Goal: Task Accomplishment & Management: Manage account settings

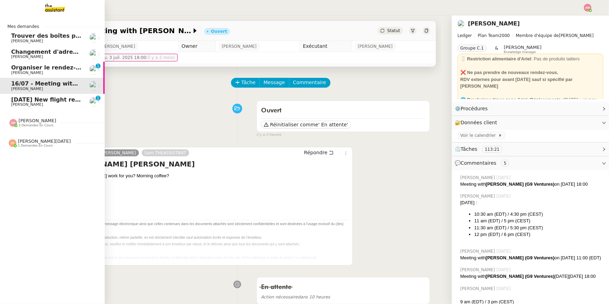
click at [18, 102] on span "27th September 2026 New flight request - Shaun Troake" at bounding box center [81, 99] width 140 height 7
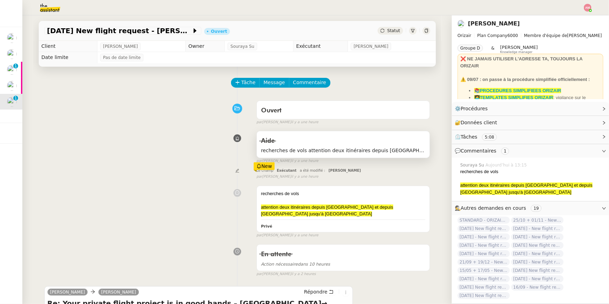
click at [337, 145] on div "Aide" at bounding box center [343, 140] width 165 height 11
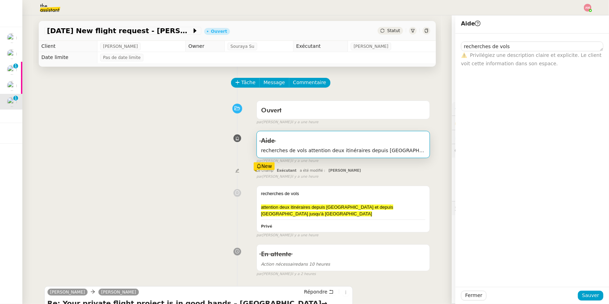
click at [379, 146] on div "Aide" at bounding box center [343, 140] width 165 height 11
click at [473, 298] on span "Fermer" at bounding box center [473, 295] width 17 height 8
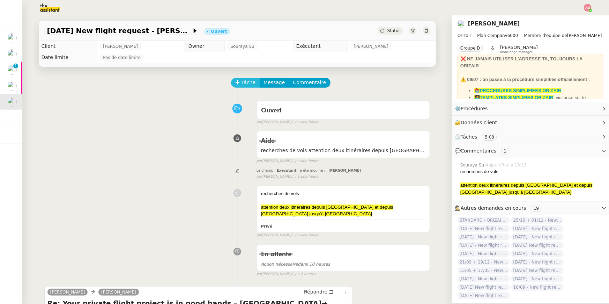
click at [241, 82] on button "Tâche" at bounding box center [245, 83] width 29 height 10
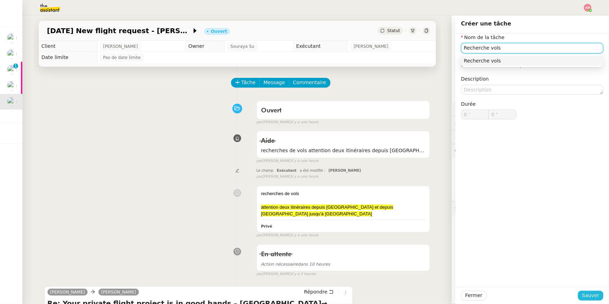
type input "Recherche vols"
click at [586, 299] on span "Sauver" at bounding box center [590, 295] width 17 height 8
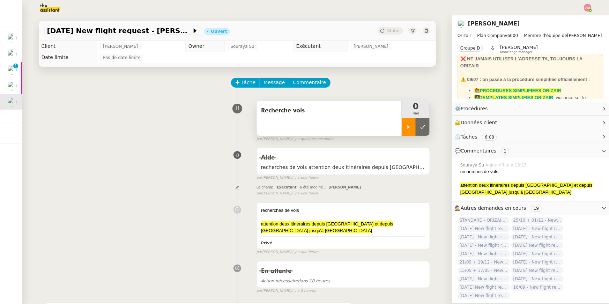
click at [411, 123] on div at bounding box center [409, 126] width 14 height 17
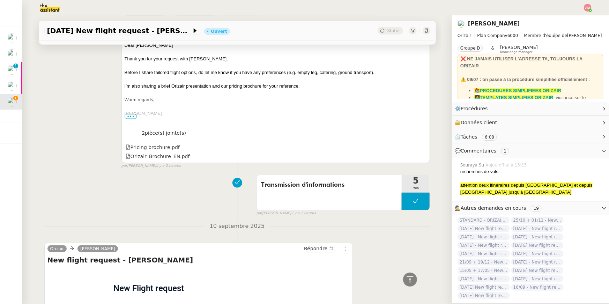
scroll to position [503, 0]
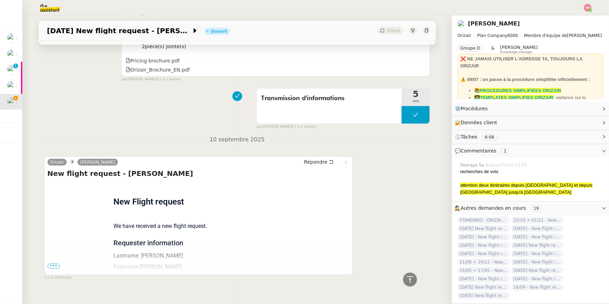
click at [48, 264] on span "•••" at bounding box center [53, 266] width 13 height 5
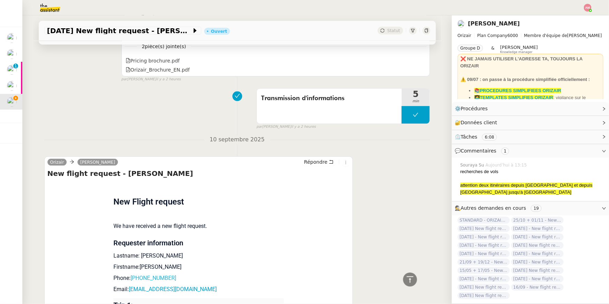
scroll to position [641, 0]
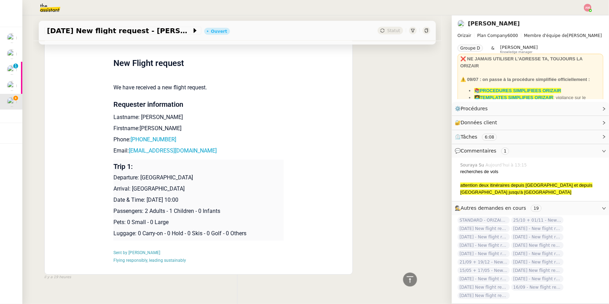
drag, startPoint x: 256, startPoint y: 227, endPoint x: 256, endPoint y: 211, distance: 15.4
click at [256, 211] on td "Trip 1: Departure: Manchester Airport Arrival: Palma de Mallorca Airport Date &…" at bounding box center [198, 200] width 170 height 81
click at [168, 219] on p "Pets: 0 Small - 0 Large" at bounding box center [198, 223] width 170 height 8
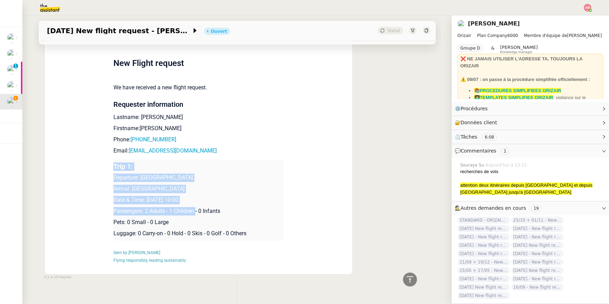
drag, startPoint x: 191, startPoint y: 197, endPoint x: 113, endPoint y: 154, distance: 88.1
click at [113, 160] on td "Trip 1: Departure: Manchester Airport Arrival: Palma de Mallorca Airport Date &…" at bounding box center [198, 200] width 170 height 81
copy td "Trip 1: Departure: Manchester Airport Arrival: Palma de Mallorca Airport Date &…"
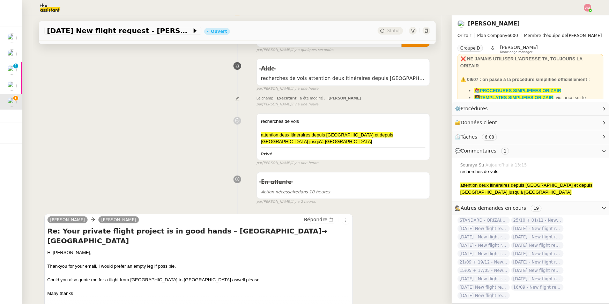
scroll to position [0, 0]
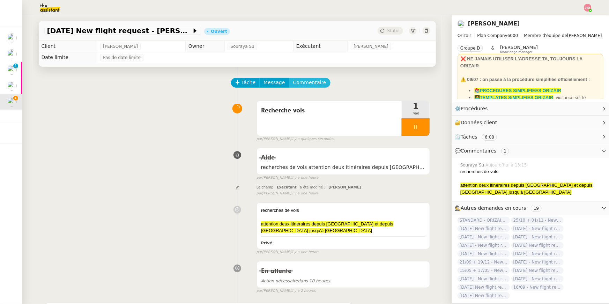
click at [311, 84] on span "Commentaire" at bounding box center [309, 83] width 33 height 8
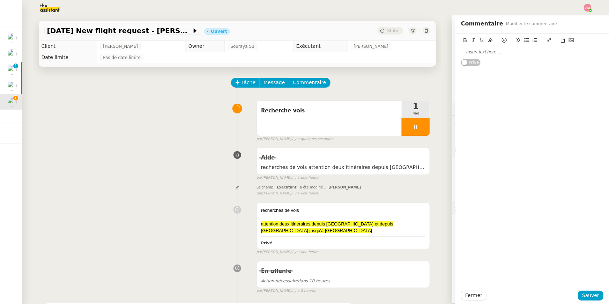
click at [509, 57] on div at bounding box center [532, 52] width 142 height 12
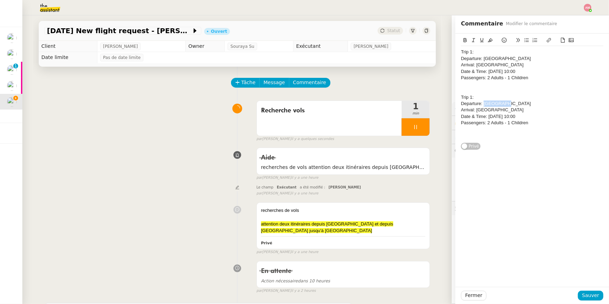
drag, startPoint x: 484, startPoint y: 104, endPoint x: 506, endPoint y: 103, distance: 21.7
click at [506, 103] on div "Departure: Manchester Airport" at bounding box center [532, 104] width 142 height 6
click at [471, 96] on div "Trip 1:" at bounding box center [532, 97] width 142 height 6
click at [472, 97] on div "Trip 1:" at bounding box center [532, 97] width 142 height 6
click at [582, 296] on button "Sauver" at bounding box center [590, 296] width 25 height 10
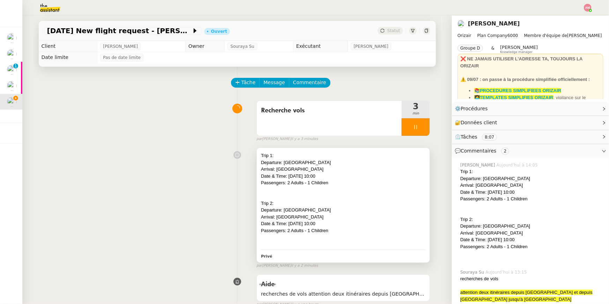
click at [363, 193] on div at bounding box center [343, 196] width 165 height 7
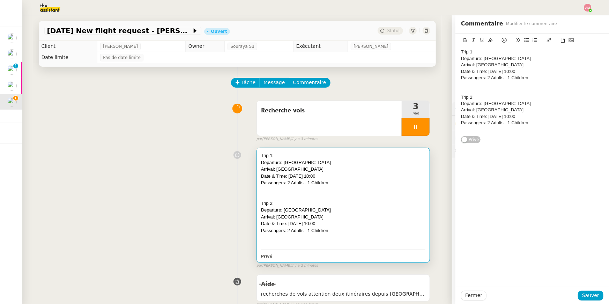
click at [493, 53] on div "Trip 1:" at bounding box center [532, 52] width 142 height 6
drag, startPoint x: 474, startPoint y: 51, endPoint x: 506, endPoint y: 51, distance: 31.8
click at [506, 51] on div "Trip 1: 2JDQK9" at bounding box center [532, 52] width 142 height 6
click at [492, 53] on div "Trip 1: 2JDQK9" at bounding box center [532, 52] width 142 height 6
drag, startPoint x: 495, startPoint y: 54, endPoint x: 476, endPoint y: 54, distance: 19.2
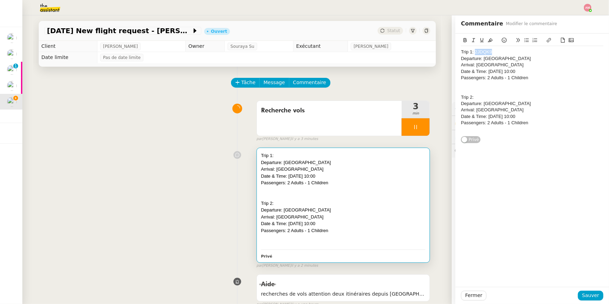
click at [476, 54] on div "Trip 1: 2JDQK9" at bounding box center [532, 52] width 142 height 6
click at [488, 40] on icon at bounding box center [490, 40] width 5 height 5
click at [582, 292] on button "Sauver" at bounding box center [590, 296] width 25 height 10
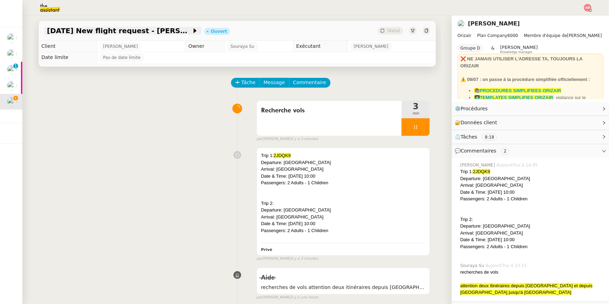
click at [173, 31] on span "27th September 2026 New flight request - Shaun Troake" at bounding box center [119, 30] width 145 height 7
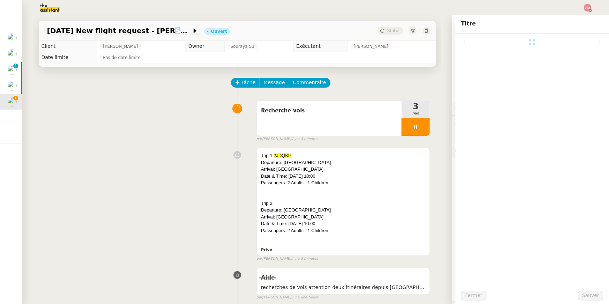
type input "[DATE] New flight request - [PERSON_NAME]"
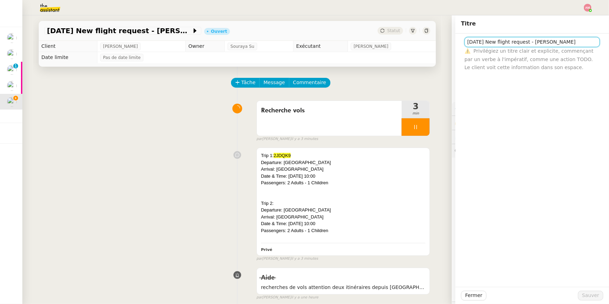
drag, startPoint x: 565, startPoint y: 43, endPoint x: 604, endPoint y: 42, distance: 38.1
click at [604, 42] on div "27th September 2026 New flight request - Shaun Troake ⚠️ Privilégiez un titre c…" at bounding box center [532, 53] width 142 height 38
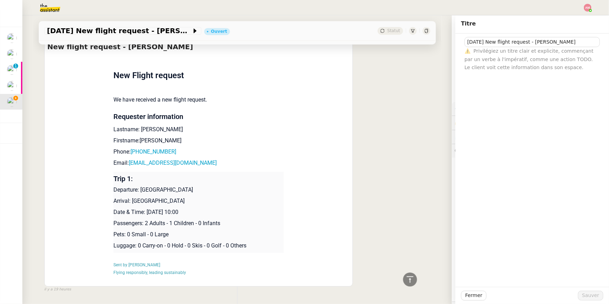
scroll to position [748, 0]
click at [186, 148] on p "Phone: +447379907783" at bounding box center [198, 152] width 170 height 8
copy link "[PHONE_NUMBER]"
drag, startPoint x: 167, startPoint y: 143, endPoint x: 132, endPoint y: 143, distance: 35.3
click at [132, 148] on p "Phone: +447379907783" at bounding box center [198, 152] width 170 height 8
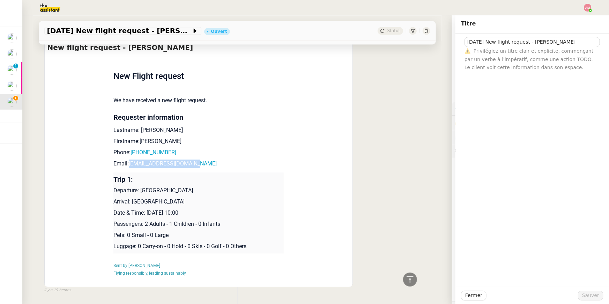
drag, startPoint x: 214, startPoint y: 153, endPoint x: 130, endPoint y: 157, distance: 83.9
click at [130, 160] on p "Email: shauntroake20@gmail.com" at bounding box center [198, 164] width 170 height 8
copy link "[EMAIL_ADDRESS][DOMAIN_NAME]"
click at [473, 292] on span "Fermer" at bounding box center [473, 295] width 17 height 8
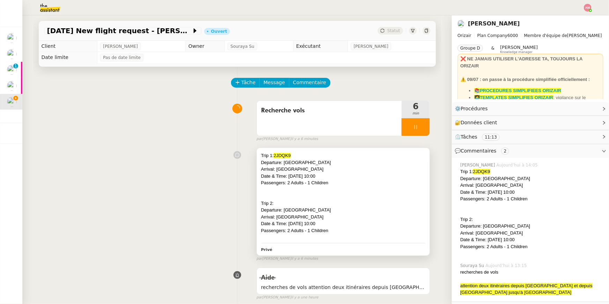
click at [428, 166] on div "Trip 1: 2JDQK9 Departure: Manchester Airport Arrival: Palma de Mallorca Airport…" at bounding box center [343, 202] width 173 height 108
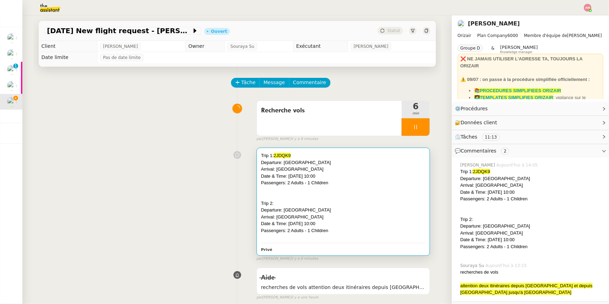
click at [428, 166] on div "Trip 1: 2JDQK9 Departure: Manchester Airport Arrival: Palma de Mallorca Airport…" at bounding box center [343, 202] width 173 height 108
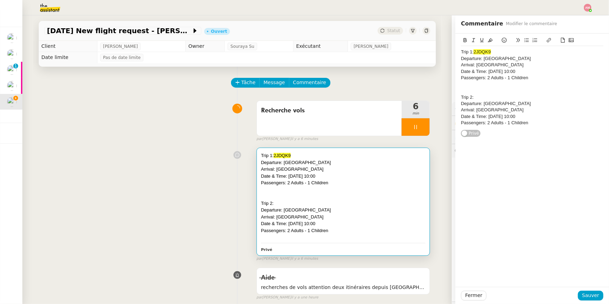
click at [495, 100] on div "Trip 2:" at bounding box center [532, 97] width 142 height 6
drag, startPoint x: 475, startPoint y: 95, endPoint x: 504, endPoint y: 96, distance: 28.3
click at [504, 96] on div "Trip 2: 7JY4FV" at bounding box center [532, 97] width 142 height 6
click at [488, 41] on button at bounding box center [490, 40] width 8 height 8
click at [590, 297] on span "Sauver" at bounding box center [590, 295] width 17 height 8
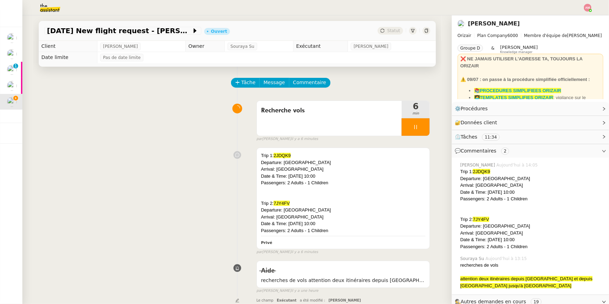
click at [188, 37] on div "27th September 2026 New flight request - Shaun Troake Ouvert Statut" at bounding box center [237, 31] width 397 height 20
click at [186, 31] on span "[DATE] New flight request - [PERSON_NAME]" at bounding box center [119, 30] width 145 height 7
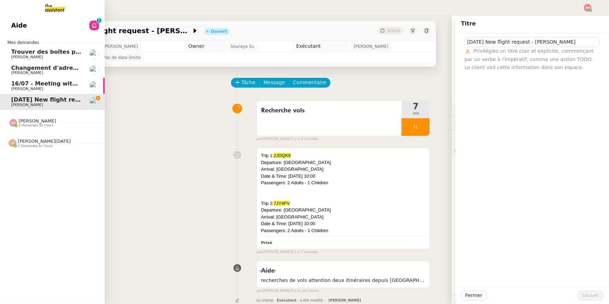
click at [16, 21] on span "Aide" at bounding box center [19, 25] width 16 height 10
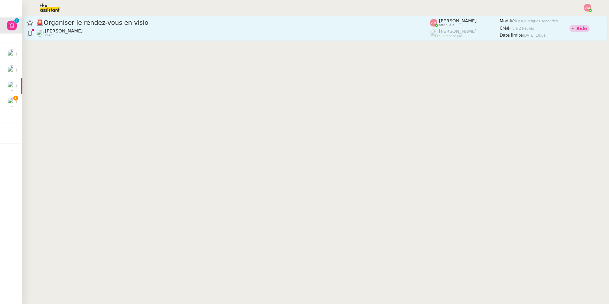
click at [135, 23] on span "🚨 Organiser le rendez-vous en visio" at bounding box center [233, 23] width 394 height 6
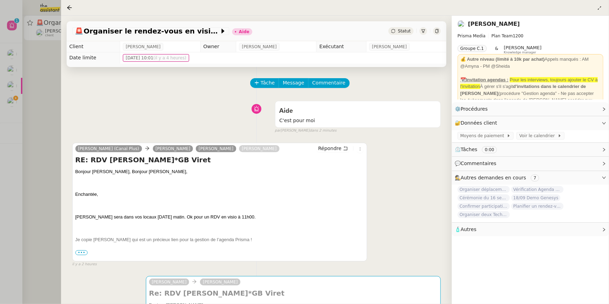
click at [5, 106] on div at bounding box center [304, 152] width 609 height 304
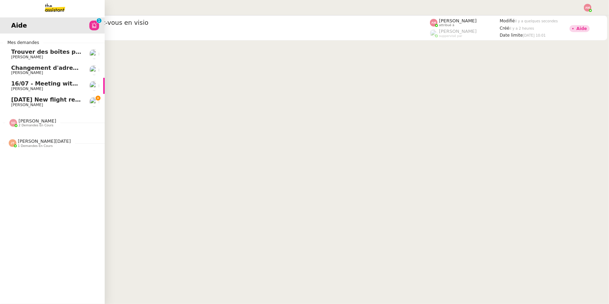
click at [21, 120] on span "[PERSON_NAME]" at bounding box center [38, 120] width 38 height 5
click at [41, 157] on span "[PERSON_NAME]" at bounding box center [46, 157] width 71 height 4
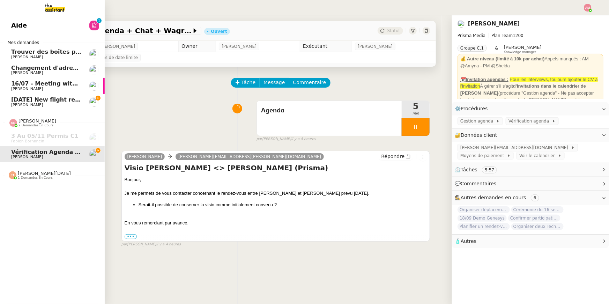
click at [51, 103] on span "[PERSON_NAME]" at bounding box center [46, 105] width 71 height 4
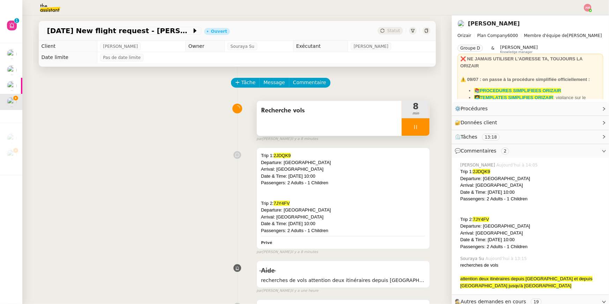
click at [423, 123] on div at bounding box center [416, 126] width 28 height 17
click at [423, 123] on button at bounding box center [423, 126] width 14 height 17
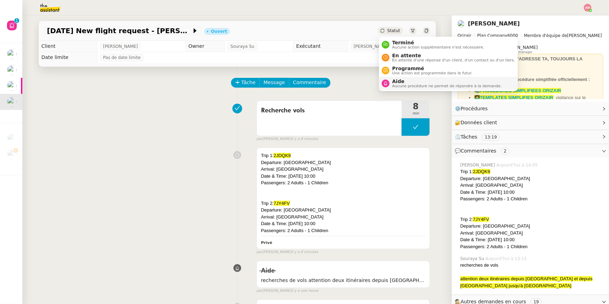
click at [405, 79] on span "Aide" at bounding box center [447, 82] width 110 height 6
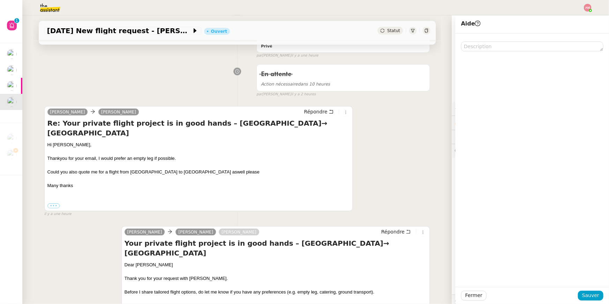
scroll to position [324, 0]
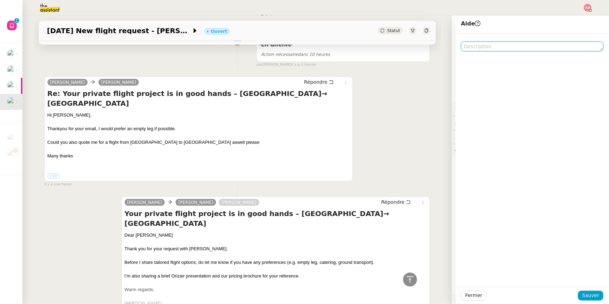
click at [486, 42] on textarea at bounding box center [532, 47] width 142 height 10
type textarea "p"
type textarea "Pour Souraya"
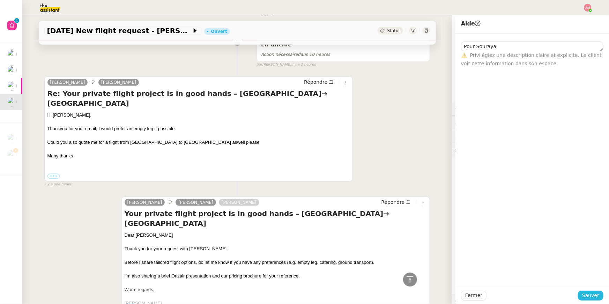
click at [591, 291] on span "Sauver" at bounding box center [590, 295] width 17 height 8
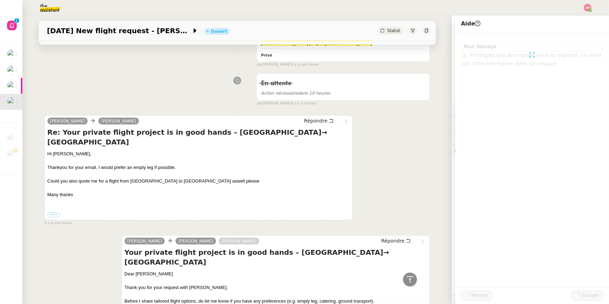
scroll to position [362, 0]
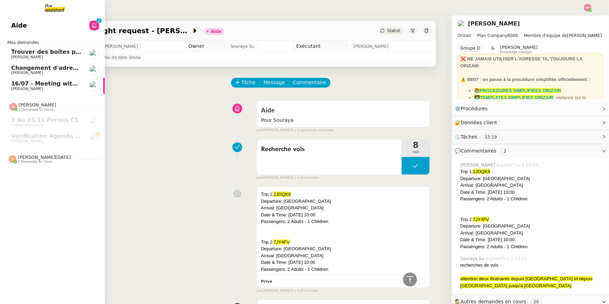
click at [11, 91] on span "[PERSON_NAME]" at bounding box center [27, 89] width 32 height 5
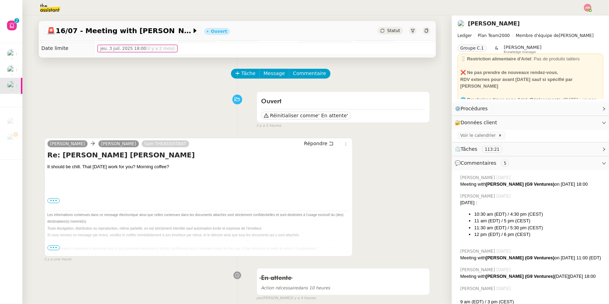
scroll to position [21, 0]
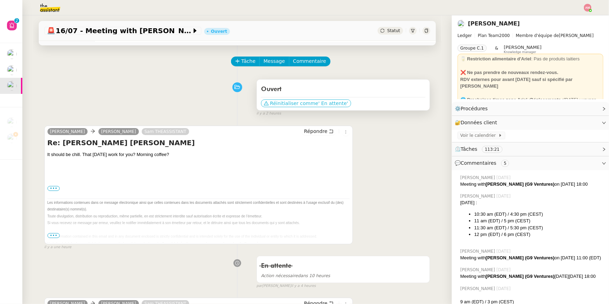
click at [311, 100] on span "Réinitialiser comme" at bounding box center [294, 103] width 48 height 7
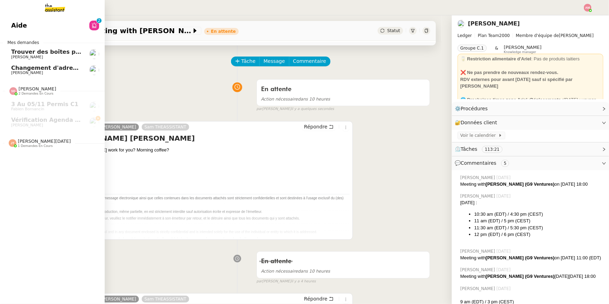
click at [13, 68] on span "Changement d'adresse - SOGECAP" at bounding box center [65, 68] width 108 height 7
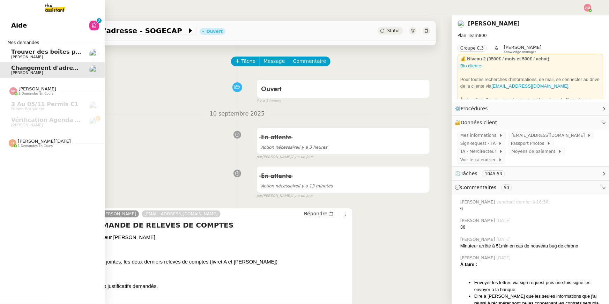
click at [20, 54] on span "Trouver des boîtes pour louer un détecteur" at bounding box center [79, 52] width 136 height 7
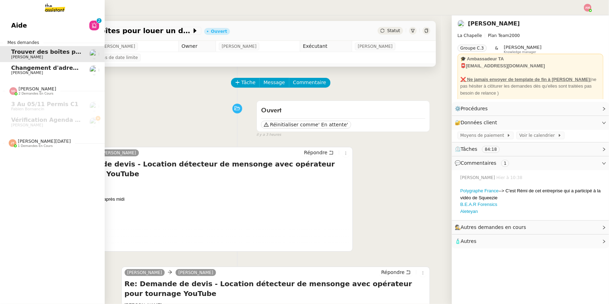
click at [14, 70] on span "Changement d'adresse - SOGECAP" at bounding box center [65, 68] width 108 height 7
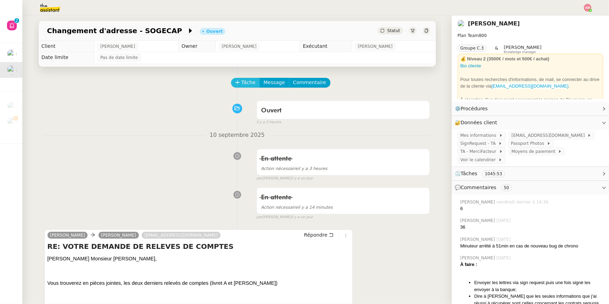
click at [246, 82] on span "Tâche" at bounding box center [249, 83] width 14 height 8
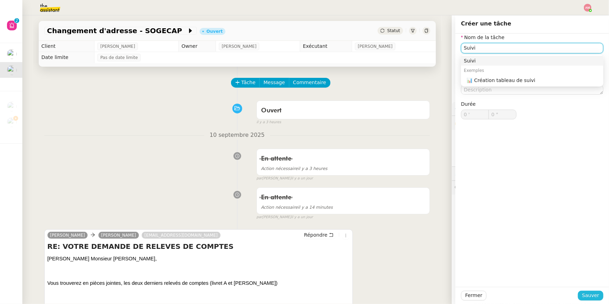
type input "Suivi"
click at [585, 297] on span "Sauver" at bounding box center [590, 295] width 17 height 8
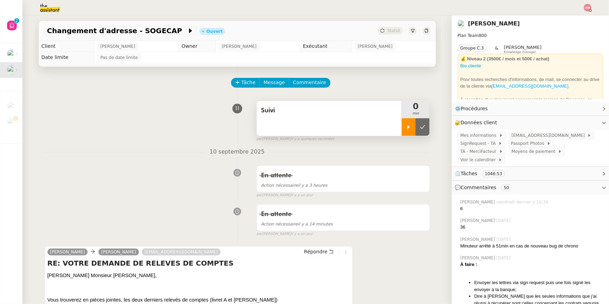
click at [405, 124] on div at bounding box center [409, 126] width 14 height 17
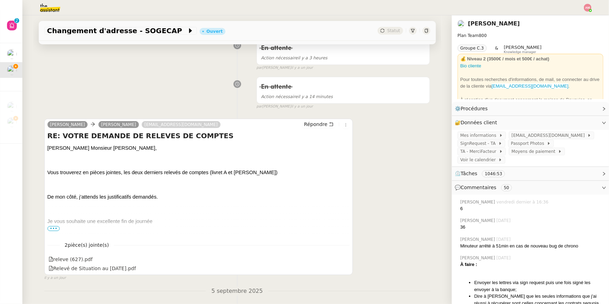
scroll to position [135, 0]
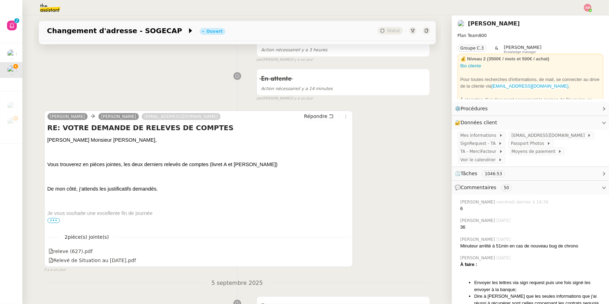
click at [51, 219] on span "•••" at bounding box center [53, 220] width 13 height 5
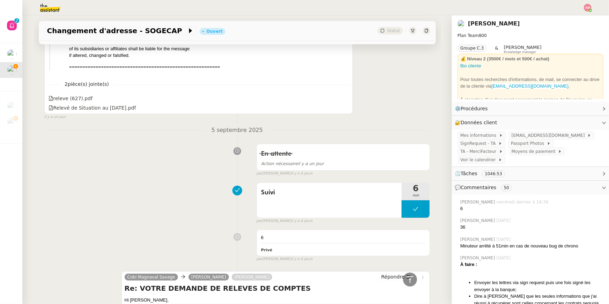
scroll to position [1281, 0]
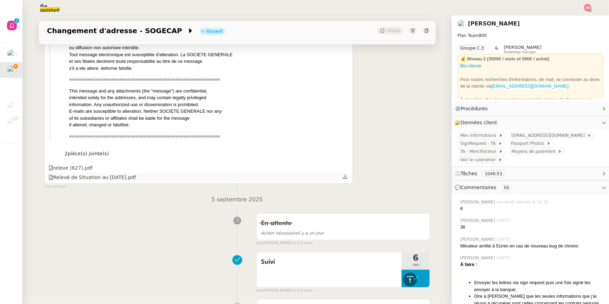
click at [344, 178] on icon at bounding box center [345, 176] width 5 height 5
click at [346, 167] on icon at bounding box center [345, 167] width 5 height 5
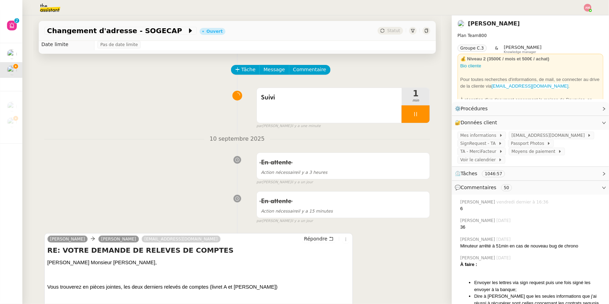
scroll to position [0, 0]
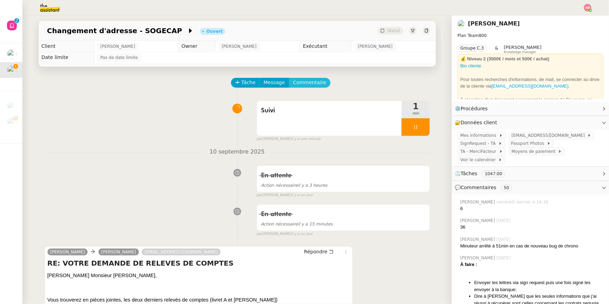
click at [304, 82] on span "Commentaire" at bounding box center [309, 83] width 33 height 8
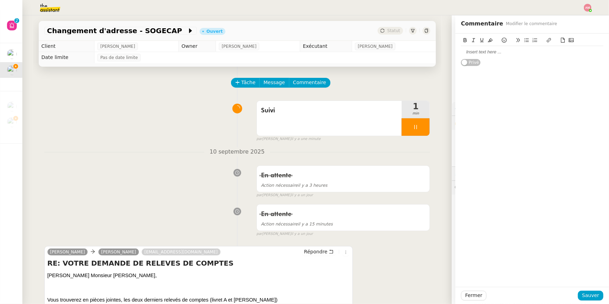
click at [552, 52] on div at bounding box center [532, 52] width 142 height 6
click at [585, 295] on span "Sauver" at bounding box center [590, 295] width 17 height 8
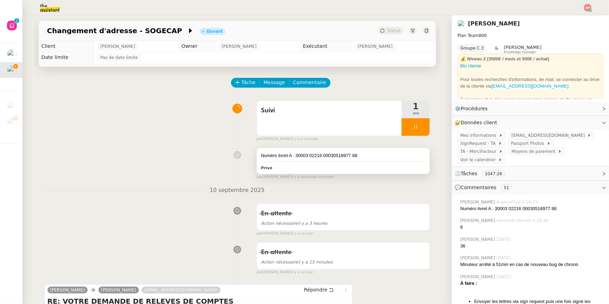
click at [306, 155] on div "Numéro livret A : 30003 02216 00030518977 88" at bounding box center [343, 155] width 165 height 7
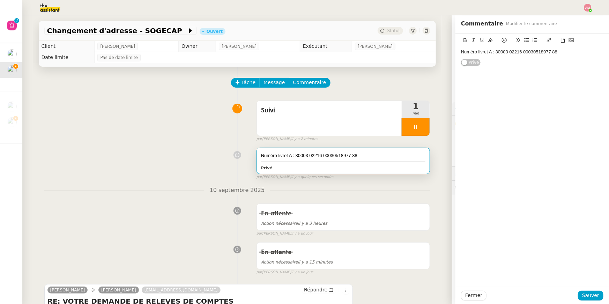
click at [574, 56] on div "Numéro livret A : 30003 02216 00030518977 88" at bounding box center [532, 52] width 142 height 12
click at [463, 58] on div "contrat SEQUOIA 10/97 N° 00216-6353737" at bounding box center [532, 59] width 142 height 6
drag, startPoint x: 467, startPoint y: 61, endPoint x: 470, endPoint y: 66, distance: 6.1
click at [470, 66] on div "Mathieu : Numéro livret A : 30003 02216 00030518977 88 Contrat SEQUOIA 10/97 N°…" at bounding box center [532, 58] width 142 height 25
click at [528, 39] on icon at bounding box center [527, 40] width 5 height 4
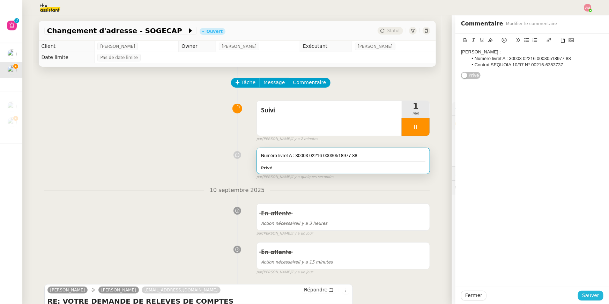
drag, startPoint x: 588, startPoint y: 292, endPoint x: 513, endPoint y: 293, distance: 74.7
click at [588, 292] on span "Sauver" at bounding box center [590, 295] width 17 height 8
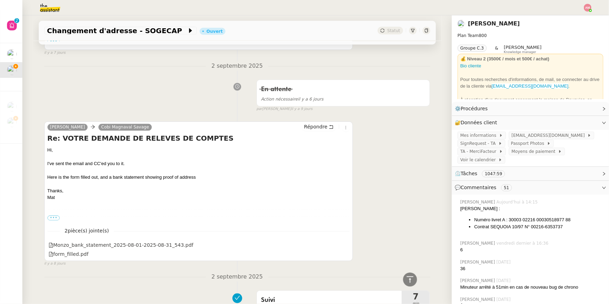
scroll to position [1958, 0]
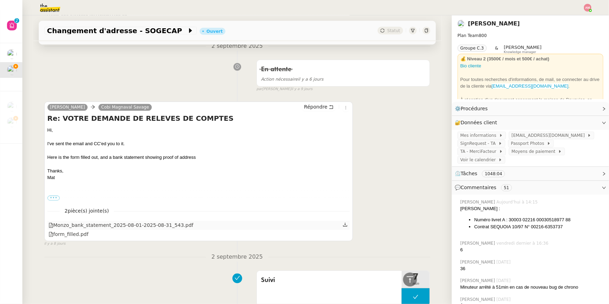
click at [346, 226] on icon at bounding box center [345, 224] width 5 height 5
click at [347, 234] on icon at bounding box center [345, 233] width 5 height 5
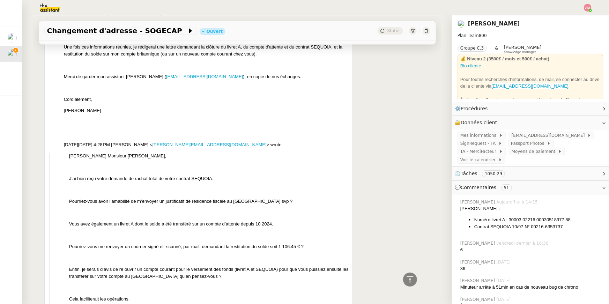
scroll to position [826, 0]
drag, startPoint x: 191, startPoint y: 200, endPoint x: 217, endPoint y: 204, distance: 25.8
click at [194, 200] on p "Pourriez-vous avoir l’amabilité de m’envoyer un justificatif de résidence fisca…" at bounding box center [209, 200] width 281 height 7
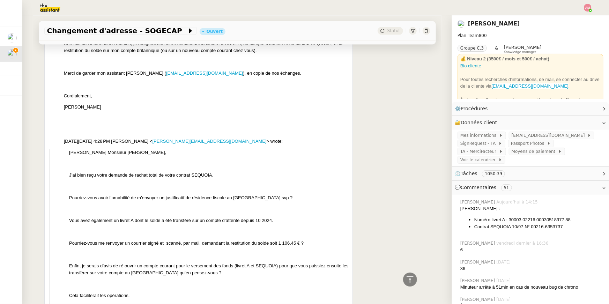
click at [243, 195] on p "Pourriez-vous avoir l’amabilité de m’envoyer un justificatif de résidence fisca…" at bounding box center [209, 197] width 281 height 7
drag, startPoint x: 253, startPoint y: 199, endPoint x: 192, endPoint y: 200, distance: 60.8
click at [192, 200] on p "Pourriez-vous avoir l’amabilité de m’envoyer un justificatif de résidence fisca…" at bounding box center [209, 197] width 281 height 7
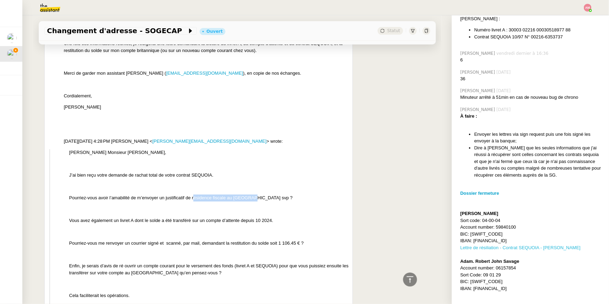
click at [518, 246] on link "Lettre de résiliation - Contrat SEQUOIA - [PERSON_NAME]" at bounding box center [520, 247] width 120 height 5
drag, startPoint x: 572, startPoint y: 34, endPoint x: 573, endPoint y: 23, distance: 10.2
click at [573, 23] on div "Mathieu : Numéro livret A : 30003 02216 00030518977 88 Contrat SEQUOIA 10/97 N°…" at bounding box center [531, 27] width 143 height 25
drag, startPoint x: 572, startPoint y: 32, endPoint x: 572, endPoint y: 22, distance: 10.1
click at [572, 22] on div "Mathieu : Numéro livret A : 30003 02216 00030518977 88 Contrat SEQUOIA 10/97 N°…" at bounding box center [531, 27] width 143 height 25
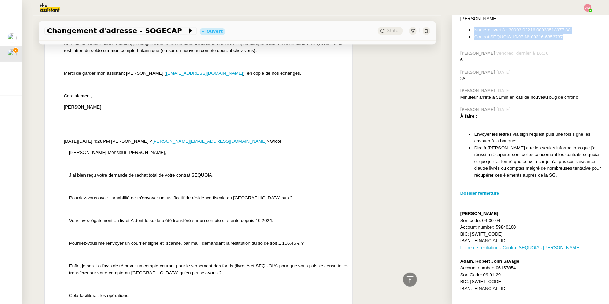
copy ul "Numéro livret A : 30003 02216 00030518977 88 Contrat SEQUOIA 10/97 N° 00216-635…"
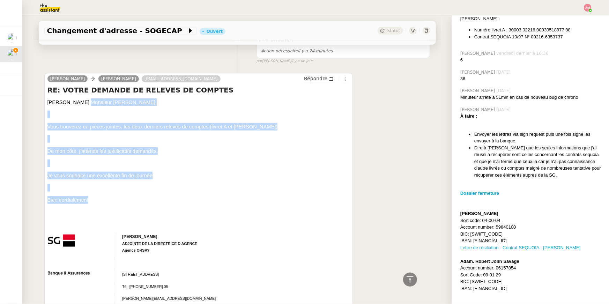
scroll to position [231, 0]
drag, startPoint x: 90, startPoint y: 154, endPoint x: 83, endPoint y: 104, distance: 50.4
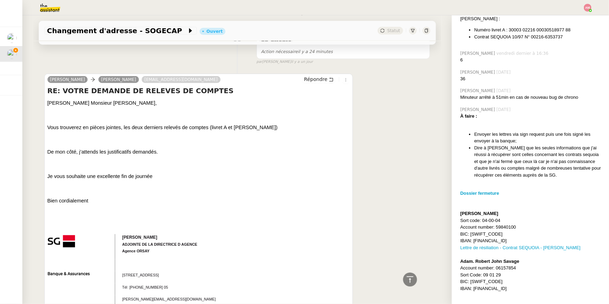
click at [59, 106] on p "[PERSON_NAME] Monsieur [PERSON_NAME]," at bounding box center [198, 103] width 303 height 8
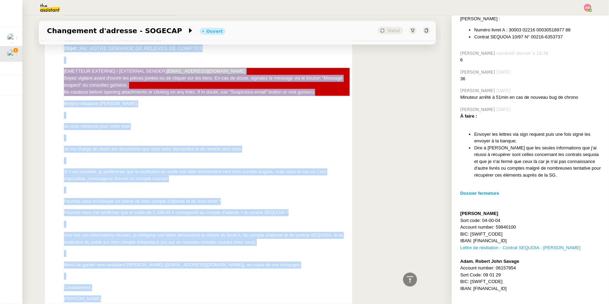
scroll to position [669, 0]
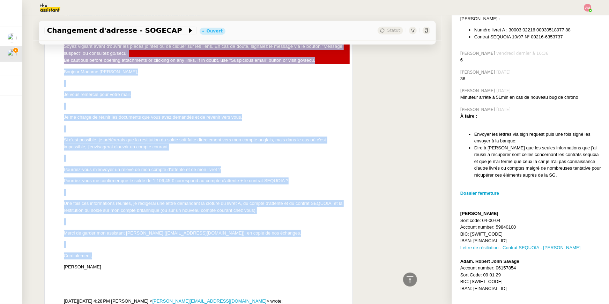
drag, startPoint x: 50, startPoint y: 99, endPoint x: 173, endPoint y: 258, distance: 200.3
click at [173, 258] on div "Cher Monsieur GAUTRON, Vous trouverez en pièces jointes, les deux derniers rele…" at bounding box center [198, 235] width 303 height 1149
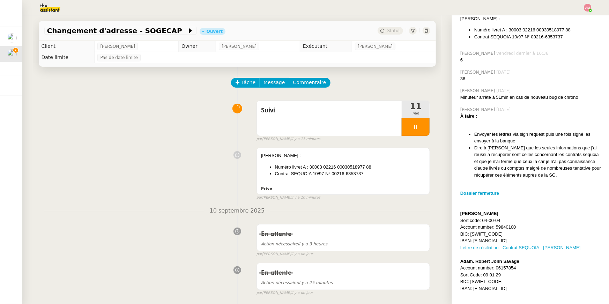
scroll to position [180, 0]
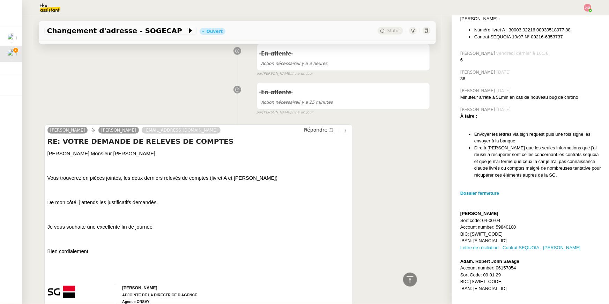
click at [317, 127] on span "Répondre" at bounding box center [315, 130] width 23 height 7
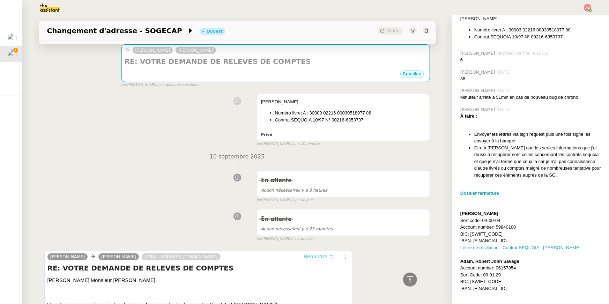
scroll to position [0, 0]
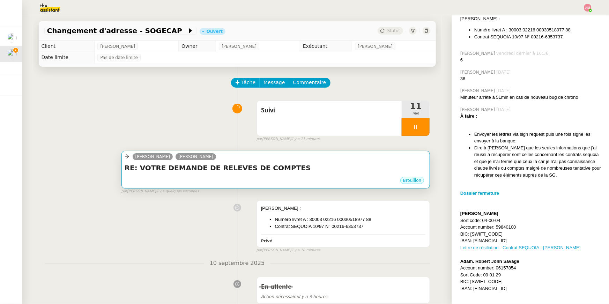
click at [237, 174] on div "RE: VOTRE DEMANDE DE RELEVES DE COMPTES •••" at bounding box center [276, 169] width 303 height 13
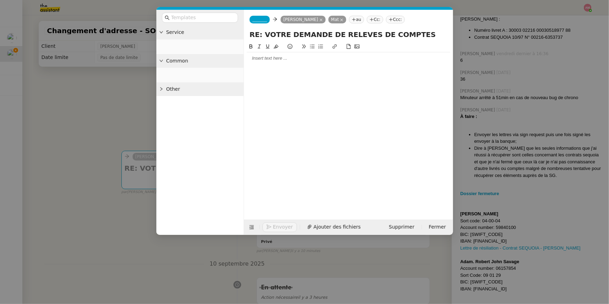
scroll to position [191, 0]
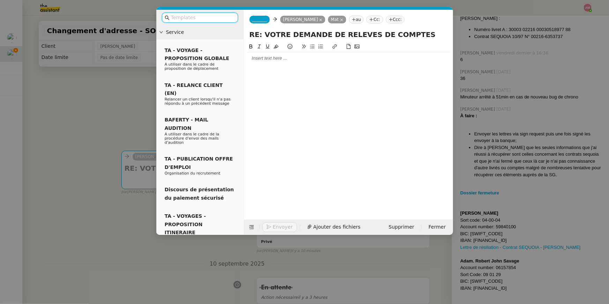
click at [273, 57] on div at bounding box center [349, 58] width 204 height 6
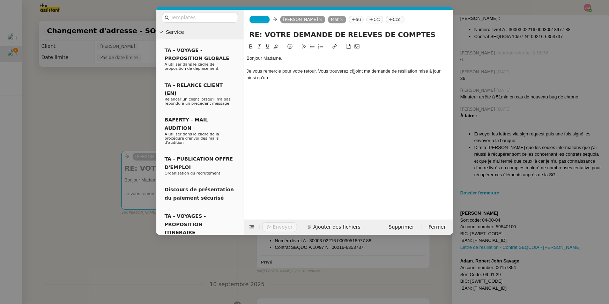
scroll to position [0, 0]
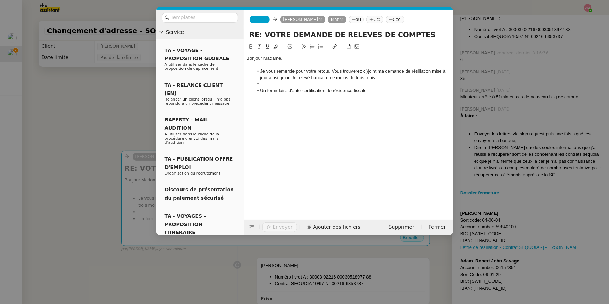
click at [258, 70] on li "Je vous remercie pour votre retour. Vous trouverez ci)joint ma demande de résil…" at bounding box center [351, 74] width 197 height 13
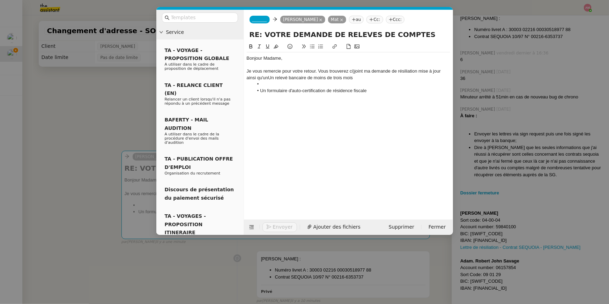
click at [276, 75] on span "Un relevé bancaire de moins de trois mois" at bounding box center [310, 77] width 85 height 5
click at [272, 79] on span "Un relevé bancaire de moins de trois mois" at bounding box center [310, 77] width 85 height 5
click at [259, 89] on li "Un formulaire d'auto-certification de résidence fiscale" at bounding box center [351, 91] width 197 height 6
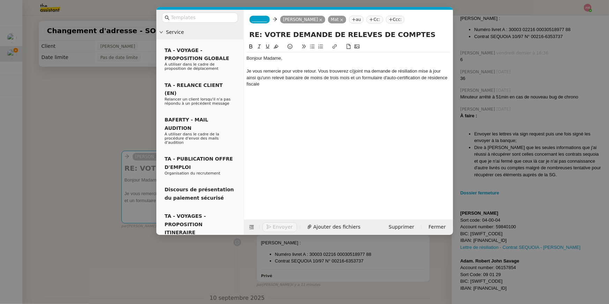
click at [261, 82] on div "Je vous remercie pour votre retour. Vous trouverez ci)joint ma demande de résil…" at bounding box center [349, 77] width 204 height 19
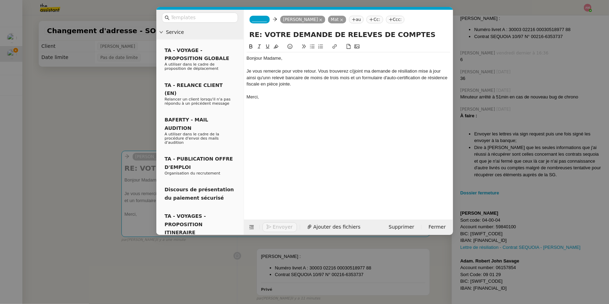
click at [355, 69] on div "Je vous remercie pour votre retour. Vous trouverez ci)joint ma demande de résil…" at bounding box center [349, 77] width 204 height 19
click at [355, 82] on div "Je vous remercie pour votre retour. Vous trouverez ci-joint ma demande de résil…" at bounding box center [349, 77] width 204 height 19
click at [352, 92] on div at bounding box center [349, 91] width 204 height 6
click at [269, 78] on span "n relevé bancaire de moins de trois mois et un formulaire d'auto-certification …" at bounding box center [348, 81] width 202 height 12
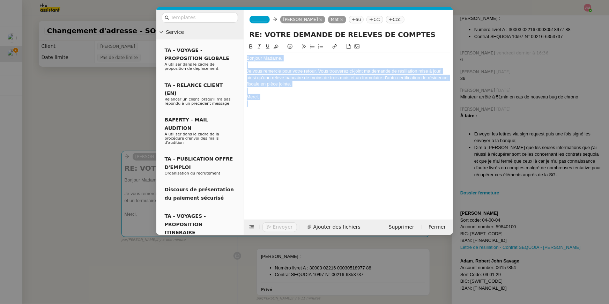
copy div "Bonjour Madame, Je vous remercie pour votre retour. Vous trouverez ci-joint ma …"
click at [280, 57] on div "Bonjour Madame," at bounding box center [349, 58] width 204 height 6
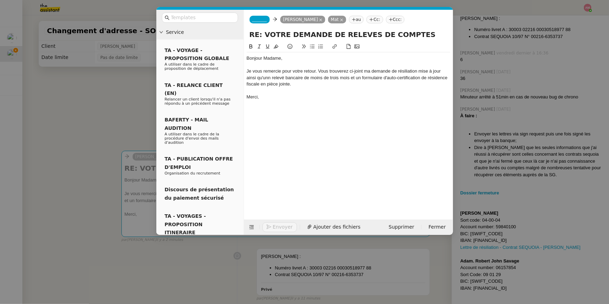
click at [259, 86] on span "n relevé bancaire de moins de trois mois et un formulaire d'auto-certification …" at bounding box center [348, 81] width 202 height 12
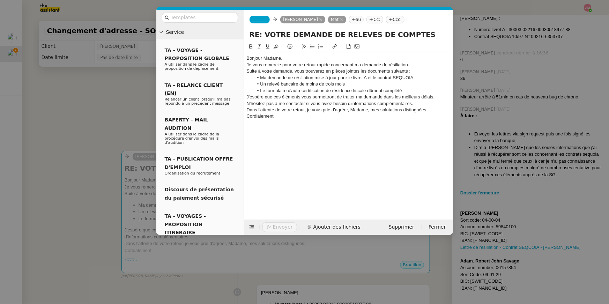
click at [280, 60] on div "Bonjour Madame," at bounding box center [349, 58] width 204 height 6
click at [282, 60] on div "Bonjour Madame," at bounding box center [349, 58] width 204 height 6
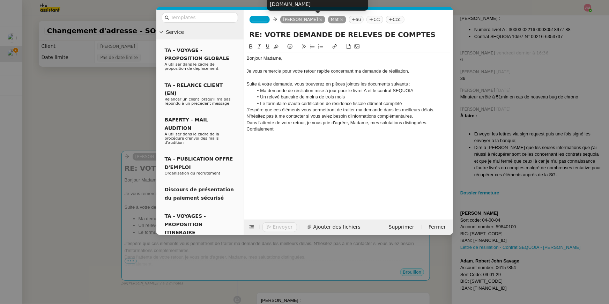
click at [319, 20] on icon at bounding box center [320, 20] width 3 height 3
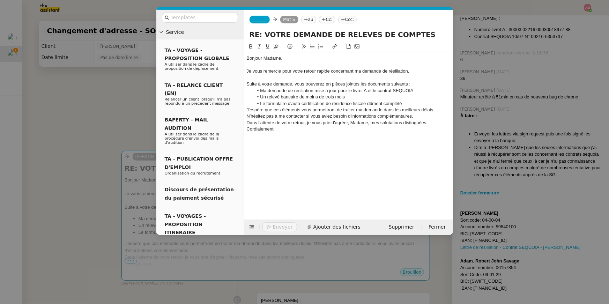
click at [247, 109] on div "J'espère que ces éléments vous permettront de traiter ma demande dans les meill…" at bounding box center [349, 113] width 204 height 13
click at [247, 122] on div "J'espère que ces éléments vous permettront de traiter ma demande dans les meill…" at bounding box center [349, 119] width 204 height 13
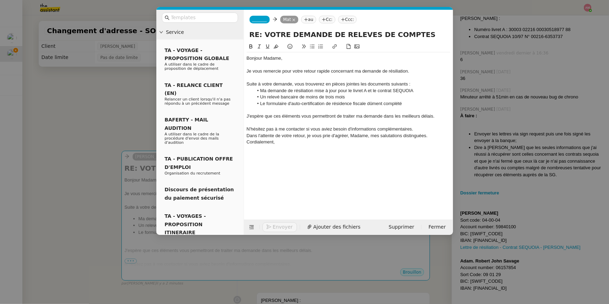
click at [247, 136] on div "Dans l'attente de votre retour, je vous prie d'agréer, Madame, mes salutations …" at bounding box center [349, 136] width 204 height 6
click at [247, 58] on div "Bonjour Madame," at bounding box center [349, 58] width 204 height 6
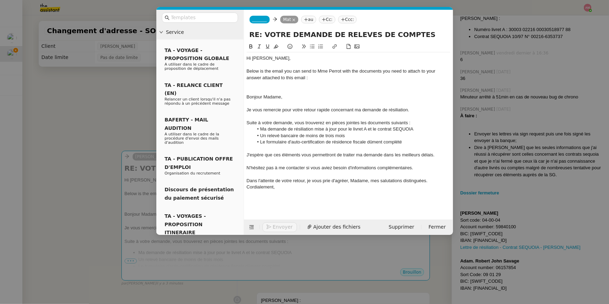
click at [253, 90] on div at bounding box center [349, 91] width 204 height 6
drag, startPoint x: 273, startPoint y: 91, endPoint x: 239, endPoint y: 93, distance: 33.9
click at [239, 93] on nz-layout "Service TA - VOYAGE - PROPOSITION GLOBALE A utiliser dans le cadre de propositi…" at bounding box center [304, 122] width 297 height 225
copy div "-------------"
click at [276, 88] on div "-------------" at bounding box center [349, 91] width 204 height 6
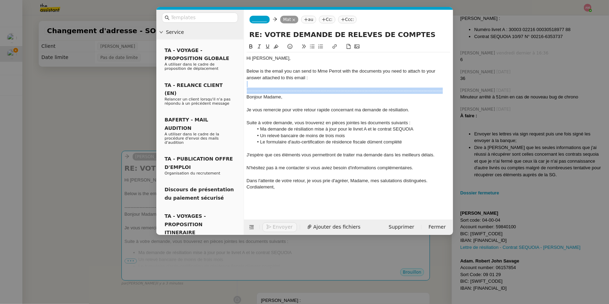
click at [449, 85] on div "Hi Mathieu, Below is the email you can send to Mme Perrot with the documents yo…" at bounding box center [349, 125] width 204 height 147
copy div "-------------------------------------------------------------------------------…"
click at [407, 185] on div "Cordialement," at bounding box center [349, 187] width 204 height 6
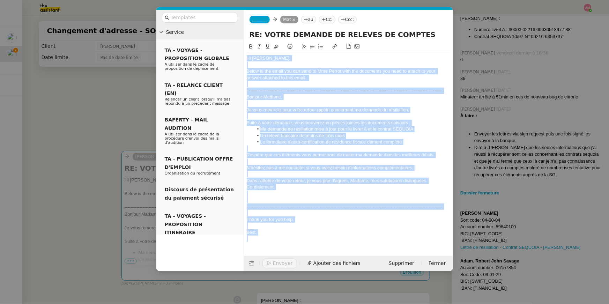
copy div "Hi Mathieu, Below is the email you can send to Mme Perrot with the documents yo…"
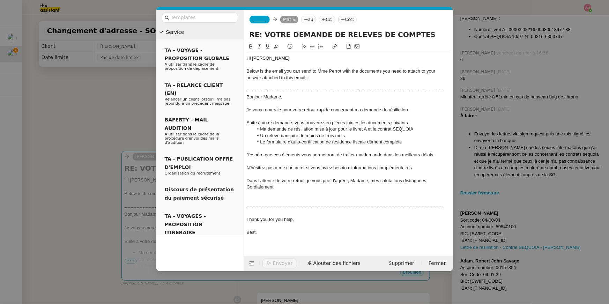
click at [247, 58] on div "Hi [PERSON_NAME]," at bounding box center [349, 58] width 204 height 6
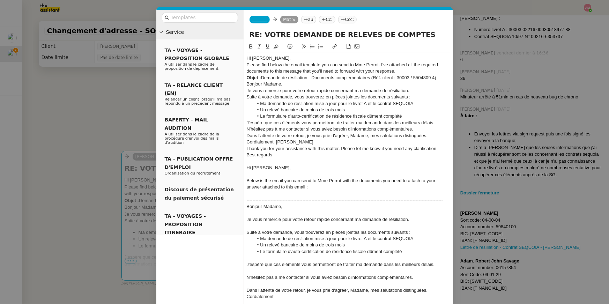
click at [282, 60] on div "Hi [PERSON_NAME]," at bounding box center [349, 58] width 204 height 6
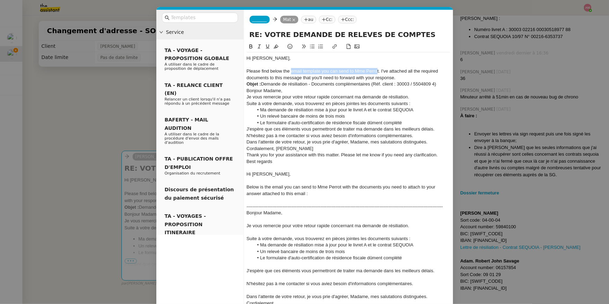
drag, startPoint x: 378, startPoint y: 71, endPoint x: 290, endPoint y: 72, distance: 87.6
click at [290, 72] on div "Please find below the email template you can send to Mme Perrot. I've attached …" at bounding box center [349, 74] width 204 height 13
click at [251, 45] on icon at bounding box center [251, 46] width 5 height 5
click at [384, 72] on div "Please find below the email template you can send to Mme Perro t. I've attached…" at bounding box center [349, 74] width 204 height 13
drag, startPoint x: 384, startPoint y: 70, endPoint x: 380, endPoint y: 71, distance: 3.5
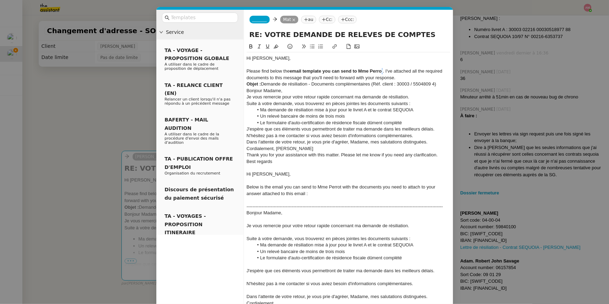
click at [380, 71] on div "Please find below the email template you can send to Mme Perro t. I've attached…" at bounding box center [349, 74] width 204 height 13
click at [249, 45] on icon at bounding box center [251, 46] width 5 height 5
click at [386, 74] on div "Please find below the email template you can send to Mme Perrot . I've attached…" at bounding box center [349, 74] width 204 height 13
click at [385, 72] on div "Please find below the email template you can send to Mme Perrot . I've attached…" at bounding box center [349, 74] width 204 height 13
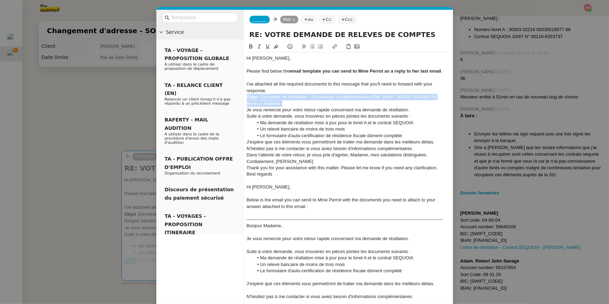
drag, startPoint x: 333, startPoint y: 101, endPoint x: 333, endPoint y: 89, distance: 12.2
click at [333, 89] on div "Hi Mathieu, Please find below the email template you can send to Mme Perrot as …" at bounding box center [349, 212] width 204 height 321
click at [326, 89] on div "I've attached all the required documents to this message that you'll need to fo…" at bounding box center [349, 87] width 204 height 13
click at [441, 93] on div "Hi Mathieu, Please find below the email template you can send to Mme Perrot as …" at bounding box center [349, 212] width 204 height 321
click at [389, 103] on div "Bonjour Madame," at bounding box center [349, 104] width 204 height 6
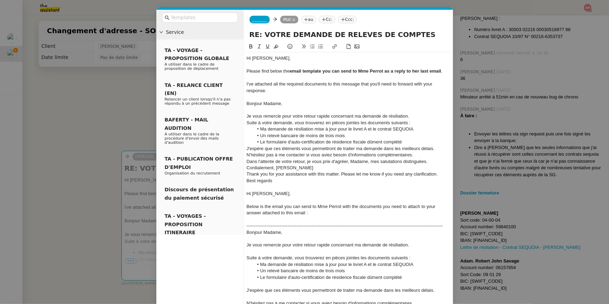
click at [411, 120] on div "Suite à votre demande, vous trouverez en pièces jointes les documents suivants :" at bounding box center [349, 123] width 204 height 6
click at [411, 117] on div "Je vous remercie pour votre retour rapide concernant ma demande de résiliation." at bounding box center [349, 116] width 204 height 6
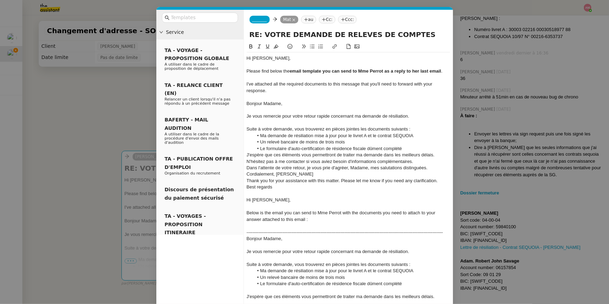
click at [415, 150] on li "Le formulaire d'auto-certification de résidence fiscale dûment complété" at bounding box center [351, 149] width 197 height 6
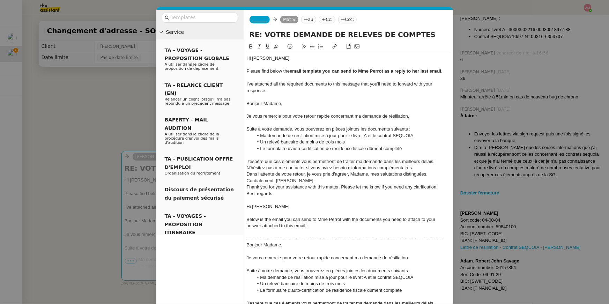
click at [437, 163] on div "J'espère que ces éléments vous permettront de traiter ma demande dans les meill…" at bounding box center [349, 164] width 204 height 13
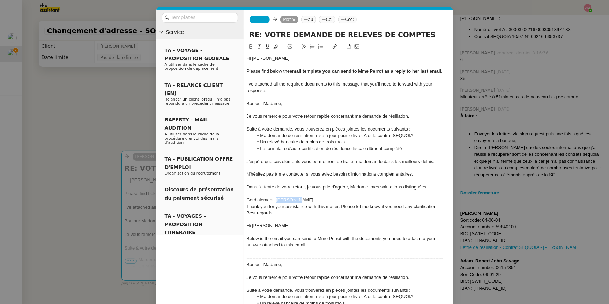
drag, startPoint x: 300, startPoint y: 200, endPoint x: 277, endPoint y: 200, distance: 23.0
click at [278, 200] on div "Cordialement, Mathieu G" at bounding box center [349, 200] width 204 height 6
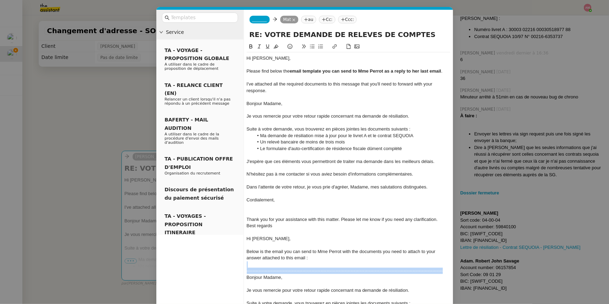
drag, startPoint x: 249, startPoint y: 265, endPoint x: 445, endPoint y: 269, distance: 195.9
click at [445, 269] on div "Hi Mathieu, Please find below the email template you can send to Mme Perrot as …" at bounding box center [349, 238] width 204 height 373
copy div "-------------------------------------------------------------------------------…"
click at [317, 201] on div "Cordialement," at bounding box center [349, 200] width 204 height 6
click at [315, 205] on div at bounding box center [349, 207] width 204 height 6
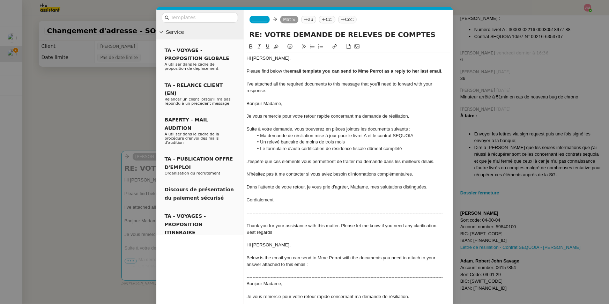
click at [260, 97] on div at bounding box center [349, 97] width 204 height 6
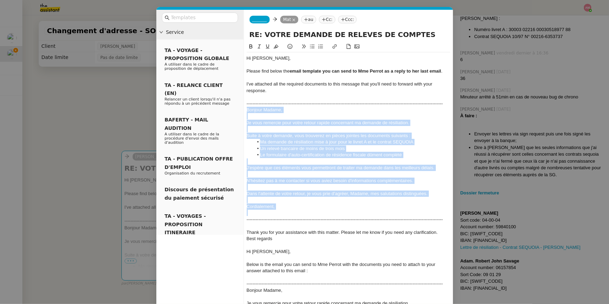
drag, startPoint x: 247, startPoint y: 108, endPoint x: 256, endPoint y: 212, distance: 104.0
click at [256, 212] on div "Hi Mathieu, Please find below the email template you can send to Mme Perrot as …" at bounding box center [349, 245] width 204 height 386
click at [303, 46] on icon at bounding box center [303, 47] width 3 height 4
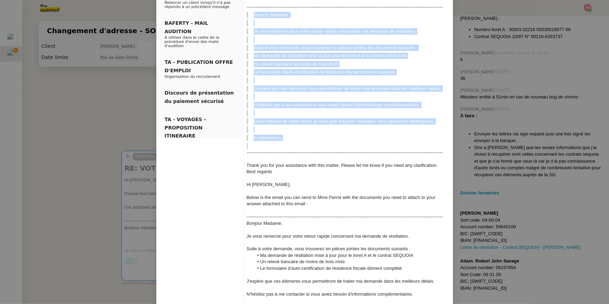
scroll to position [97, 0]
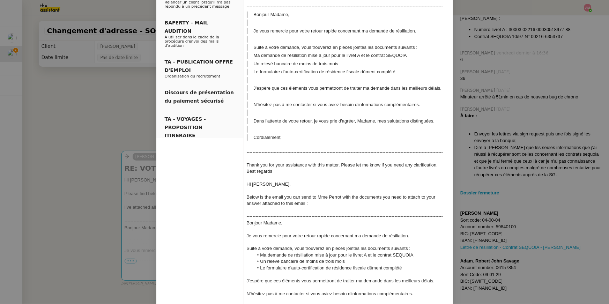
click at [250, 166] on div "Thank you for your assistance with this matter. Please let me know if you need …" at bounding box center [349, 165] width 204 height 6
drag, startPoint x: 246, startPoint y: 161, endPoint x: 283, endPoint y: 212, distance: 62.8
click at [283, 212] on div "Hi Mathieu, Please find below the email template you can send to Mme Perrot as …" at bounding box center [349, 162] width 204 height 415
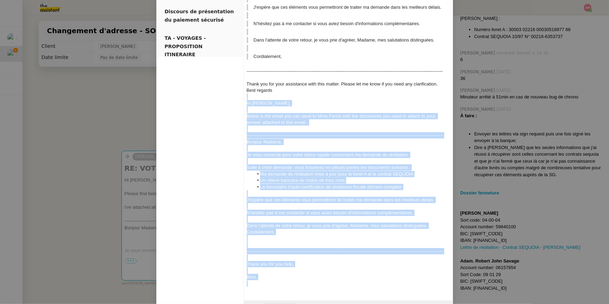
drag, startPoint x: 248, startPoint y: 180, endPoint x: 362, endPoint y: 304, distance: 167.7
click at [362, 304] on nz-modal-container "Service TA - VOYAGE - PROPOSITION GLOBALE A utiliser dans le cadre de propositi…" at bounding box center [304, 152] width 609 height 304
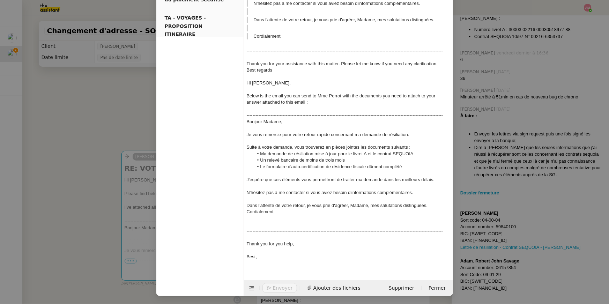
scroll to position [12, 0]
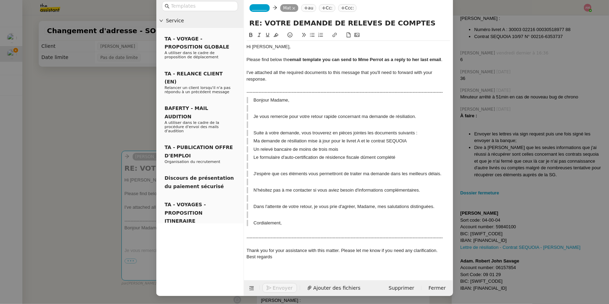
click at [345, 249] on div "Thank you for your assistance with this matter. Please let me know if you need …" at bounding box center [349, 250] width 204 height 6
drag, startPoint x: 345, startPoint y: 249, endPoint x: 311, endPoint y: 248, distance: 33.9
click at [311, 248] on div "Thank you for your assistance with this matter. Please let me know if you need …" at bounding box center [349, 250] width 204 height 6
drag, startPoint x: 308, startPoint y: 250, endPoint x: 432, endPoint y: 250, distance: 123.6
click at [432, 250] on div "Thank you for your assistance. lease let me know if you need any clarification." at bounding box center [349, 250] width 204 height 6
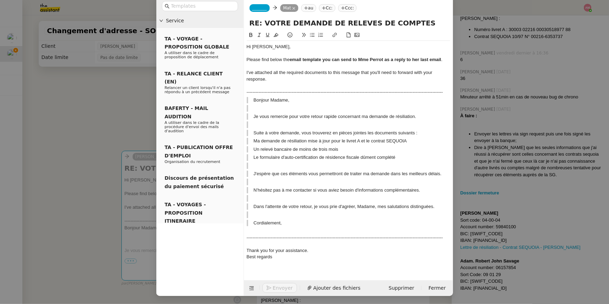
scroll to position [18, 0]
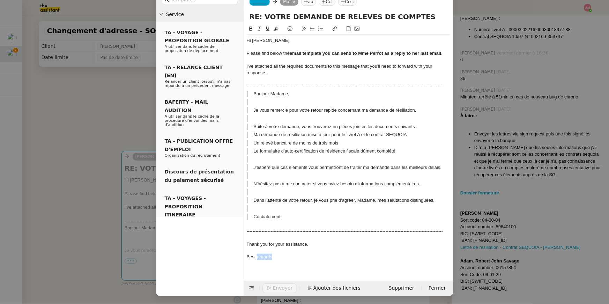
drag, startPoint x: 258, startPoint y: 256, endPoint x: 280, endPoint y: 258, distance: 22.1
click at [280, 258] on div "Best regards" at bounding box center [349, 257] width 204 height 6
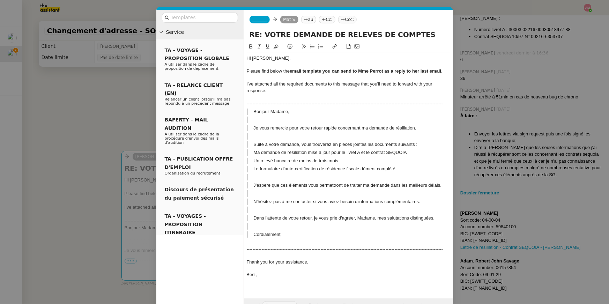
click at [261, 244] on div at bounding box center [349, 242] width 204 height 6
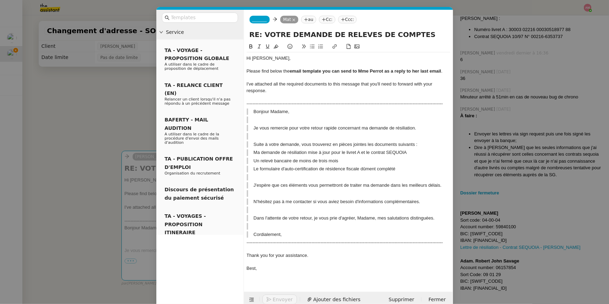
click at [258, 19] on span "_______" at bounding box center [259, 19] width 15 height 5
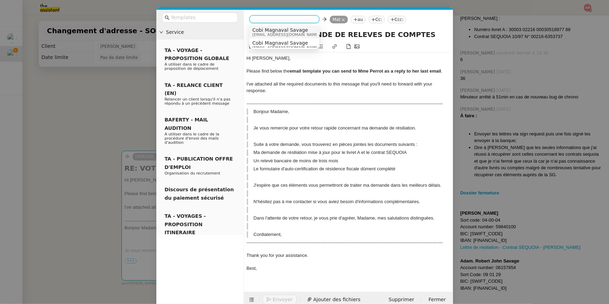
click at [258, 32] on span "Cobi Magnaval Savage" at bounding box center [285, 30] width 67 height 6
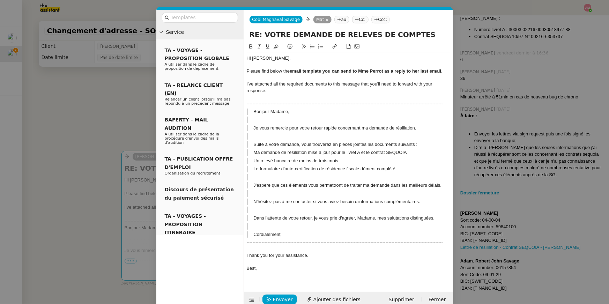
click at [82, 113] on nz-modal-container "Service TA - VOYAGE - PROPOSITION GLOBALE A utiliser dans le cadre de propositi…" at bounding box center [304, 152] width 609 height 304
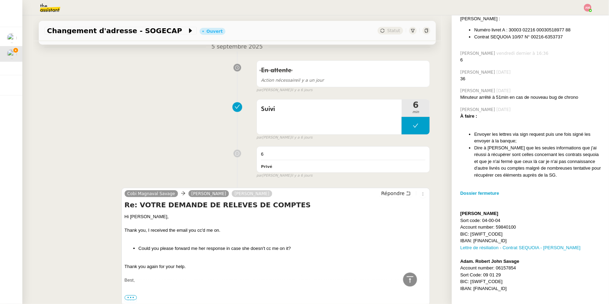
scroll to position [1700, 0]
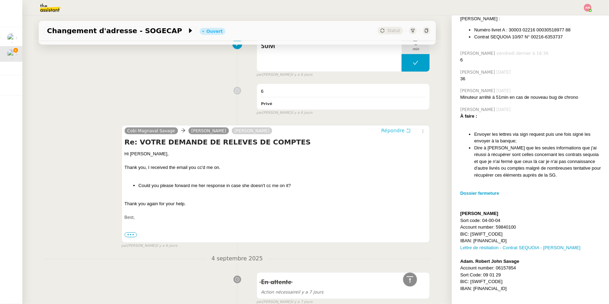
click at [393, 128] on span "Répondre" at bounding box center [392, 130] width 23 height 7
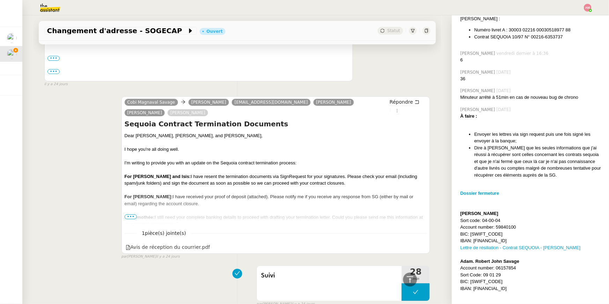
scroll to position [3902, 0]
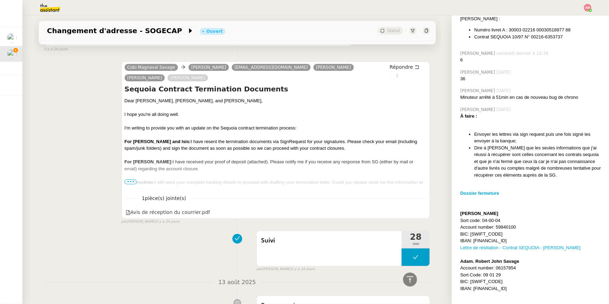
click at [133, 179] on span "•••" at bounding box center [131, 181] width 13 height 5
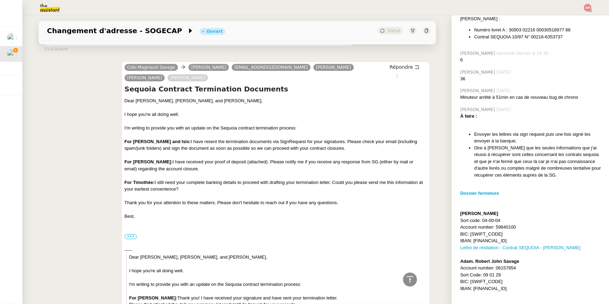
drag, startPoint x: 202, startPoint y: 130, endPoint x: 242, endPoint y: 126, distance: 40.0
drag, startPoint x: 200, startPoint y: 131, endPoint x: 320, endPoint y: 130, distance: 120.1
click at [320, 138] on div "For Adam and Isis: I have resent the termination documents via SignRequest for …" at bounding box center [276, 145] width 303 height 14
copy div "termination documents via SignRequest for your signatures"
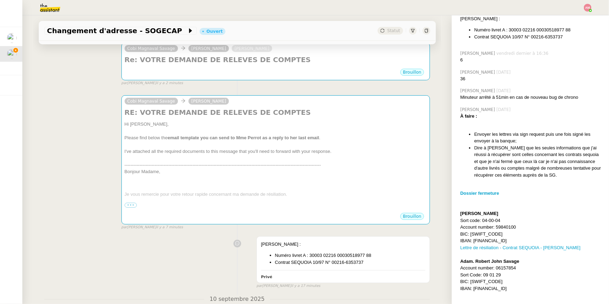
scroll to position [0, 0]
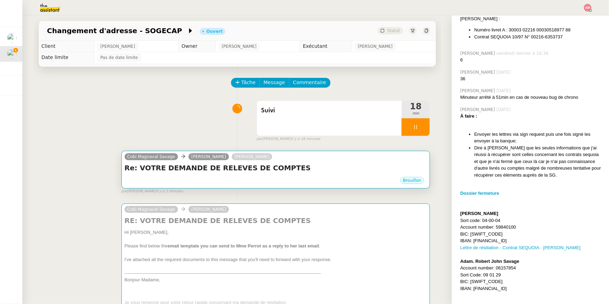
click at [200, 175] on div "Re: VOTRE DEMANDE DE RELEVES DE COMPTES •••" at bounding box center [276, 169] width 303 height 13
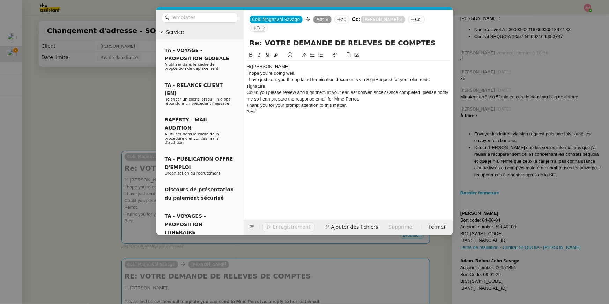
click at [274, 64] on div "Hi [PERSON_NAME]," at bounding box center [349, 67] width 204 height 6
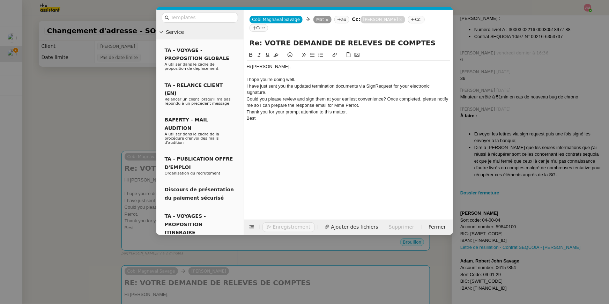
click at [307, 76] on div "I hope you're doing well." at bounding box center [349, 79] width 204 height 6
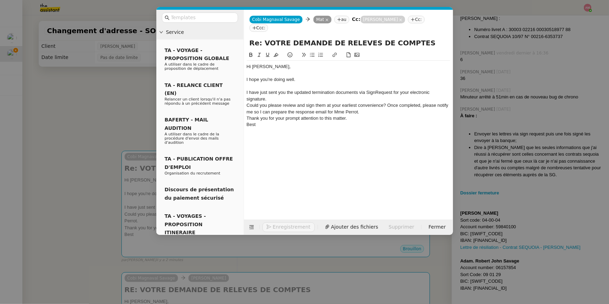
click at [286, 89] on div "I have just sent you the updated termination documents via SignRequest for your…" at bounding box center [349, 95] width 204 height 13
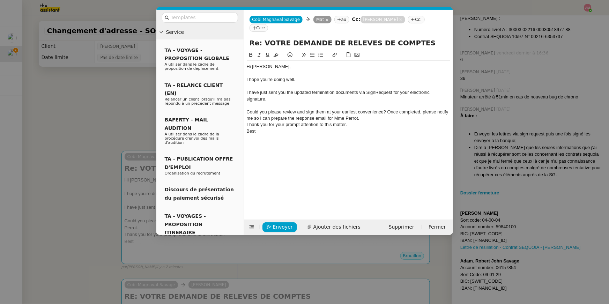
click at [274, 109] on div "Could you please review and sign them at your earliest convenience? Once comple…" at bounding box center [349, 115] width 204 height 13
click at [307, 51] on button at bounding box center [304, 55] width 8 height 8
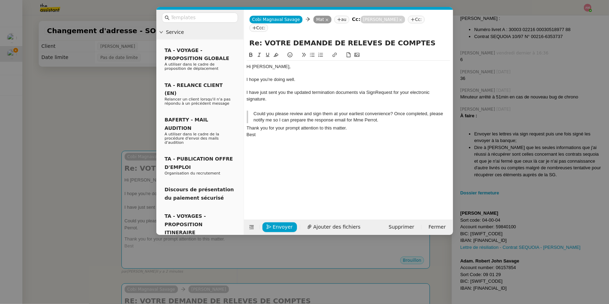
click at [312, 52] on icon at bounding box center [312, 54] width 5 height 5
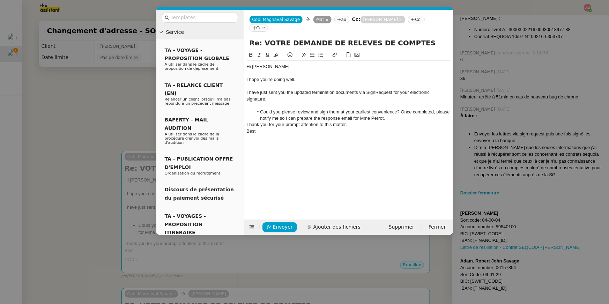
click at [401, 109] on li "Could you please review and sign them at your earliest convenience? Once comple…" at bounding box center [351, 115] width 197 height 13
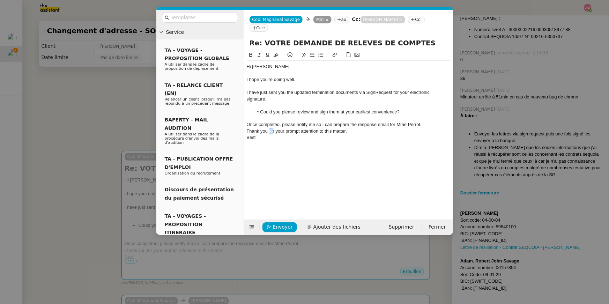
drag, startPoint x: 269, startPoint y: 123, endPoint x: 274, endPoint y: 123, distance: 4.2
click at [274, 128] on div "Thank you for your prompt attention to this matter." at bounding box center [349, 131] width 204 height 6
click at [276, 128] on div "Thank you for your prompt attention to this matter." at bounding box center [349, 131] width 204 height 6
drag, startPoint x: 285, startPoint y: 123, endPoint x: 347, endPoint y: 123, distance: 62.1
click at [347, 128] on div "Thank you for your prompt attention to this matter." at bounding box center [349, 131] width 204 height 6
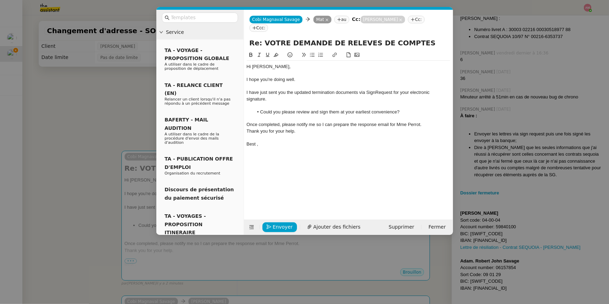
click at [249, 128] on div "Thank you for your help." at bounding box center [349, 131] width 204 height 6
click at [247, 128] on div "Thank you for your help." at bounding box center [349, 131] width 204 height 6
drag, startPoint x: 289, startPoint y: 4, endPoint x: 343, endPoint y: 5, distance: 54.1
click at [343, 5] on div "[EMAIL_ADDRESS][DOMAIN_NAME]" at bounding box center [332, 4] width 91 height 12
click at [115, 86] on nz-modal-container "Service TA - VOYAGE - PROPOSITION GLOBALE A utiliser dans le cadre de propositi…" at bounding box center [304, 152] width 609 height 304
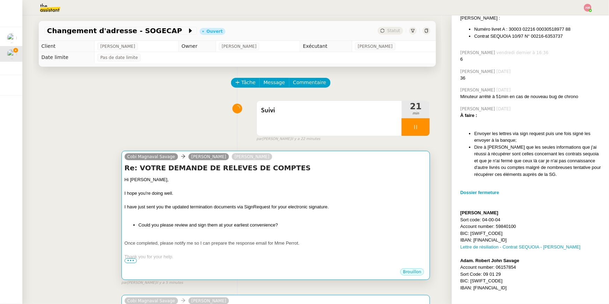
scroll to position [190, 0]
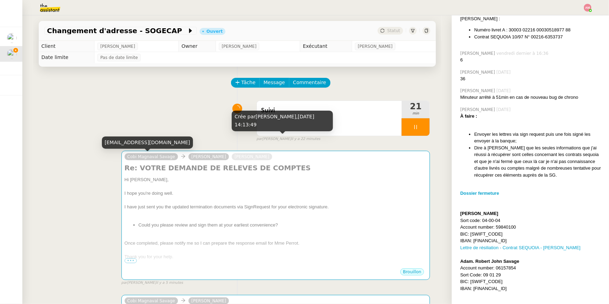
click at [301, 116] on span "11 sept. 2025, 14:13:49" at bounding box center [275, 121] width 80 height 14
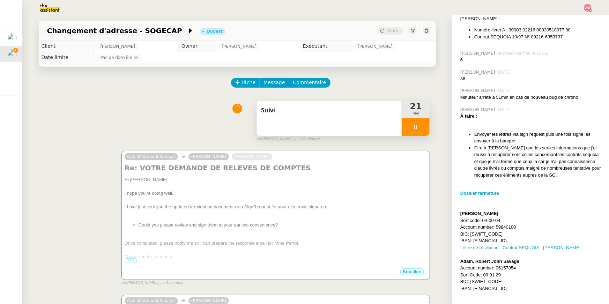
click at [392, 110] on span "Suivi" at bounding box center [329, 110] width 137 height 10
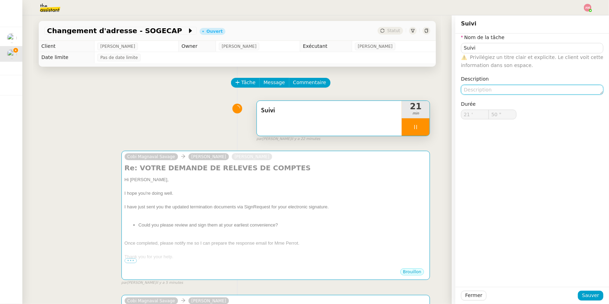
click at [478, 86] on textarea at bounding box center [532, 90] width 142 height 10
type input "51 ""
type textarea "Réd"
type input "52 ""
type textarea "Rédact"
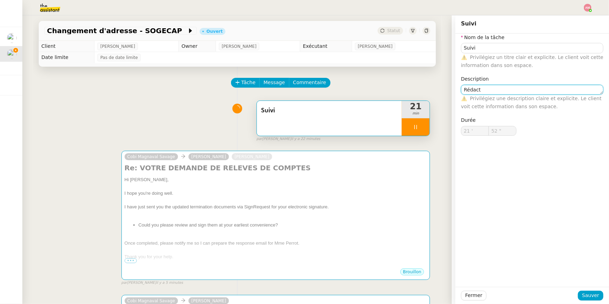
type input "53 ""
type textarea "Rédactio"
type input "54 ""
type textarea "Rédaction nouvel"
type input "55 ""
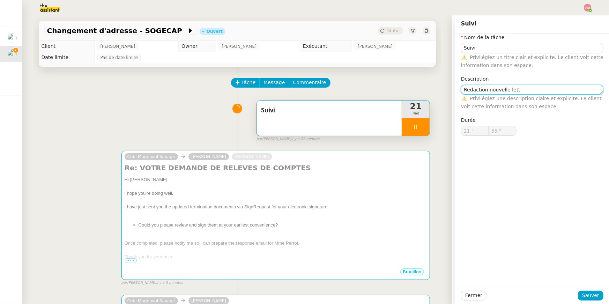
type textarea "Rédaction nouvelle lettr"
type input "56 ""
type textarea "Rédaction nouvelle lettre de ré"
type input "57 ""
type textarea "Rédaction nouvelle lettre de résilia"
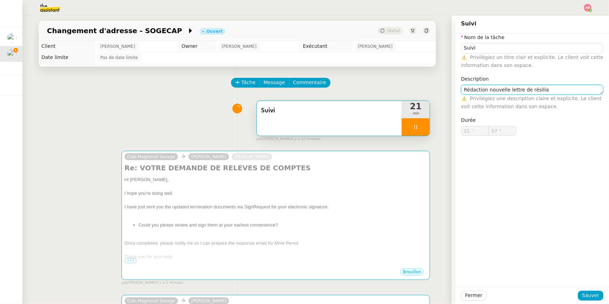
type input "58 ""
type textarea "Rédaction nouvelle lettre de résiliation"
type input "59 ""
type textarea "Rédaction nouvelle lettre de résiliation +"
type input "22 '"
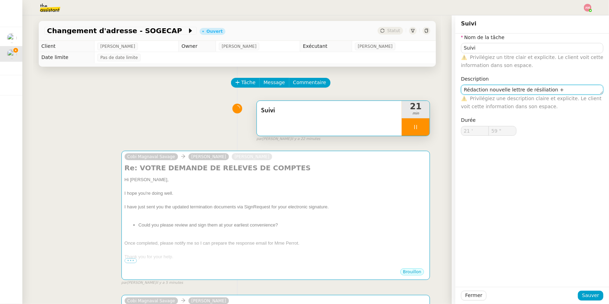
type input "0 ""
type textarea "Rédaction nouvelle lettre de résiliation + mail"
type input "2 ""
type textarea "Rédaction nouvelle lettre de résiliation +"
type input "3 ""
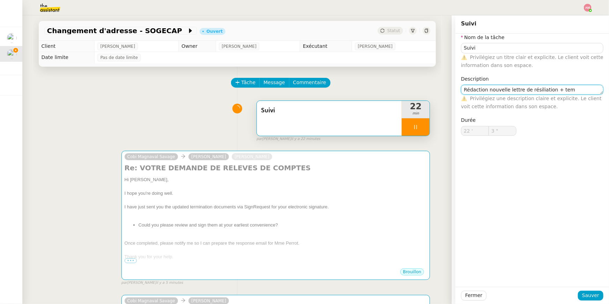
type textarea "Rédaction nouvelle lettre de résiliation + temp"
type input "4 ""
type textarea "Rédaction nouvelle lettre de résiliation + template em"
type input "5 ""
type textarea "Rédaction nouvelle lettre de résiliation + template emai"
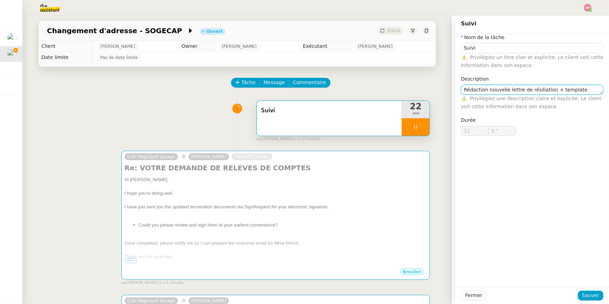
type input "6 ""
type textarea "Rédaction nouvelle lettre de résiliation + template email"
type input "7 ""
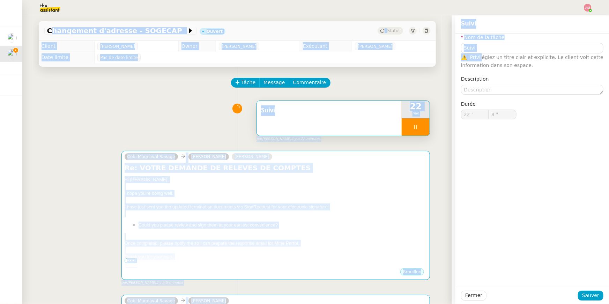
drag, startPoint x: 480, startPoint y: 54, endPoint x: 458, endPoint y: 53, distance: 22.3
click at [451, 52] on app-ticket "Changement d'adresse - SOGECAP Ouvert Statut Client Sylvie Magnaval Owner Frédé…" at bounding box center [315, 159] width 587 height 289
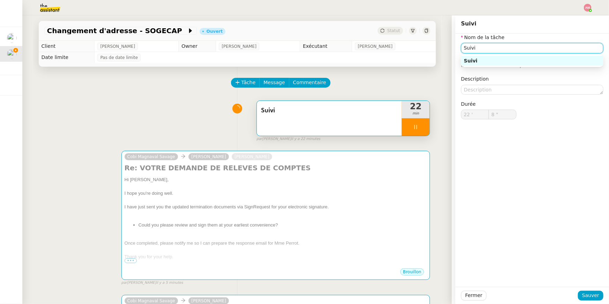
type input "9 ""
drag, startPoint x: 481, startPoint y: 45, endPoint x: 459, endPoint y: 49, distance: 22.7
click at [459, 49] on div "Nom de la tâche Suivi ⚠️ Privilégiez un titre clair et explicite. Le client voi…" at bounding box center [533, 82] width 154 height 97
paste input "Rédaction nouvelle lettre de résiliation + template email"
type input "Rédaction nouvelle lettre de résiliation + template email"
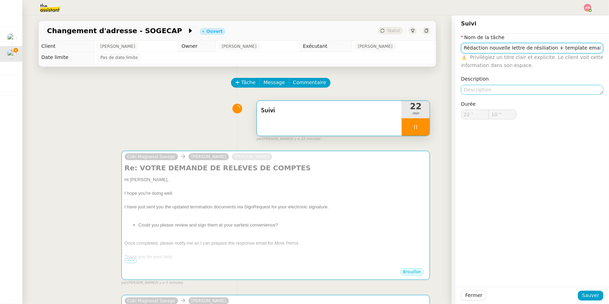
type input "11 ""
type input "Rédaction nouvelle lettre de résiliation + template email"
click at [477, 88] on textarea at bounding box center [532, 90] width 142 height 10
click at [589, 294] on span "Sauver" at bounding box center [590, 295] width 17 height 8
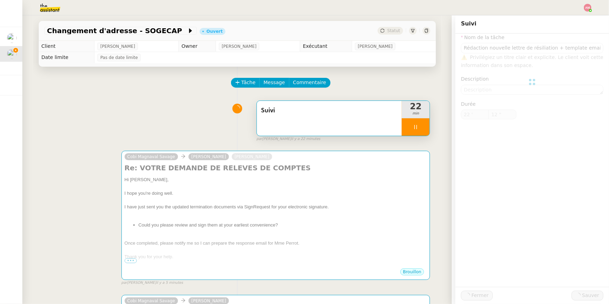
type input "13 ""
type input "Rédaction nouvelle lettre de résiliation + template email"
type input "22 '"
type input "14 ""
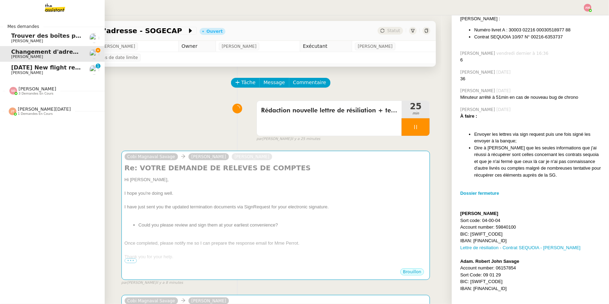
click at [31, 73] on span "[PERSON_NAME]" at bounding box center [46, 73] width 71 height 4
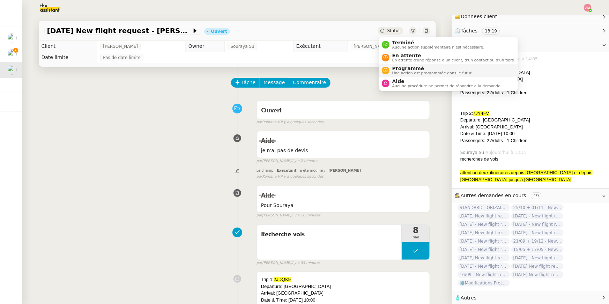
click at [395, 68] on span "Programmé" at bounding box center [432, 69] width 80 height 6
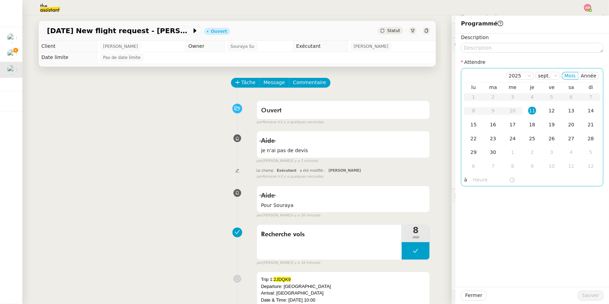
click at [483, 180] on input "text" at bounding box center [491, 180] width 36 height 8
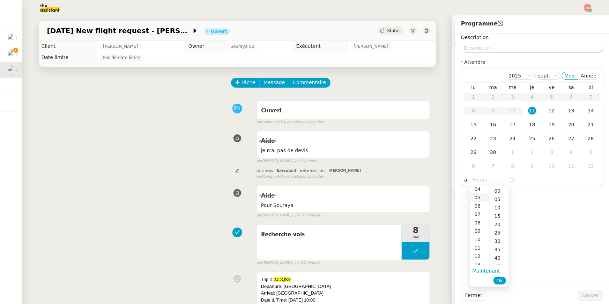
scroll to position [36, 0]
click at [302, 83] on span "Commentaire" at bounding box center [309, 83] width 33 height 8
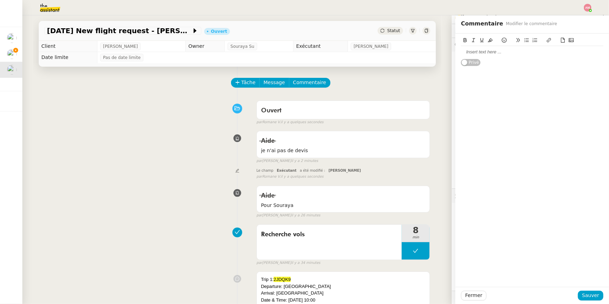
click at [494, 53] on div at bounding box center [532, 52] width 142 height 6
click at [477, 290] on div "Fermer Sauver" at bounding box center [533, 295] width 154 height 17
click at [478, 293] on span "Fermer" at bounding box center [473, 295] width 17 height 8
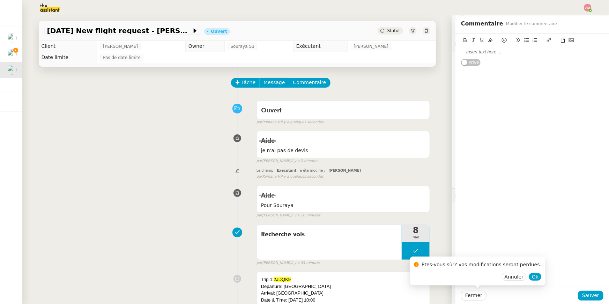
click at [526, 271] on div "Êtes-vous sûr? vos modifications seront perdues." at bounding box center [477, 266] width 127 height 14
click at [532, 278] on span "Ok" at bounding box center [535, 276] width 7 height 7
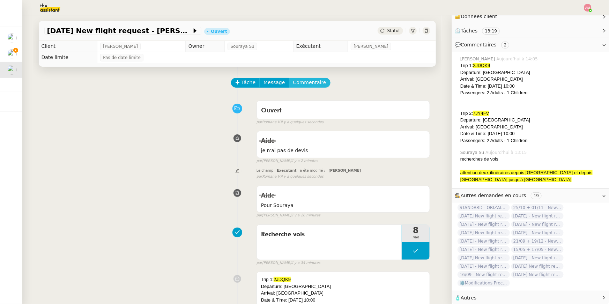
click at [311, 78] on button "Commentaire" at bounding box center [310, 83] width 42 height 10
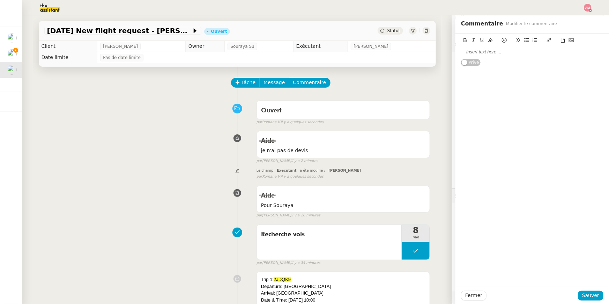
click at [488, 51] on div at bounding box center [532, 52] width 142 height 6
click at [498, 56] on div "Pardon Souraya j'ai mis en aide automatiquement au lieu de programmer pour récu…" at bounding box center [532, 55] width 142 height 13
drag, startPoint x: 540, startPoint y: 57, endPoint x: 446, endPoint y: 52, distance: 94.4
click at [446, 52] on app-ticket "27th September 2026 New flight request - Shaun Troake Ouvert Statut Client Loui…" at bounding box center [315, 159] width 587 height 289
click at [557, 57] on div "Pardon Souraya j'ai mis en aide automatiquement au lieu de programmer pour récu…" at bounding box center [532, 55] width 142 height 13
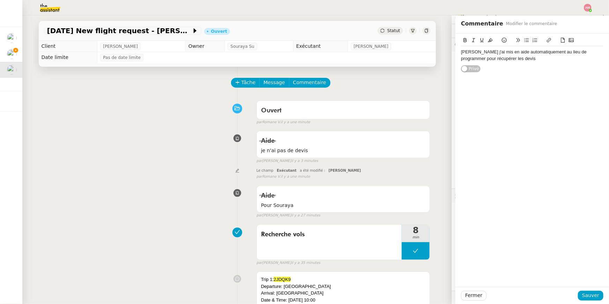
click at [503, 38] on icon at bounding box center [504, 40] width 5 height 5
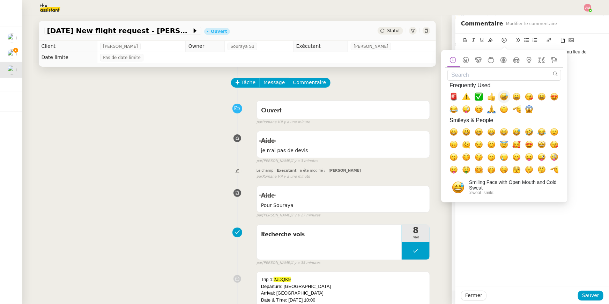
click at [506, 95] on span "😅, sweat_smile" at bounding box center [504, 97] width 8 height 8
drag, startPoint x: 504, startPoint y: 97, endPoint x: 571, endPoint y: 42, distance: 86.5
click at [504, 97] on span "😅, sweat_smile" at bounding box center [504, 97] width 8 height 8
click at [575, 217] on div "Pardon Souraya j'ai mis en aide automatiquement au lieu de programmer pour récu…" at bounding box center [533, 160] width 154 height 253
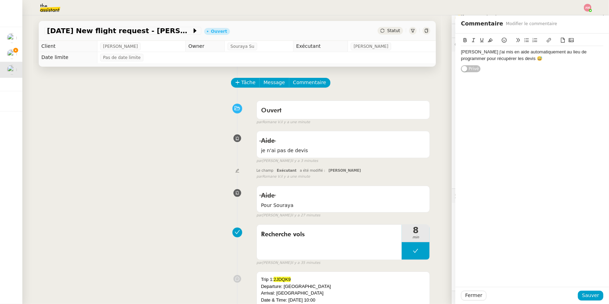
click at [582, 246] on div "Pardon Souraya j'ai mis en aide automatiquement au lieu de programmer pour récu…" at bounding box center [533, 160] width 154 height 253
click at [586, 91] on div "Pardon Souraya j'ai mis en aide automatiquement au lieu de programmer pour récu…" at bounding box center [533, 160] width 154 height 253
drag, startPoint x: 571, startPoint y: 42, endPoint x: 506, endPoint y: 38, distance: 65.4
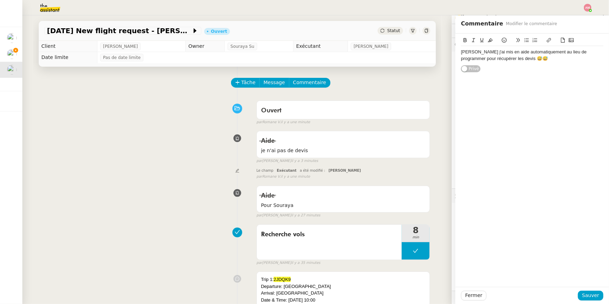
click at [571, 42] on icon at bounding box center [571, 40] width 5 height 5
click at [563, 56] on div "Pardon Souraya j'ai mis en aide automatiquement au lieu de programmer pour récu…" at bounding box center [532, 55] width 142 height 13
click at [587, 296] on span "Sauver" at bounding box center [590, 295] width 17 height 8
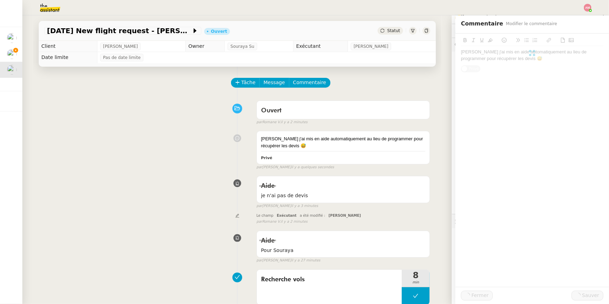
scroll to position [132, 0]
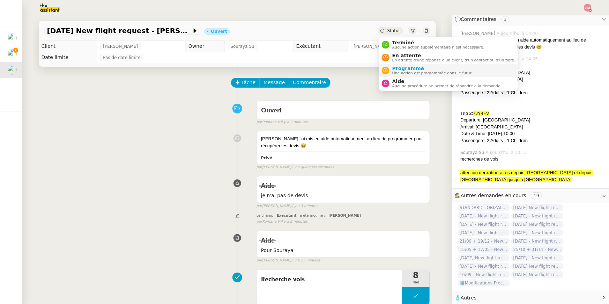
click at [395, 71] on span "Une action est programmée dans le futur." at bounding box center [432, 73] width 80 height 4
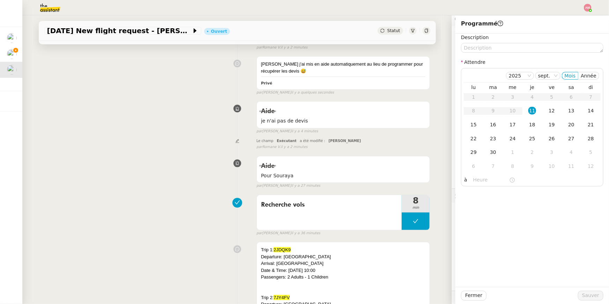
scroll to position [75, 0]
click at [482, 182] on input "text" at bounding box center [491, 180] width 36 height 8
click at [479, 238] on div "15" at bounding box center [480, 242] width 20 height 8
type input "15:40"
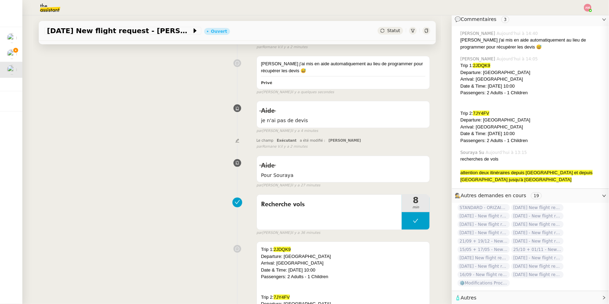
click at [500, 222] on span "28th June 2026 - New flight request - Clive Ashley" at bounding box center [484, 224] width 52 height 7
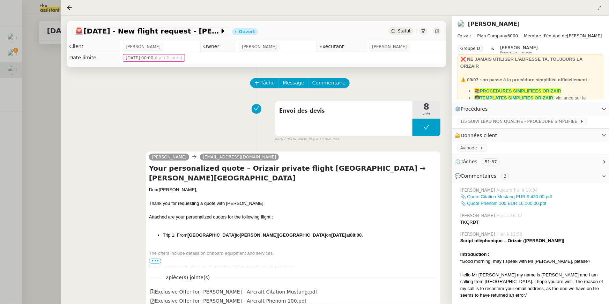
click at [44, 93] on div at bounding box center [304, 152] width 609 height 304
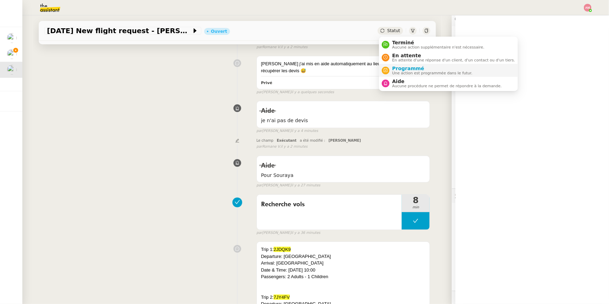
click at [405, 68] on span "Programmé" at bounding box center [432, 69] width 80 height 6
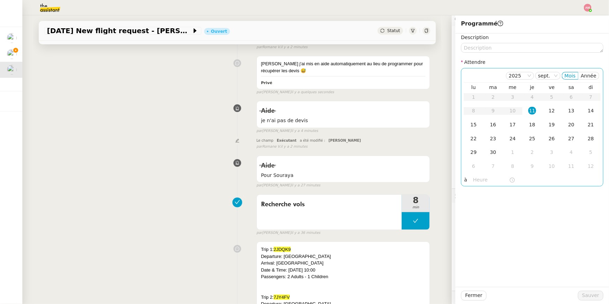
click at [482, 176] on input "text" at bounding box center [491, 180] width 36 height 8
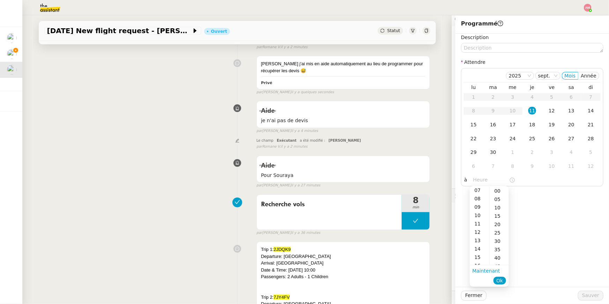
scroll to position [60, 0]
click at [480, 253] on div "15" at bounding box center [480, 257] width 20 height 8
click at [499, 223] on div "20" at bounding box center [499, 224] width 19 height 8
type input "15:20"
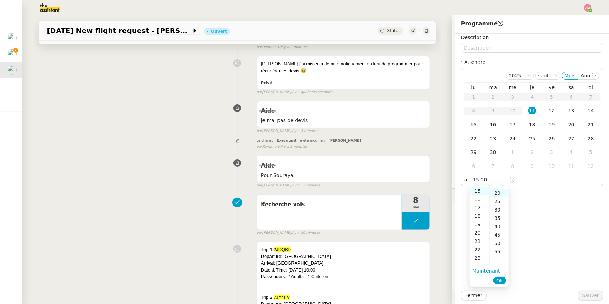
scroll to position [34, 0]
click at [498, 281] on span "Ok" at bounding box center [499, 280] width 7 height 7
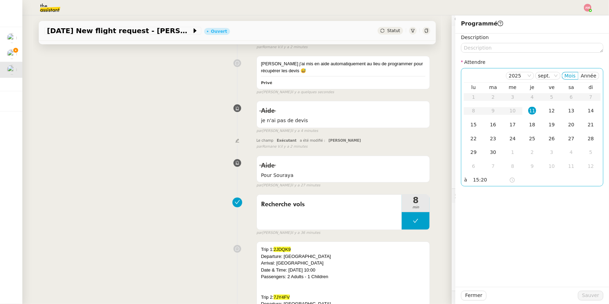
click at [527, 112] on td "11" at bounding box center [533, 111] width 20 height 14
click at [592, 296] on span "Sauver" at bounding box center [590, 295] width 17 height 8
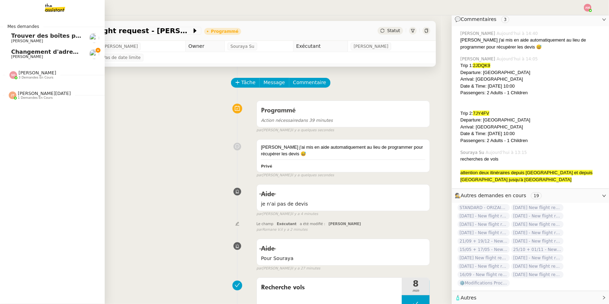
click at [10, 54] on link "Changement d'adresse - SOGECAP Sylvie Magnaval" at bounding box center [52, 54] width 105 height 16
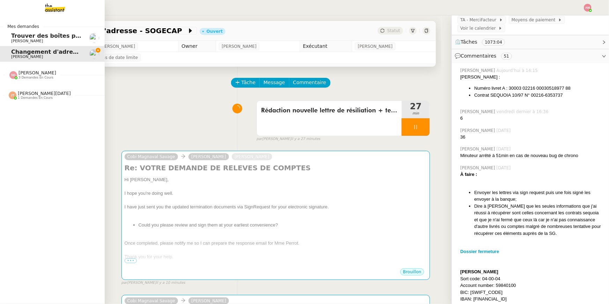
scroll to position [190, 0]
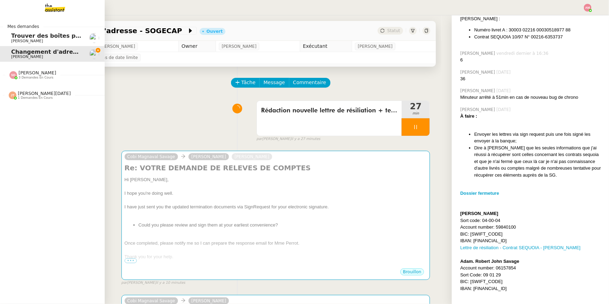
click at [22, 92] on span "[PERSON_NAME][DATE]" at bounding box center [44, 93] width 53 height 5
click at [23, 109] on span "Effectuer un pré-recrutement téléphonique" at bounding box center [80, 108] width 139 height 7
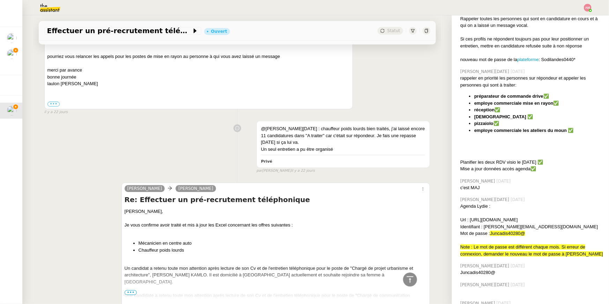
scroll to position [5821, 0]
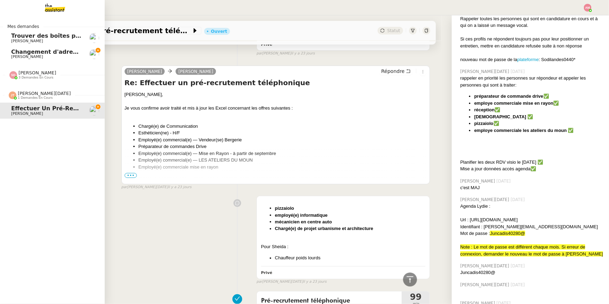
click at [49, 75] on span "[PERSON_NAME]" at bounding box center [38, 72] width 38 height 5
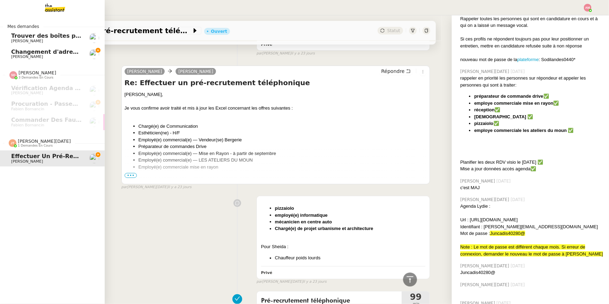
click at [72, 51] on span "Changement d'adresse - SOGECAP" at bounding box center [65, 52] width 108 height 7
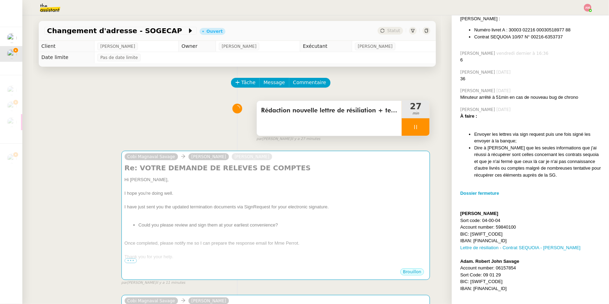
click at [326, 127] on div "Rédaction nouvelle lettre de résiliation + template email" at bounding box center [329, 118] width 145 height 35
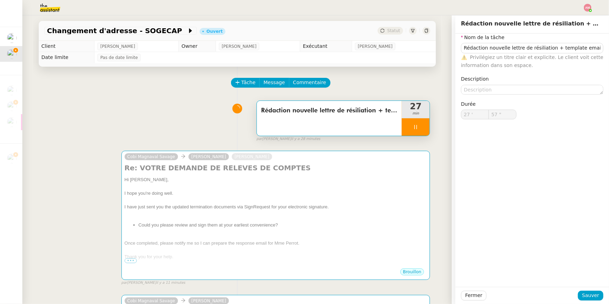
type input "58 ""
type input "28 '"
type input "59 ""
type input "29 '"
type input "59 ""
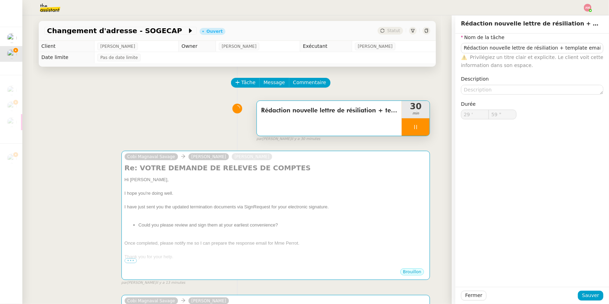
type input "30 '"
type input "59 ""
type input "31 '"
type input "59 ""
type input "32 '"
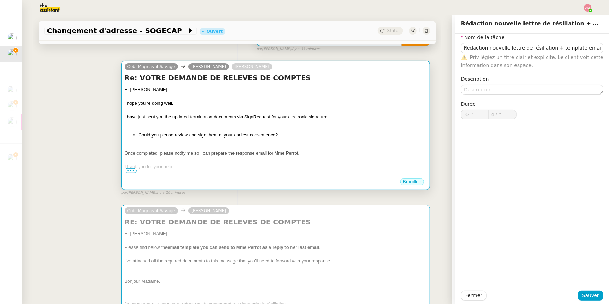
scroll to position [30, 0]
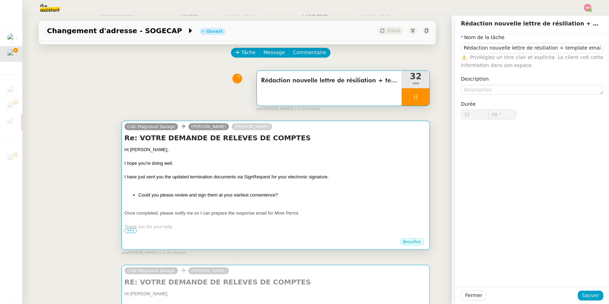
click at [202, 169] on div at bounding box center [276, 170] width 303 height 7
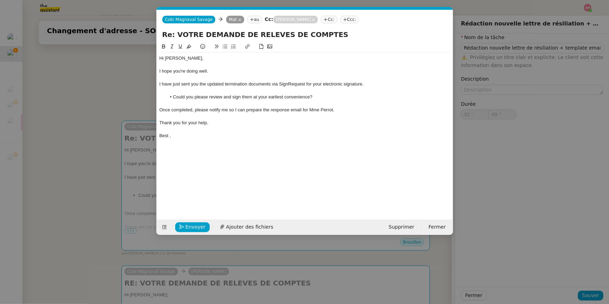
scroll to position [0, 15]
click at [73, 173] on nz-modal-container "Service TA - VOYAGE - PROPOSITION GLOBALE A utiliser dans le cadre de propositi…" at bounding box center [304, 152] width 609 height 304
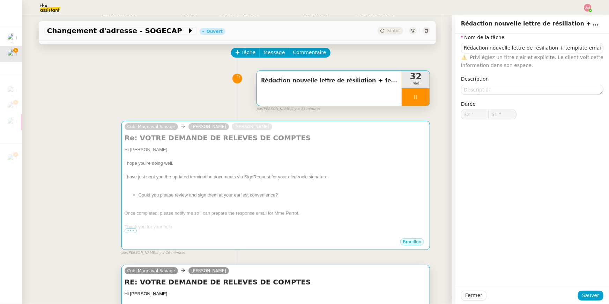
scroll to position [190, 0]
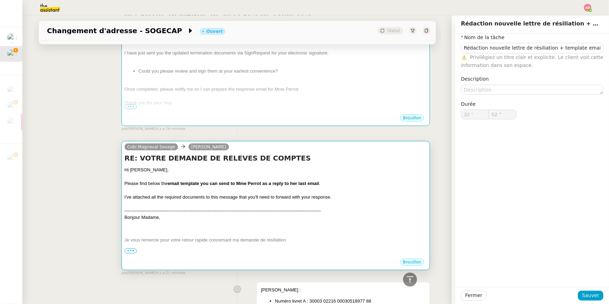
click at [204, 221] on div "Hi Mathieu, Please find below the email template you can send to Mme Perrot as …" at bounding box center [276, 302] width 303 height 270
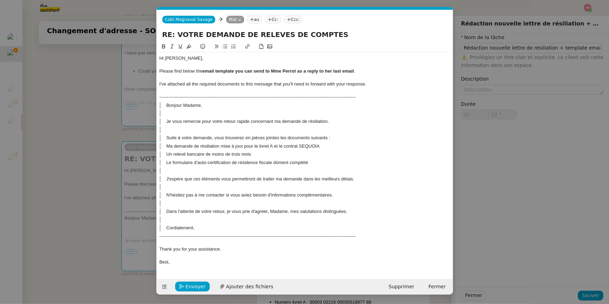
scroll to position [0, 15]
click at [242, 283] on span "Ajouter des fichiers" at bounding box center [249, 287] width 47 height 8
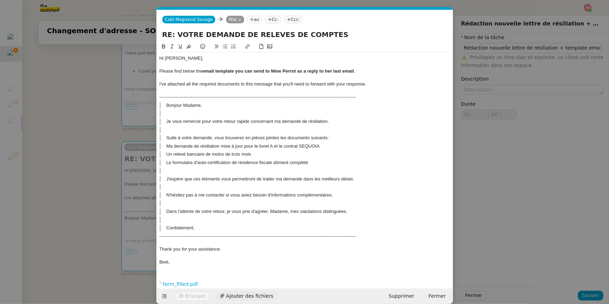
click at [247, 293] on span "Ajouter des fichiers" at bounding box center [249, 296] width 47 height 8
type input "59 ""
type input "33 '"
click at [110, 145] on nz-modal-container "Service TA - VOYAGE - PROPOSITION GLOBALE A utiliser dans le cadre de propositi…" at bounding box center [304, 152] width 609 height 304
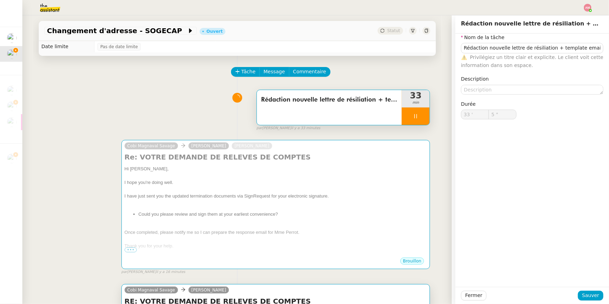
scroll to position [0, 0]
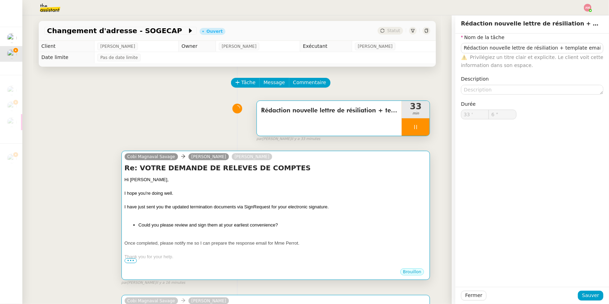
click at [363, 162] on div "Cobi Magnaval Savage Mathieu Gautron Sylvie Magnaval" at bounding box center [276, 158] width 303 height 10
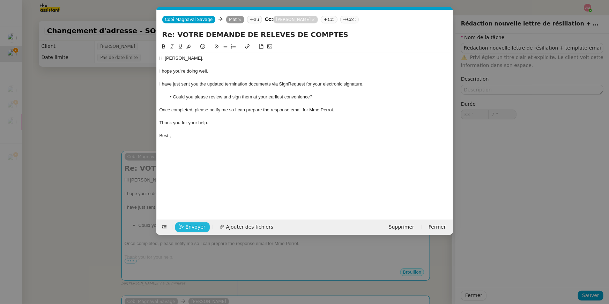
scroll to position [0, 15]
drag, startPoint x: 190, startPoint y: 229, endPoint x: 174, endPoint y: 163, distance: 67.8
click at [174, 163] on form "Cobi Magnaval Savage Cobi Magnaval Savage Mat au Cc: Sylvie Magnaval Cc: Ccc: R…" at bounding box center [304, 122] width 297 height 225
type input "9 ""
click at [169, 138] on div "Best ," at bounding box center [305, 136] width 291 height 6
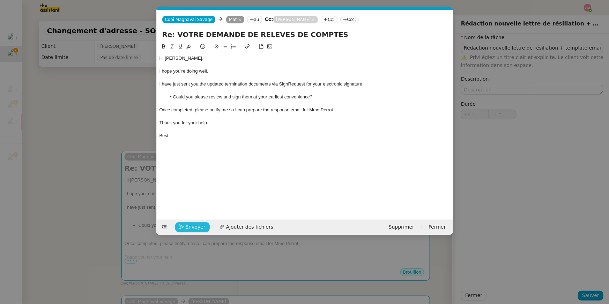
click at [183, 225] on icon "button" at bounding box center [181, 226] width 5 height 5
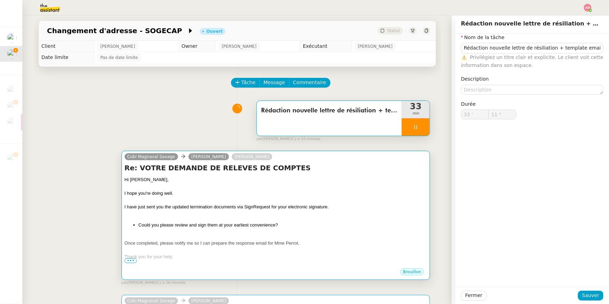
scroll to position [190, 0]
type input "13 ""
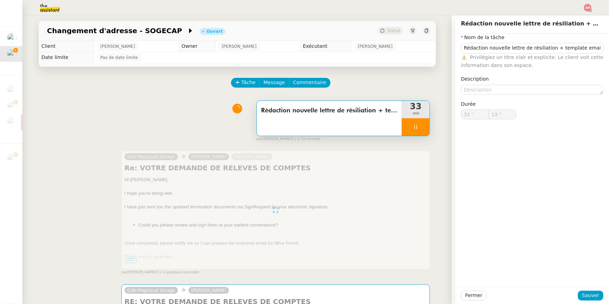
type input "Rédaction nouvelle lettre de résiliation + template email"
type input "33 '"
type input "18 ""
type input "Rédaction nouvelle lettre de résiliation + template email"
type input "33 '"
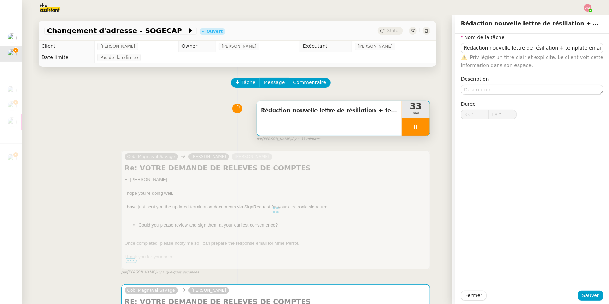
type input "19 ""
type input "20 ""
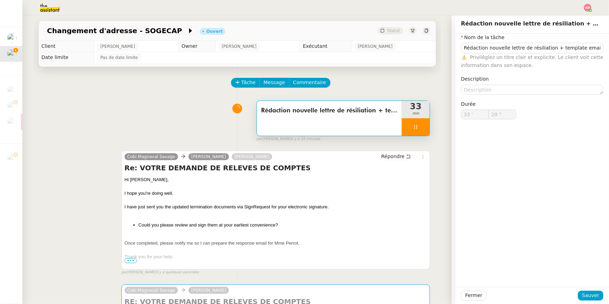
type input "Rédaction nouvelle lettre de résiliation + template email"
type input "33 '"
type input "22 ""
type input "Rédaction nouvelle lettre de résiliation + template email"
type input "33 '"
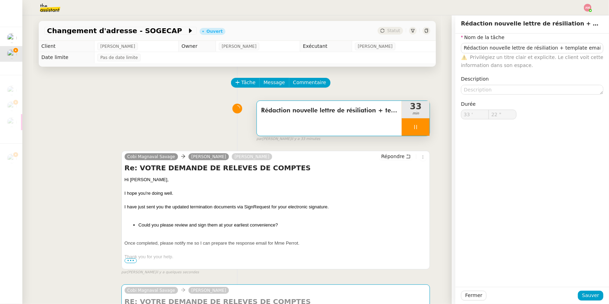
type input "22 ""
type input "Rédaction nouvelle lettre de résiliation + template email"
type input "33 '"
click at [406, 131] on div at bounding box center [416, 126] width 28 height 17
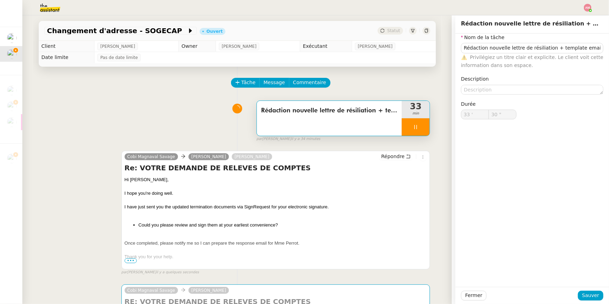
type input "32 ""
click at [406, 131] on div at bounding box center [409, 126] width 14 height 17
type input "Rédaction nouvelle lettre de résiliation + template email"
type input "33 '"
click at [409, 130] on div at bounding box center [409, 126] width 14 height 17
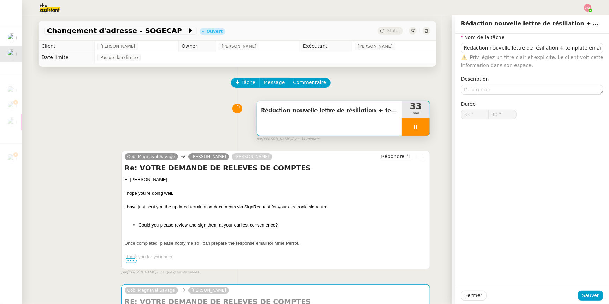
type input "33 ""
click at [422, 131] on div at bounding box center [416, 126] width 28 height 17
type input "Rédaction nouvelle lettre de résiliation + template email"
type input "33 '"
type input "37 ""
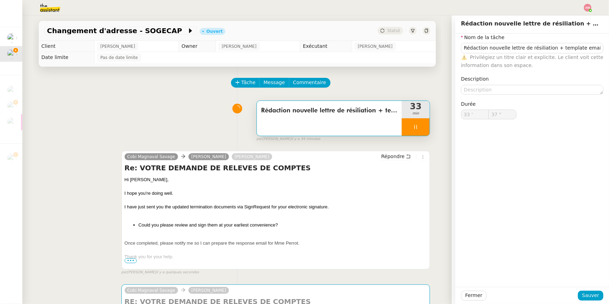
click at [418, 129] on icon at bounding box center [416, 127] width 6 height 6
type input "Rédaction nouvelle lettre de résiliation + template email"
type input "33 '"
type input "37 ""
type input "Rédaction nouvelle lettre de résiliation + template email"
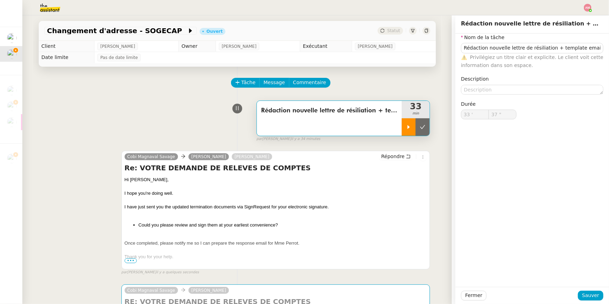
type input "33 '"
type input "35 ""
type input "Rédaction nouvelle lettre de résiliation + template email"
type input "33 '"
type input "32 ""
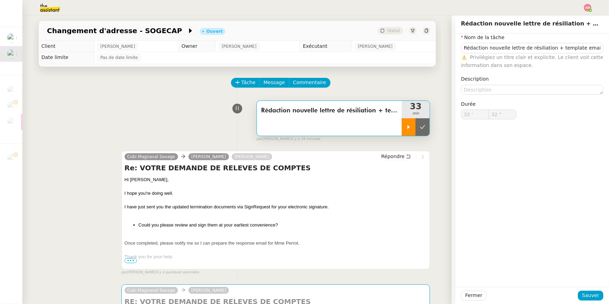
click at [410, 127] on icon at bounding box center [409, 127] width 6 height 6
type input "Rédaction nouvelle lettre de résiliation + template email"
type input "33 '"
click at [410, 127] on icon at bounding box center [409, 127] width 6 height 6
type input "36 ""
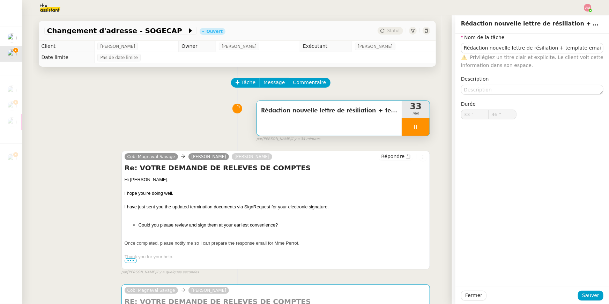
click at [421, 130] on div at bounding box center [416, 126] width 28 height 17
type input "Rédaction nouvelle lettre de résiliation + template email"
type input "33 '"
type input "34 ""
type input "Rédaction nouvelle lettre de résiliation + template email"
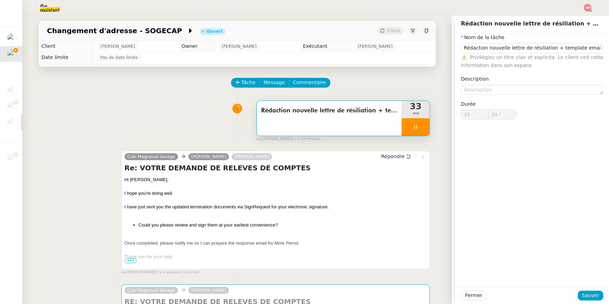
type input "33 '"
type input "39 ""
type input "Rédaction nouvelle lettre de résiliation + template email"
type input "33 '"
type input "39 ""
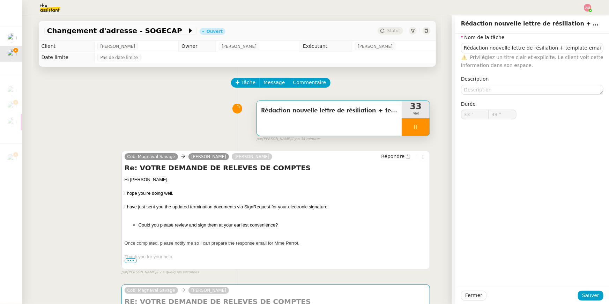
click at [417, 124] on icon at bounding box center [416, 127] width 6 height 6
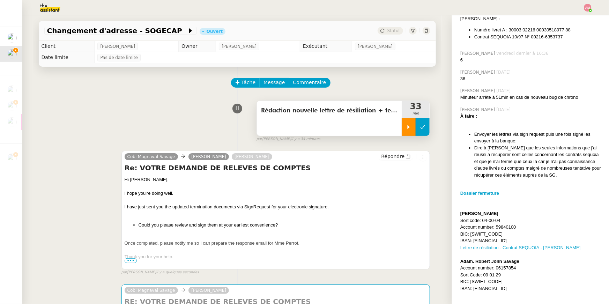
click at [429, 124] on button at bounding box center [423, 126] width 14 height 17
click at [425, 125] on icon at bounding box center [423, 127] width 6 height 6
type input "Rédaction nouvelle lettre de résiliation + template email"
type input "33 '"
type input "35 ""
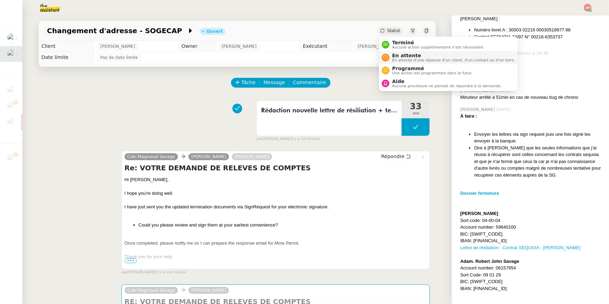
click at [400, 56] on span "En attente" at bounding box center [453, 56] width 123 height 6
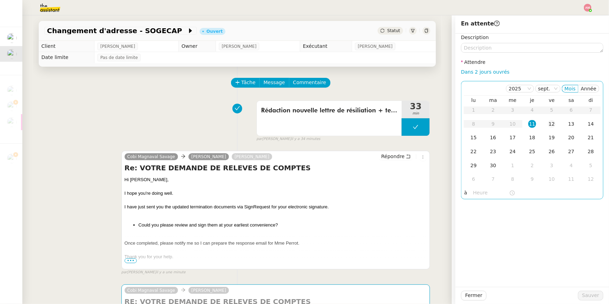
click at [553, 118] on td "12" at bounding box center [552, 124] width 20 height 14
click at [584, 296] on span "Sauver" at bounding box center [590, 295] width 17 height 8
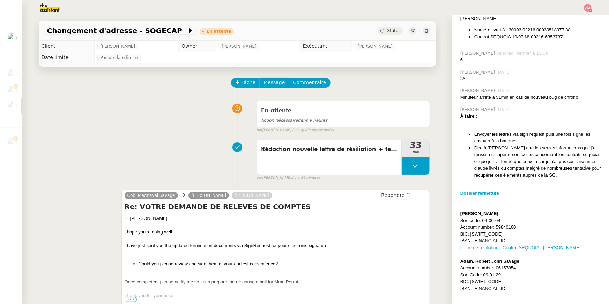
click at [590, 9] on div at bounding box center [588, 8] width 8 height 8
click at [580, 19] on li "Suivi" at bounding box center [568, 20] width 45 height 10
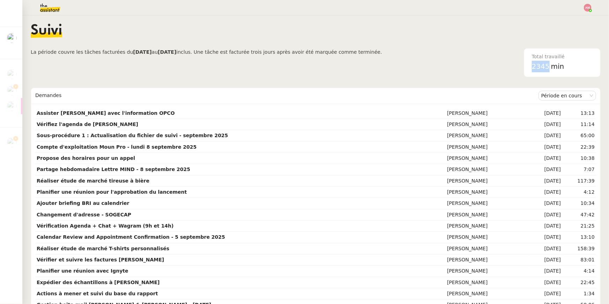
drag, startPoint x: 532, startPoint y: 68, endPoint x: 550, endPoint y: 68, distance: 17.8
click at [550, 68] on div "2345 min" at bounding box center [562, 67] width 61 height 12
copy span "2345"
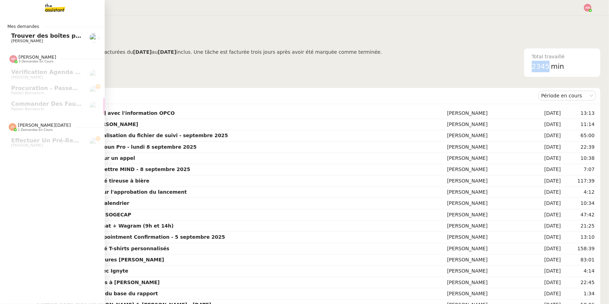
click at [8, 38] on link "Trouver des boîtes pour louer un détecteur Hugo Bentz" at bounding box center [52, 38] width 105 height 16
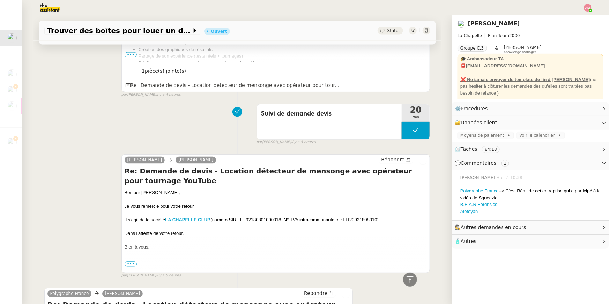
scroll to position [635, 0]
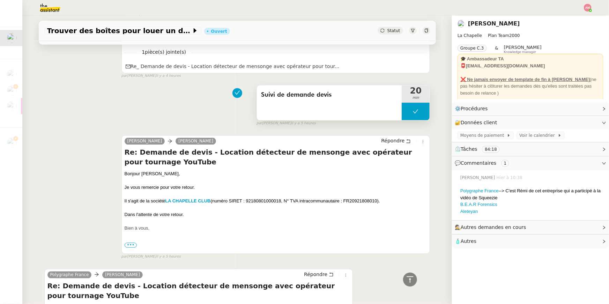
click at [409, 112] on button at bounding box center [416, 111] width 28 height 17
click at [407, 112] on icon at bounding box center [409, 112] width 6 height 6
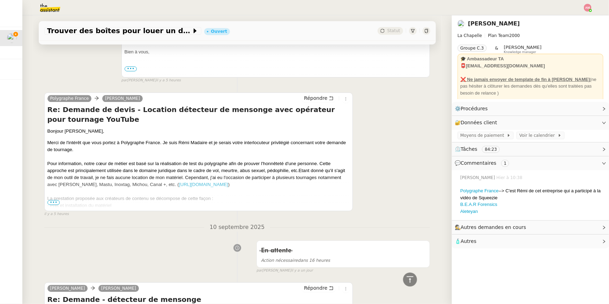
scroll to position [812, 0]
click at [315, 98] on span "Répondre" at bounding box center [315, 97] width 23 height 7
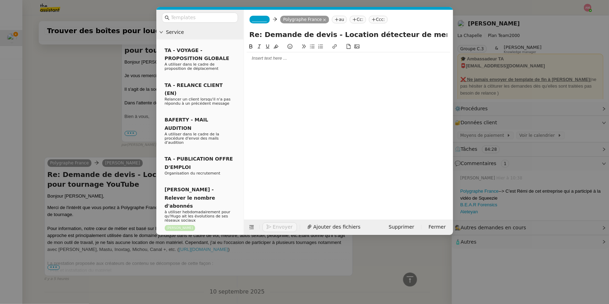
scroll to position [877, 0]
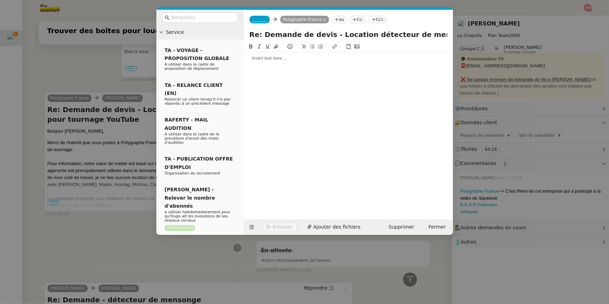
click at [279, 62] on div at bounding box center [349, 58] width 204 height 12
click at [261, 17] on span "_______" at bounding box center [259, 19] width 15 height 5
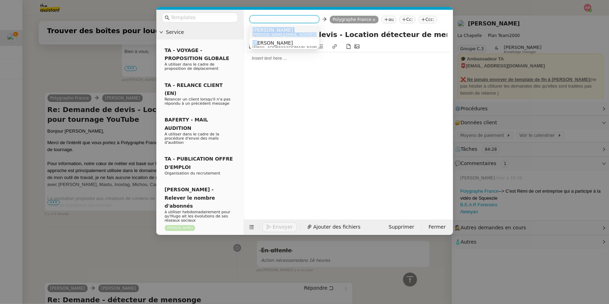
scroll to position [3, 0]
drag, startPoint x: 261, startPoint y: 27, endPoint x: 260, endPoint y: 45, distance: 18.2
click at [260, 45] on div "Camille camille@theassistant.com Camille camille.t5qn@theassistant.com" at bounding box center [285, 35] width 70 height 26
click at [260, 45] on span "camille.t5qn@theassistant.com" at bounding box center [285, 44] width 67 height 4
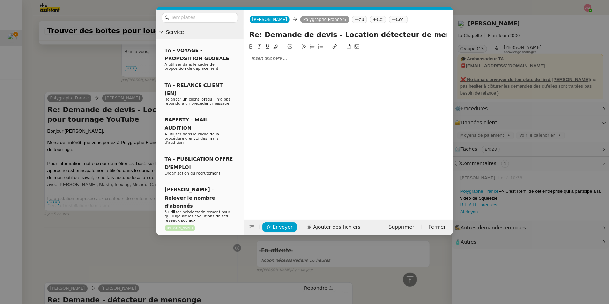
click at [260, 62] on div at bounding box center [349, 58] width 204 height 12
click at [277, 72] on div "Je vous remerie pour votre retour." at bounding box center [349, 71] width 204 height 6
click at [327, 69] on div "Je vous remercie pour votre retour." at bounding box center [349, 71] width 204 height 6
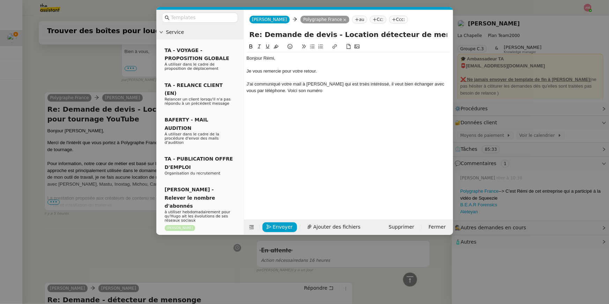
click at [80, 69] on nz-modal-container "Service TA - VOYAGE - PROPOSITION GLOBALE A utiliser dans le cadre de propositi…" at bounding box center [304, 152] width 609 height 304
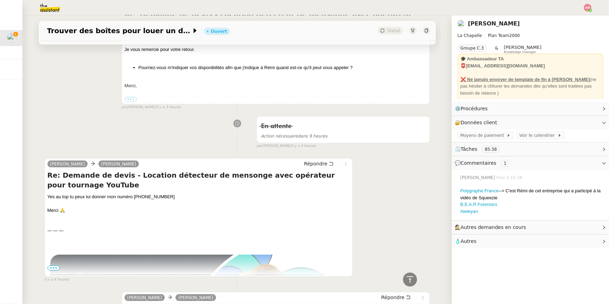
scroll to position [416, 0]
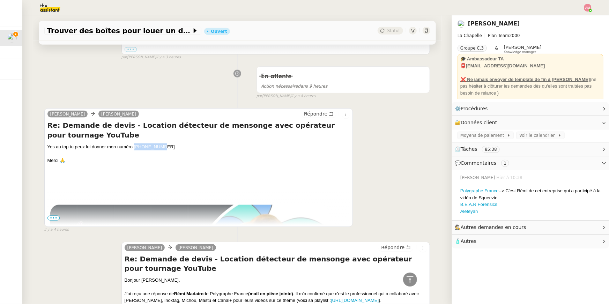
drag, startPoint x: 134, startPoint y: 145, endPoint x: 167, endPoint y: 147, distance: 33.2
click at [167, 147] on div "Yes au top tu peux lui donner mon numéro 0622844906" at bounding box center [198, 146] width 303 height 7
copy div "0622844906"
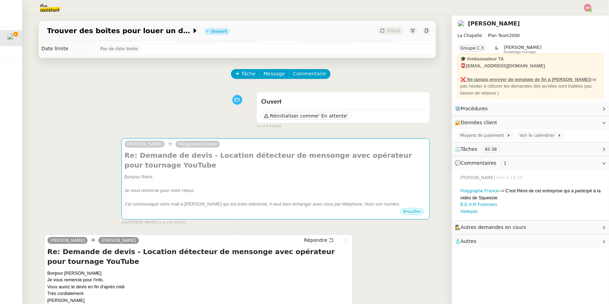
scroll to position [0, 0]
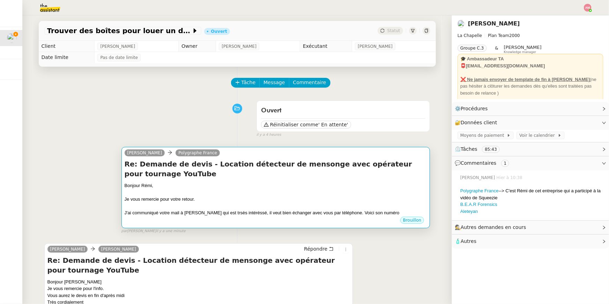
click at [180, 193] on div at bounding box center [276, 192] width 303 height 7
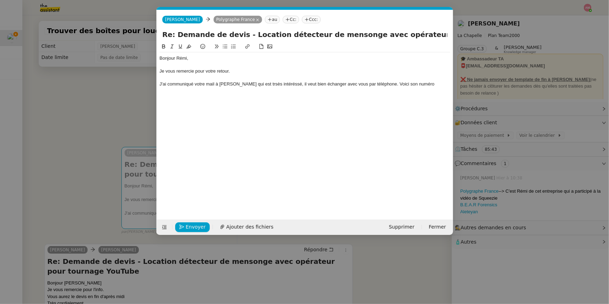
scroll to position [0, 15]
click at [418, 83] on div "J'ai communiqué votre mail à Hugo qui est trsès intéréssé, il veut bien échange…" at bounding box center [305, 84] width 291 height 6
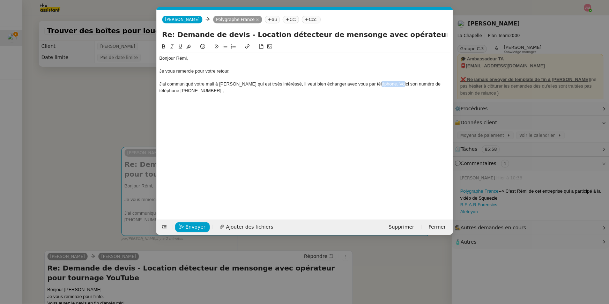
drag, startPoint x: 375, startPoint y: 84, endPoint x: 395, endPoint y: 87, distance: 20.1
click at [395, 87] on div "J'ai communiqué votre mail à Hugo qui est trsès intéréssé, il veut bien échange…" at bounding box center [305, 87] width 291 height 13
click at [359, 96] on div "Bonjour Rémi, Je vous remercie pour votre retour. J'ai communiqué votre mail à …" at bounding box center [305, 74] width 291 height 44
click at [352, 89] on div "J'ai communiqué votre mail à Hugo qui est trsès intéréssé, il veut bien échange…" at bounding box center [305, 87] width 291 height 13
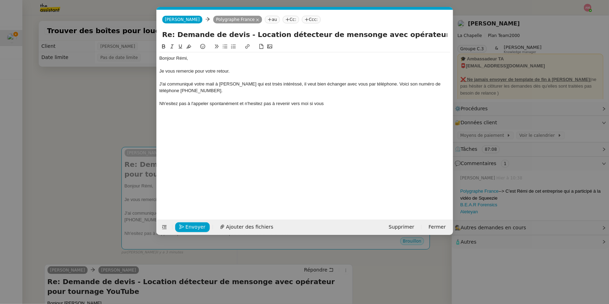
click at [255, 90] on div "J'ai communiqué votre mail à Hugo qui est trsès intéréssé, il veut bien échange…" at bounding box center [305, 87] width 291 height 13
click at [64, 128] on nz-modal-container "Service TA - VOYAGE - PROPOSITION GLOBALE A utiliser dans le cadre de propositi…" at bounding box center [304, 152] width 609 height 304
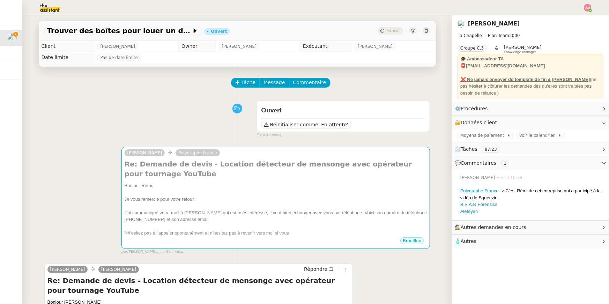
scroll to position [212, 0]
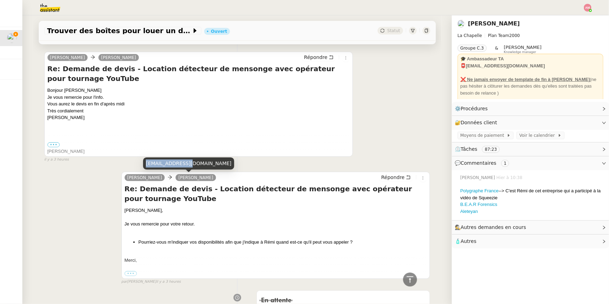
copy div "yo@hugobentz.com"
drag, startPoint x: 145, startPoint y: 163, endPoint x: 193, endPoint y: 164, distance: 48.2
click at [193, 164] on div "yo@hugobentz.com" at bounding box center [188, 163] width 91 height 12
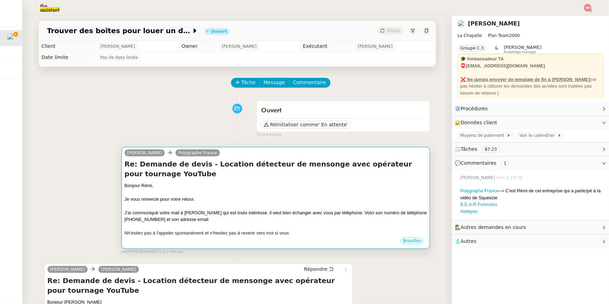
click at [229, 200] on div "Je vous remercie pour votre retour." at bounding box center [276, 199] width 303 height 7
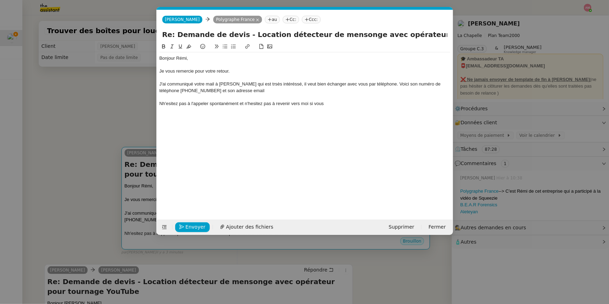
scroll to position [0, 15]
click at [268, 21] on icon at bounding box center [270, 19] width 4 height 4
click at [286, 17] on icon at bounding box center [288, 19] width 4 height 4
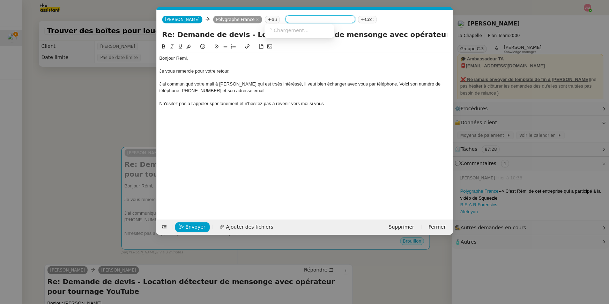
paste input "yo@hugobentz.com"
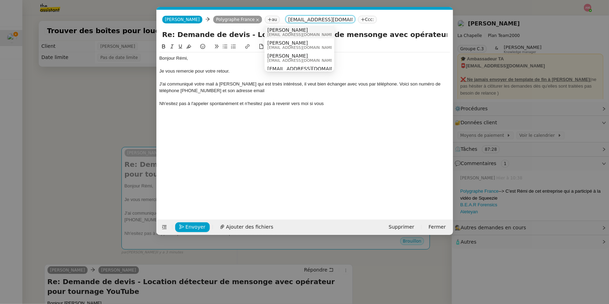
type input "yo@hugobentz.com"
click at [273, 30] on span "[PERSON_NAME]" at bounding box center [300, 30] width 67 height 6
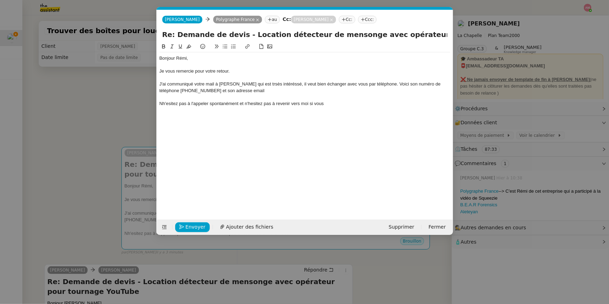
click at [232, 72] on div "Je vous remercie pour votre retour." at bounding box center [305, 71] width 291 height 6
drag, startPoint x: 239, startPoint y: 103, endPoint x: 326, endPoint y: 108, distance: 87.0
click at [326, 108] on div "Bonjour Rémi, Je vous remercie pour votre retour. J'ai communiqué votre mail à …" at bounding box center [305, 80] width 291 height 57
drag, startPoint x: 298, startPoint y: 114, endPoint x: 208, endPoint y: 105, distance: 89.8
click at [208, 105] on div "Bonjour Rémi, Je vous remercie pour votre retour. J'ai communiqué votre mail à …" at bounding box center [305, 126] width 291 height 166
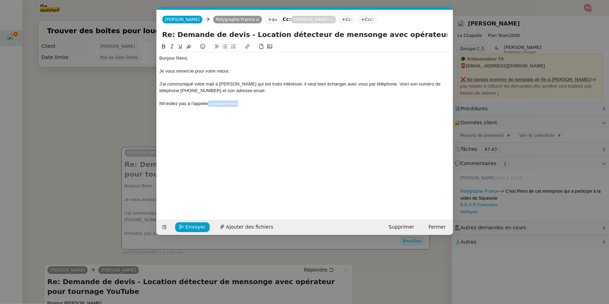
drag, startPoint x: 208, startPoint y: 105, endPoint x: 252, endPoint y: 105, distance: 43.3
click at [252, 105] on div "Nh'esitez pas à l'appeler spontanément" at bounding box center [305, 104] width 291 height 6
click at [232, 83] on div "J'ai communiqué votre mail à Hugo qui est trsès intéréssé, il veut bien échange…" at bounding box center [305, 87] width 291 height 13
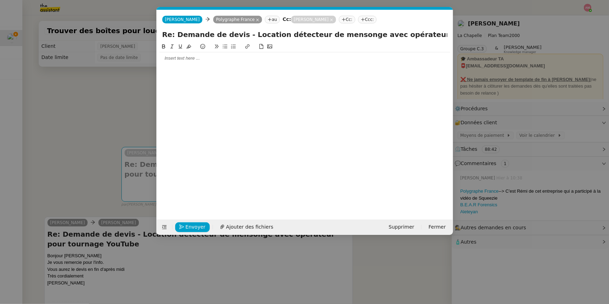
click at [88, 180] on nz-modal-container "Service TA - VOYAGE - PROPOSITION GLOBALE A utiliser dans le cadre de propositi…" at bounding box center [304, 152] width 609 height 304
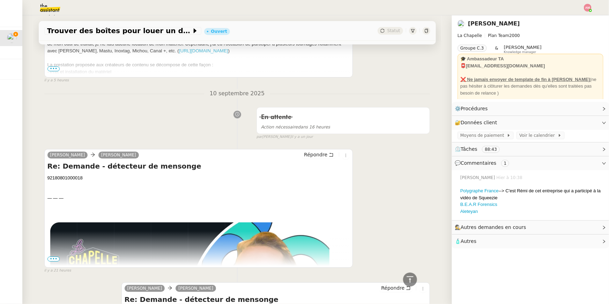
scroll to position [917, 0]
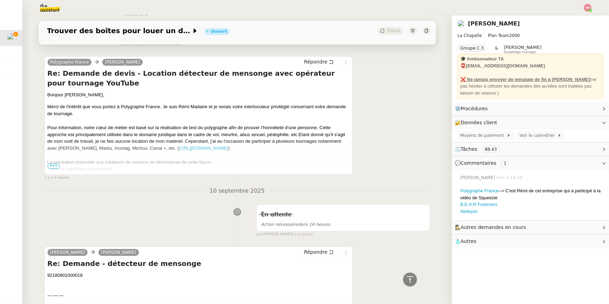
click at [53, 169] on span "•••" at bounding box center [53, 166] width 13 height 5
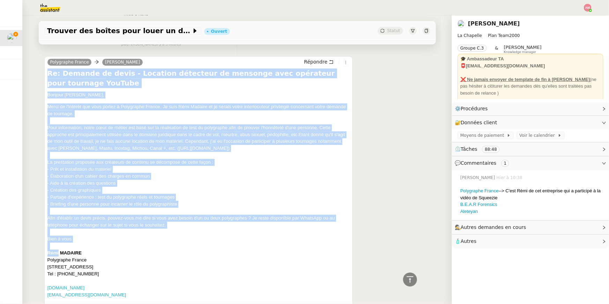
drag, startPoint x: 60, startPoint y: 263, endPoint x: 46, endPoint y: 79, distance: 184.9
click at [46, 79] on div "Polygraphe France camille Répondre Re: Demande de devis - Location détecteur de…" at bounding box center [198, 200] width 309 height 288
copy div "Re: Demande de devis - Location détecteur de mensonge avec opérateur pour tourn…"
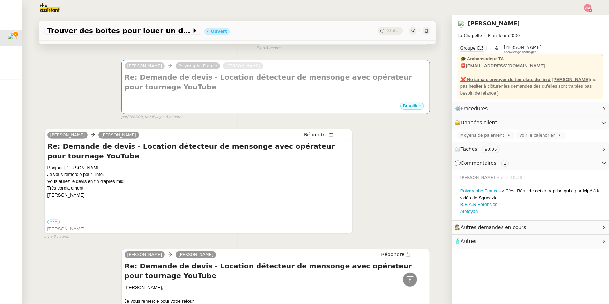
scroll to position [0, 0]
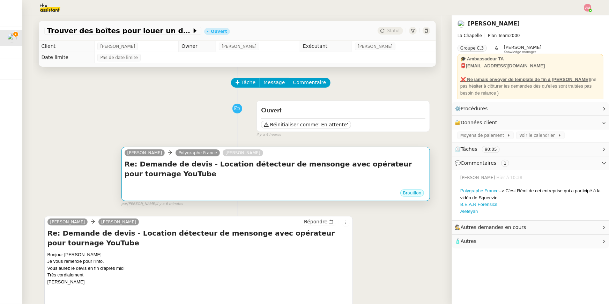
click at [206, 179] on div "Re: Demande de devis - Location détecteur de mensonge avec opérateur pour tourn…" at bounding box center [276, 174] width 303 height 30
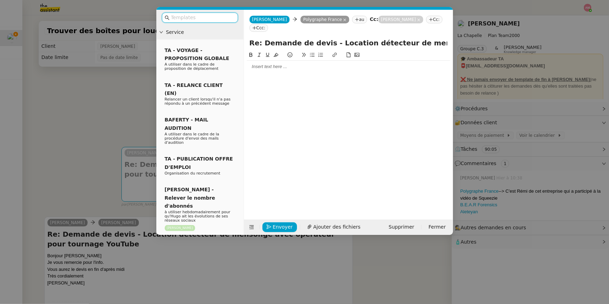
click at [252, 61] on div at bounding box center [349, 67] width 204 height 12
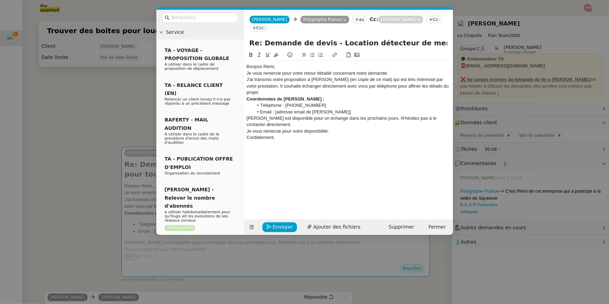
click at [280, 64] on div "Bonjour Rémi," at bounding box center [349, 67] width 204 height 6
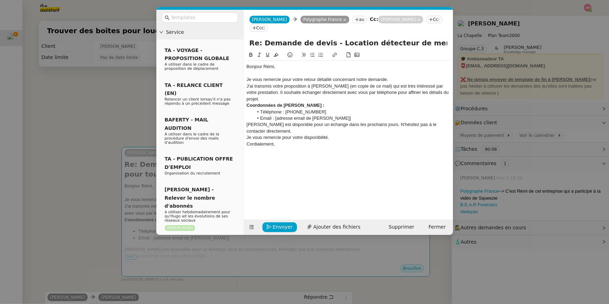
click at [392, 76] on div "Je vous remercie pour votre retour détaillé concernant notre demande." at bounding box center [349, 79] width 204 height 6
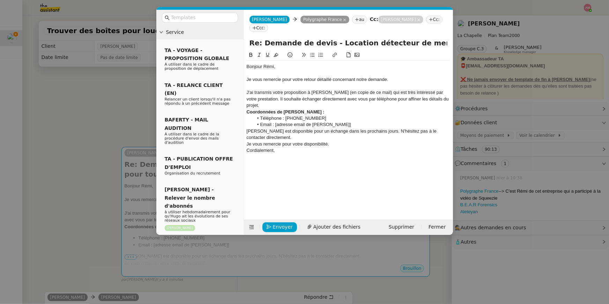
click at [317, 97] on div "J'ai transmis votre proposition à Hugo (en copie de ce mail) qui est très intér…" at bounding box center [349, 98] width 204 height 19
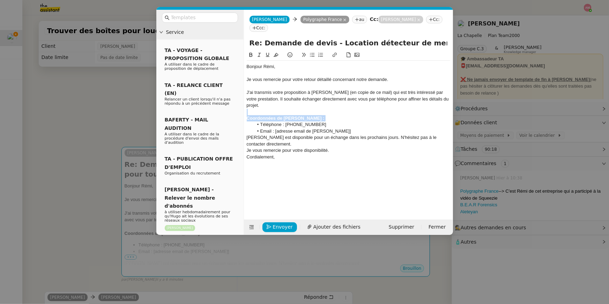
drag, startPoint x: 260, startPoint y: 116, endPoint x: 244, endPoint y: 106, distance: 18.8
click at [244, 106] on nz-spin "Bonjour Rémi, Je vous remercie pour votre retour détaillé concernant notre dema…" at bounding box center [348, 131] width 209 height 161
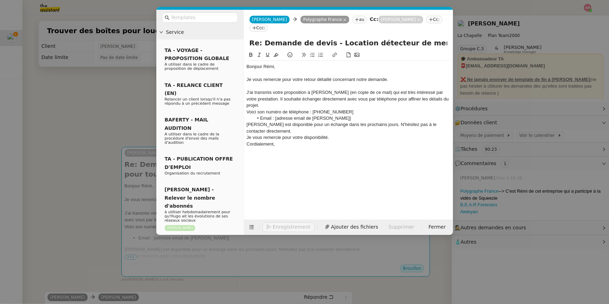
click at [356, 109] on div "Voici son numéro de téléphone : 06 22 84 49 06" at bounding box center [349, 112] width 204 height 6
drag, startPoint x: 328, startPoint y: 109, endPoint x: 249, endPoint y: 110, distance: 79.2
click at [249, 115] on ul "Email : [adresse email de Hugo]" at bounding box center [349, 118] width 204 height 6
click at [279, 125] on div "Hugo est disponible pour un échange dans les prochains jours. N'hésitez pas à l…" at bounding box center [349, 127] width 204 height 13
click at [246, 141] on nz-spin "Bonjour Rémi, Je vous remercie pour votre retour détaillé concernant notre dema…" at bounding box center [348, 131] width 209 height 161
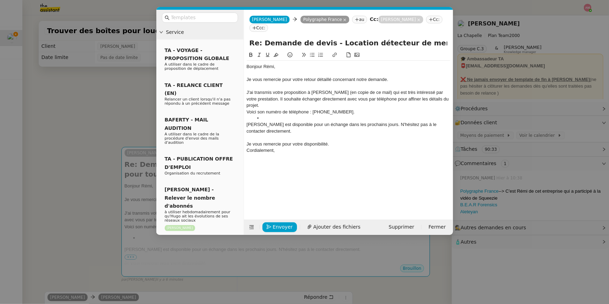
click at [247, 147] on div "Cordialement," at bounding box center [349, 150] width 204 height 6
drag, startPoint x: 379, startPoint y: 116, endPoint x: 238, endPoint y: 117, distance: 140.3
click at [238, 117] on nz-layout "Service TA - VOYAGE - PROPOSITION GLOBALE A utiliser dans le cadre de propositi…" at bounding box center [304, 122] width 297 height 225
click at [267, 121] on div "N'hésitez pas à le contacter directement." at bounding box center [349, 124] width 204 height 6
click at [266, 115] on li at bounding box center [351, 118] width 197 height 6
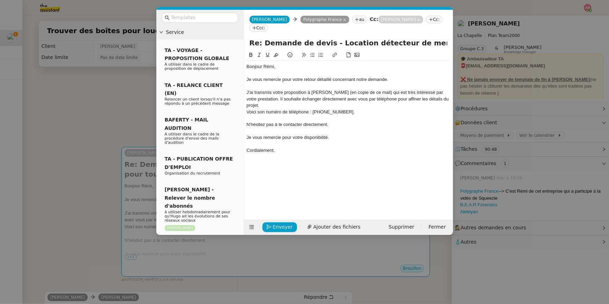
click at [267, 99] on div "J'ai transmis votre proposition à Hugo (en copie de ce mail) qui est très intér…" at bounding box center [349, 98] width 204 height 19
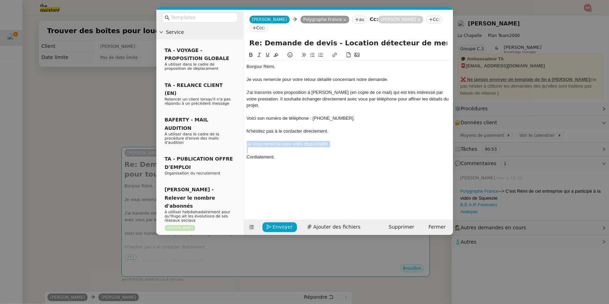
drag, startPoint x: 335, startPoint y: 139, endPoint x: 335, endPoint y: 132, distance: 7.3
click at [335, 132] on div "Bonjour Rémi, Je vous remercie pour votre retour détaillé concernant notre dema…" at bounding box center [349, 115] width 204 height 109
click at [311, 154] on div "Cordialement," at bounding box center [349, 157] width 204 height 6
click at [118, 119] on nz-modal-container "Service TA - VOYAGE - PROPOSITION GLOBALE A utiliser dans le cadre de propositi…" at bounding box center [304, 152] width 609 height 304
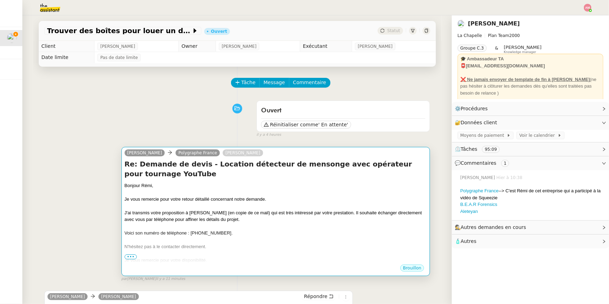
click at [171, 212] on div "J'ai transmis votre proposition à Hugo (en copie de ce mail) qui est très intér…" at bounding box center [276, 216] width 303 height 14
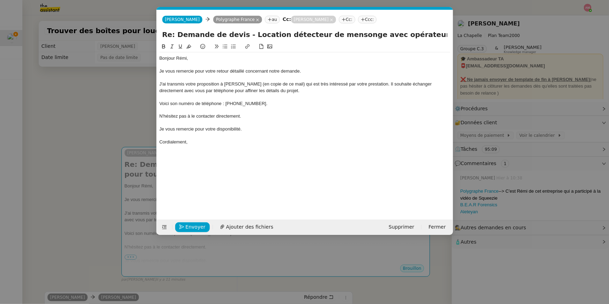
scroll to position [0, 15]
click at [91, 141] on nz-modal-container "Service TA - VOYAGE - PROPOSITION GLOBALE A utiliser dans le cadre de propositi…" at bounding box center [304, 152] width 609 height 304
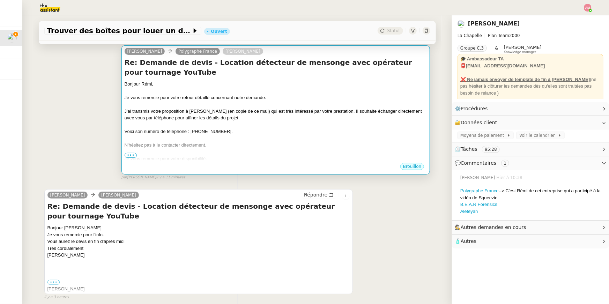
scroll to position [111, 0]
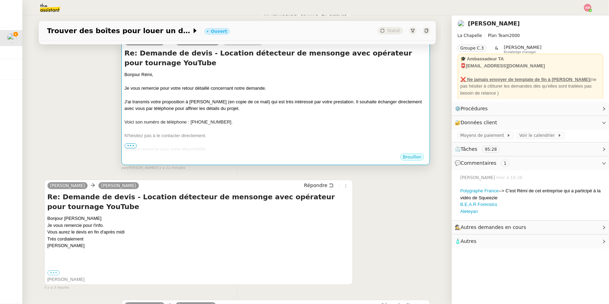
click at [196, 142] on div at bounding box center [276, 142] width 303 height 7
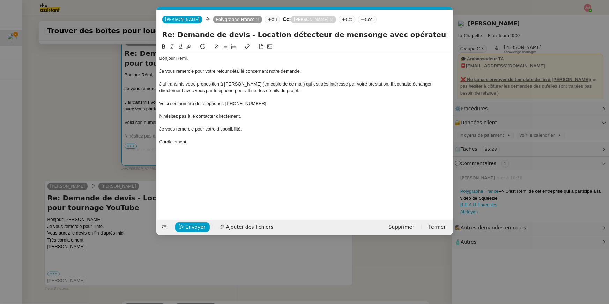
scroll to position [0, 15]
click at [90, 175] on nz-modal-container "Service TA - VOYAGE - PROPOSITION GLOBALE A utiliser dans le cadre de propositi…" at bounding box center [304, 152] width 609 height 304
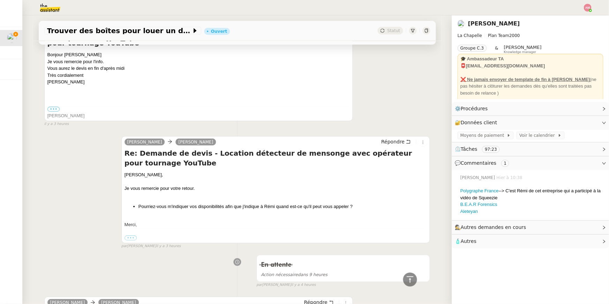
scroll to position [0, 0]
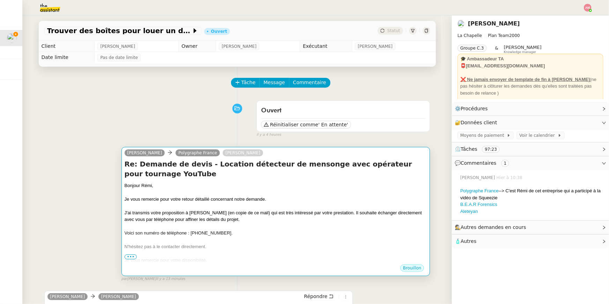
click at [245, 183] on div "Bonjour Rémi," at bounding box center [276, 185] width 303 height 7
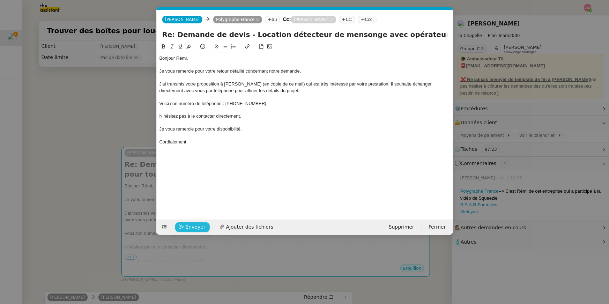
scroll to position [0, 15]
click at [193, 228] on span "Envoyer" at bounding box center [196, 227] width 20 height 8
click at [193, 228] on span "Confirmer l'envoi" at bounding box center [207, 227] width 42 height 8
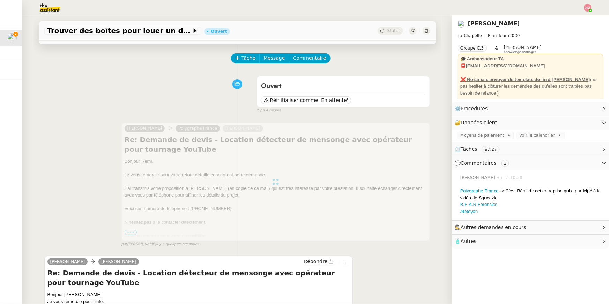
scroll to position [10, 0]
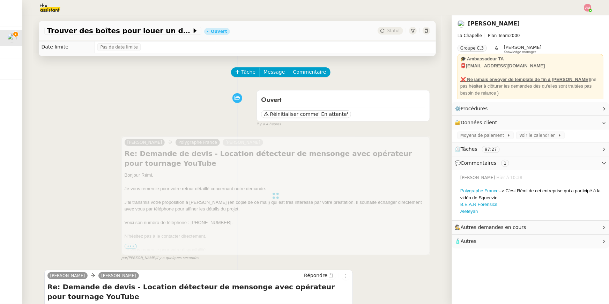
click at [214, 171] on div at bounding box center [275, 195] width 309 height 119
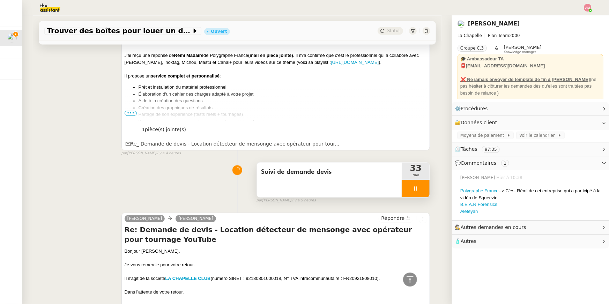
scroll to position [661, 0]
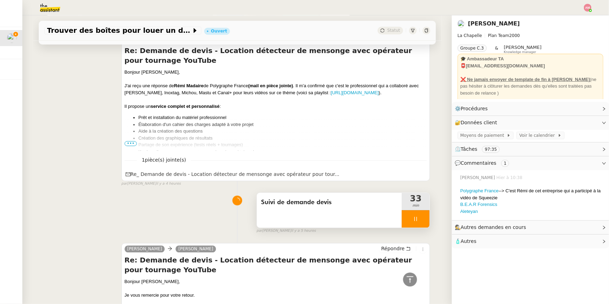
click at [390, 214] on div "Suivi de demande devis" at bounding box center [329, 210] width 145 height 35
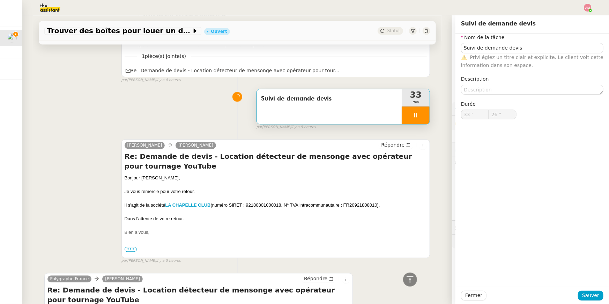
scroll to position [780, 0]
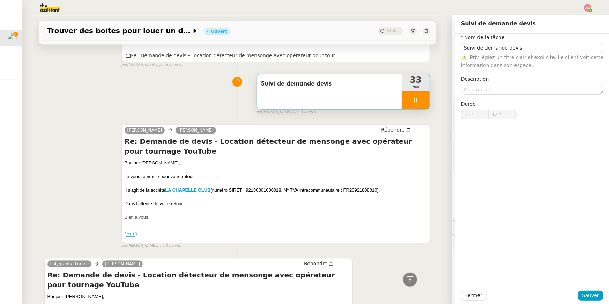
type input "33 ""
click at [414, 100] on icon at bounding box center [416, 100] width 6 height 6
type input "Suivi de demande devis"
type input "33 '"
type input "33 ""
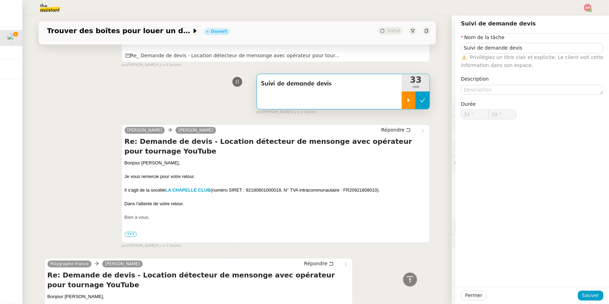
click at [422, 101] on icon at bounding box center [423, 100] width 6 height 6
type input "Suivi de demande devis"
type input "33 '"
type input "33 ""
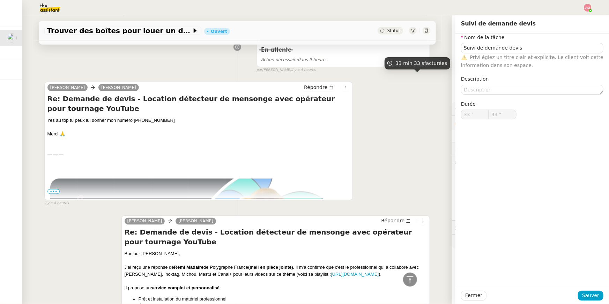
type input "Suivi de demande devis"
type input "33 '"
type input "33 ""
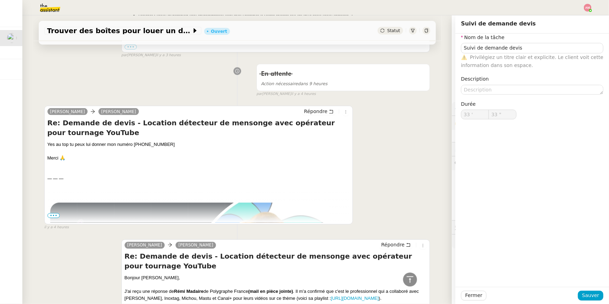
click at [589, 6] on img at bounding box center [588, 8] width 8 height 8
click at [583, 15] on li "Suivi" at bounding box center [568, 20] width 45 height 10
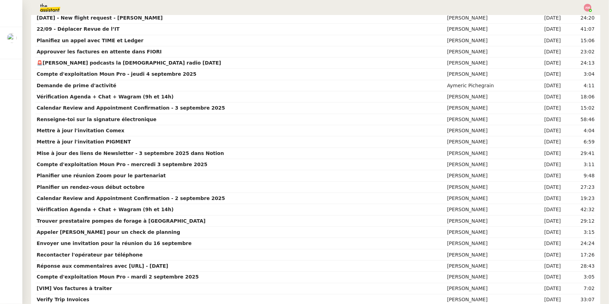
scroll to position [354, 0]
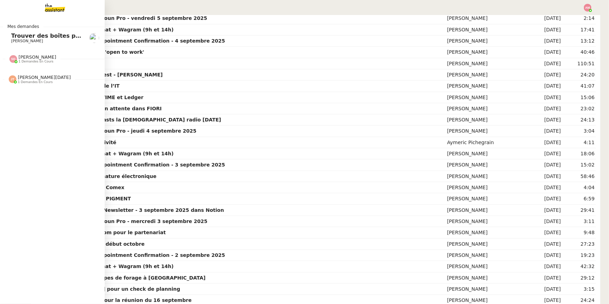
click at [13, 41] on span "[PERSON_NAME]" at bounding box center [27, 41] width 32 height 5
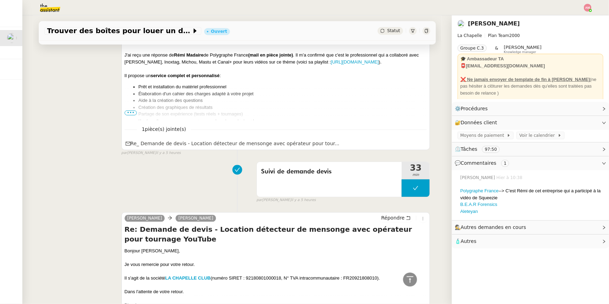
scroll to position [513, 0]
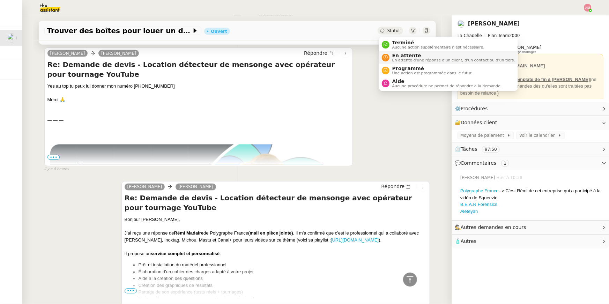
click at [397, 57] on span "En attente" at bounding box center [453, 56] width 123 height 6
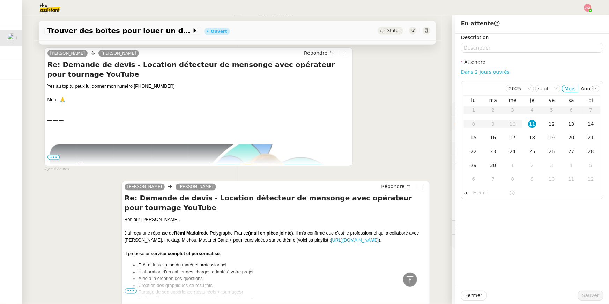
click at [499, 71] on link "Dans 2 jours ouvrés" at bounding box center [485, 72] width 49 height 6
type input "07:00"
click at [585, 294] on span "Sauver" at bounding box center [590, 295] width 17 height 8
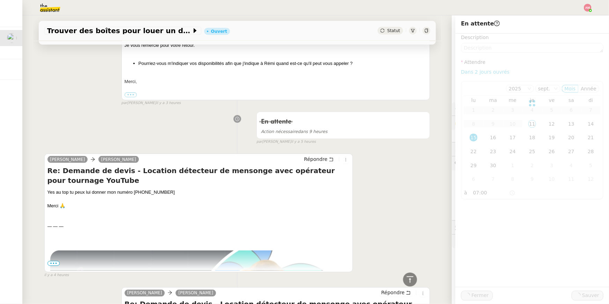
scroll to position [127, 0]
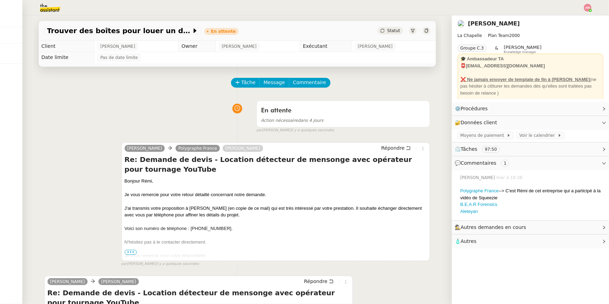
click at [591, 4] on div at bounding box center [588, 8] width 8 height 8
click at [576, 15] on li "Suivi" at bounding box center [568, 20] width 45 height 10
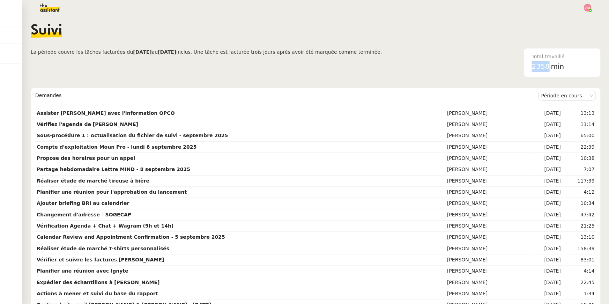
drag, startPoint x: 548, startPoint y: 67, endPoint x: 532, endPoint y: 67, distance: 16.8
click at [532, 67] on span "2358" at bounding box center [541, 66] width 18 height 8
copy span "2358"
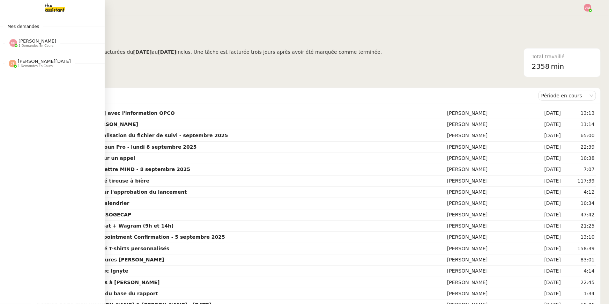
click at [9, 43] on span "Sheida Delpazir 1 demandes en cours" at bounding box center [32, 42] width 55 height 9
click at [19, 57] on span "Vérification Agenda + Chat + Wagram (9h et 14h)" at bounding box center [89, 56] width 157 height 7
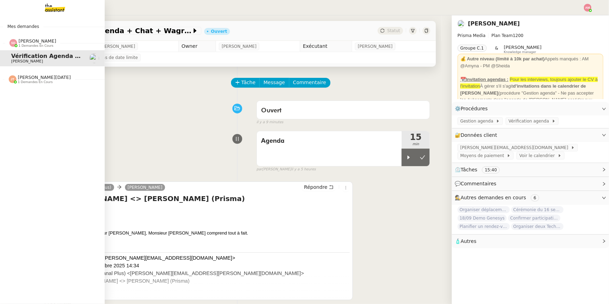
click at [34, 89] on div "Mes demandes Sheida Delpazir 1 demandes en cours Vérification Agenda + Chat + W…" at bounding box center [52, 159] width 105 height 289
drag, startPoint x: 33, startPoint y: 82, endPoint x: 129, endPoint y: 106, distance: 99.0
click at [129, 106] on nz-layout "Mes demandes Sheida Delpazir 1 demandes en cours Vérification Agenda + Chat + W…" at bounding box center [304, 152] width 609 height 304
click at [29, 20] on div "Mes demandes Sheida Delpazir 1 demandes en cours Vérification Agenda + Chat + W…" at bounding box center [52, 159] width 105 height 289
click at [23, 24] on span "Mes demandes" at bounding box center [23, 26] width 40 height 7
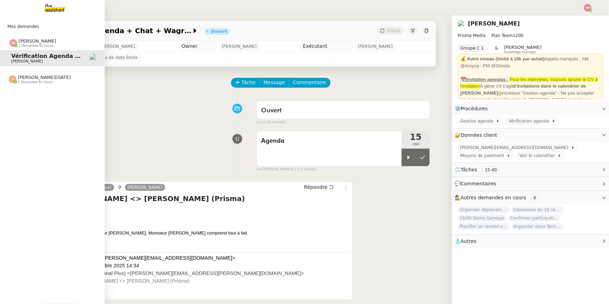
click at [24, 27] on span "Mes demandes" at bounding box center [23, 26] width 40 height 7
click at [42, 12] on img at bounding box center [49, 7] width 54 height 15
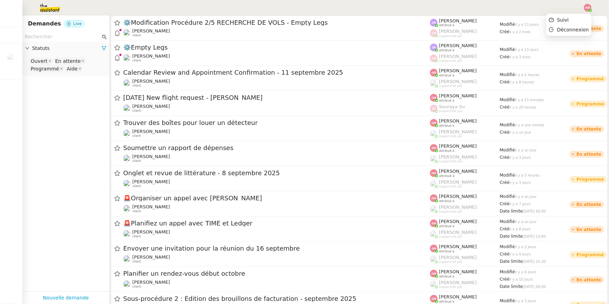
click at [586, 7] on img at bounding box center [588, 8] width 8 height 8
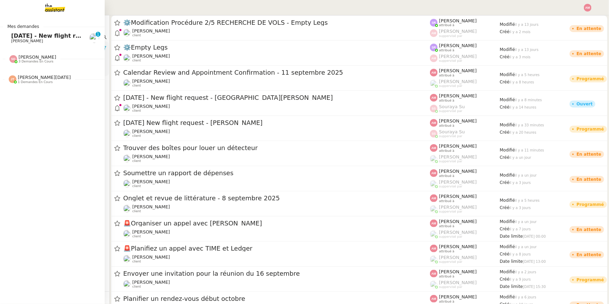
click at [14, 42] on span "[PERSON_NAME]" at bounding box center [27, 41] width 32 height 5
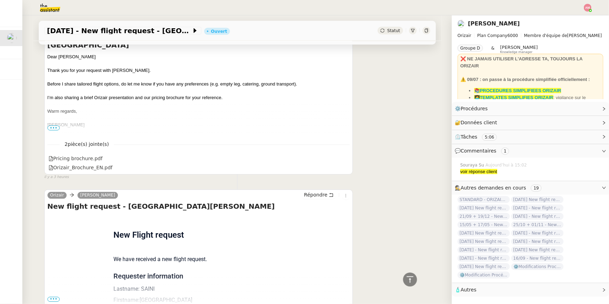
scroll to position [596, 0]
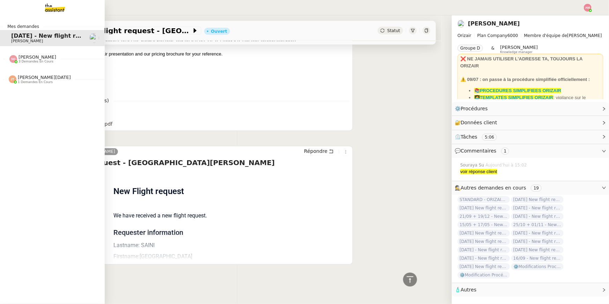
click at [13, 62] on img at bounding box center [13, 59] width 8 height 8
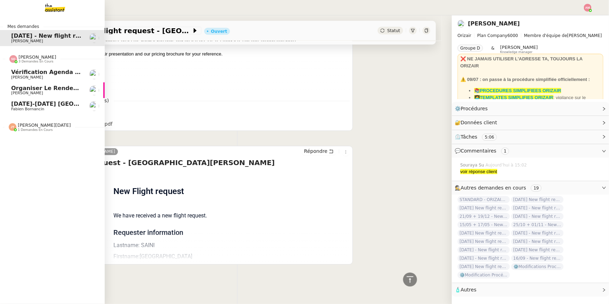
click at [13, 62] on img at bounding box center [13, 59] width 8 height 8
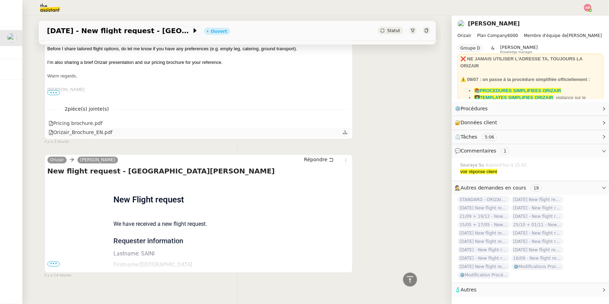
scroll to position [583, 0]
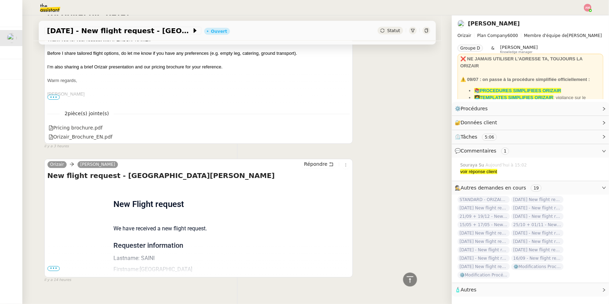
click at [53, 265] on div "Flight request created by SAKSHAM SAINI New Flight request We have received a n…" at bounding box center [198, 299] width 303 height 230
click at [58, 266] on div "Flight request created by SAKSHAM SAINI New Flight request We have received a n…" at bounding box center [198, 299] width 303 height 230
click at [57, 266] on div "Flight request created by SAKSHAM SAINI New Flight request We have received a n…" at bounding box center [198, 299] width 303 height 230
click at [54, 266] on span "•••" at bounding box center [53, 268] width 13 height 5
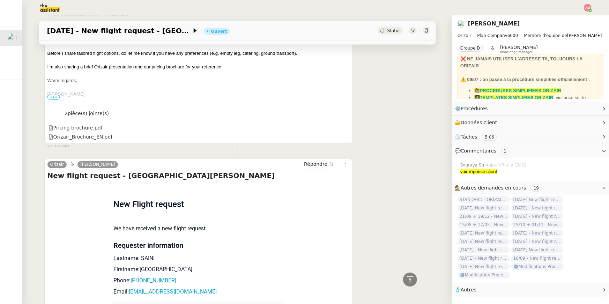
scroll to position [733, 0]
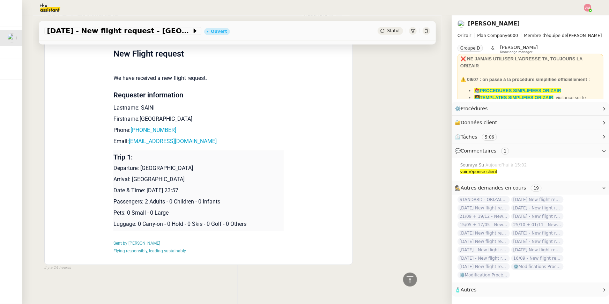
drag, startPoint x: 260, startPoint y: 226, endPoint x: 259, endPoint y: 220, distance: 6.4
click at [259, 220] on p "Luggage: 0 Carry-on - 0 Hold - 0 Skis - 0 Golf - 0 Others" at bounding box center [198, 224] width 170 height 8
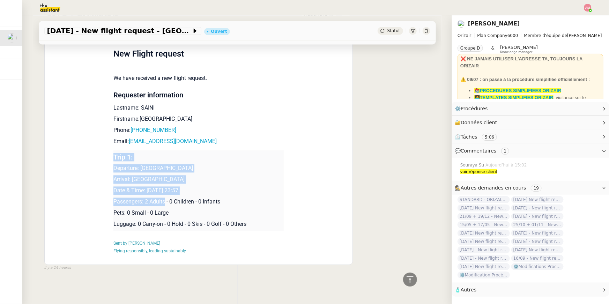
drag, startPoint x: 166, startPoint y: 204, endPoint x: 113, endPoint y: 157, distance: 70.7
click at [113, 157] on td "Trip 1: Departure: London Biggin Hill Airport Arrival: Birmingham International…" at bounding box center [198, 190] width 170 height 81
copy td "Trip 1: Departure: London Biggin Hill Airport Arrival: Birmingham International…"
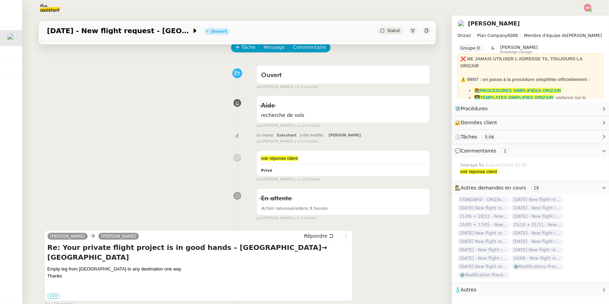
scroll to position [0, 0]
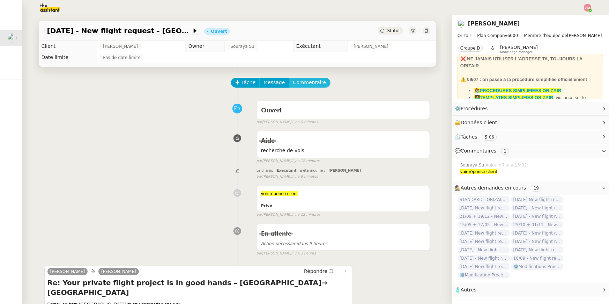
click at [302, 84] on span "Commentaire" at bounding box center [309, 83] width 33 height 8
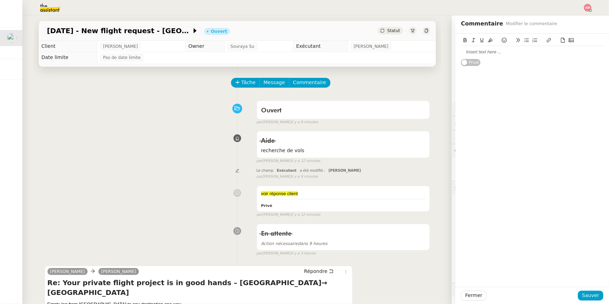
drag, startPoint x: 482, startPoint y: 58, endPoint x: 480, endPoint y: 55, distance: 3.8
click at [482, 58] on div "Privé" at bounding box center [532, 50] width 142 height 33
click at [480, 55] on div at bounding box center [532, 52] width 142 height 6
click at [542, 65] on div "Arrival: Birmingham International Airport" at bounding box center [532, 65] width 142 height 6
drag, startPoint x: 546, startPoint y: 65, endPoint x: 556, endPoint y: 65, distance: 10.1
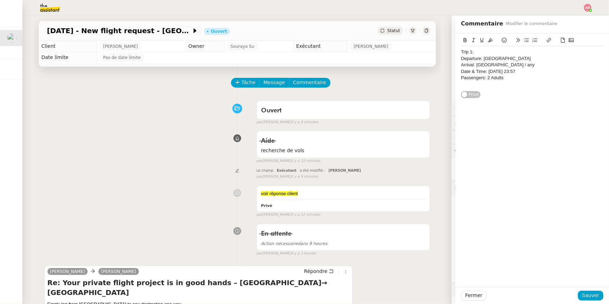
click at [556, 65] on div "Arrival: Birmingham International Airport / any" at bounding box center [532, 65] width 142 height 6
click at [466, 42] on icon at bounding box center [465, 40] width 5 height 5
click at [587, 293] on span "Sauver" at bounding box center [590, 295] width 17 height 8
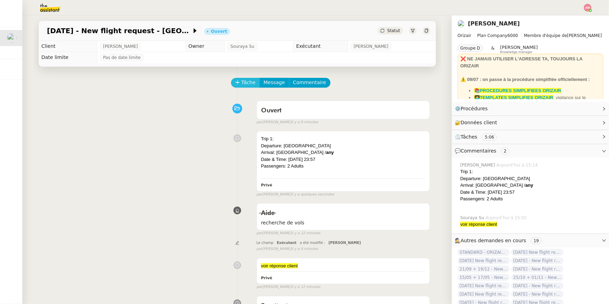
click at [247, 83] on span "Tâche" at bounding box center [249, 83] width 14 height 8
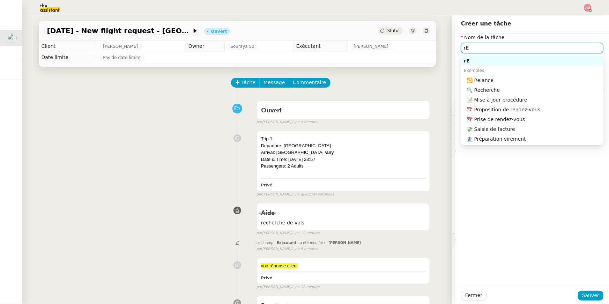
type input "r"
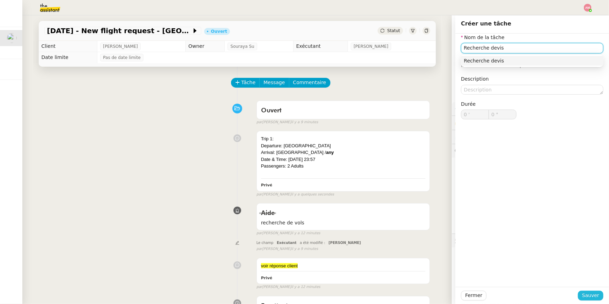
type input "Recherche devis"
click at [585, 297] on span "Sauver" at bounding box center [590, 295] width 17 height 8
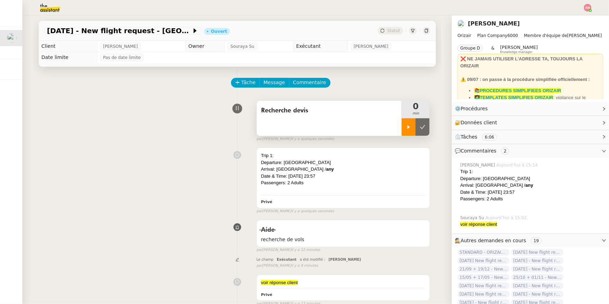
click at [402, 134] on div at bounding box center [409, 126] width 14 height 17
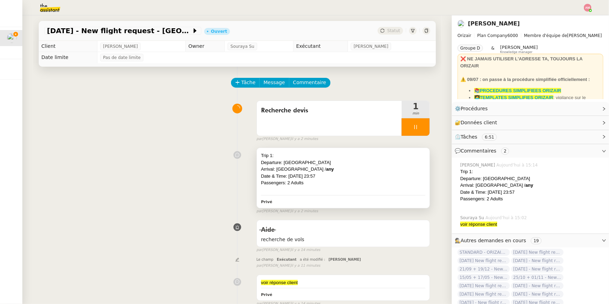
click at [393, 167] on div "Arrival: Birmingham International Airport / any" at bounding box center [343, 169] width 165 height 7
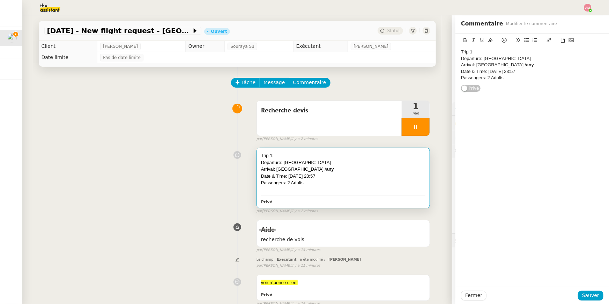
click at [486, 52] on div "Trip 1:" at bounding box center [532, 52] width 142 height 6
click at [495, 39] on div at bounding box center [532, 41] width 142 height 10
click at [491, 39] on icon at bounding box center [490, 40] width 5 height 5
drag, startPoint x: 495, startPoint y: 53, endPoint x: 476, endPoint y: 53, distance: 19.6
click at [476, 53] on div "Trip 1: 9RKFEJ ﻿" at bounding box center [532, 52] width 142 height 6
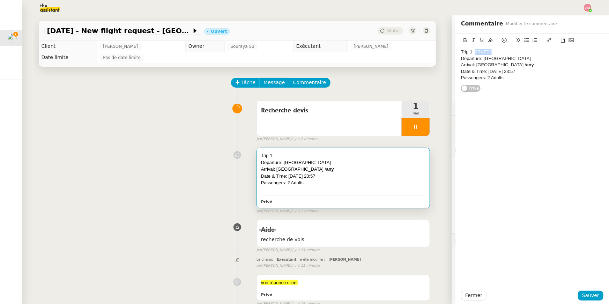
click at [489, 39] on icon at bounding box center [490, 40] width 5 height 5
click at [591, 292] on span "Sauver" at bounding box center [590, 295] width 17 height 8
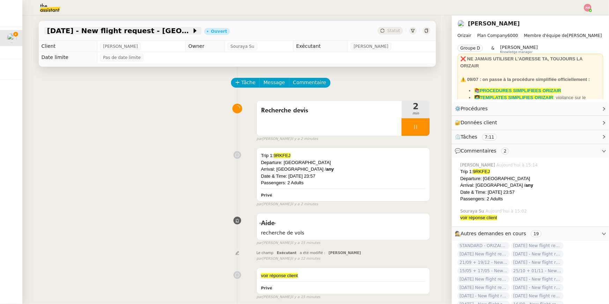
click at [173, 33] on span "[DATE] - New flight request - [GEOGRAPHIC_DATA][PERSON_NAME]" at bounding box center [119, 30] width 145 height 7
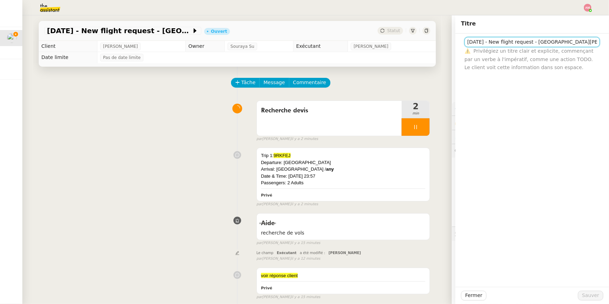
scroll to position [0, 2]
drag, startPoint x: 561, startPoint y: 44, endPoint x: 607, endPoint y: 44, distance: 46.1
click at [607, 44] on div "16th October 2025 - New flight request - SAKSHAM SAINI ⚠️ Privilégiez un titre …" at bounding box center [533, 53] width 154 height 38
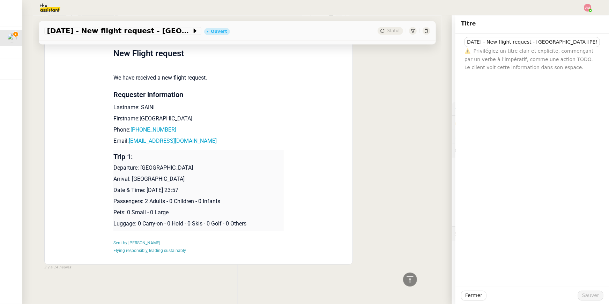
scroll to position [0, 0]
click at [194, 132] on p "Phone: +447732776474" at bounding box center [198, 130] width 170 height 8
drag, startPoint x: 170, startPoint y: 132, endPoint x: 133, endPoint y: 131, distance: 37.0
click at [133, 131] on p "Phone: +447732776474" at bounding box center [198, 130] width 170 height 8
copy link "+447732776474"
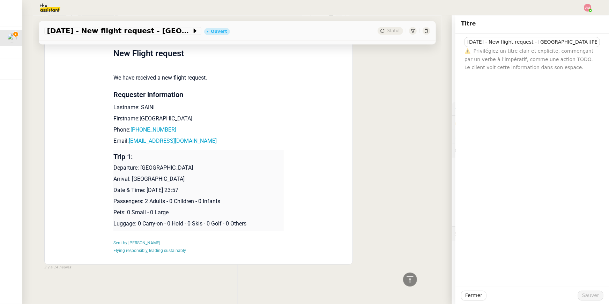
click at [206, 148] on td "New Flight request We have received a new flight request. Requester information…" at bounding box center [198, 148] width 170 height 230
drag, startPoint x: 206, startPoint y: 141, endPoint x: 131, endPoint y: 144, distance: 75.5
click at [131, 144] on p "Email: sainisaksham30@gmail.com" at bounding box center [198, 141] width 170 height 8
copy link "sainisaksham30@gmail.com"
click at [477, 296] on span "Fermer" at bounding box center [473, 295] width 17 height 8
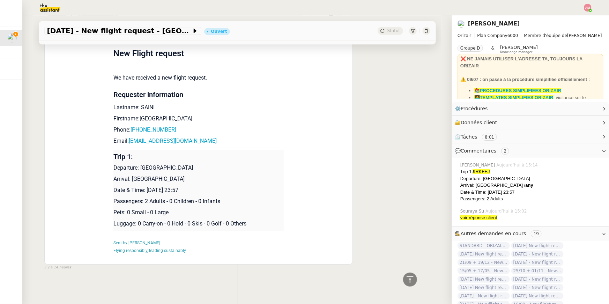
click at [489, 165] on span "[PERSON_NAME]" at bounding box center [478, 165] width 36 height 6
drag, startPoint x: 494, startPoint y: 169, endPoint x: 475, endPoint y: 169, distance: 19.2
click at [475, 169] on div "Trip 1: 9RKFEJ ﻿" at bounding box center [531, 171] width 143 height 7
copy span "9RKFEJ"
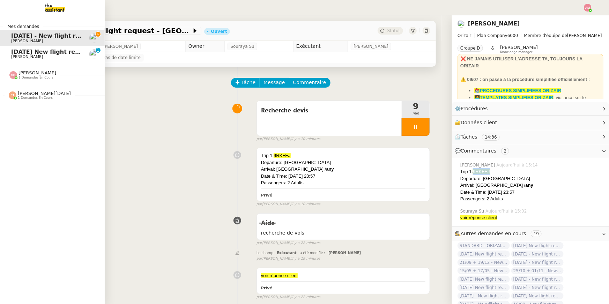
click at [16, 52] on span "[DATE] New flight request - [PERSON_NAME]" at bounding box center [81, 52] width 140 height 7
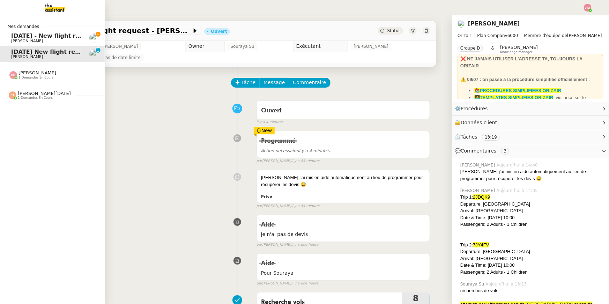
click at [25, 39] on span "[PERSON_NAME]" at bounding box center [27, 41] width 32 height 5
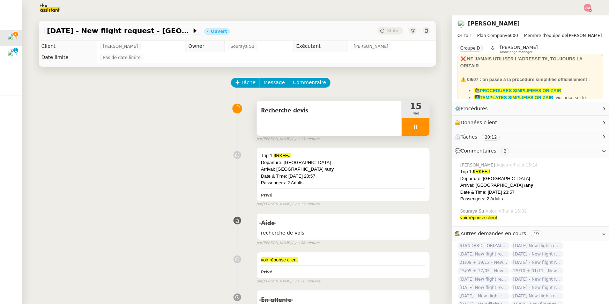
click at [420, 126] on div at bounding box center [416, 126] width 28 height 17
click at [425, 127] on icon at bounding box center [423, 127] width 6 height 6
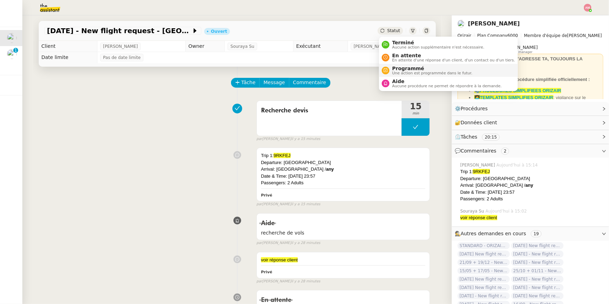
click at [416, 72] on span "Une action est programmée dans le futur." at bounding box center [432, 73] width 80 height 4
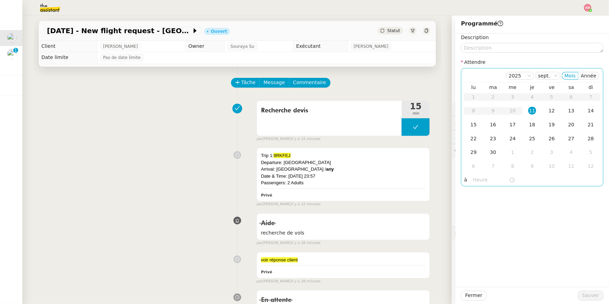
click at [478, 183] on input "text" at bounding box center [491, 180] width 36 height 8
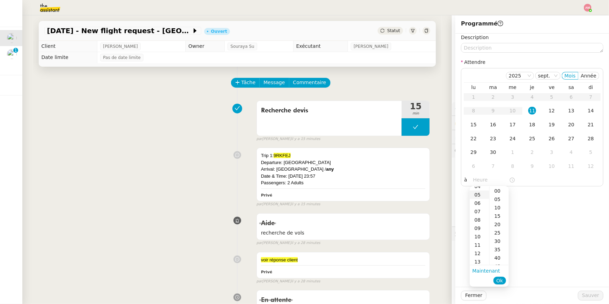
scroll to position [46, 0]
click at [477, 258] on div "14" at bounding box center [480, 262] width 20 height 8
click at [479, 216] on div "17" at bounding box center [480, 216] width 20 height 8
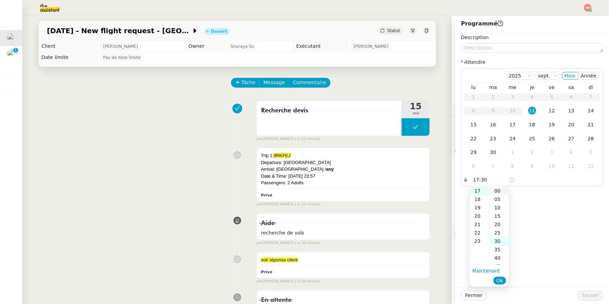
click at [497, 191] on div "00" at bounding box center [499, 191] width 19 height 8
click at [479, 202] on div "16" at bounding box center [480, 204] width 20 height 8
click at [500, 241] on div "30" at bounding box center [499, 241] width 19 height 8
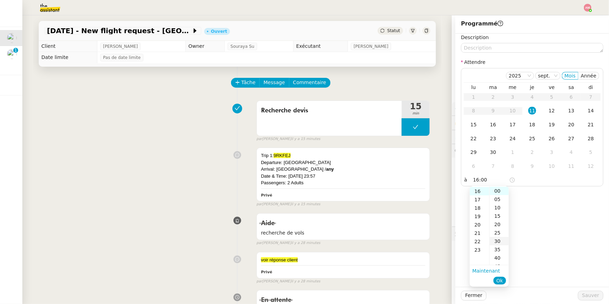
type input "16:30"
click at [502, 282] on span "Ok" at bounding box center [499, 280] width 7 height 7
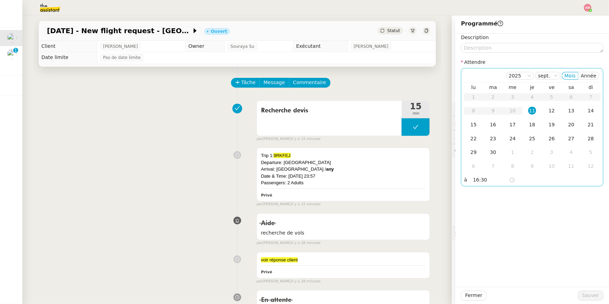
click at [533, 108] on div "11" at bounding box center [532, 111] width 8 height 8
click at [590, 294] on span "Sauver" at bounding box center [590, 295] width 17 height 8
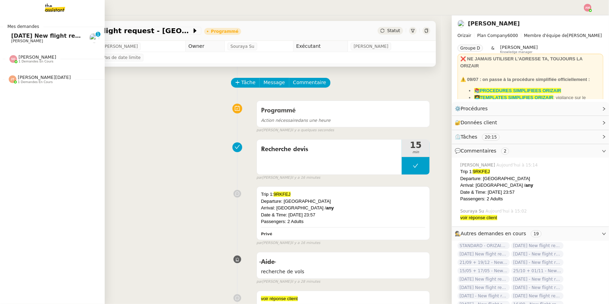
click at [15, 33] on span "[DATE] New flight request - [PERSON_NAME]" at bounding box center [81, 35] width 140 height 7
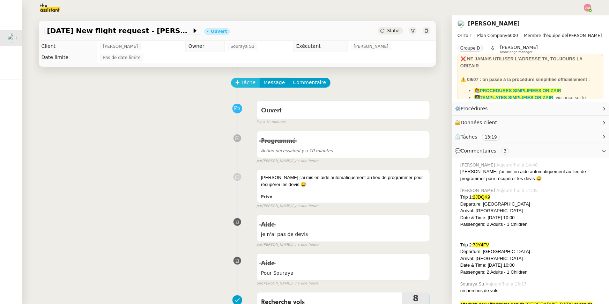
click at [238, 85] on button "Tâche" at bounding box center [245, 83] width 29 height 10
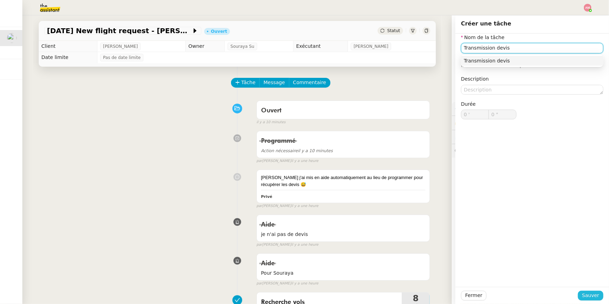
type input "Transmission devis"
click at [585, 295] on span "Sauver" at bounding box center [590, 295] width 17 height 8
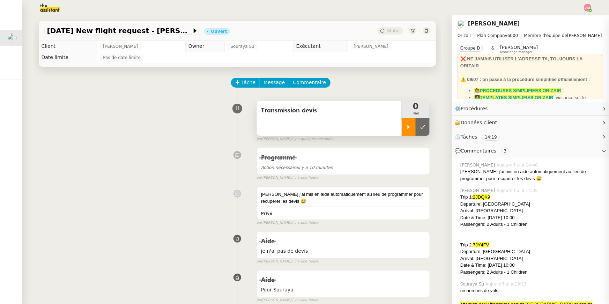
click at [406, 126] on div at bounding box center [409, 126] width 14 height 17
click at [475, 196] on span "2JDQK9" at bounding box center [481, 196] width 17 height 5
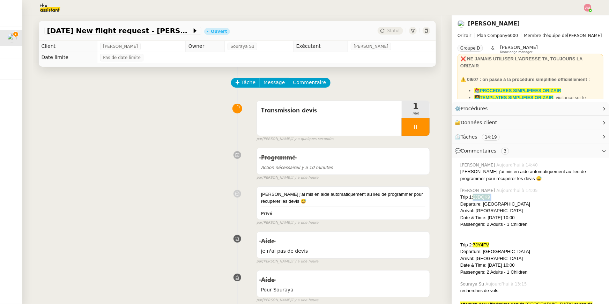
drag, startPoint x: 475, startPoint y: 196, endPoint x: 495, endPoint y: 196, distance: 20.2
click at [495, 196] on div "Trip 1: 2JDQK9" at bounding box center [531, 197] width 143 height 7
copy span "2JDQK9"
drag, startPoint x: 474, startPoint y: 245, endPoint x: 491, endPoint y: 245, distance: 17.8
click at [491, 245] on div "Trip 2: 7JY4FV" at bounding box center [531, 245] width 143 height 7
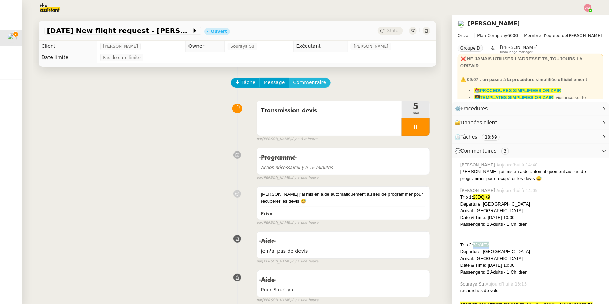
click at [314, 82] on span "Commentaire" at bounding box center [309, 83] width 33 height 8
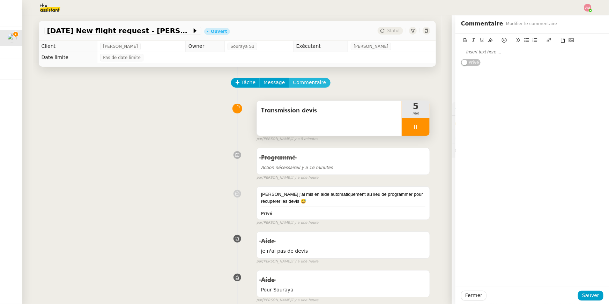
drag, startPoint x: 314, startPoint y: 82, endPoint x: 317, endPoint y: 109, distance: 27.0
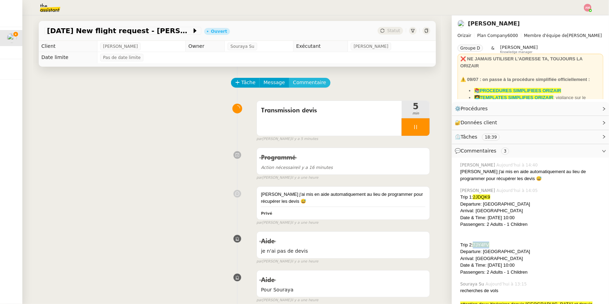
click at [311, 84] on span "Commentaire" at bounding box center [309, 83] width 33 height 8
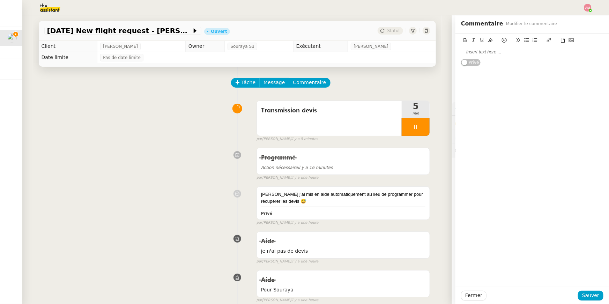
click at [509, 53] on div at bounding box center [532, 52] width 142 height 6
click at [477, 54] on div at bounding box center [532, 52] width 142 height 6
click at [585, 290] on div "Fermer Sauver" at bounding box center [533, 295] width 154 height 17
click at [588, 296] on span "Sauver" at bounding box center [590, 295] width 17 height 8
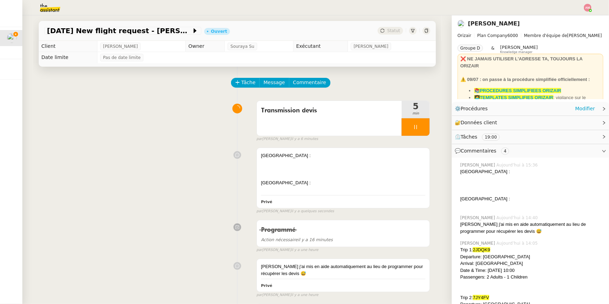
click at [503, 109] on div "⚙️ Procédures Modifier" at bounding box center [525, 109] width 140 height 8
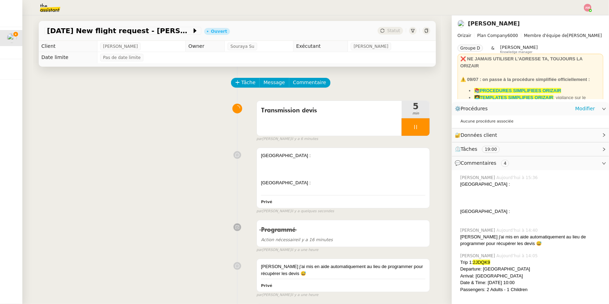
click at [503, 109] on div "⚙️ Procédures Modifier" at bounding box center [525, 109] width 140 height 8
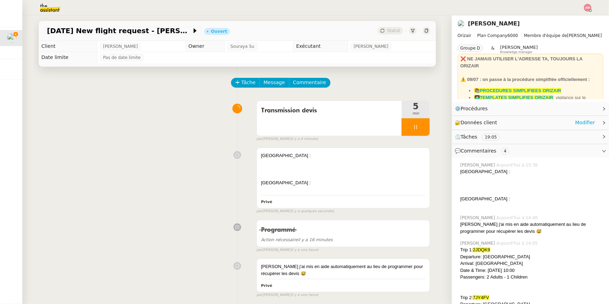
scroll to position [1, 0]
click at [513, 127] on div "🔐 Données client Modifier" at bounding box center [530, 122] width 157 height 14
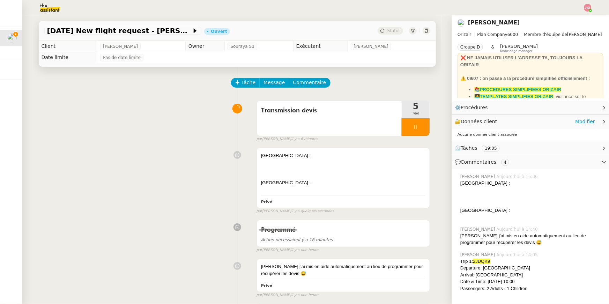
click at [513, 127] on div "🔐 Données client Modifier" at bounding box center [530, 122] width 157 height 14
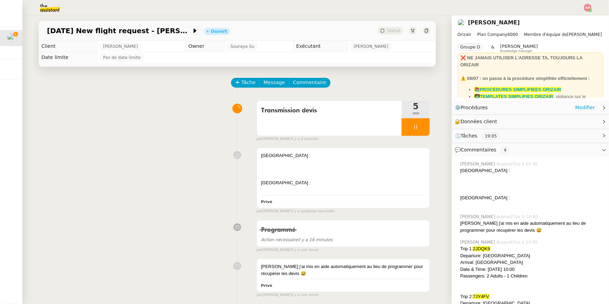
click at [508, 113] on div "⚙️ Procédures Modifier" at bounding box center [530, 108] width 157 height 14
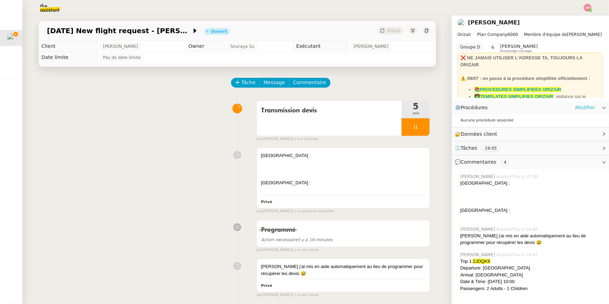
click at [585, 108] on link "Modifier" at bounding box center [585, 108] width 20 height 8
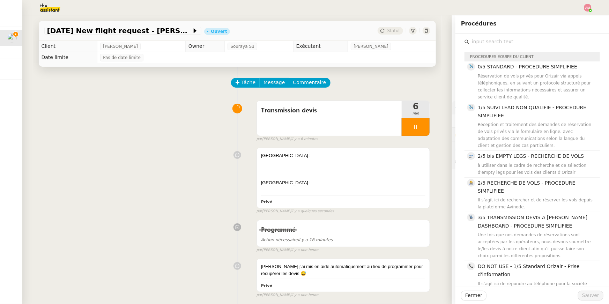
click at [140, 32] on span "[DATE] New flight request - [PERSON_NAME]" at bounding box center [119, 30] width 145 height 7
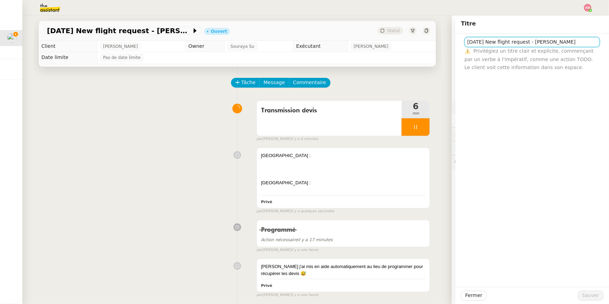
drag, startPoint x: 583, startPoint y: 44, endPoint x: 596, endPoint y: 43, distance: 13.3
click at [596, 43] on input "[DATE] New flight request - [PERSON_NAME]" at bounding box center [532, 42] width 135 height 10
drag, startPoint x: 582, startPoint y: 43, endPoint x: 596, endPoint y: 43, distance: 14.0
click at [596, 43] on input "[DATE] New flight request - [PERSON_NAME]" at bounding box center [532, 42] width 135 height 10
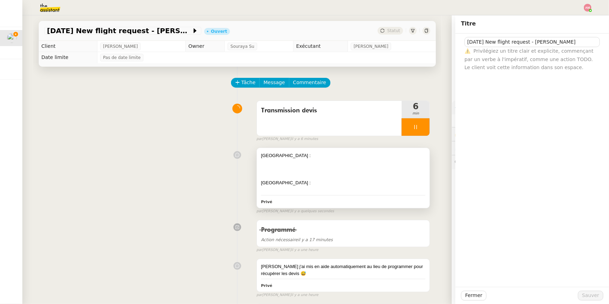
click at [400, 162] on div at bounding box center [343, 162] width 165 height 7
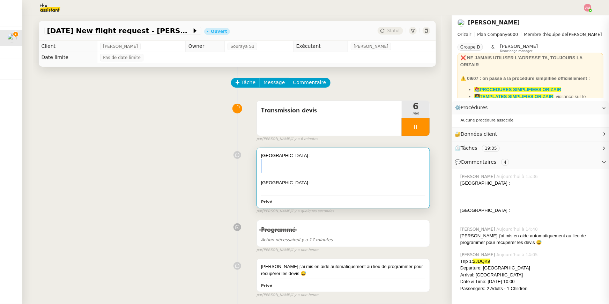
click at [400, 162] on div at bounding box center [343, 162] width 165 height 7
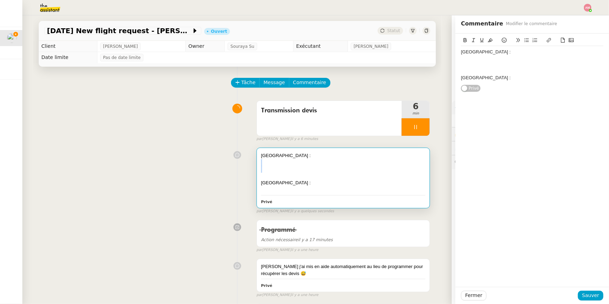
click at [400, 162] on div at bounding box center [343, 162] width 165 height 7
click at [472, 61] on div at bounding box center [532, 59] width 142 height 6
click at [561, 39] on icon at bounding box center [563, 40] width 4 height 5
click at [561, 39] on icon at bounding box center [563, 40] width 5 height 5
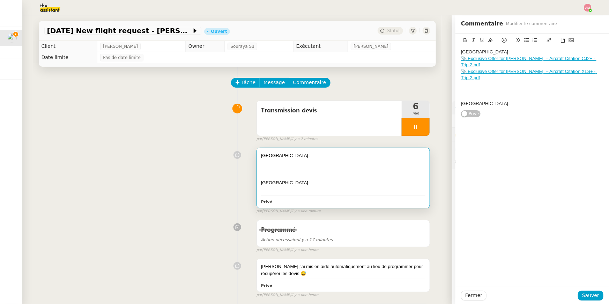
click at [562, 41] on icon at bounding box center [563, 40] width 5 height 5
click at [584, 296] on span "Sauver" at bounding box center [590, 295] width 17 height 8
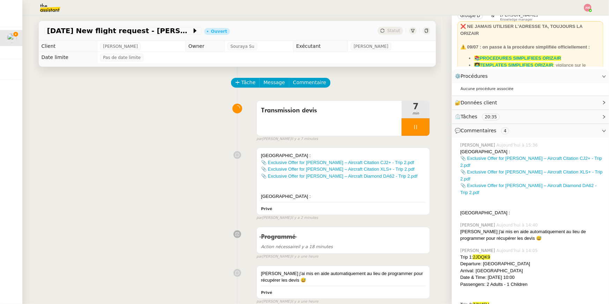
scroll to position [46, 0]
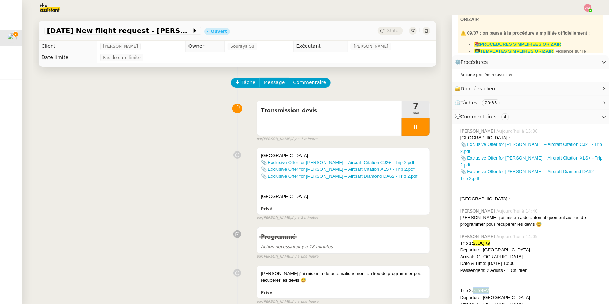
drag, startPoint x: 475, startPoint y: 269, endPoint x: 503, endPoint y: 269, distance: 27.2
click at [503, 287] on div "Trip 2: 7JY4FV" at bounding box center [531, 290] width 143 height 7
click at [493, 240] on div "Trip 1: 2JDQK9" at bounding box center [531, 243] width 143 height 7
drag, startPoint x: 493, startPoint y: 221, endPoint x: 475, endPoint y: 221, distance: 17.5
click at [475, 240] on div "Trip 1: 2JDQK9" at bounding box center [531, 243] width 143 height 7
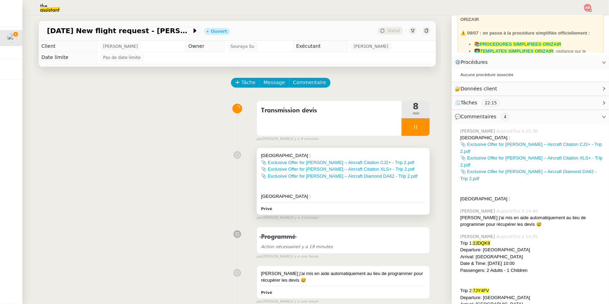
click at [379, 198] on div "[GEOGRAPHIC_DATA] :" at bounding box center [343, 196] width 165 height 7
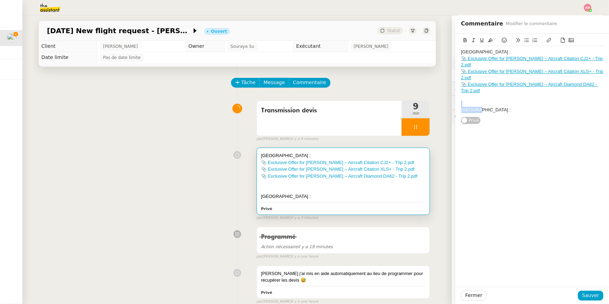
drag, startPoint x: 493, startPoint y: 96, endPoint x: 448, endPoint y: 86, distance: 45.3
click at [448, 86] on app-ticket "27th September 2026 New flight request - Shaun Troake Ouvert Statut Client Loui…" at bounding box center [315, 159] width 587 height 289
click at [489, 50] on div "[GEOGRAPHIC_DATA] :" at bounding box center [532, 52] width 142 height 6
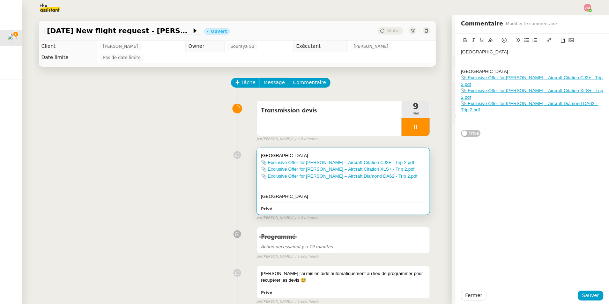
click at [578, 300] on div at bounding box center [532, 296] width 91 height 10
click at [581, 297] on button "Sauver" at bounding box center [590, 296] width 25 height 10
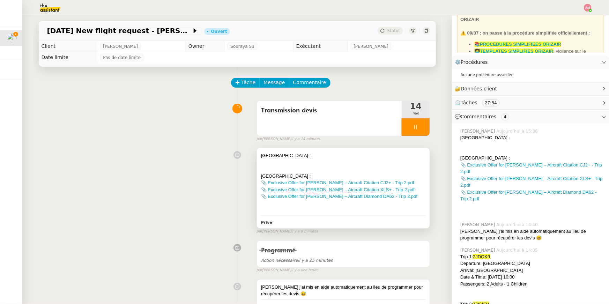
click at [313, 156] on div "[GEOGRAPHIC_DATA] :" at bounding box center [343, 155] width 165 height 7
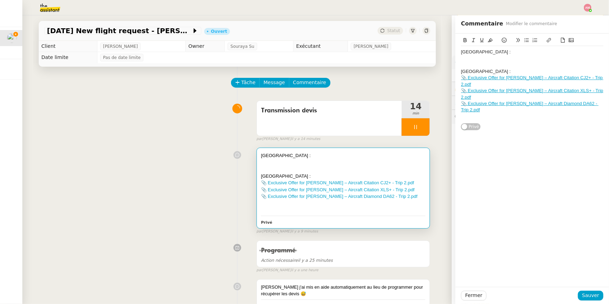
click at [488, 56] on div at bounding box center [532, 59] width 142 height 6
click at [562, 38] on icon at bounding box center [563, 40] width 5 height 5
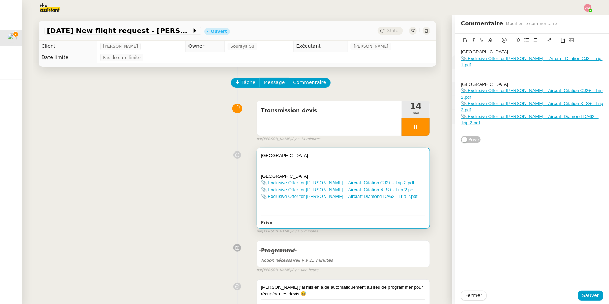
click at [559, 41] on button at bounding box center [563, 40] width 8 height 8
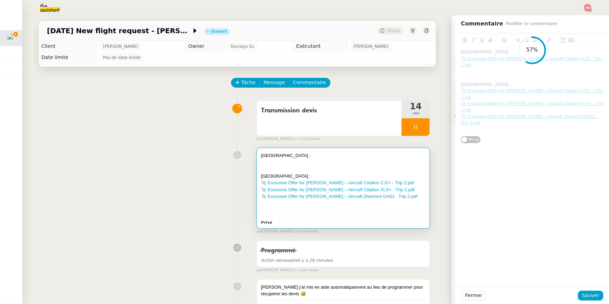
click at [531, 108] on div "57%" at bounding box center [532, 85] width 142 height 99
click at [499, 69] on div "57%" at bounding box center [532, 85] width 142 height 99
click at [572, 59] on div "57%" at bounding box center [532, 85] width 142 height 99
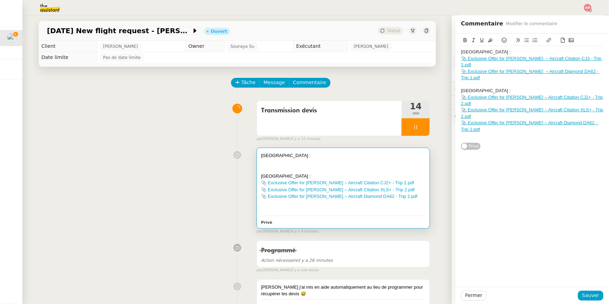
click at [562, 39] on icon at bounding box center [563, 40] width 5 height 5
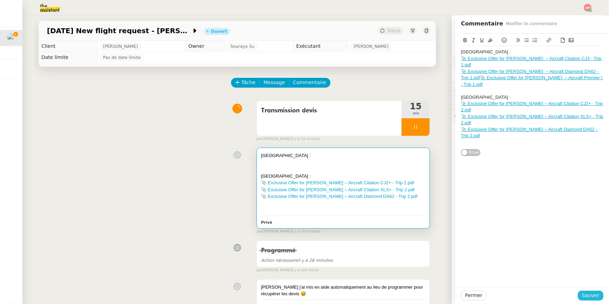
click at [587, 299] on span "Sauver" at bounding box center [590, 295] width 17 height 8
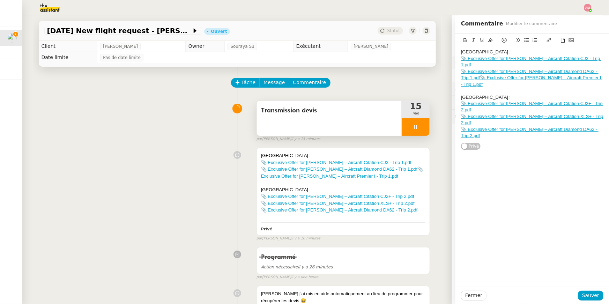
click at [347, 108] on span "Transmission devis" at bounding box center [329, 110] width 137 height 10
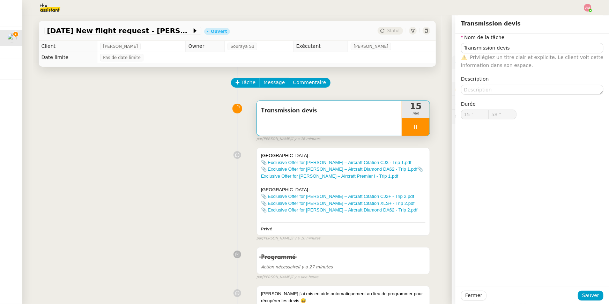
type input "59 ""
type input "16 '"
type input "16 ""
click at [412, 124] on div at bounding box center [416, 126] width 28 height 17
type input "Transmission devis"
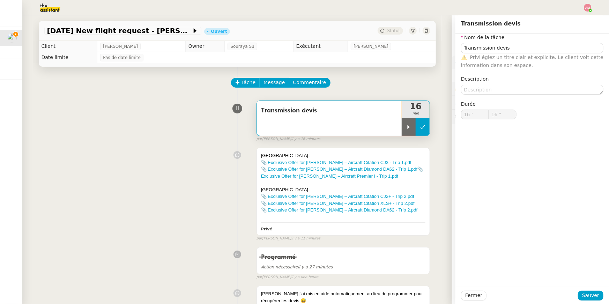
type input "16 '"
type input "16 ""
click at [425, 127] on icon at bounding box center [423, 127] width 6 height 6
type input "Transmission devis"
type input "16 '"
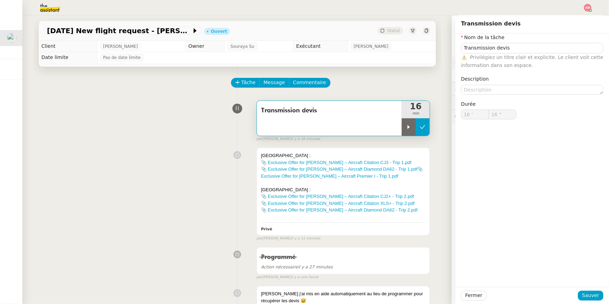
type input "16 ""
type input "Transmission devis"
type input "16 '"
type input "16 ""
type input "Transmission devis"
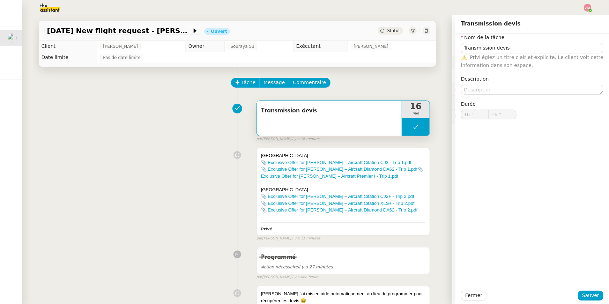
type input "16 '"
type input "16 ""
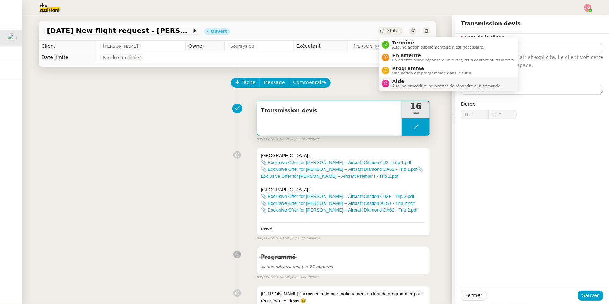
click at [395, 81] on span "Aide" at bounding box center [447, 82] width 110 height 6
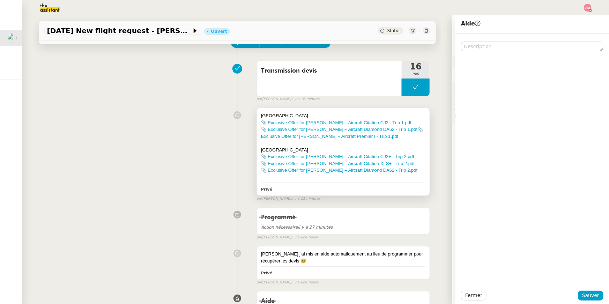
scroll to position [66, 0]
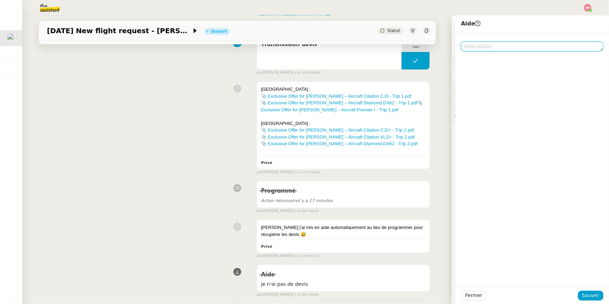
click at [470, 51] on textarea at bounding box center [532, 47] width 142 height 10
type textarea "Pour Souraya"
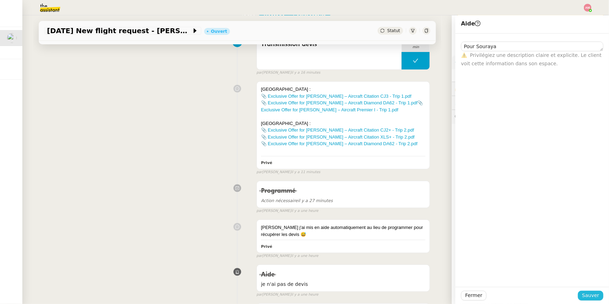
click at [584, 297] on span "Sauver" at bounding box center [590, 295] width 17 height 8
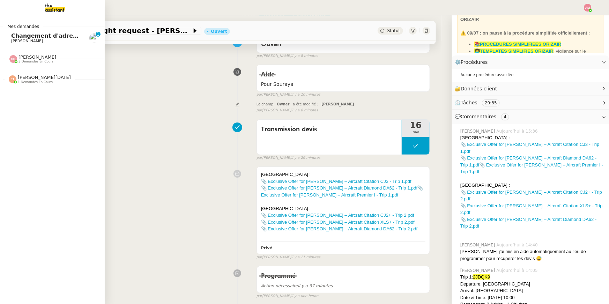
click at [22, 36] on span "Changement d'adresse - SOGECAP" at bounding box center [65, 35] width 108 height 7
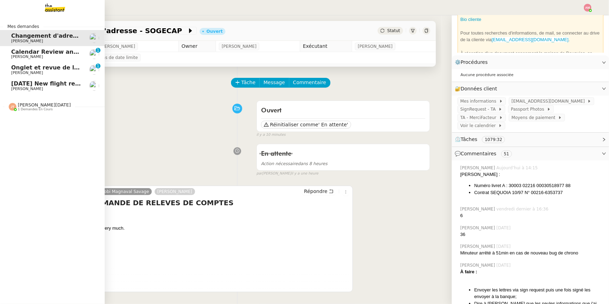
click at [19, 81] on span "[DATE] New flight request - [PERSON_NAME]" at bounding box center [81, 83] width 140 height 7
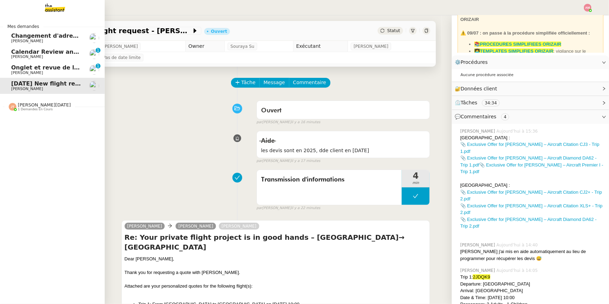
click at [21, 72] on span "[PERSON_NAME]" at bounding box center [27, 73] width 32 height 5
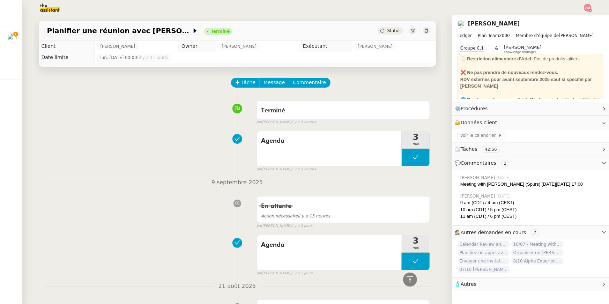
scroll to position [207, 0]
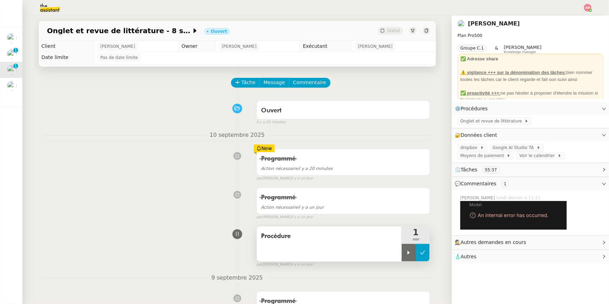
click at [418, 254] on button at bounding box center [423, 252] width 14 height 17
click at [245, 80] on span "Tâche" at bounding box center [249, 83] width 14 height 8
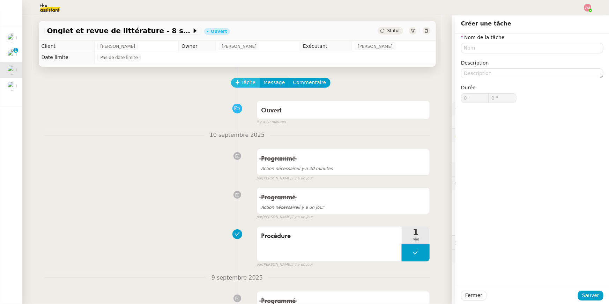
click at [237, 85] on button "Tâche" at bounding box center [245, 83] width 29 height 10
click at [482, 46] on input "text" at bounding box center [532, 48] width 142 height 10
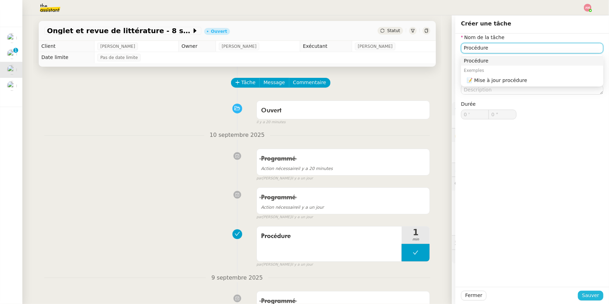
type input "Procédure"
click at [584, 294] on span "Sauver" at bounding box center [590, 295] width 17 height 8
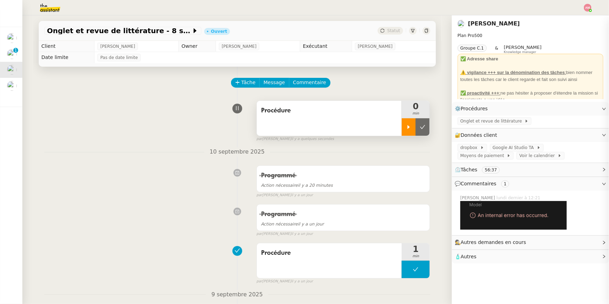
click at [413, 130] on div at bounding box center [409, 126] width 14 height 17
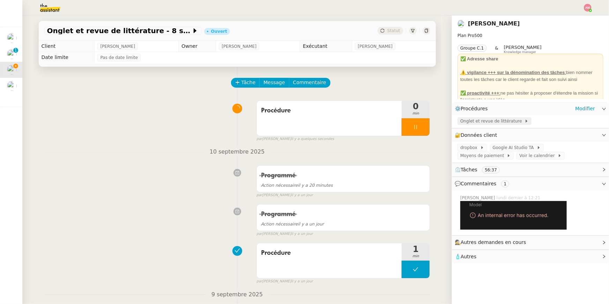
click at [481, 118] on span "Onglet et revue de littérature" at bounding box center [492, 121] width 64 height 7
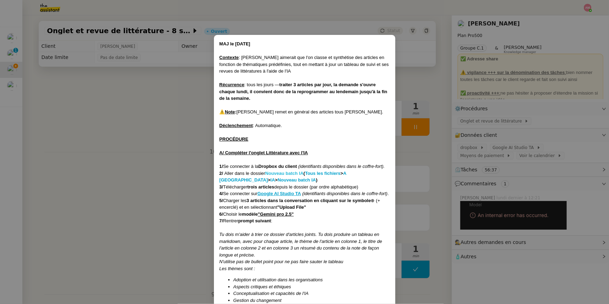
click at [290, 171] on strong "Nouveau batch IA" at bounding box center [284, 173] width 38 height 5
click at [409, 136] on nz-modal-container "MAJ le 21/07/2025 Contexte : Jean-Baptiste aimerait que l'on classe et synthéti…" at bounding box center [304, 152] width 609 height 304
click at [420, 128] on nz-modal-container "MAJ le 21/07/2025 Contexte : Jean-Baptiste aimerait que l'on classe et synthéti…" at bounding box center [304, 152] width 609 height 304
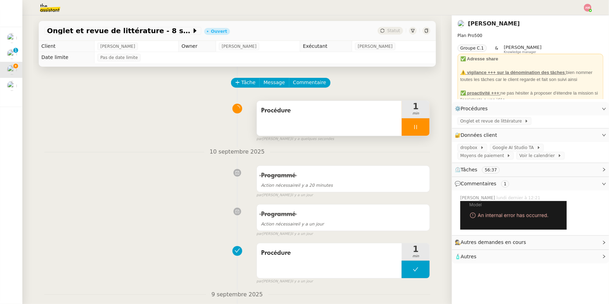
click at [415, 134] on div at bounding box center [416, 126] width 28 height 17
click at [423, 128] on icon at bounding box center [423, 127] width 6 height 6
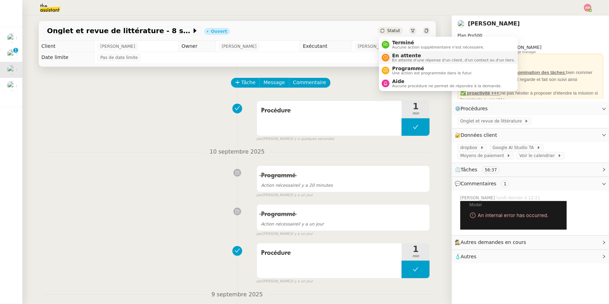
click at [400, 56] on span "En attente" at bounding box center [453, 56] width 123 height 6
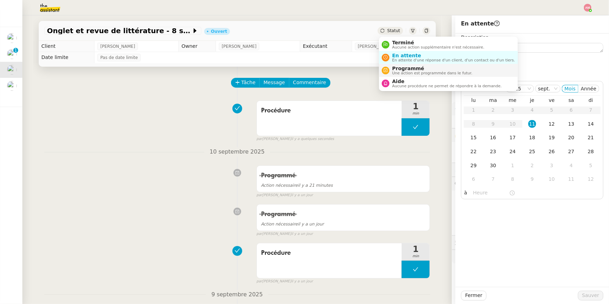
click at [400, 72] on span "Une action est programmée dans le futur." at bounding box center [432, 73] width 80 height 4
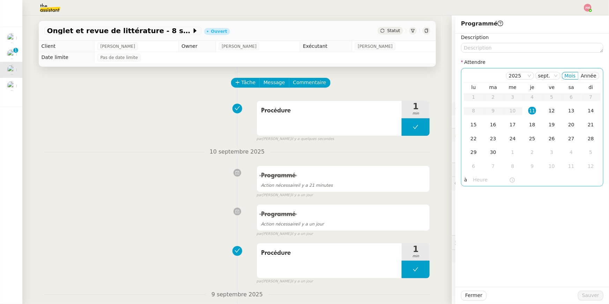
click at [555, 112] on div "12" at bounding box center [552, 111] width 8 height 8
click at [478, 177] on input "text" at bounding box center [491, 180] width 36 height 8
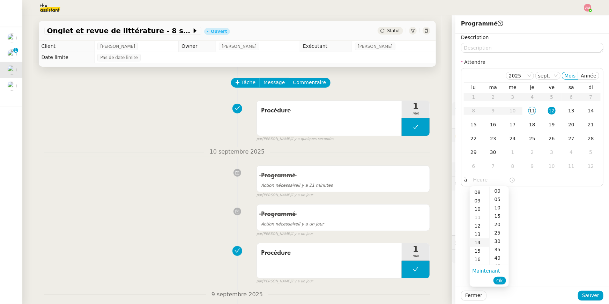
click at [478, 245] on div "14" at bounding box center [480, 242] width 20 height 8
click at [498, 193] on div "00" at bounding box center [499, 191] width 19 height 8
type input "14:00"
click at [499, 278] on span "Ok" at bounding box center [499, 280] width 7 height 7
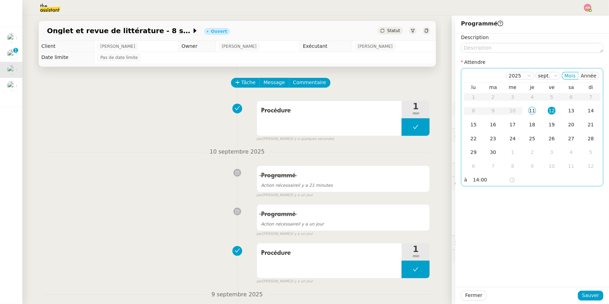
click at [554, 108] on div "12" at bounding box center [552, 111] width 8 height 8
click at [591, 294] on span "Sauver" at bounding box center [590, 295] width 17 height 8
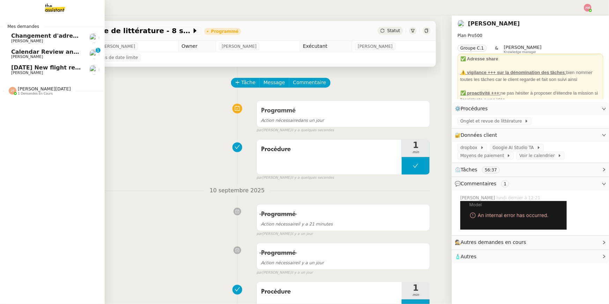
click at [16, 74] on span "Louis Frei" at bounding box center [27, 73] width 32 height 5
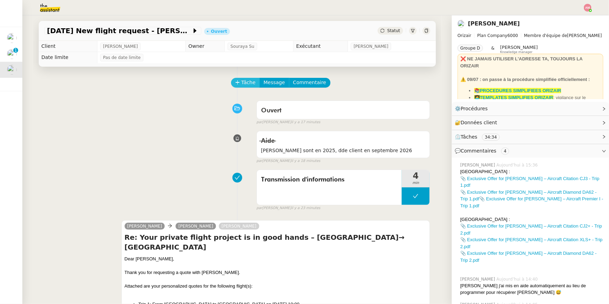
click at [252, 84] on span "Tâche" at bounding box center [249, 83] width 14 height 8
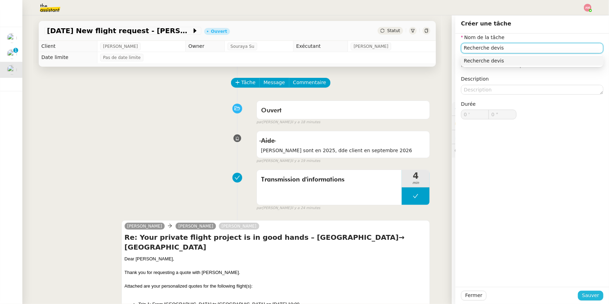
type input "Recherche devis"
click at [583, 291] on button "Sauver" at bounding box center [590, 296] width 25 height 10
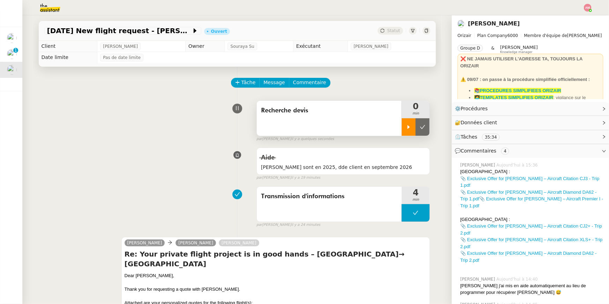
click at [406, 129] on icon at bounding box center [409, 127] width 6 height 6
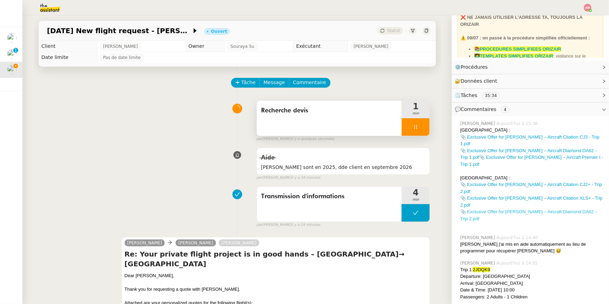
scroll to position [42, 0]
drag, startPoint x: 491, startPoint y: 237, endPoint x: 475, endPoint y: 236, distance: 16.4
click at [475, 266] on div "Trip 1: 2JDQK9" at bounding box center [531, 269] width 143 height 7
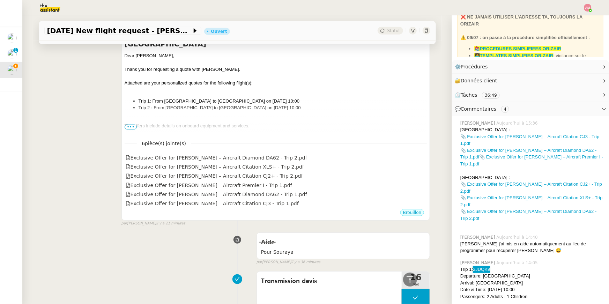
scroll to position [0, 0]
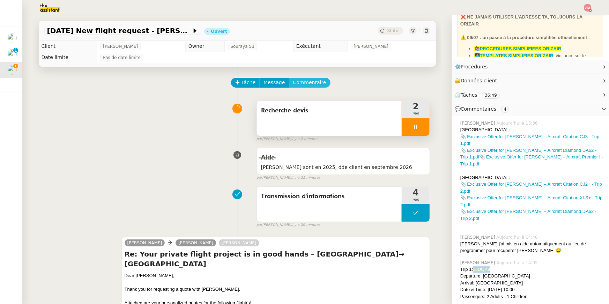
click at [308, 82] on span "Commentaire" at bounding box center [309, 83] width 33 height 8
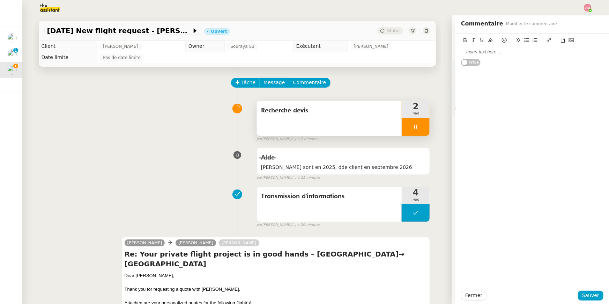
click at [494, 55] on div at bounding box center [532, 52] width 142 height 6
click at [494, 53] on div "Manchester :" at bounding box center [532, 52] width 142 height 6
click at [504, 54] on div "Manchester :" at bounding box center [532, 52] width 142 height 6
drag, startPoint x: 489, startPoint y: 53, endPoint x: 512, endPoint y: 54, distance: 22.3
click at [512, 54] on div "Manchester : GF2XLS" at bounding box center [532, 52] width 142 height 6
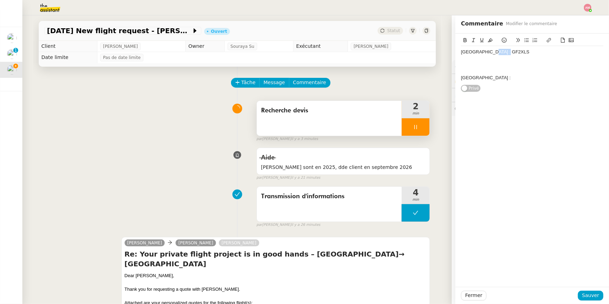
click at [491, 35] on div "Manchester : GF2XLS Leeds :" at bounding box center [532, 59] width 142 height 51
click at [491, 36] on button at bounding box center [490, 40] width 8 height 8
click at [591, 295] on span "Sauver" at bounding box center [590, 295] width 17 height 8
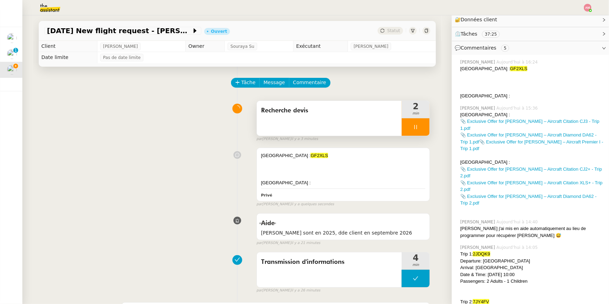
scroll to position [106, 0]
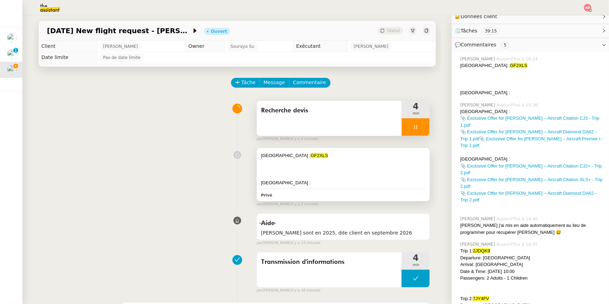
click at [313, 186] on div "Manchester : GF2XLS Leeds : Privé" at bounding box center [343, 174] width 173 height 53
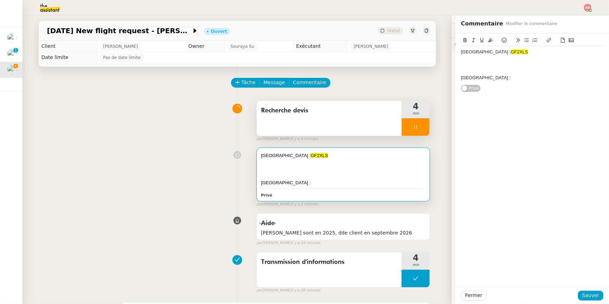
click at [494, 72] on div at bounding box center [532, 71] width 142 height 6
click at [492, 76] on div "Leeds :" at bounding box center [532, 78] width 142 height 6
drag, startPoint x: 477, startPoint y: 77, endPoint x: 503, endPoint y: 78, distance: 25.5
click at [503, 78] on div "Leeds : LNRHW7" at bounding box center [532, 78] width 142 height 6
click at [491, 42] on icon at bounding box center [490, 40] width 5 height 5
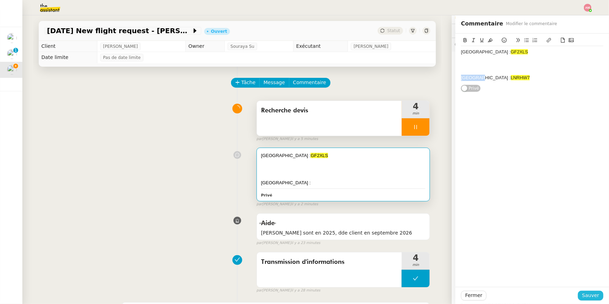
click at [581, 294] on button "Sauver" at bounding box center [590, 296] width 25 height 10
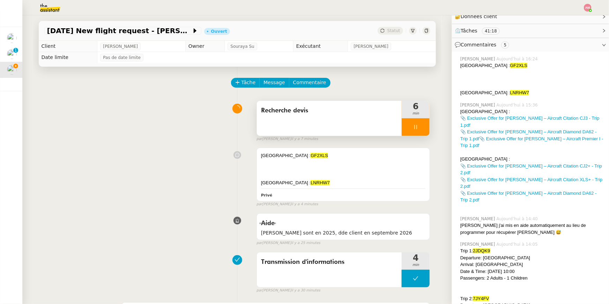
click at [379, 127] on div "Recherche devis" at bounding box center [329, 118] width 145 height 35
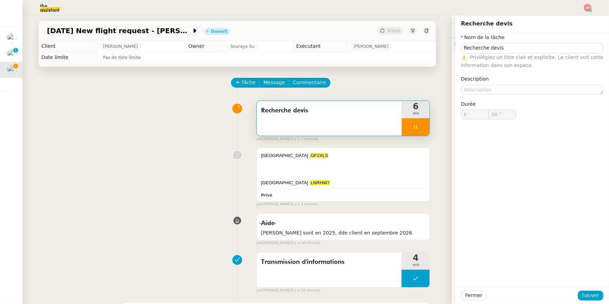
type input "59 ""
type input "7 '"
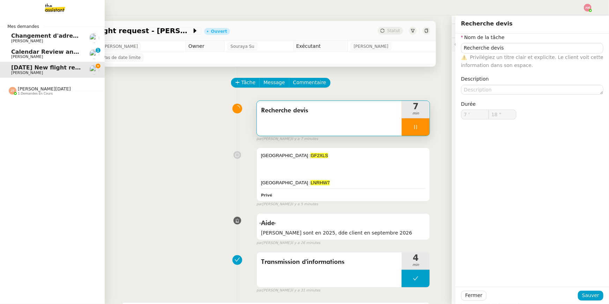
click at [18, 90] on span "[PERSON_NAME][DATE]" at bounding box center [44, 88] width 53 height 5
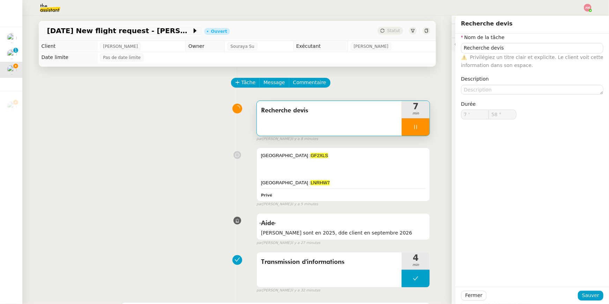
type input "59 ""
type input "8 '"
type input "1 ""
click at [423, 124] on div at bounding box center [416, 126] width 28 height 17
click at [426, 125] on button at bounding box center [423, 126] width 14 height 17
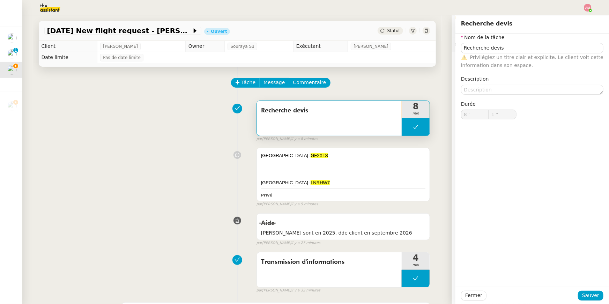
type input "Recherche devis"
type input "8 '"
type input "0 ""
type input "Recherche devis"
type input "8 '"
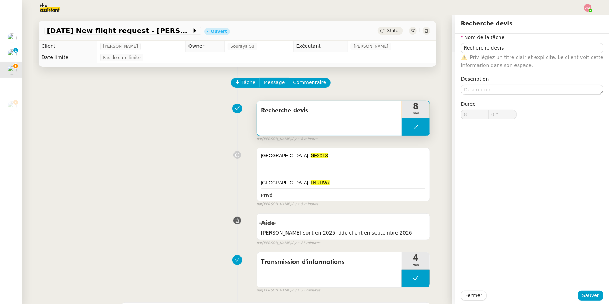
type input "0 ""
type input "Recherche devis"
type input "8 '"
type input "0 ""
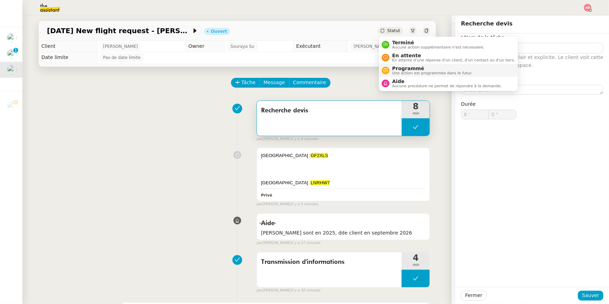
click at [405, 69] on span "Programmé" at bounding box center [432, 69] width 80 height 6
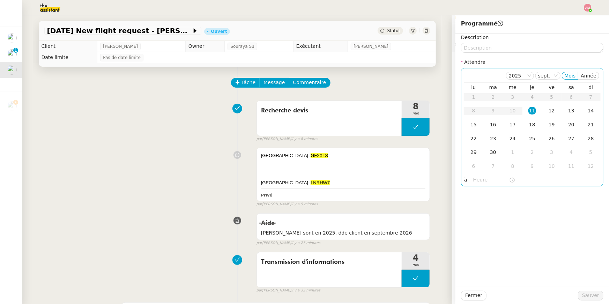
click at [485, 175] on nz-time-picker at bounding box center [494, 180] width 47 height 10
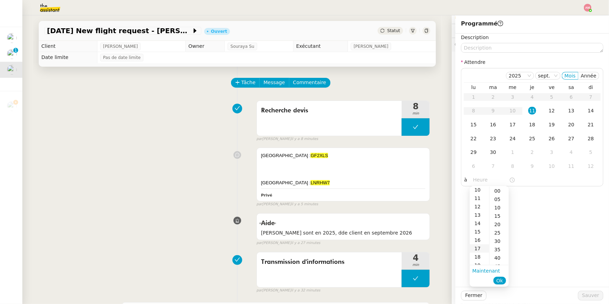
click at [476, 246] on div "17" at bounding box center [480, 248] width 20 height 8
click at [499, 239] on div "30" at bounding box center [499, 241] width 19 height 8
type input "17:30"
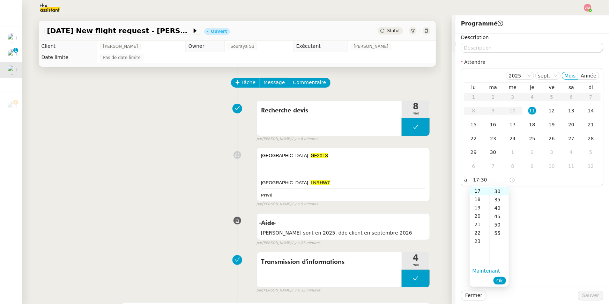
click at [497, 274] on ul "Maintenant Ok" at bounding box center [489, 275] width 39 height 21
click at [499, 277] on span "Ok" at bounding box center [499, 280] width 7 height 7
click at [532, 112] on div "11" at bounding box center [532, 111] width 8 height 8
click at [589, 296] on span "Sauver" at bounding box center [590, 295] width 17 height 8
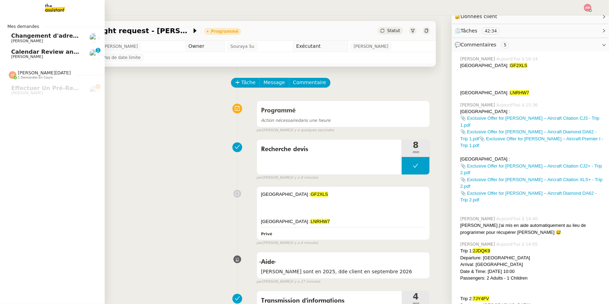
click at [9, 38] on link "Changement d'adresse - SOGECAP Sylvie Magnaval" at bounding box center [52, 38] width 105 height 16
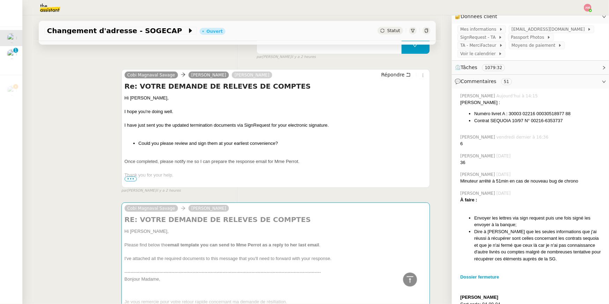
scroll to position [114, 0]
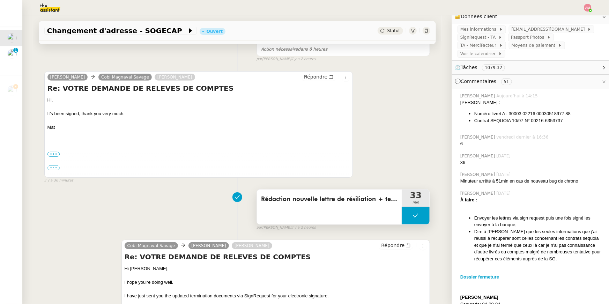
click at [411, 213] on button at bounding box center [416, 215] width 28 height 17
click at [406, 213] on button at bounding box center [416, 215] width 28 height 17
click at [410, 216] on icon at bounding box center [409, 216] width 6 height 6
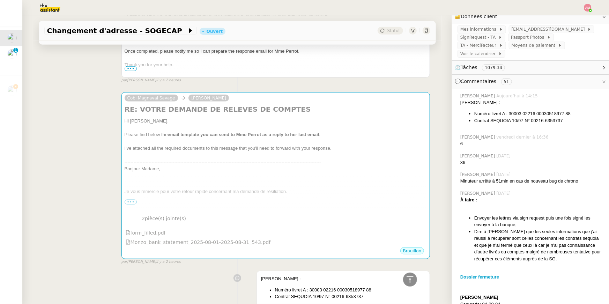
scroll to position [409, 0]
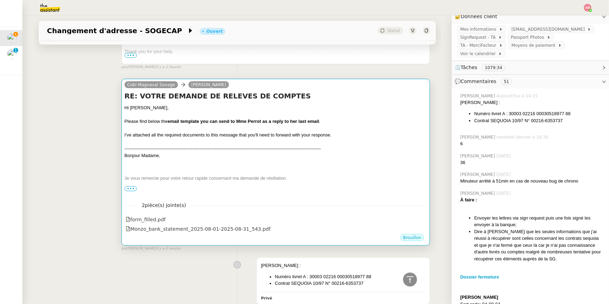
click at [333, 178] on blockquote "Je vous remercie pour votre retour rapide concernant ma demande de résiliation." at bounding box center [276, 178] width 303 height 7
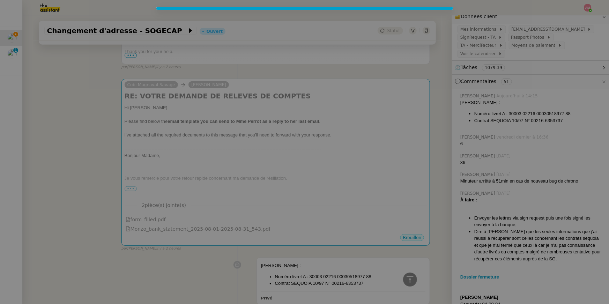
click at [110, 127] on nz-modal-container at bounding box center [304, 152] width 609 height 304
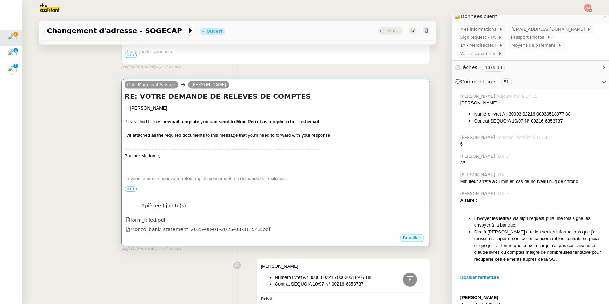
click at [194, 139] on div at bounding box center [276, 142] width 303 height 7
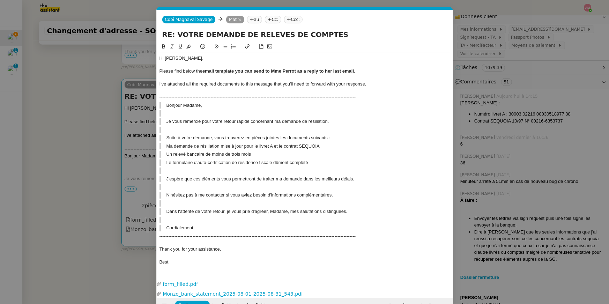
scroll to position [0, 15]
click at [358, 70] on div "Please find below the email template you can send to Mme Perrot as a reply to h…" at bounding box center [305, 71] width 291 height 6
click at [355, 70] on div "Please find below the email template you can send to Mme Perrot as a reply to h…" at bounding box center [305, 71] width 291 height 6
click at [102, 114] on nz-modal-container "Service TA - VOYAGE - PROPOSITION GLOBALE A utiliser dans le cadre de propositi…" at bounding box center [304, 152] width 609 height 304
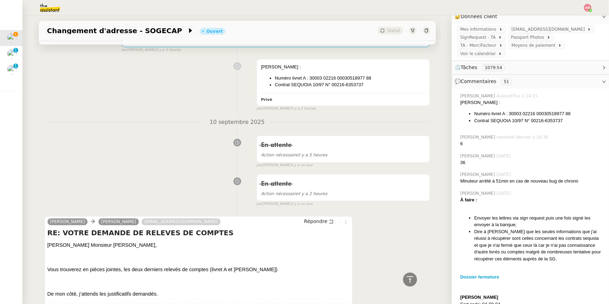
scroll to position [610, 0]
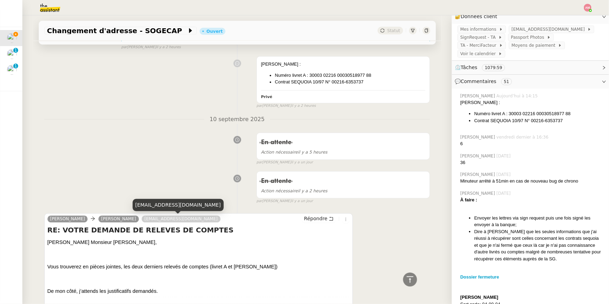
drag, startPoint x: 137, startPoint y: 198, endPoint x: 162, endPoint y: 204, distance: 25.9
click at [162, 204] on div "[EMAIL_ADDRESS][DOMAIN_NAME]" at bounding box center [178, 205] width 91 height 12
copy div "[EMAIL_ADDRESS][DOMAIN_NAME]"
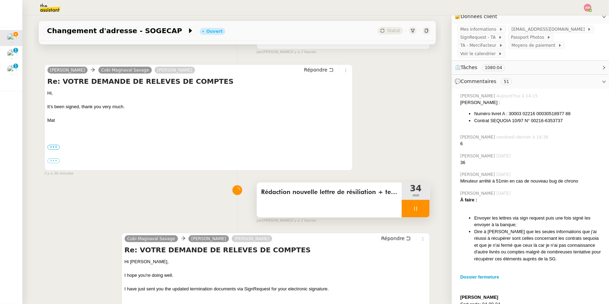
scroll to position [227, 0]
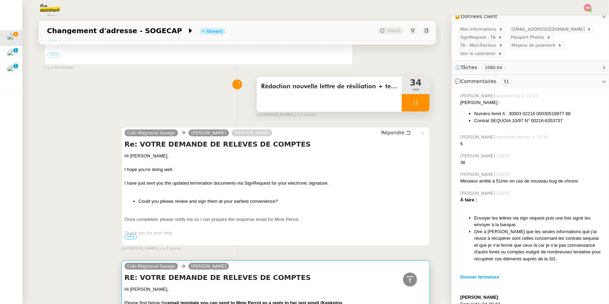
click at [293, 280] on h4 "RE: VOTRE DEMANDE DE RELEVES DE COMPTES" at bounding box center [276, 278] width 303 height 10
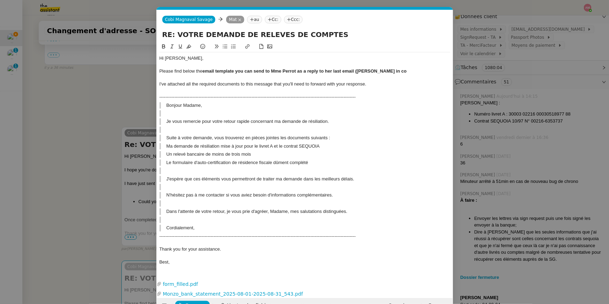
scroll to position [0, 15]
drag, startPoint x: 356, startPoint y: 71, endPoint x: 417, endPoint y: 71, distance: 61.1
click at [417, 71] on div "Please find below the email template you can send to Mme Perrot as a reply to h…" at bounding box center [305, 71] width 291 height 6
click at [164, 45] on icon at bounding box center [163, 46] width 3 height 4
click at [197, 62] on div at bounding box center [305, 65] width 291 height 6
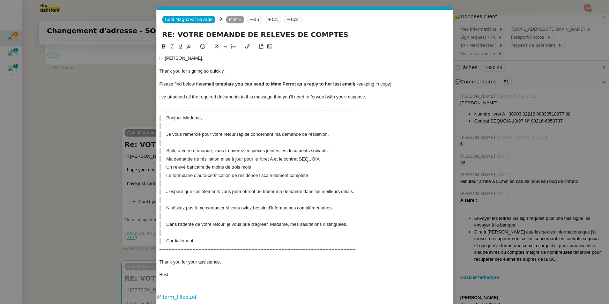
scroll to position [31, 0]
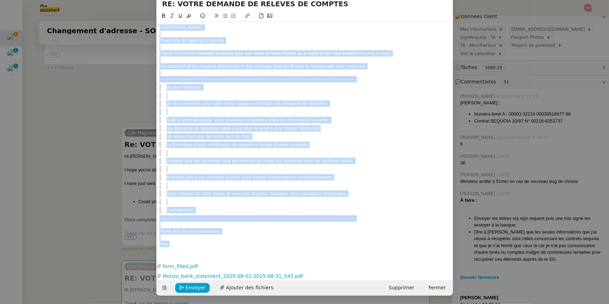
drag, startPoint x: 186, startPoint y: 243, endPoint x: 195, endPoint y: 20, distance: 223.2
click at [195, 20] on div "Hi Mathieu, Thank you for signing so quickly. Please find below the email templ…" at bounding box center [305, 131] width 291 height 238
copy div "Hi Mathieu, Thank you for signing so quickly. Please find below the email templ…"
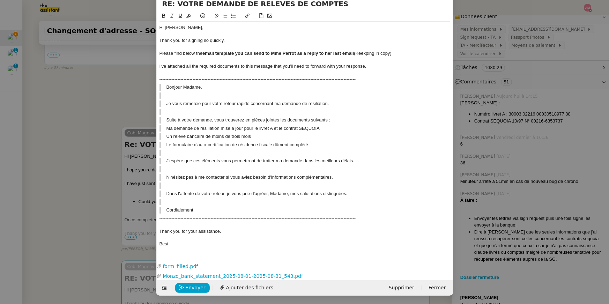
scroll to position [0, 0]
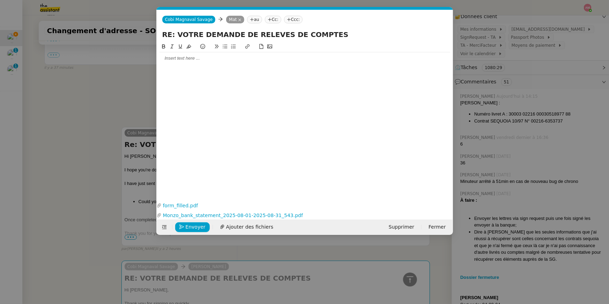
click at [72, 95] on nz-modal-container "Service TA - VOYAGE - PROPOSITION GLOBALE A utiliser dans le cadre de propositi…" at bounding box center [304, 152] width 609 height 304
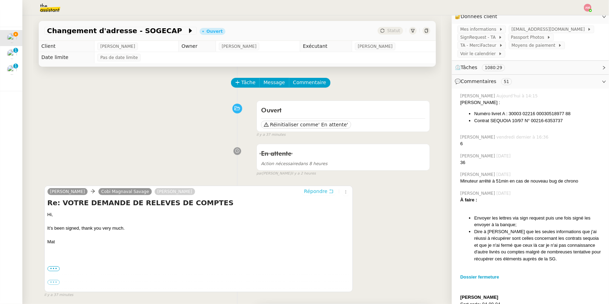
click at [313, 189] on span "Répondre" at bounding box center [315, 191] width 23 height 7
click at [188, 121] on div "Ouvert Réinitialiser comme ' En attente' false il y a 37 minutes" at bounding box center [237, 117] width 386 height 40
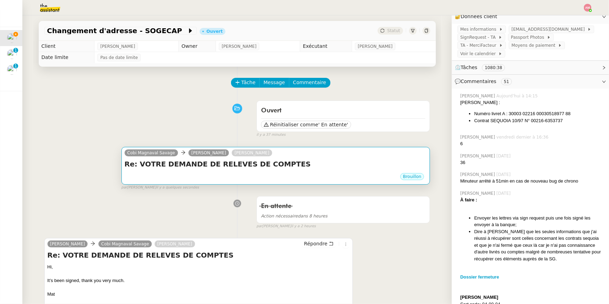
click at [223, 173] on div "Brouillon" at bounding box center [276, 177] width 303 height 10
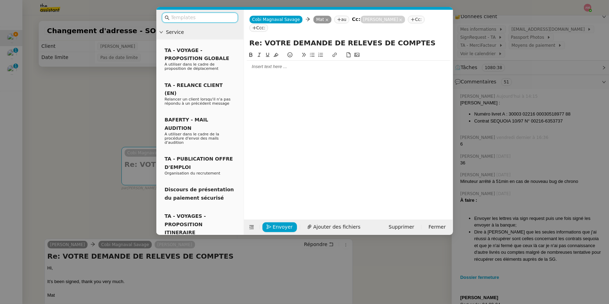
click at [259, 64] on div at bounding box center [349, 67] width 204 height 6
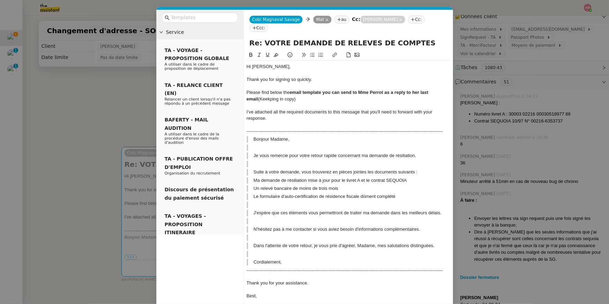
click at [257, 91] on div "Please find below the email template you can send to Mme Perrot as a reply to h…" at bounding box center [349, 95] width 204 height 13
click at [265, 89] on div "Please find below the email template you can send to Mme Perrot as a reply to h…" at bounding box center [349, 95] width 204 height 13
click at [503, 251] on nz-modal-container "Service TA - VOYAGE - PROPOSITION GLOBALE A utiliser dans le cadre de propositi…" at bounding box center [304, 152] width 609 height 304
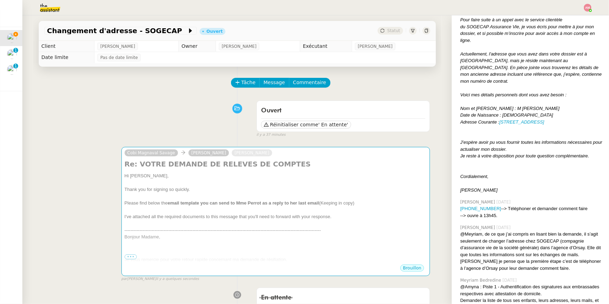
scroll to position [3353, 0]
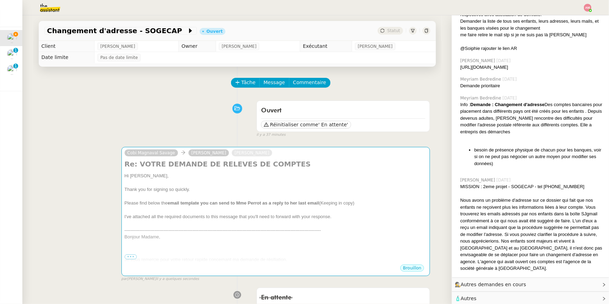
click at [470, 300] on span "🧴 Autres" at bounding box center [525, 299] width 140 height 8
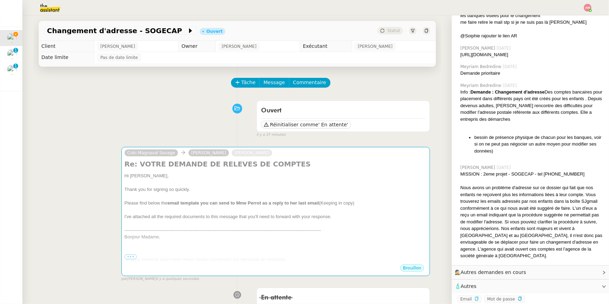
click at [476, 297] on icon "button" at bounding box center [477, 299] width 4 height 4
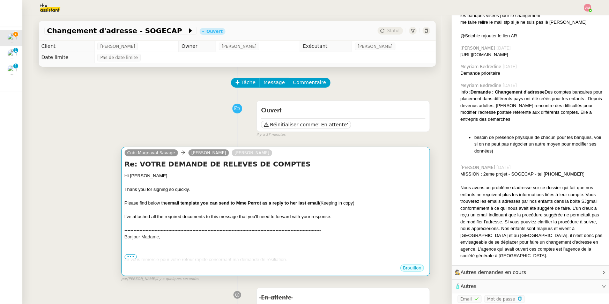
click at [381, 207] on div at bounding box center [276, 209] width 303 height 7
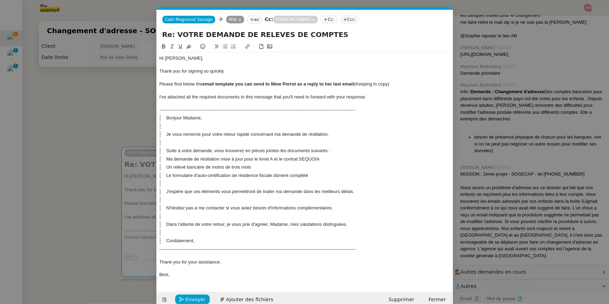
scroll to position [0, 0]
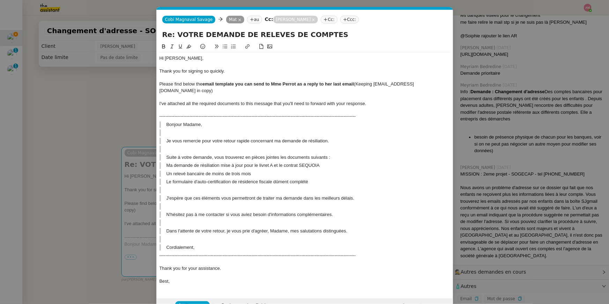
drag, startPoint x: 250, startPoint y: 91, endPoint x: 153, endPoint y: 90, distance: 97.0
click at [153, 90] on nz-modal-container "Service TA - VOYAGE - PROPOSITION GLOBALE A utiliser dans le cadre de propositi…" at bounding box center [304, 152] width 609 height 304
click at [247, 47] on icon at bounding box center [247, 46] width 4 height 4
type input "mailto:cobimagnavalsavage.t4eq@theassistant.com"
click at [252, 102] on link at bounding box center [246, 103] width 16 height 5
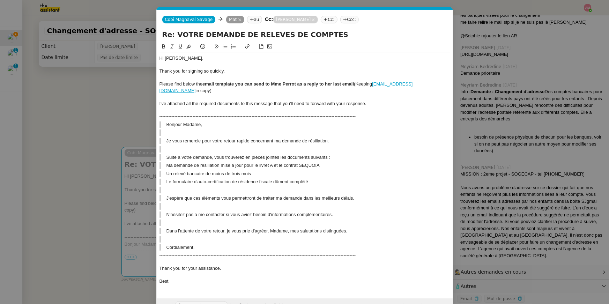
click at [157, 86] on nz-spin "Hi Mathieu, Thank you for signing so quickly. Please find below the email templ…" at bounding box center [305, 166] width 296 height 247
click at [161, 89] on link "[EMAIL_ADDRESS][DOMAIN_NAME]" at bounding box center [286, 87] width 253 height 12
click at [211, 75] on div at bounding box center [305, 78] width 291 height 6
copy div "Thank you for signing so quickly."
drag, startPoint x: 232, startPoint y: 75, endPoint x: 232, endPoint y: 64, distance: 11.2
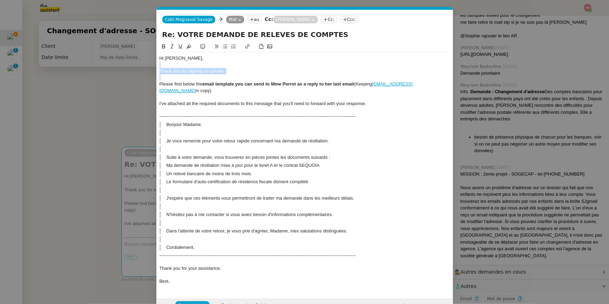
click at [232, 64] on div "Hi Mathieu, Thank you for signing so quickly. Please find below the email templ…" at bounding box center [305, 169] width 291 height 235
click at [247, 71] on div "Thank you for signing so quickly." at bounding box center [305, 71] width 291 height 6
drag, startPoint x: 163, startPoint y: 57, endPoint x: 157, endPoint y: 56, distance: 6.4
click at [157, 56] on nz-spin "Hi Mathieu, Thank you for signing so quickly ! Please find below the email temp…" at bounding box center [305, 166] width 296 height 247
click at [239, 73] on div "Thank you for signing so quickly !" at bounding box center [305, 71] width 291 height 6
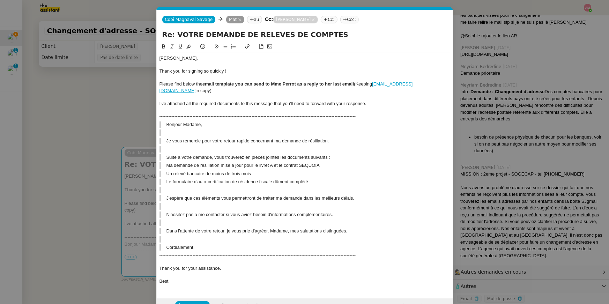
scroll to position [18, 0]
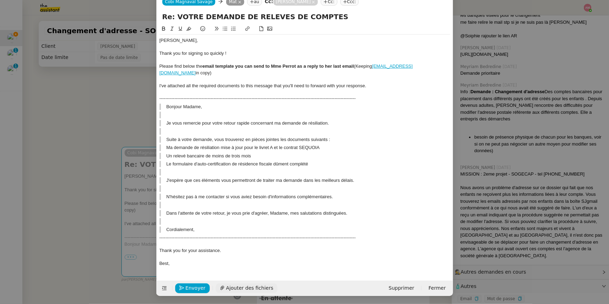
click at [227, 287] on span "Ajouter des fichiers" at bounding box center [249, 288] width 47 height 8
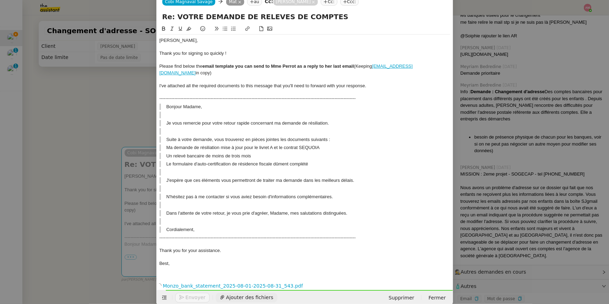
click at [236, 295] on span "Ajouter des fichiers" at bounding box center [249, 298] width 47 height 8
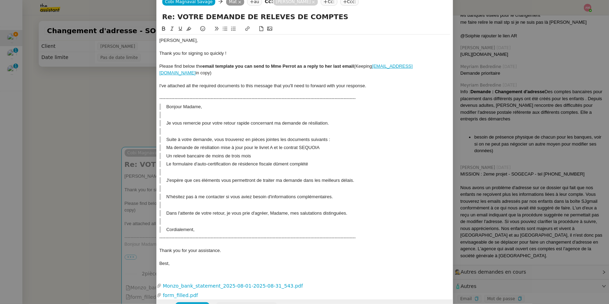
scroll to position [37, 0]
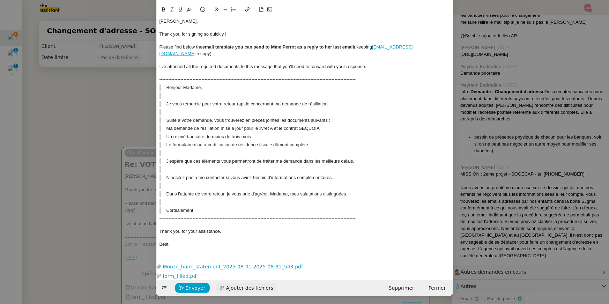
click at [241, 287] on span "Ajouter des fichiers" at bounding box center [249, 288] width 47 height 8
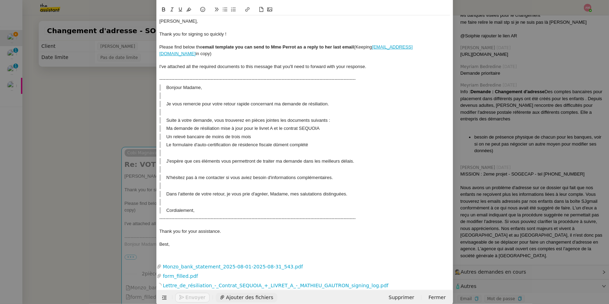
click at [238, 297] on span "Ajouter des fichiers" at bounding box center [249, 298] width 47 height 8
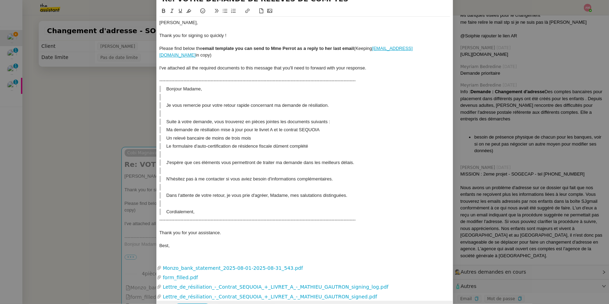
scroll to position [0, 0]
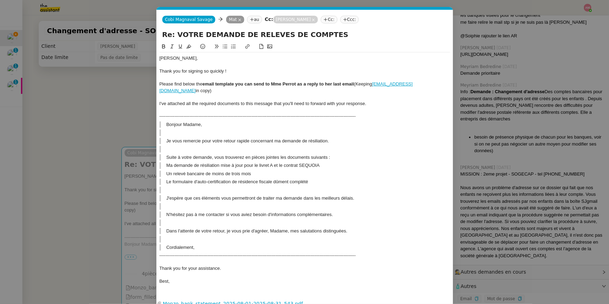
drag, startPoint x: 231, startPoint y: 73, endPoint x: 235, endPoint y: 60, distance: 13.2
click at [235, 60] on div "Mathieu, Thank you for signing so quickly ! Please find below the email templat…" at bounding box center [305, 169] width 291 height 235
copy div "Thank you for signing so quickly !"
click at [178, 103] on div "I've attached all the required documents to this message that you'll need to fo…" at bounding box center [305, 104] width 291 height 6
click at [115, 131] on nz-modal-container "Service TA - VOYAGE - PROPOSITION GLOBALE A utiliser dans le cadre de propositi…" at bounding box center [304, 152] width 609 height 304
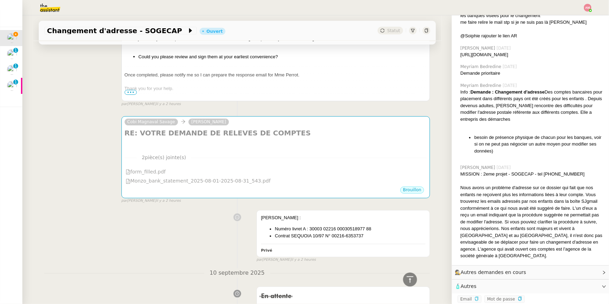
scroll to position [581, 0]
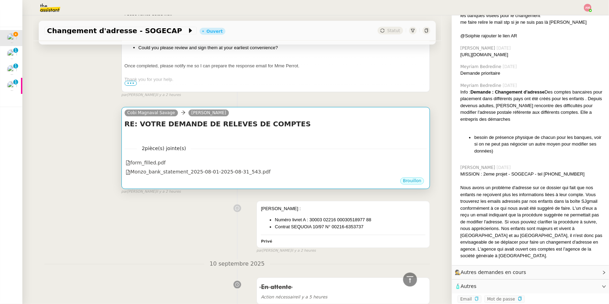
click at [348, 136] on div at bounding box center [276, 136] width 303 height 7
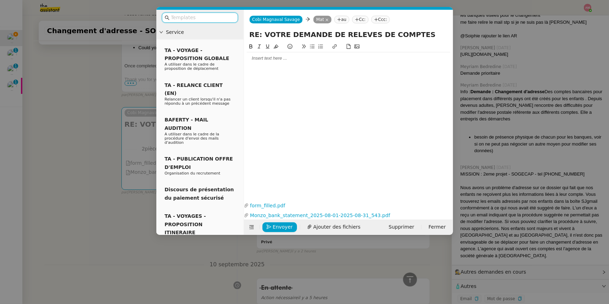
scroll to position [583, 0]
click at [400, 226] on span "Supprimer" at bounding box center [401, 227] width 25 height 8
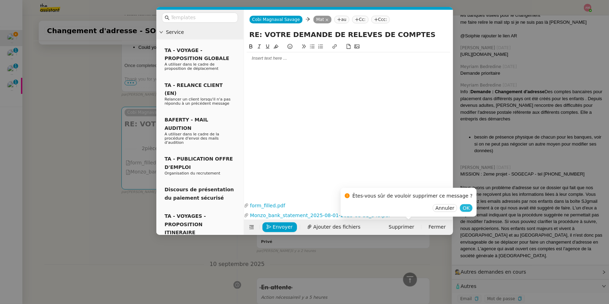
click at [463, 208] on span "OK" at bounding box center [466, 208] width 7 height 7
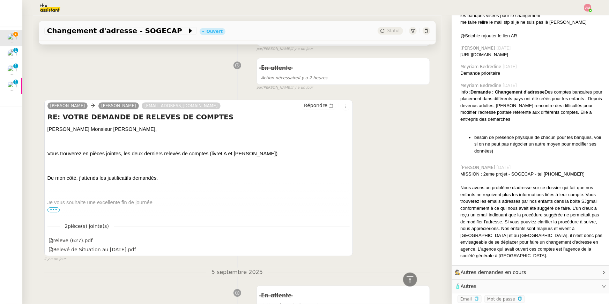
scroll to position [840, 0]
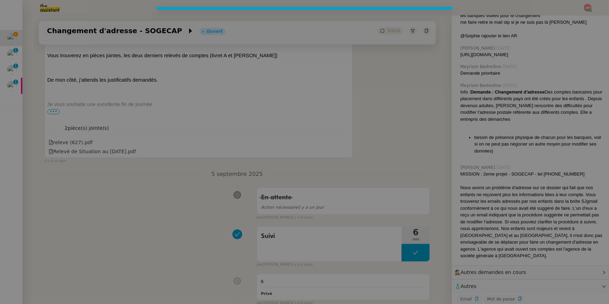
scroll to position [0, 0]
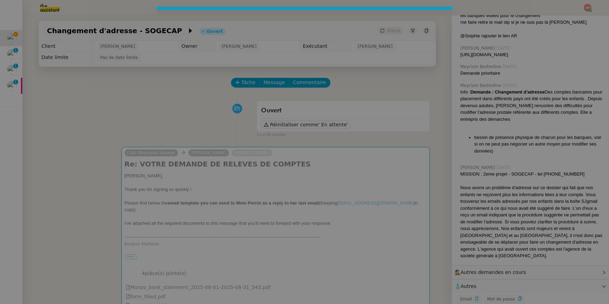
click at [106, 97] on nz-modal-container at bounding box center [304, 152] width 609 height 304
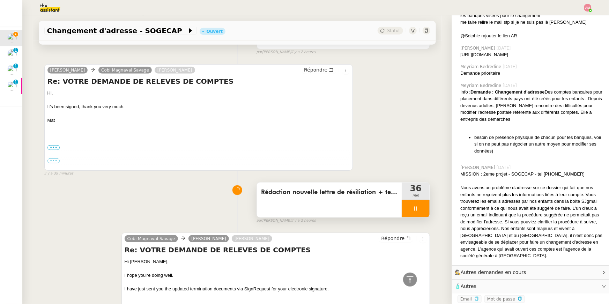
scroll to position [366, 0]
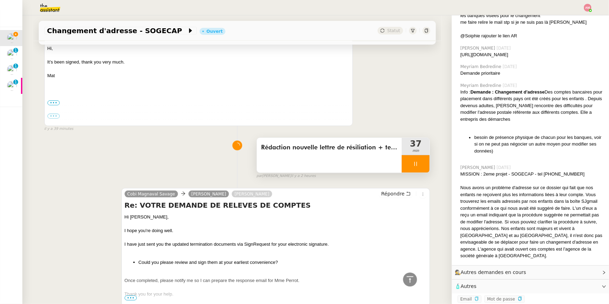
click at [373, 149] on span "Rédaction nouvelle lettre de résiliation + template email" at bounding box center [329, 147] width 137 height 10
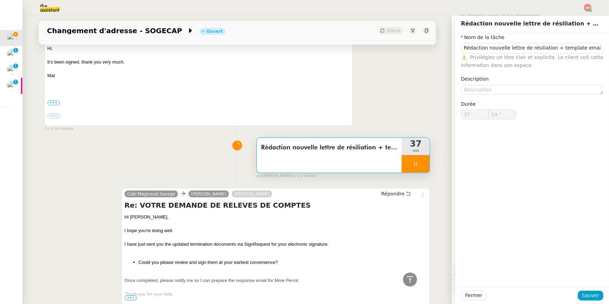
click at [368, 153] on span "Rédaction nouvelle lettre de résiliation + template email" at bounding box center [329, 147] width 137 height 10
click at [194, 125] on div "Mathieu Gautron Cobi Magnaval Savage Sylvie Magnaval Répondre Re: VOTRE DEMANDE…" at bounding box center [198, 73] width 309 height 106
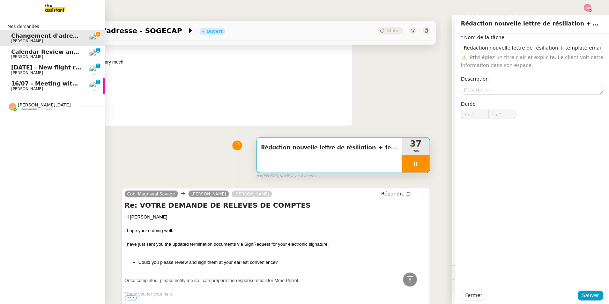
type input "16 ""
click at [10, 87] on link "16/07 - Meeting with Anna Doherty Ariel Wengroff 0 1 2 3 4 5 6 7 8 9" at bounding box center [52, 86] width 105 height 16
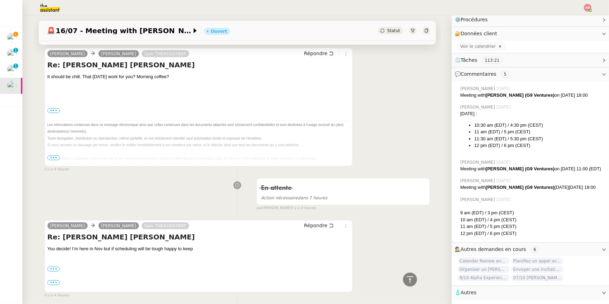
scroll to position [155, 0]
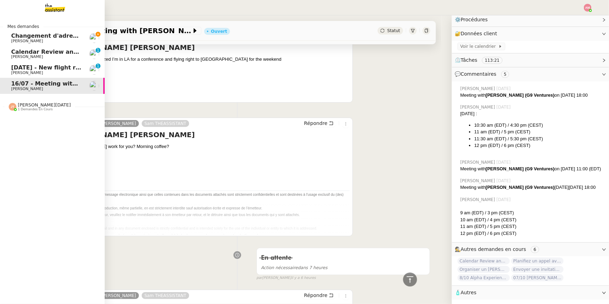
click at [20, 36] on span "Changement d'adresse - SOGECAP" at bounding box center [65, 35] width 108 height 7
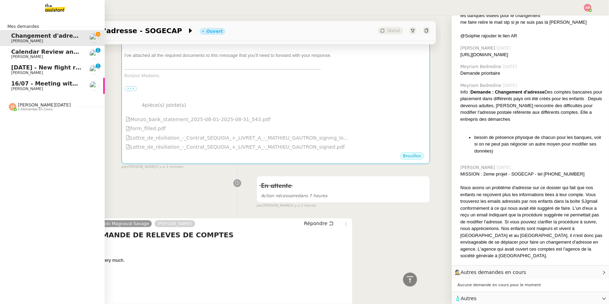
scroll to position [142, 0]
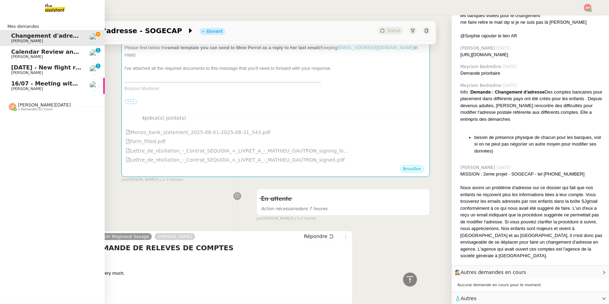
click at [30, 79] on link "16/07 - Meeting with Anna Doherty Ariel Wengroff" at bounding box center [52, 86] width 105 height 16
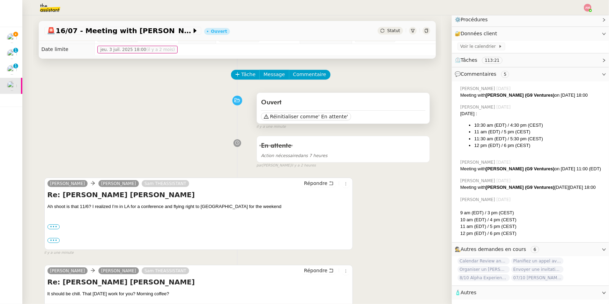
scroll to position [7, 0]
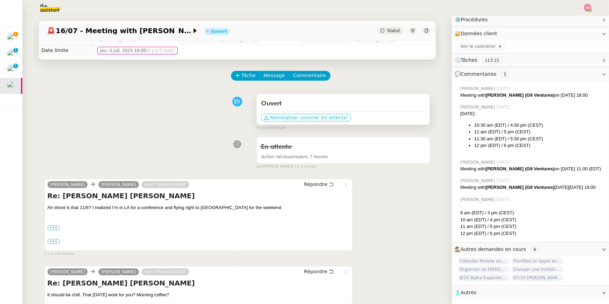
click at [301, 114] on span "Réinitialiser comme" at bounding box center [294, 117] width 48 height 7
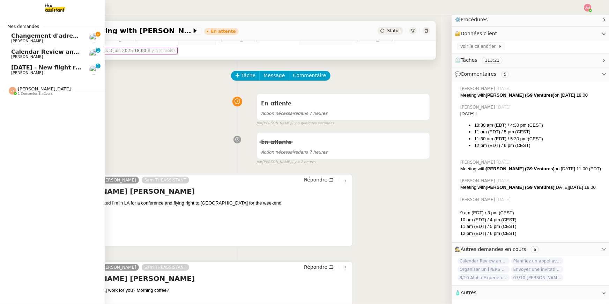
click at [12, 37] on span "Changement d'adresse - SOGECAP" at bounding box center [65, 35] width 108 height 7
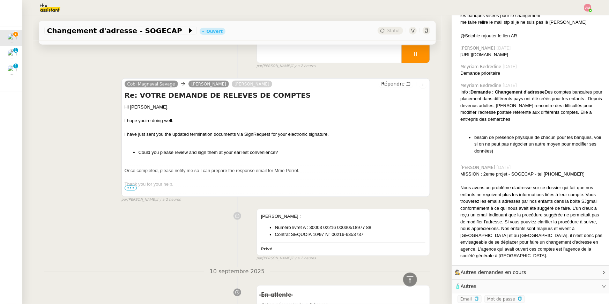
scroll to position [385, 0]
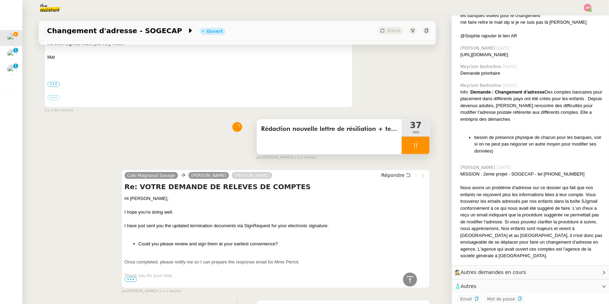
click at [344, 146] on div "Rédaction nouvelle lettre de résiliation + template email" at bounding box center [329, 136] width 145 height 35
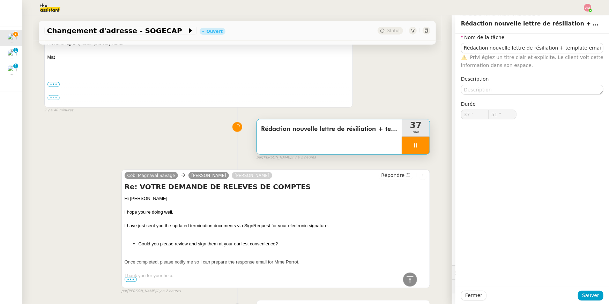
click at [372, 139] on div "Rédaction nouvelle lettre de résiliation + template email" at bounding box center [329, 136] width 145 height 35
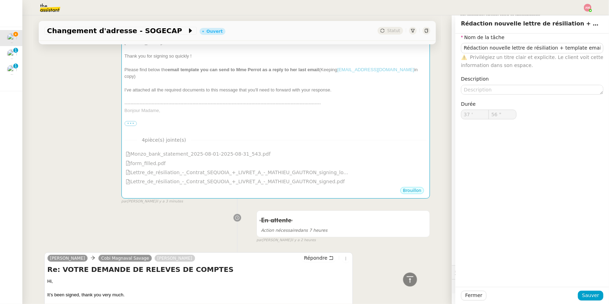
scroll to position [58, 0]
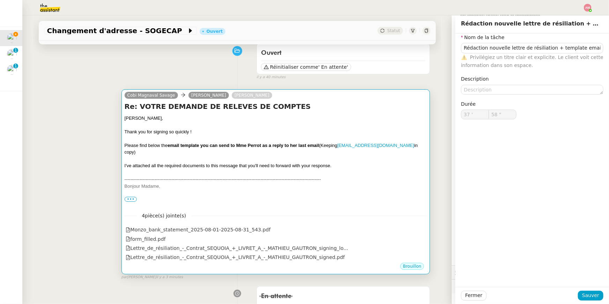
click at [387, 184] on blockquote "Bonjour Madame," at bounding box center [276, 186] width 303 height 7
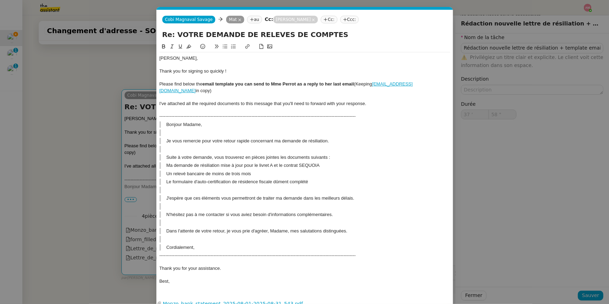
scroll to position [0, 15]
type input "59 ""
type input "38 '"
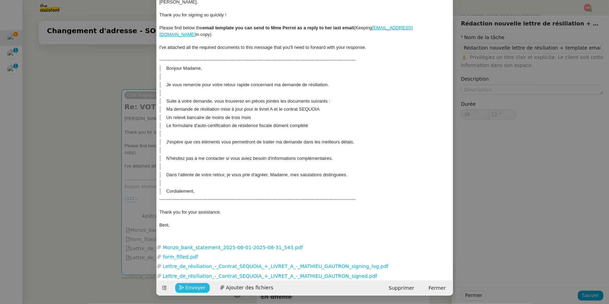
click at [190, 289] on span "Envoyer" at bounding box center [196, 288] width 20 height 8
click at [190, 289] on span "Confirmer l'envoi" at bounding box center [207, 288] width 42 height 8
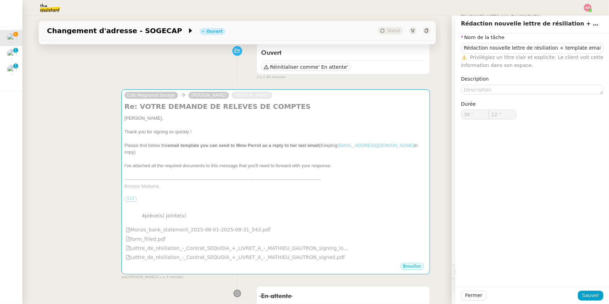
type input "13 ""
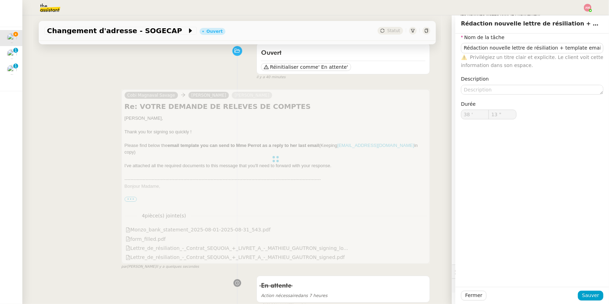
scroll to position [3365, 0]
type input "Rédaction nouvelle lettre de résiliation + template email"
type input "38 '"
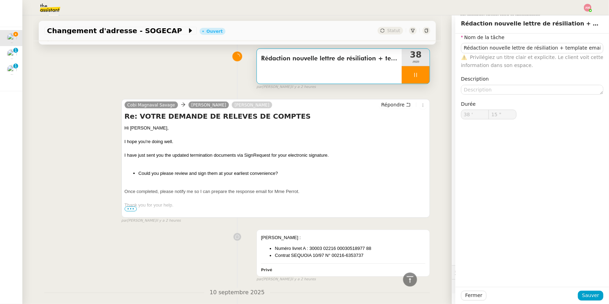
click at [411, 79] on div at bounding box center [416, 74] width 28 height 17
type input "17 ""
click at [430, 73] on button at bounding box center [430, 74] width 0 height 17
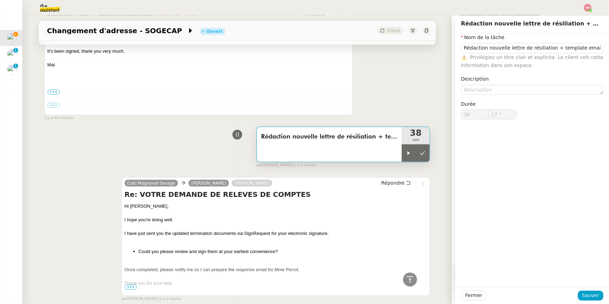
type input "Rédaction nouvelle lettre de résiliation + template email"
type input "38 '"
type input "15 ""
click at [423, 151] on icon at bounding box center [422, 153] width 5 height 4
click at [422, 145] on button at bounding box center [423, 153] width 14 height 17
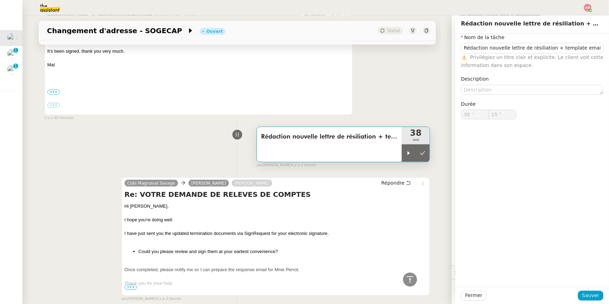
click at [422, 150] on icon at bounding box center [423, 153] width 6 height 6
type input "Rédaction nouvelle lettre de résiliation + template email"
type input "38 '"
type input "15 ""
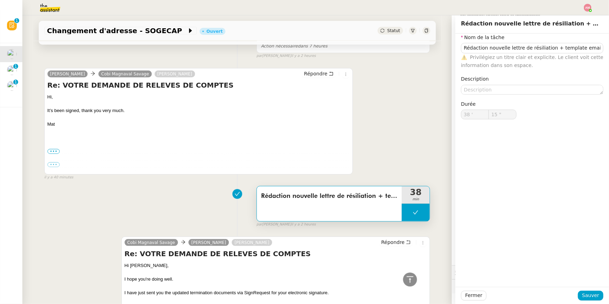
click at [390, 31] on span "Statut" at bounding box center [393, 30] width 13 height 5
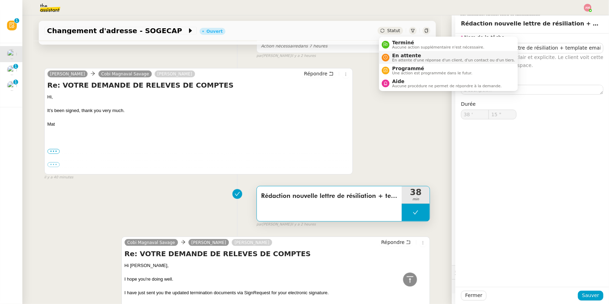
click at [395, 58] on span "En attente d'une réponse d'un client, d'un contact ou d'un tiers." at bounding box center [453, 60] width 123 height 4
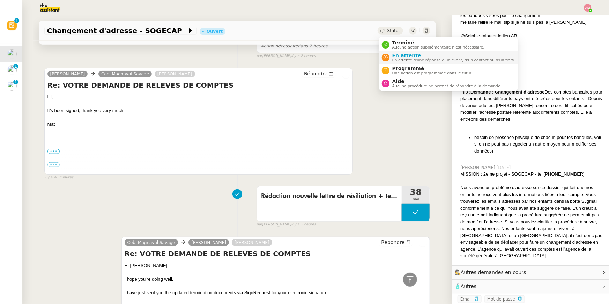
click at [395, 57] on span "En attente" at bounding box center [453, 56] width 123 height 6
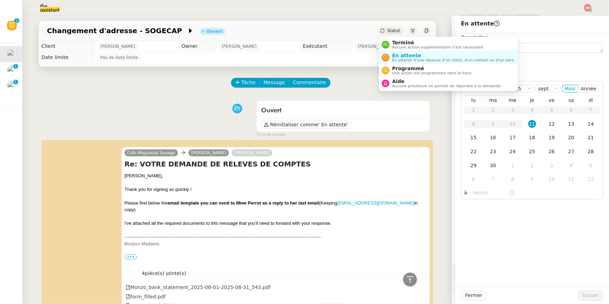
click at [532, 65] on div "Description Attendre Dans 2 jours ouvrés 2025 sept. Mois Année lu ma me je ve s…" at bounding box center [532, 117] width 142 height 166
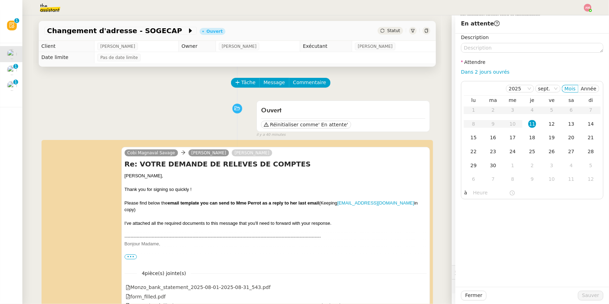
click at [532, 65] on div "Description Attendre Dans 2 jours ouvrés 2025 sept. Mois Année lu ma me je ve s…" at bounding box center [532, 117] width 142 height 166
click at [494, 71] on link "Dans 2 jours ouvrés" at bounding box center [485, 72] width 49 height 6
type input "07:00"
click at [585, 292] on span "Sauver" at bounding box center [590, 295] width 17 height 8
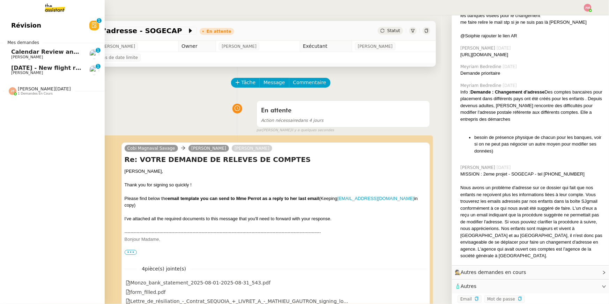
click at [28, 67] on span "[DATE] - New flight request - [GEOGRAPHIC_DATA][PERSON_NAME]" at bounding box center [115, 68] width 209 height 7
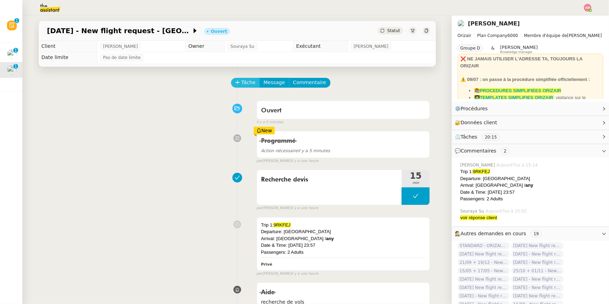
click at [250, 83] on span "Tâche" at bounding box center [249, 83] width 14 height 8
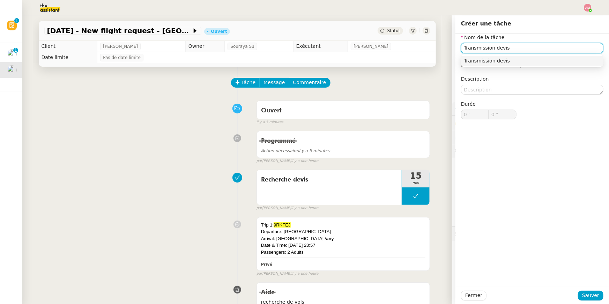
type input "Transmission devis"
click at [586, 302] on div "Fermer Sauver" at bounding box center [533, 295] width 154 height 17
click at [586, 296] on span "Sauver" at bounding box center [590, 295] width 17 height 8
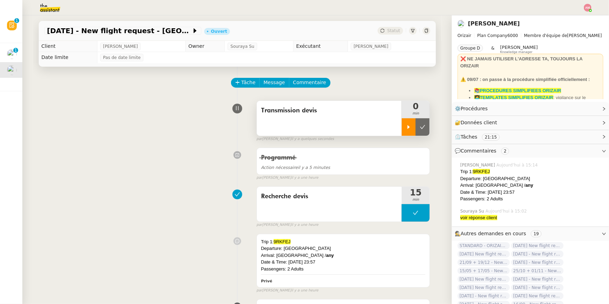
click at [407, 125] on icon at bounding box center [409, 127] width 6 height 6
drag, startPoint x: 495, startPoint y: 171, endPoint x: 475, endPoint y: 172, distance: 19.2
click at [475, 172] on div "Trip 1: 9RKFEJ ﻿" at bounding box center [531, 171] width 143 height 7
copy span "9RKFEJ"
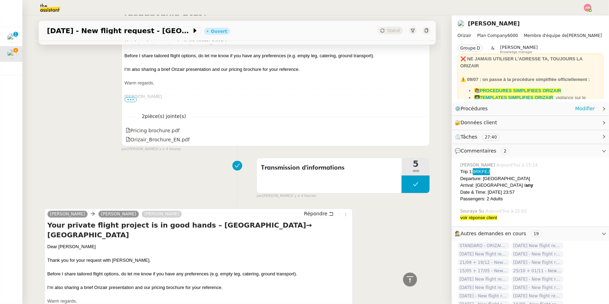
scroll to position [747, 0]
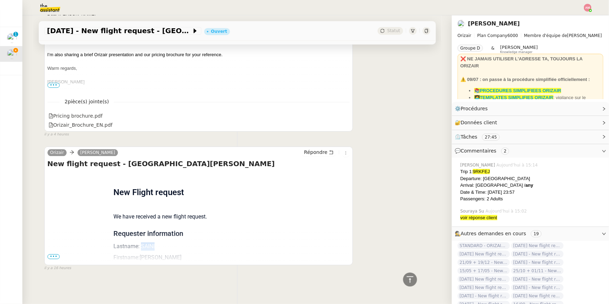
drag, startPoint x: 141, startPoint y: 244, endPoint x: 156, endPoint y: 244, distance: 15.0
click at [156, 244] on p "Lastname: SAINI" at bounding box center [198, 246] width 170 height 8
copy p "SAINI"
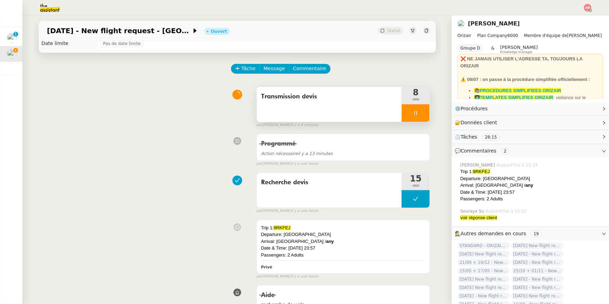
scroll to position [0, 0]
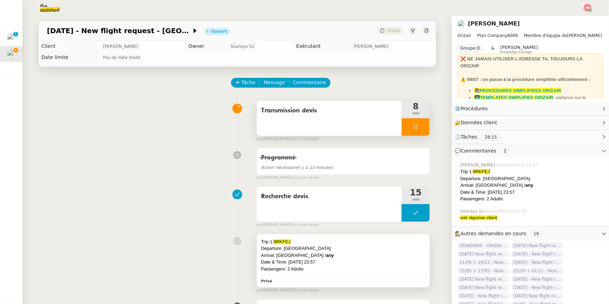
click at [404, 256] on div "Arrival: Birmingham International Airport / any" at bounding box center [343, 255] width 165 height 7
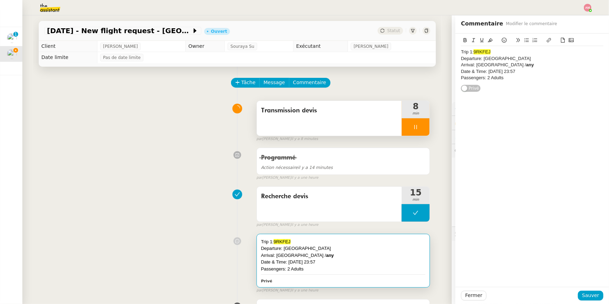
click at [523, 84] on div "Trip 1: 9RKFEJ﻿ Departure: London Biggin Hill Airport Arrival: Birmingham Inter…" at bounding box center [532, 63] width 142 height 59
click at [523, 81] on div "Passengers: 2 Adults" at bounding box center [532, 78] width 142 height 6
click at [560, 38] on button at bounding box center [563, 40] width 8 height 8
click at [560, 39] on button at bounding box center [563, 40] width 8 height 8
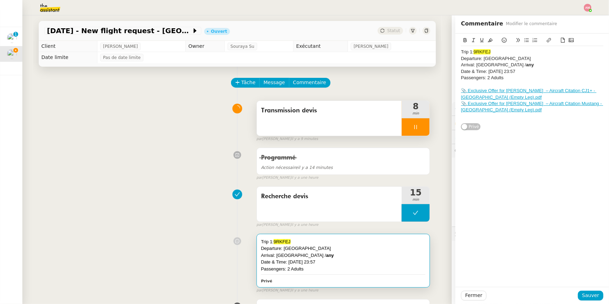
click at [559, 42] on button at bounding box center [563, 40] width 8 height 8
click at [562, 40] on icon at bounding box center [563, 40] width 5 height 5
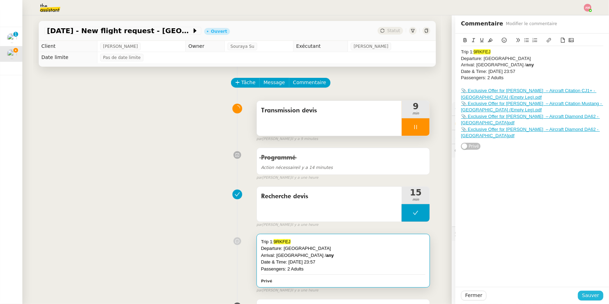
click at [584, 295] on span "Sauver" at bounding box center [590, 295] width 17 height 8
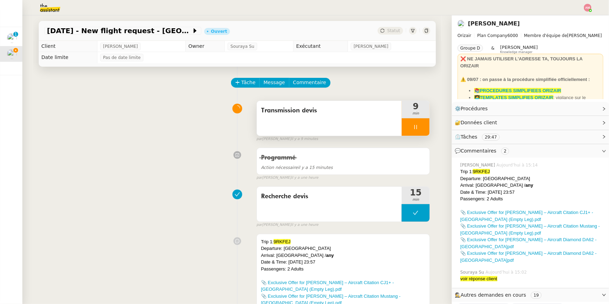
click at [368, 127] on div "Transmission devis" at bounding box center [329, 118] width 145 height 35
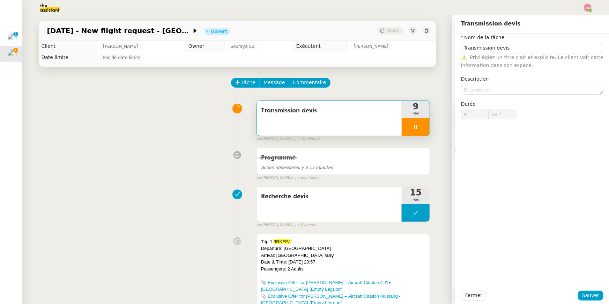
type input "59 ""
type input "10 '"
type input "10 ""
click at [412, 127] on div at bounding box center [416, 126] width 28 height 17
type input "Transmission devis"
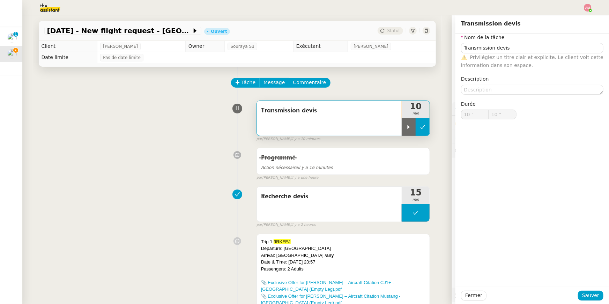
type input "10 '"
type input "10 ""
click at [420, 128] on button at bounding box center [423, 126] width 14 height 17
type input "Transmission devis"
type input "10 '"
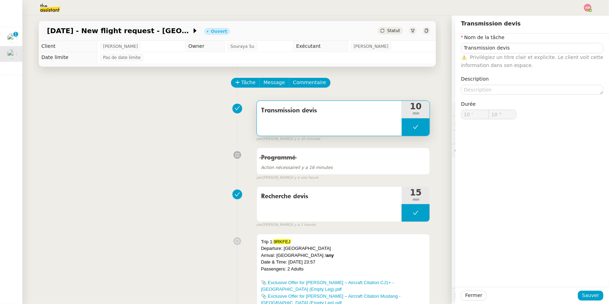
type input "10 ""
type input "Transmission devis"
type input "10 '"
type input "10 ""
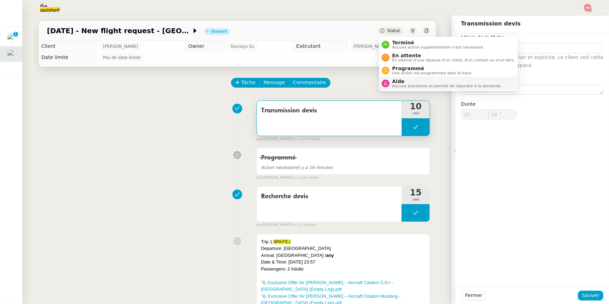
click at [398, 81] on span "Aide" at bounding box center [447, 82] width 110 height 6
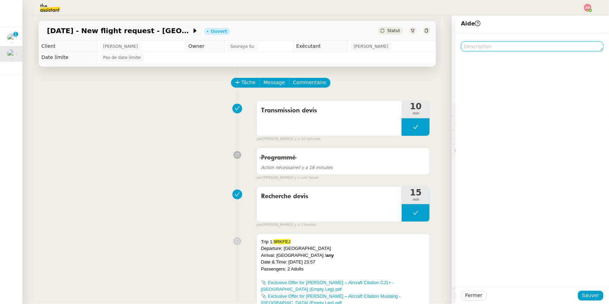
click at [513, 45] on textarea at bounding box center [532, 47] width 142 height 10
type textarea "p"
type textarea "Pour Souraya"
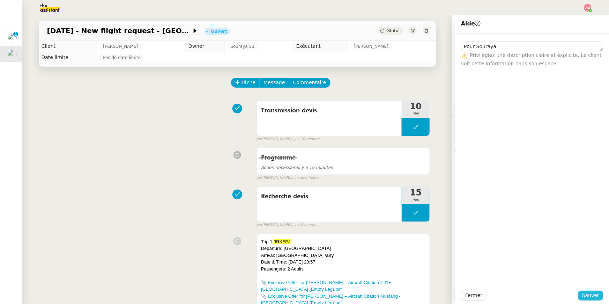
click at [589, 300] on button "Sauver" at bounding box center [590, 296] width 25 height 10
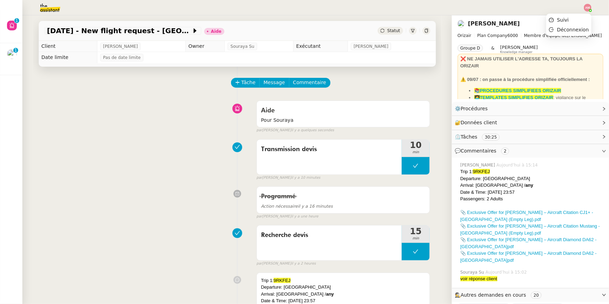
click at [590, 8] on img at bounding box center [588, 8] width 8 height 8
click at [581, 15] on li "Suivi" at bounding box center [568, 20] width 45 height 10
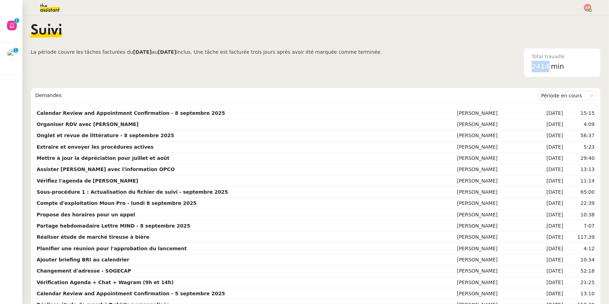
drag, startPoint x: 548, startPoint y: 68, endPoint x: 522, endPoint y: 68, distance: 26.9
click at [522, 68] on div "Total travaillé 2414 min" at bounding box center [491, 62] width 219 height 29
copy span "2414"
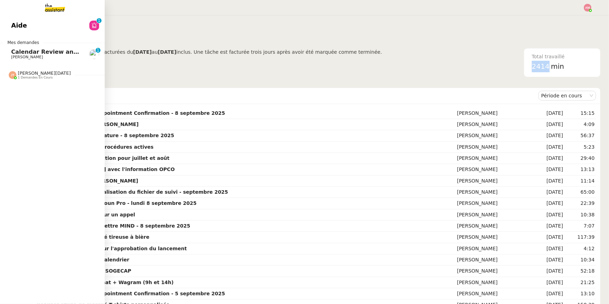
click at [7, 49] on link "Calendar Review and Appointment Confirmation - 11 septembre 2025 Ariel Wengroff…" at bounding box center [52, 54] width 105 height 16
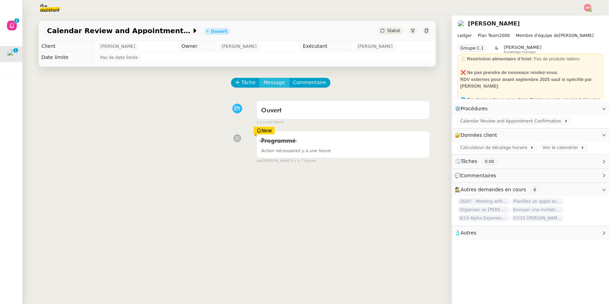
click at [277, 81] on span "Message" at bounding box center [274, 83] width 21 height 8
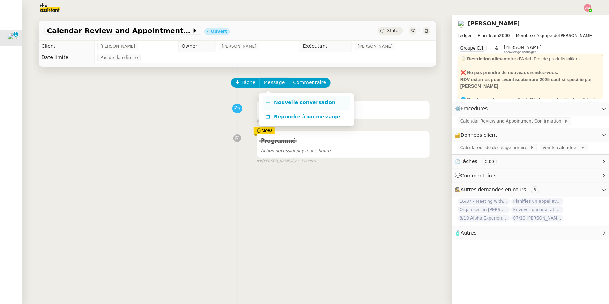
click at [275, 99] on link "Nouvelle conversation" at bounding box center [306, 103] width 87 height 14
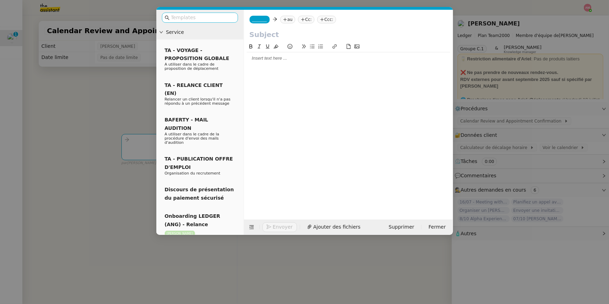
click at [217, 20] on input "text" at bounding box center [202, 18] width 63 height 8
click at [217, 16] on input "text" at bounding box center [202, 18] width 63 height 8
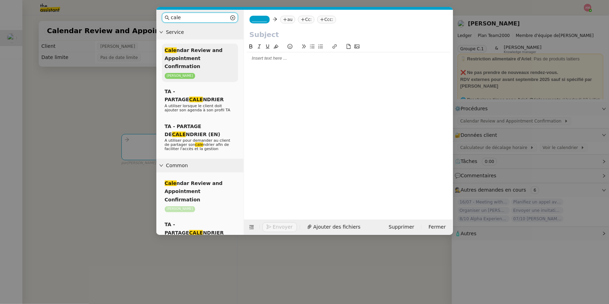
type input "cale"
click at [207, 56] on span "Cale ndar Review and Appointment Confirmation" at bounding box center [194, 58] width 58 height 22
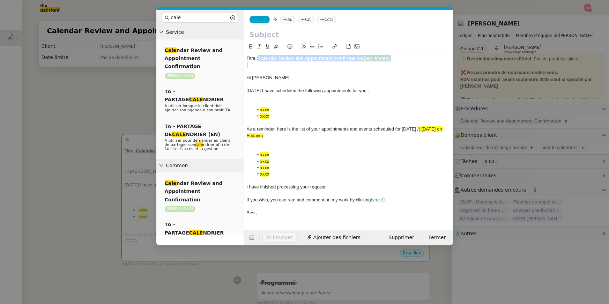
drag, startPoint x: 260, startPoint y: 59, endPoint x: 401, endPoint y: 61, distance: 140.7
click at [401, 61] on div "Titre : Calendar Review and Appointment Confirmation (Day -Month) Hi Ariel, Tod…" at bounding box center [349, 135] width 204 height 167
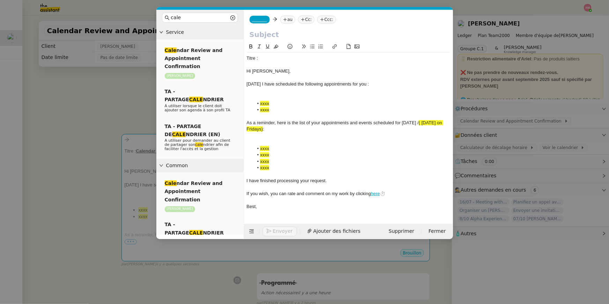
click at [277, 30] on input "text" at bounding box center [349, 34] width 198 height 10
paste input "Calendar Review and Appointment Confirmation (Day -Month)"
drag, startPoint x: 407, startPoint y: 36, endPoint x: 443, endPoint y: 35, distance: 36.0
click at [443, 35] on input "Calendar Review and Appointment Confirmation (Day -Month)" at bounding box center [349, 34] width 198 height 10
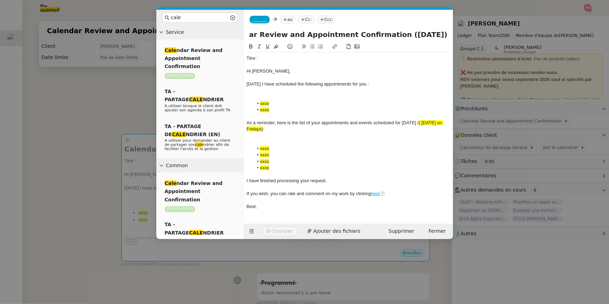
scroll to position [0, 42]
type input "Calendar Review and Appointment Confirmation (September, 11th 2025)"
click at [248, 67] on div at bounding box center [349, 65] width 204 height 6
drag, startPoint x: 248, startPoint y: 70, endPoint x: 248, endPoint y: 44, distance: 25.5
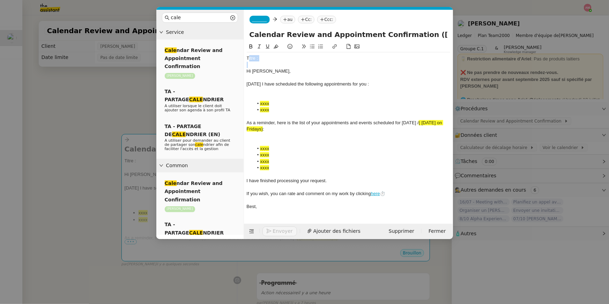
click at [248, 45] on div "Titre : Hi Ariel, Today I have scheduled the following appointments for you : x…" at bounding box center [349, 128] width 204 height 170
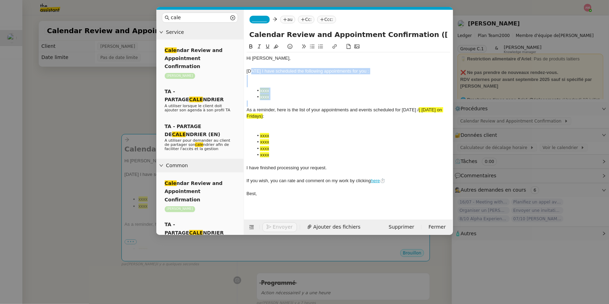
drag, startPoint x: 271, startPoint y: 100, endPoint x: 251, endPoint y: 72, distance: 34.0
click at [251, 72] on div "Hi Ariel, Today I have scheduled the following appointments for you : xxxx xxxx…" at bounding box center [349, 125] width 204 height 147
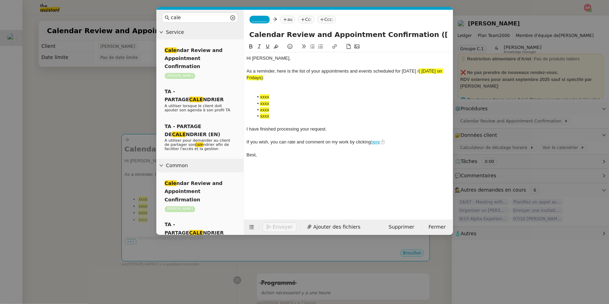
click at [424, 72] on span "( next Monday on Fridays)" at bounding box center [345, 74] width 197 height 12
drag, startPoint x: 422, startPoint y: 70, endPoint x: 437, endPoint y: 77, distance: 17.3
click at [437, 77] on div "Hi Ariel, As a reminder, here is the list of your appointments and events sched…" at bounding box center [349, 106] width 204 height 109
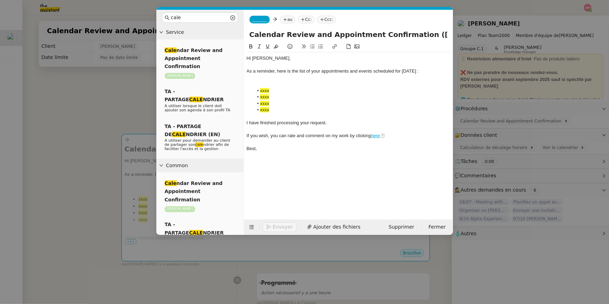
click at [258, 20] on span "_______" at bounding box center [259, 19] width 15 height 5
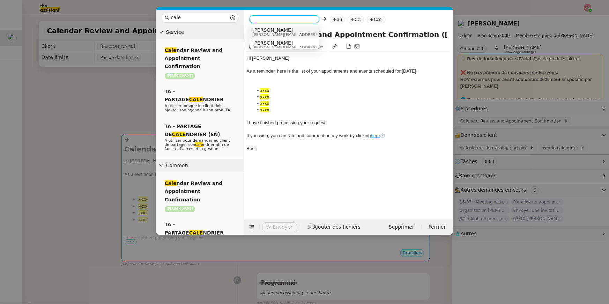
click at [261, 30] on span "Sam" at bounding box center [301, 30] width 99 height 6
click at [303, 20] on icon at bounding box center [305, 19] width 4 height 4
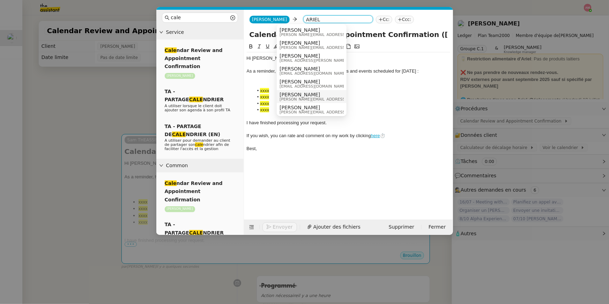
type input "ARIEL"
click at [289, 93] on span "[PERSON_NAME]" at bounding box center [329, 95] width 99 height 6
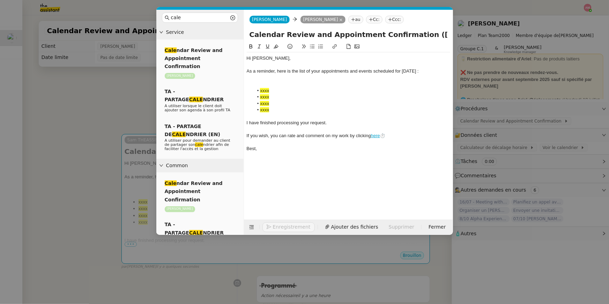
click at [293, 79] on div at bounding box center [349, 78] width 204 height 6
click at [519, 146] on nz-modal-container "cale Service Cale ndar Review and Appointment Confirmation Ariel Wengroff TA - …" at bounding box center [304, 152] width 609 height 304
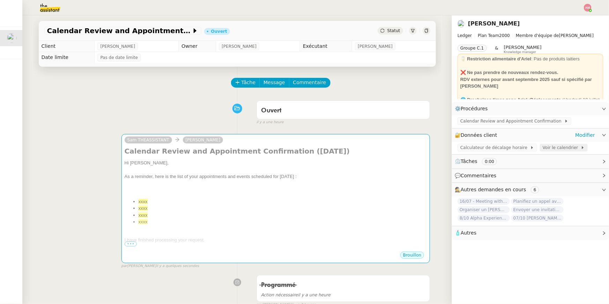
click at [548, 149] on span "Voir le calendrier" at bounding box center [562, 147] width 38 height 7
click at [245, 81] on span "Tâche" at bounding box center [249, 83] width 14 height 8
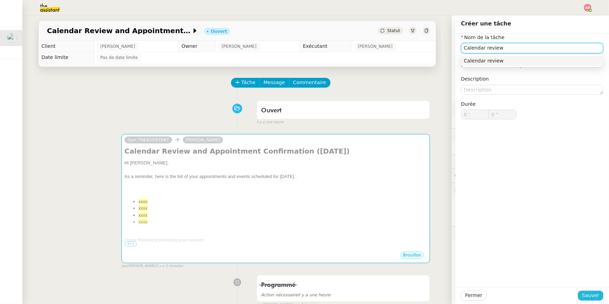
type input "Calendar review"
click at [590, 298] on span "Sauver" at bounding box center [590, 295] width 17 height 8
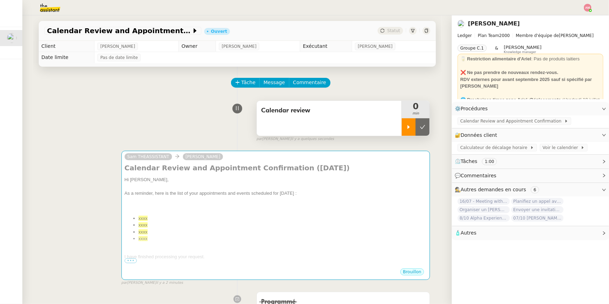
click at [408, 119] on div at bounding box center [409, 126] width 14 height 17
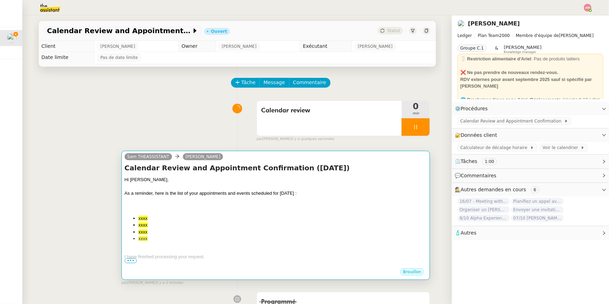
click at [389, 182] on div "Hi Ariel," at bounding box center [276, 179] width 303 height 7
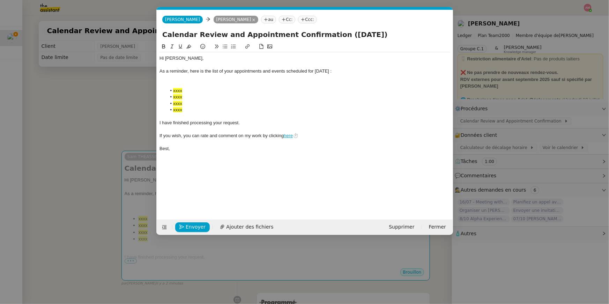
scroll to position [0, 24]
drag, startPoint x: 190, startPoint y: 116, endPoint x: 169, endPoint y: 89, distance: 34.3
click at [169, 89] on div "Hi Ariel, As a reminder, here is the list of your appointments and events sched…" at bounding box center [305, 103] width 291 height 102
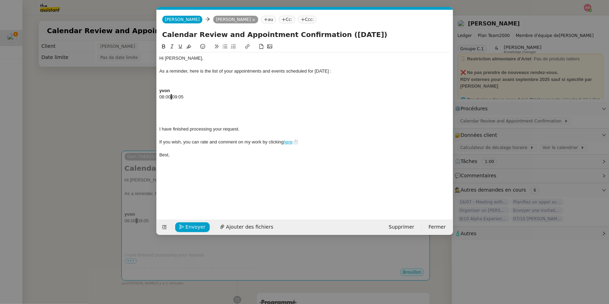
click at [185, 99] on div "08:00 - 09:05" at bounding box center [305, 97] width 291 height 6
click at [176, 111] on div at bounding box center [305, 110] width 291 height 6
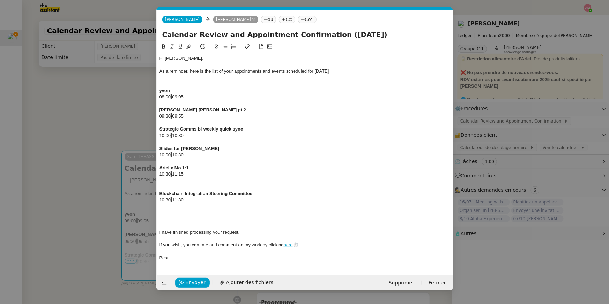
click at [225, 180] on div at bounding box center [305, 181] width 291 height 6
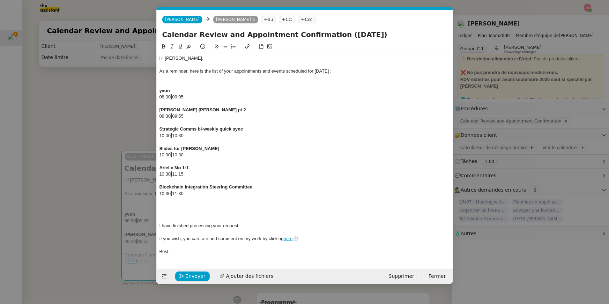
click at [197, 190] on div "Hi Ariel, As a reminder, here is the list of your appointments and events sched…" at bounding box center [305, 154] width 291 height 205
click at [198, 194] on div "10:30 - 11:30" at bounding box center [305, 194] width 291 height 6
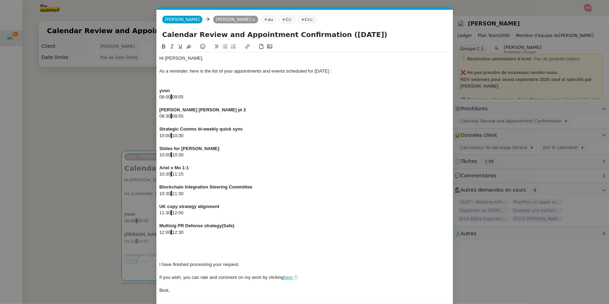
scroll to position [27, 0]
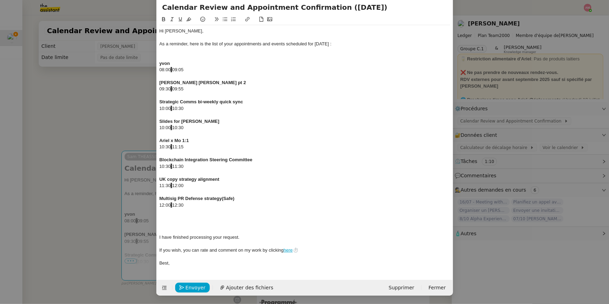
click at [180, 222] on div at bounding box center [305, 224] width 291 height 6
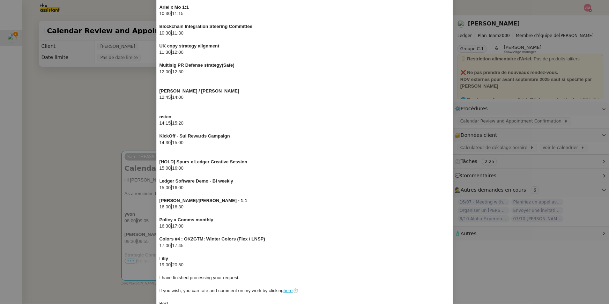
scroll to position [201, 0]
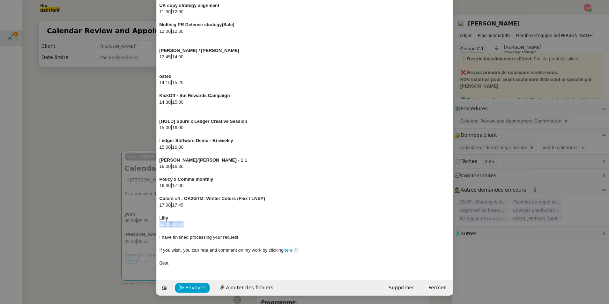
drag, startPoint x: 186, startPoint y: 224, endPoint x: 152, endPoint y: 224, distance: 33.9
click at [152, 224] on nz-modal-container "cale Service Cale ndar Review and Appointment Confirmation Ariel Wengroff TA - …" at bounding box center [304, 152] width 609 height 304
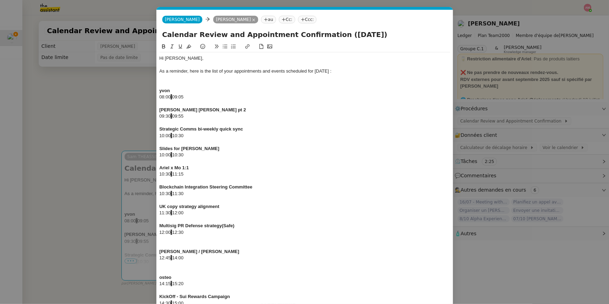
scroll to position [118, 0]
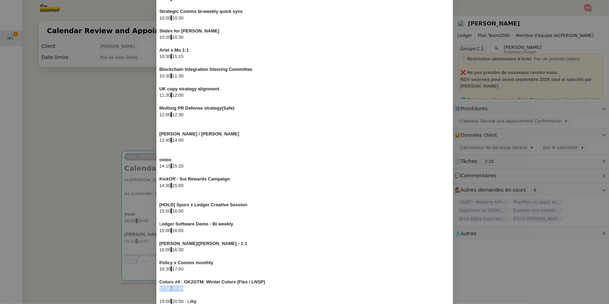
drag, startPoint x: 186, startPoint y: 288, endPoint x: 144, endPoint y: 288, distance: 42.6
click at [144, 288] on nz-modal-container "cale Service Cale ndar Review and Appointment Confirmation Ariel Wengroff TA - …" at bounding box center [304, 152] width 609 height 304
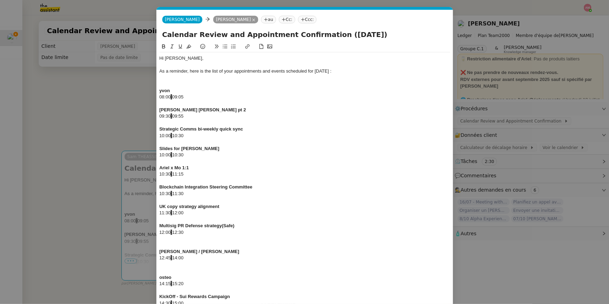
scroll to position [98, 0]
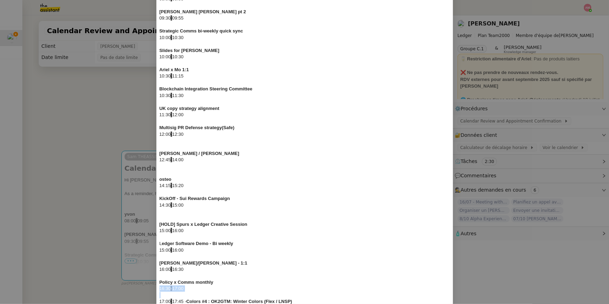
drag, startPoint x: 219, startPoint y: 293, endPoint x: 140, endPoint y: 289, distance: 79.0
click at [140, 289] on nz-modal-container "cale Service Cale ndar Review and Appointment Confirmation Ariel Wengroff TA - …" at bounding box center [304, 152] width 609 height 304
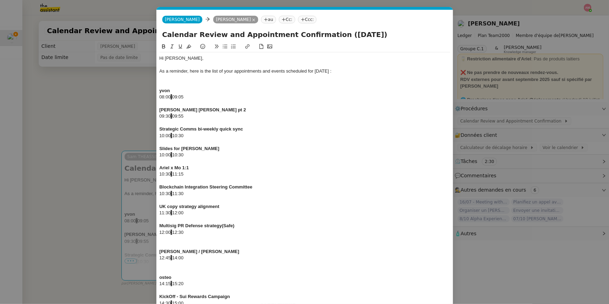
scroll to position [85, 0]
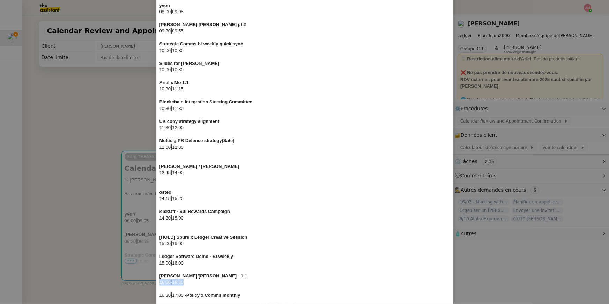
drag, startPoint x: 195, startPoint y: 284, endPoint x: 140, endPoint y: 284, distance: 55.5
click at [140, 284] on nz-modal-container "cale Service Cale ndar Review and Appointment Confirmation Ariel Wengroff TA - …" at bounding box center [304, 152] width 609 height 304
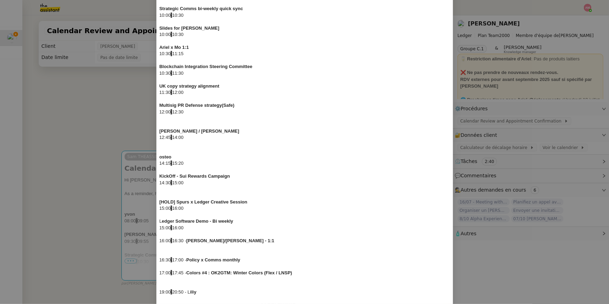
scroll to position [0, 0]
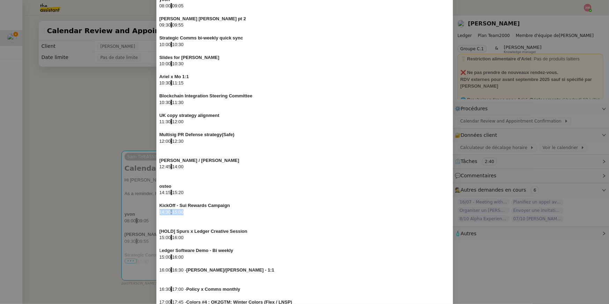
drag, startPoint x: 187, startPoint y: 213, endPoint x: 142, endPoint y: 213, distance: 45.0
click at [142, 213] on nz-modal-container "cale Service Cale ndar Review and Appointment Confirmation Ariel Wengroff TA - …" at bounding box center [304, 152] width 609 height 304
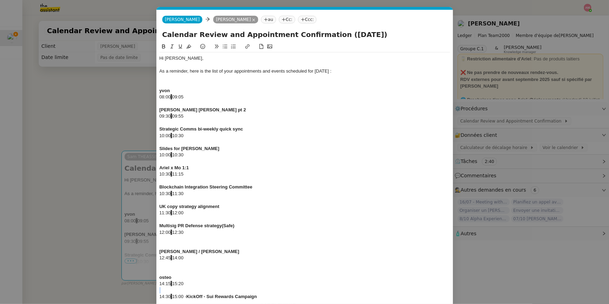
drag, startPoint x: 195, startPoint y: 283, endPoint x: 131, endPoint y: 290, distance: 65.0
click at [131, 290] on nz-modal-container "cale Service Cale ndar Review and Appointment Confirmation Ariel Wengroff TA - …" at bounding box center [304, 152] width 609 height 304
drag, startPoint x: 188, startPoint y: 283, endPoint x: 148, endPoint y: 283, distance: 40.5
click at [148, 283] on nz-modal-container "cale Service Cale ndar Review and Appointment Confirmation Ariel Wengroff TA - …" at bounding box center [304, 152] width 609 height 304
drag, startPoint x: 194, startPoint y: 260, endPoint x: 146, endPoint y: 256, distance: 48.7
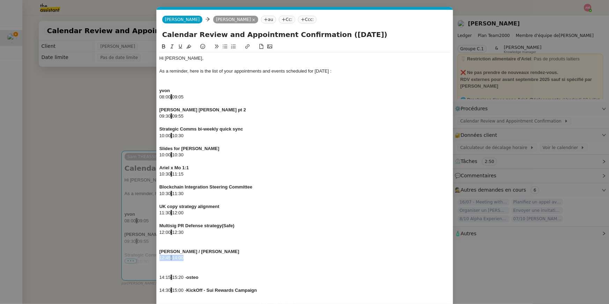
click at [146, 256] on nz-modal-container "cale Service Cale ndar Review and Appointment Confirmation Ariel Wengroff TA - …" at bounding box center [304, 152] width 609 height 304
drag, startPoint x: 207, startPoint y: 233, endPoint x: 160, endPoint y: 232, distance: 47.1
click at [160, 232] on div "12:00 - 12:30" at bounding box center [305, 232] width 291 height 6
drag, startPoint x: 194, startPoint y: 215, endPoint x: 154, endPoint y: 211, distance: 40.4
click at [154, 211] on nz-modal-container "cale Service Cale ndar Review and Appointment Confirmation Ariel Wengroff TA - …" at bounding box center [304, 152] width 609 height 304
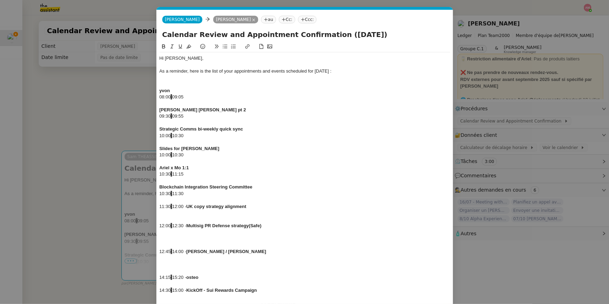
drag, startPoint x: 186, startPoint y: 198, endPoint x: 151, endPoint y: 195, distance: 35.4
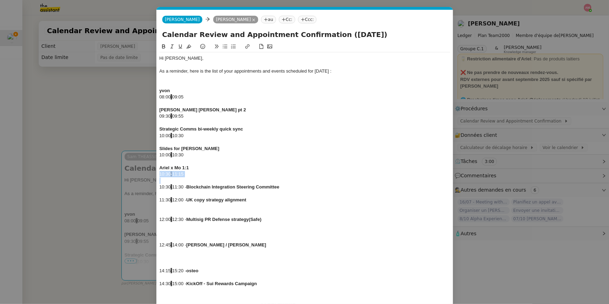
drag, startPoint x: 188, startPoint y: 178, endPoint x: 149, endPoint y: 173, distance: 39.7
click at [149, 173] on nz-modal-container "cale Service Cale ndar Review and Appointment Confirmation Ariel Wengroff TA - …" at bounding box center [304, 152] width 609 height 304
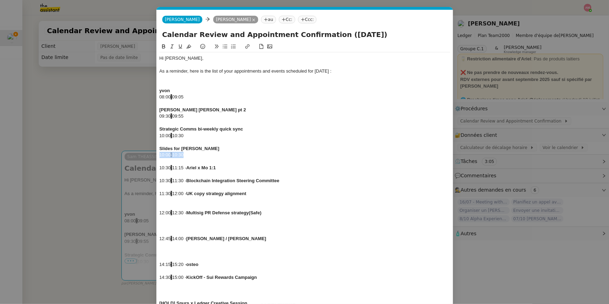
drag, startPoint x: 199, startPoint y: 155, endPoint x: 149, endPoint y: 156, distance: 49.6
click at [149, 156] on nz-modal-container "cale Service Cale ndar Review and Appointment Confirmation Ariel Wengroff TA - …" at bounding box center [304, 152] width 609 height 304
drag, startPoint x: 193, startPoint y: 140, endPoint x: 148, endPoint y: 137, distance: 45.1
click at [148, 137] on nz-modal-container "cale Service Cale ndar Review and Appointment Confirmation Ariel Wengroff TA - …" at bounding box center [304, 152] width 609 height 304
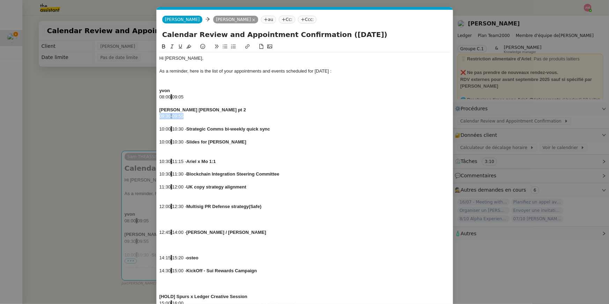
drag, startPoint x: 190, startPoint y: 116, endPoint x: 151, endPoint y: 117, distance: 39.1
click at [151, 117] on nz-modal-container "cale Service Cale ndar Review and Appointment Confirmation Ariel Wengroff TA - …" at bounding box center [304, 152] width 609 height 304
drag, startPoint x: 195, startPoint y: 99, endPoint x: 153, endPoint y: 97, distance: 41.9
click at [153, 97] on nz-modal-container "cale Service Cale ndar Review and Appointment Confirmation Ariel Wengroff TA - …" at bounding box center [304, 152] width 609 height 304
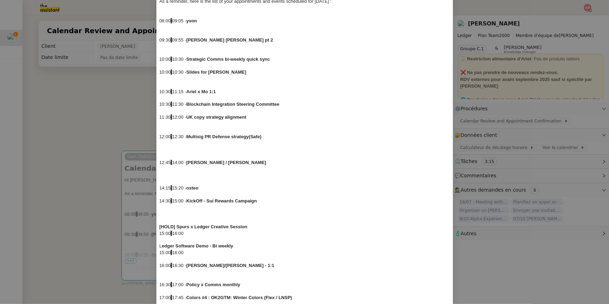
scroll to position [137, 0]
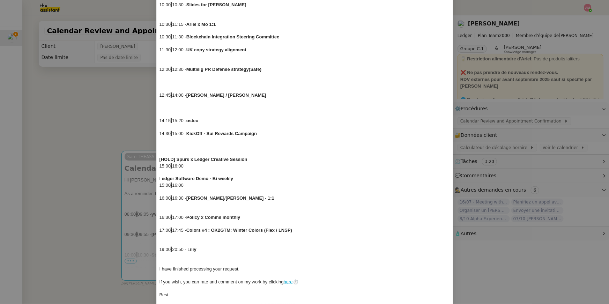
click at [161, 239] on div at bounding box center [305, 237] width 291 height 6
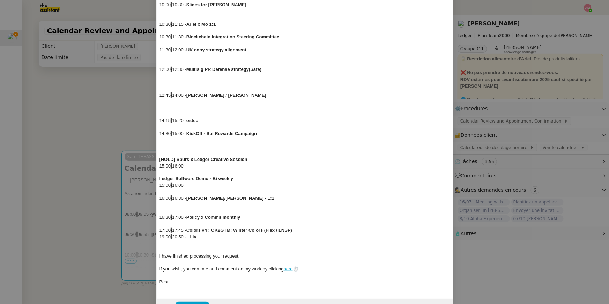
click at [161, 228] on div "17:00 - 17:45 - Colors #4 : OK2GTM: Winter Colors (Flex / LNSP)" at bounding box center [305, 230] width 291 height 6
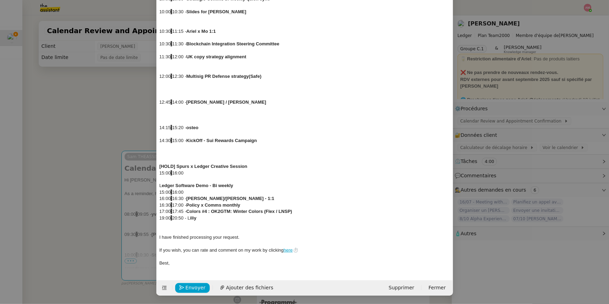
scroll to position [130, 0]
drag, startPoint x: 196, startPoint y: 190, endPoint x: 156, endPoint y: 190, distance: 39.8
click at [156, 190] on form "Sam Sam Ariel Wengroff au Cc: Ccc: Calendar Review and Appointment Confirmation…" at bounding box center [304, 88] width 297 height 416
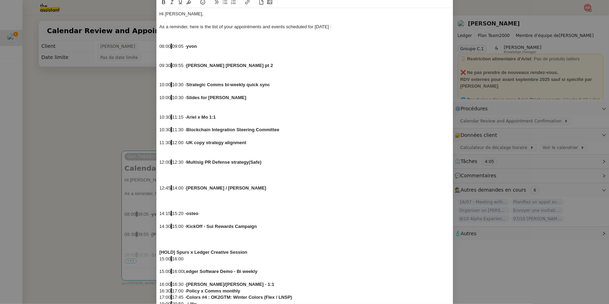
scroll to position [53, 0]
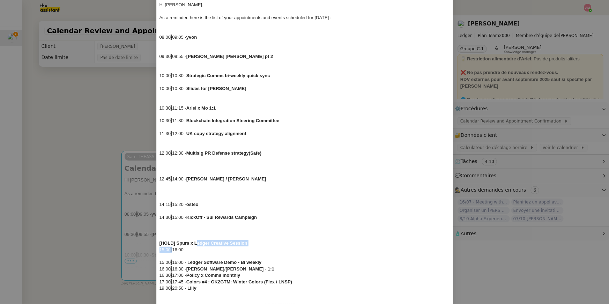
drag, startPoint x: 197, startPoint y: 245, endPoint x: 176, endPoint y: 247, distance: 20.7
click at [176, 247] on div "Hi Ariel, As a reminder, here is the list of your appointments and events sched…" at bounding box center [305, 169] width 291 height 341
click at [187, 250] on div "15:00 - 16:00" at bounding box center [305, 250] width 291 height 6
drag, startPoint x: 193, startPoint y: 250, endPoint x: 154, endPoint y: 250, distance: 39.4
click at [154, 250] on nz-modal-container "cale Service Cale ndar Review and Appointment Confirmation Ariel Wengroff TA - …" at bounding box center [304, 152] width 609 height 304
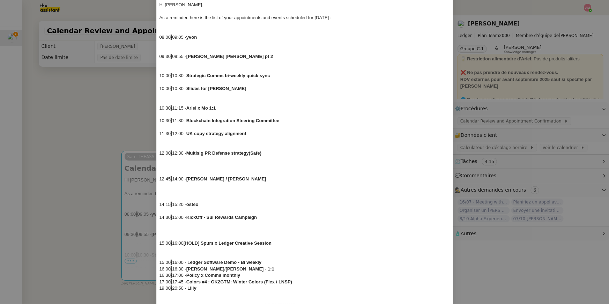
scroll to position [0, 0]
click at [171, 255] on div at bounding box center [305, 256] width 291 height 6
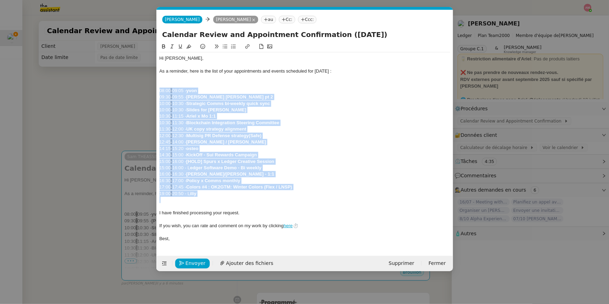
drag, startPoint x: 225, startPoint y: 203, endPoint x: 147, endPoint y: 93, distance: 135.2
click at [147, 93] on nz-modal-container "cale Service Cale ndar Review and Appointment Confirmation Ariel Wengroff TA - …" at bounding box center [304, 152] width 609 height 304
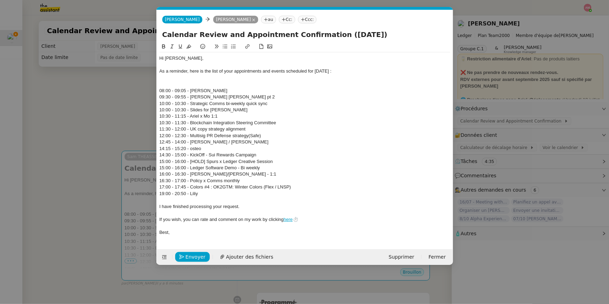
click at [182, 79] on div at bounding box center [305, 78] width 291 height 6
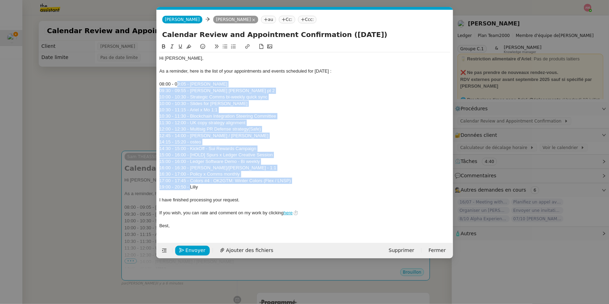
drag, startPoint x: 176, startPoint y: 81, endPoint x: 190, endPoint y: 187, distance: 107.3
click at [190, 187] on div "Hi Ariel, As a reminder, here is the list of your appointments and events sched…" at bounding box center [305, 141] width 291 height 179
click at [229, 44] on button at bounding box center [233, 47] width 8 height 8
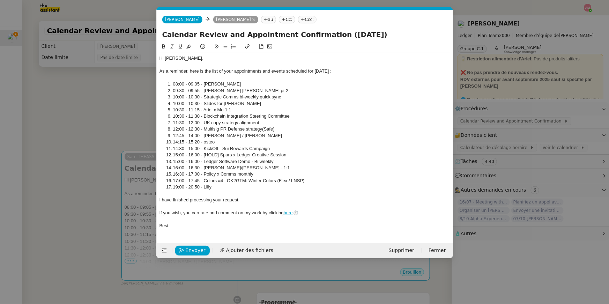
click at [98, 113] on nz-modal-container "cale Service Cale ndar Review and Appointment Confirmation Ariel Wengroff TA - …" at bounding box center [304, 152] width 609 height 304
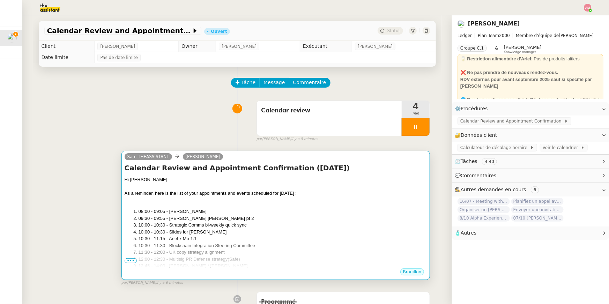
click at [256, 189] on div at bounding box center [276, 186] width 303 height 7
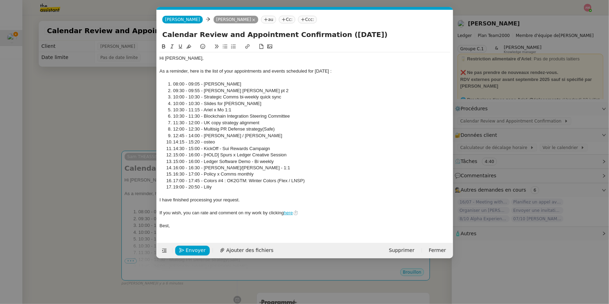
scroll to position [0, 24]
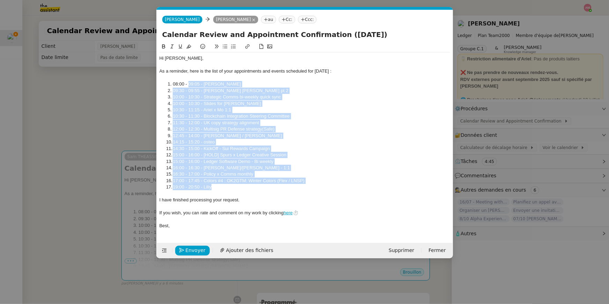
drag, startPoint x: 220, startPoint y: 187, endPoint x: 188, endPoint y: 84, distance: 107.3
click at [188, 84] on ol "08:00 - 09:05 - yvon 09:30 - 09:55 - ian x ari pt 2 10:00 - 10:30 - Strategic C…" at bounding box center [305, 136] width 291 height 110
click at [224, 43] on button at bounding box center [225, 47] width 8 height 8
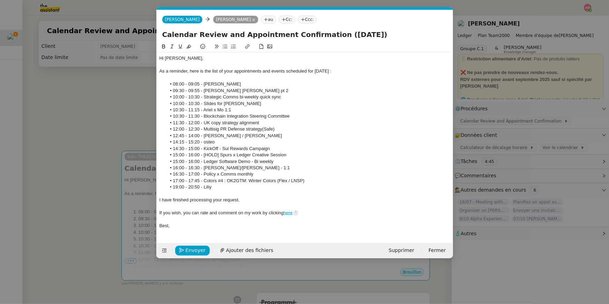
click at [203, 104] on li "10:00 - 10:30 - Slides for Pascal" at bounding box center [308, 104] width 284 height 6
click at [235, 98] on li "10:00 - 10:30 - Strategic Comms bi-weekly quick sync" at bounding box center [308, 97] width 284 height 6
drag, startPoint x: 200, startPoint y: 105, endPoint x: 168, endPoint y: 105, distance: 32.1
click at [168, 105] on li "10:00 - 10:30 - Slides for Pascal" at bounding box center [308, 104] width 284 height 6
click at [188, 46] on icon at bounding box center [188, 46] width 5 height 5
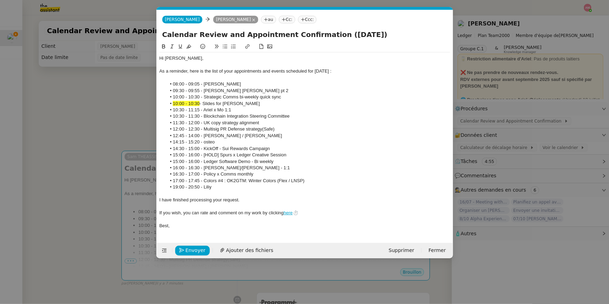
click at [204, 113] on li "10:30 - 11:30 - Blockchain Integration Steering Committee" at bounding box center [308, 116] width 284 height 6
drag, startPoint x: 200, startPoint y: 108, endPoint x: 163, endPoint y: 109, distance: 37.0
click at [163, 109] on ul "08:00 - 09:05 - yvon 09:30 - 09:55 - ian x ari pt 2 10:00 - 10:30 - Strategic C…" at bounding box center [305, 136] width 291 height 110
drag, startPoint x: 200, startPoint y: 99, endPoint x: 170, endPoint y: 99, distance: 30.0
click at [170, 99] on li "10:00 - 10:30 - Strategic Comms bi-weekly quick sync" at bounding box center [308, 97] width 284 height 6
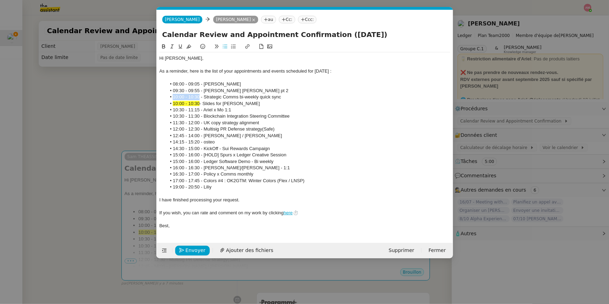
click at [189, 48] on icon at bounding box center [188, 46] width 5 height 5
drag, startPoint x: 200, startPoint y: 109, endPoint x: 171, endPoint y: 109, distance: 28.6
click at [171, 109] on li "10:30 - 11:15 - Ariel x Mo 1:1" at bounding box center [308, 110] width 284 height 6
click at [190, 49] on icon at bounding box center [188, 46] width 5 height 5
click at [191, 116] on li "10:30 - 11:30 - Blockchain Integration Steering Committee" at bounding box center [308, 116] width 284 height 6
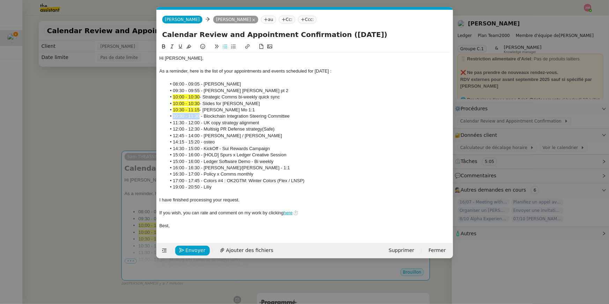
drag, startPoint x: 199, startPoint y: 116, endPoint x: 168, endPoint y: 117, distance: 30.4
click at [168, 117] on li "10:30 - 11:30 - Blockchain Integration Steering Committee" at bounding box center [308, 116] width 284 height 6
click at [190, 46] on icon at bounding box center [188, 46] width 5 height 5
click at [199, 124] on li "11:30 - 12:00 - UK copy strategy alignment" at bounding box center [308, 123] width 284 height 6
click at [182, 148] on li "14:30 - 15:00 - KickOff - Sui Rewards Campaign" at bounding box center [308, 149] width 284 height 6
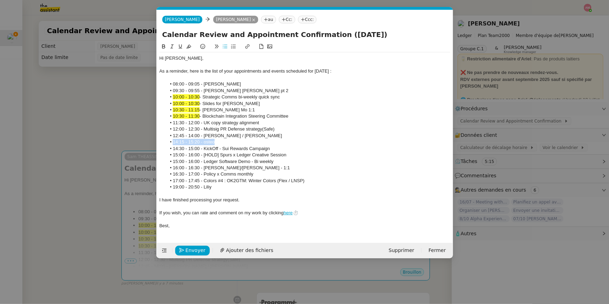
drag, startPoint x: 224, startPoint y: 141, endPoint x: 151, endPoint y: 143, distance: 72.6
click at [151, 143] on nz-modal-container "cale Service Cale ndar Review and Appointment Confirmation Ariel Wengroff TA - …" at bounding box center [304, 152] width 609 height 304
click at [161, 49] on button at bounding box center [164, 47] width 8 height 8
click at [205, 117] on li "10:30 - 11:30 - Blockchain Integration Steering Committee" at bounding box center [308, 116] width 284 height 6
click at [195, 138] on li "12:45 - 14:00 - Ariel / Cyril" at bounding box center [308, 136] width 284 height 6
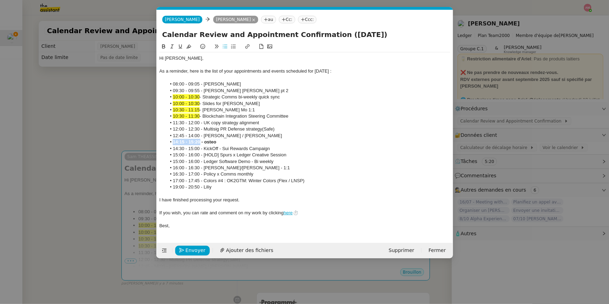
drag, startPoint x: 200, startPoint y: 141, endPoint x: 172, endPoint y: 139, distance: 27.3
click at [172, 139] on li "14:15 - 15:20 - osteo" at bounding box center [308, 142] width 284 height 6
click at [191, 44] on icon at bounding box center [188, 46] width 5 height 5
click at [242, 132] on li "12:00 - 12:30 - Multisig PR Defense strategy(Safe)" at bounding box center [308, 129] width 284 height 6
drag, startPoint x: 200, startPoint y: 149, endPoint x: 168, endPoint y: 147, distance: 32.5
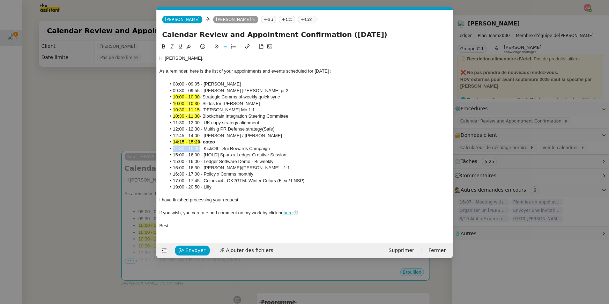
click at [168, 147] on li "14:30 - 15:00 - KickOff - Sui Rewards Campaign" at bounding box center [308, 149] width 284 height 6
click at [192, 44] on button at bounding box center [189, 47] width 8 height 8
click at [226, 130] on li "12:00 - 12:30 - Multisig PR Defense strategy(Safe)" at bounding box center [308, 129] width 284 height 6
drag, startPoint x: 200, startPoint y: 153, endPoint x: 173, endPoint y: 152, distance: 26.6
click at [173, 152] on li "15:00 - 16:00 - [HOLD] Spurs x Ledger Creative Session" at bounding box center [308, 155] width 284 height 6
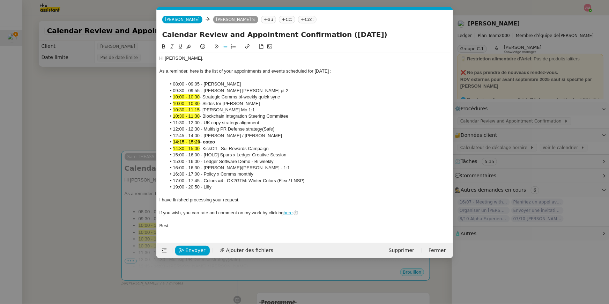
click at [183, 163] on li "15:00 - 16:00 - Ledger Software Demo - Bi weekly" at bounding box center [308, 161] width 284 height 6
drag, startPoint x: 185, startPoint y: 155, endPoint x: 161, endPoint y: 155, distance: 23.4
click at [161, 155] on ul "08:00 - 09:05 - yvon 09:30 - 09:55 - ian x ari pt 2 10:00 - 10:30 - Strategic C…" at bounding box center [305, 136] width 291 height 110
click at [188, 44] on icon at bounding box center [188, 46] width 5 height 5
drag, startPoint x: 201, startPoint y: 155, endPoint x: 163, endPoint y: 154, distance: 37.7
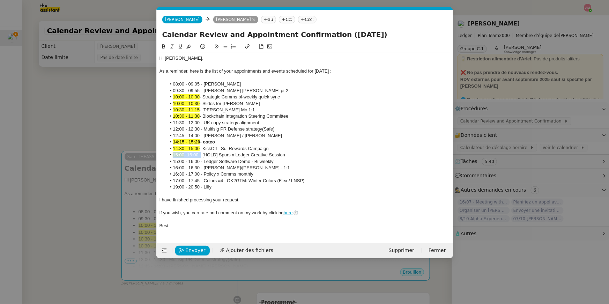
click at [163, 154] on ul "08:00 - 09:05 - yvon 09:30 - 09:55 - ian x ari pt 2 10:00 - 10:30 - Strategic C…" at bounding box center [305, 136] width 291 height 110
click at [207, 137] on li "12:45 - 14:00 - Ariel / Cyril" at bounding box center [308, 136] width 284 height 6
drag, startPoint x: 200, startPoint y: 154, endPoint x: 163, endPoint y: 154, distance: 36.7
click at [163, 154] on ul "08:00 - 09:05 - yvon 09:30 - 09:55 - ian x ari pt 2 10:00 - 10:30 - Strategic C…" at bounding box center [305, 136] width 291 height 110
click at [187, 46] on icon at bounding box center [188, 46] width 5 height 5
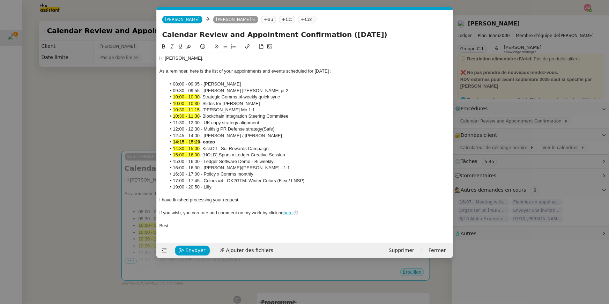
click at [189, 200] on div "I have finished processing your request." at bounding box center [305, 200] width 291 height 6
drag, startPoint x: 200, startPoint y: 161, endPoint x: 173, endPoint y: 159, distance: 26.9
click at [173, 159] on li "15:00 - 16:00 - Ledger Software Demo - Bi weekly" at bounding box center [308, 161] width 284 height 6
click at [187, 45] on icon at bounding box center [188, 46] width 5 height 5
click at [259, 144] on li "14:15 - 15:20 - osteo" at bounding box center [308, 142] width 284 height 6
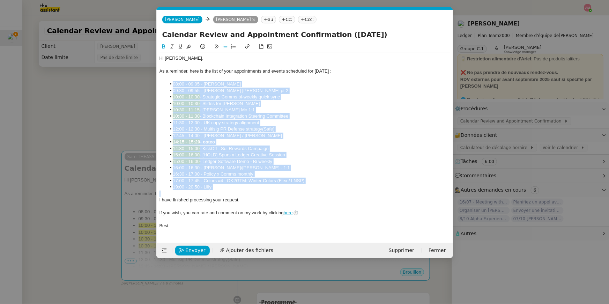
drag, startPoint x: 247, startPoint y: 193, endPoint x: 170, endPoint y: 83, distance: 134.1
click at [170, 83] on div "Hi Ariel, As a reminder, here is the list of your appointments and events sched…" at bounding box center [305, 141] width 291 height 179
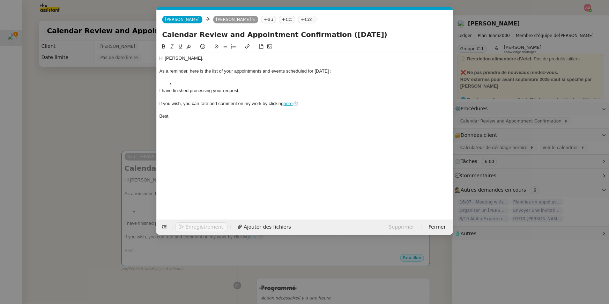
click at [95, 90] on nz-modal-container "cale Service Cale ndar Review and Appointment Confirmation Ariel Wengroff TA - …" at bounding box center [304, 152] width 609 height 304
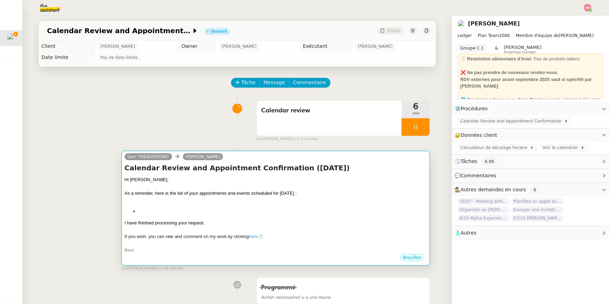
click at [289, 179] on div "Hi Ariel," at bounding box center [276, 179] width 303 height 7
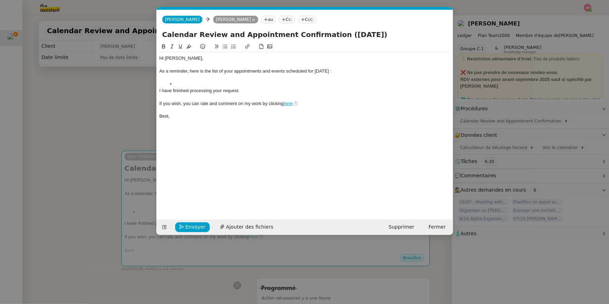
click at [179, 74] on div "As a reminder, here is the list of your appointments and events scheduled for t…" at bounding box center [305, 71] width 291 height 6
click at [180, 78] on div at bounding box center [305, 78] width 291 height 6
click at [180, 81] on li at bounding box center [308, 84] width 284 height 6
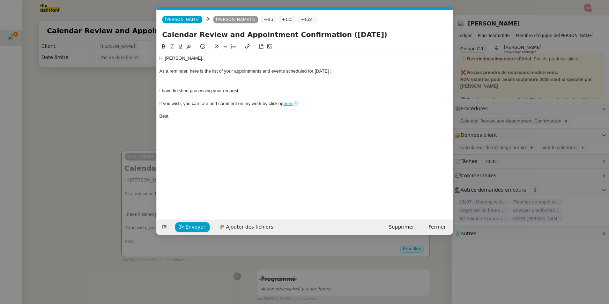
click at [100, 121] on nz-modal-container "cale Service Cale ndar Review and Appointment Confirmation Ariel Wengroff TA - …" at bounding box center [304, 152] width 609 height 304
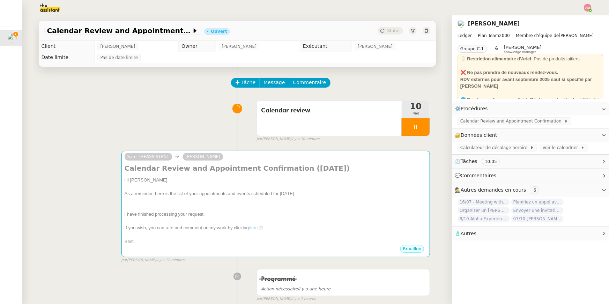
click at [100, 121] on nz-modal-container "cale Service Cale ndar Review and Appointment Confirmation Ariel Wengroff TA - …" at bounding box center [304, 152] width 609 height 304
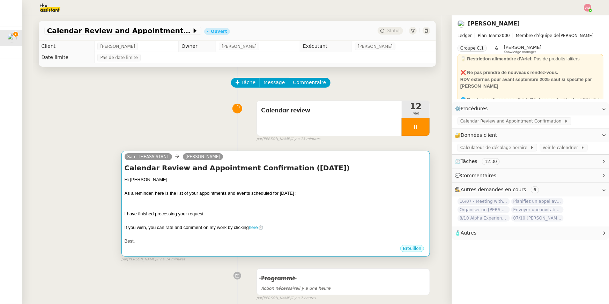
click at [227, 194] on div "As a reminder, here is the list of your appointments and events scheduled for t…" at bounding box center [276, 193] width 303 height 7
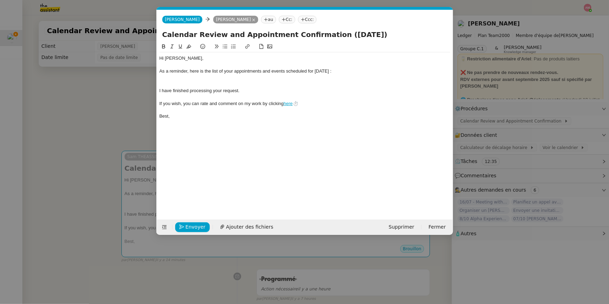
click at [220, 84] on div at bounding box center [305, 84] width 291 height 6
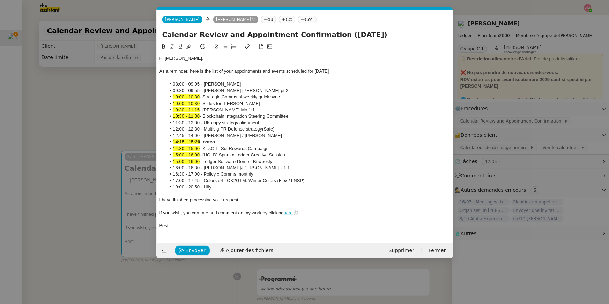
scroll to position [0, 0]
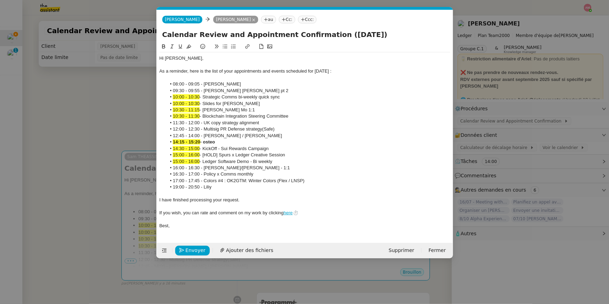
click at [84, 125] on nz-modal-container "cale Service Cale ndar Review and Appointment Confirmation Ariel Wengroff TA - …" at bounding box center [304, 152] width 609 height 304
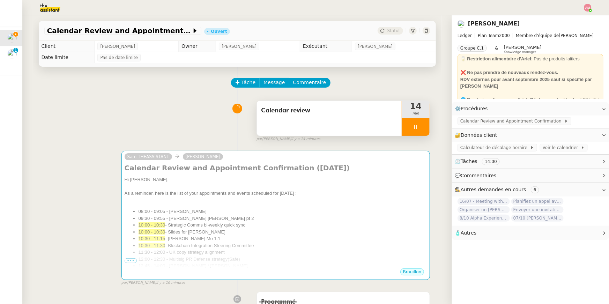
click at [315, 124] on div "Calendar review" at bounding box center [329, 118] width 145 height 35
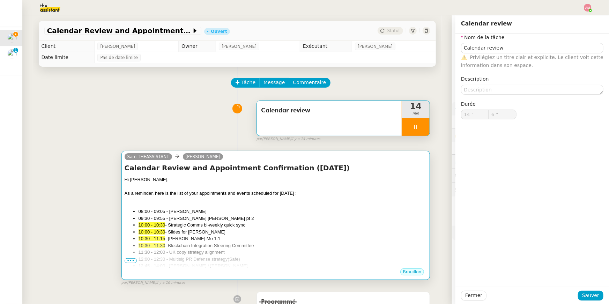
click at [137, 174] on div "Calendar Review and Appointment Confirmation (September, 11th 2025) Hi Ariel, A…" at bounding box center [276, 215] width 303 height 105
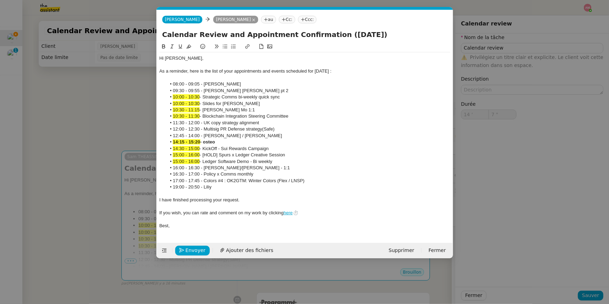
scroll to position [0, 24]
click at [198, 251] on span "Envoyer" at bounding box center [196, 250] width 20 height 8
click at [198, 251] on span "Confirmer l'envoi" at bounding box center [207, 250] width 42 height 8
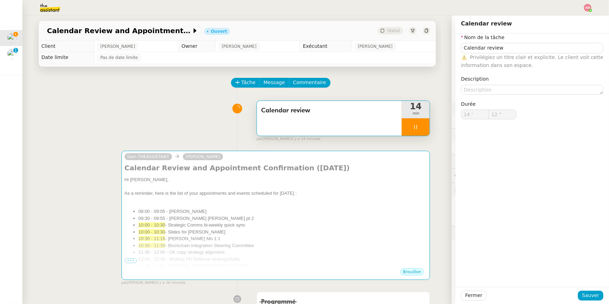
type input "13 ""
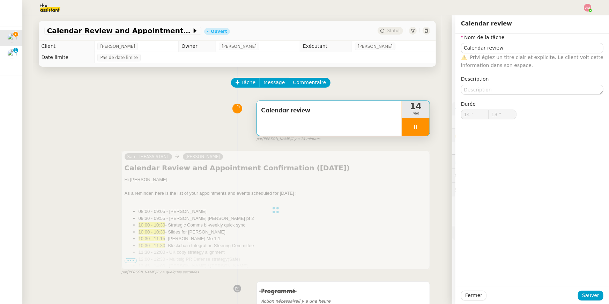
type input "Calendar review"
type input "14 '"
type input "14 ""
click at [421, 127] on div at bounding box center [416, 126] width 28 height 17
type input "Calendar review"
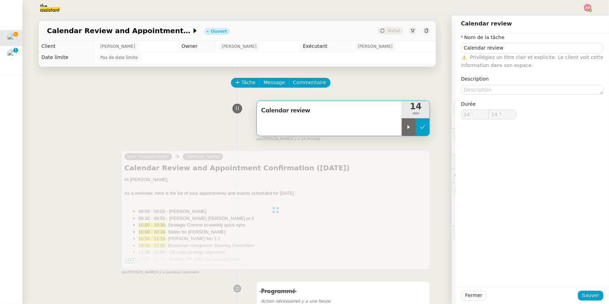
type input "14 '"
type input "13 ""
click at [423, 127] on icon at bounding box center [423, 127] width 6 height 6
type input "Calendar review"
type input "14 '"
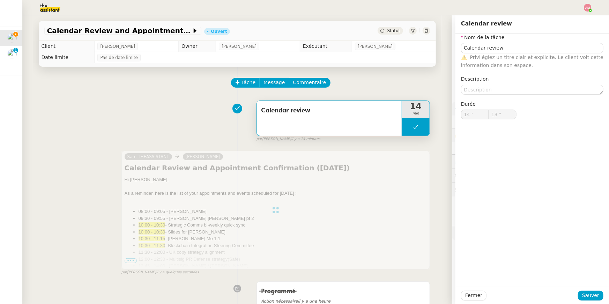
type input "13 ""
type input "Calendar review"
type input "14 '"
type input "13 ""
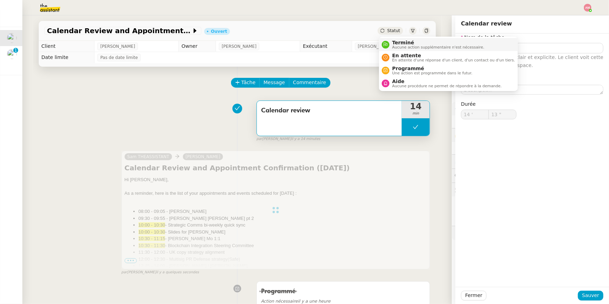
click at [397, 43] on span "Terminé" at bounding box center [438, 43] width 92 height 6
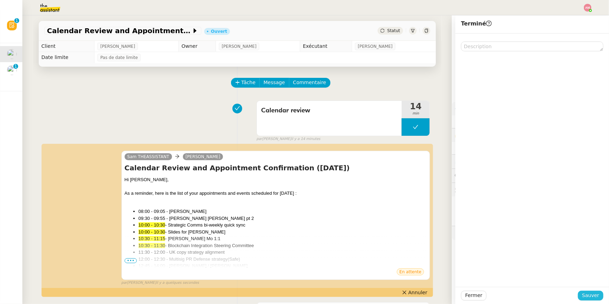
click at [598, 291] on button "Sauver" at bounding box center [590, 296] width 25 height 10
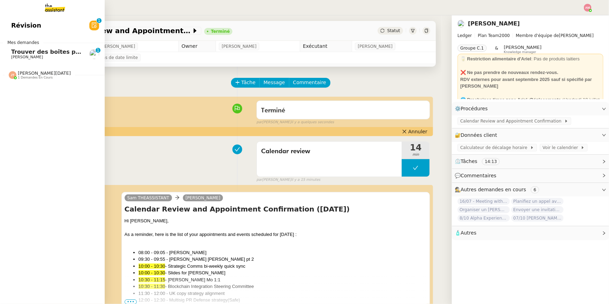
click at [20, 56] on span "[PERSON_NAME]" at bounding box center [27, 57] width 32 height 5
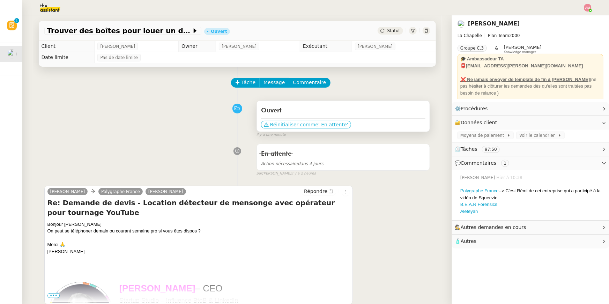
click at [285, 124] on span "Réinitialiser comme" at bounding box center [294, 124] width 48 height 7
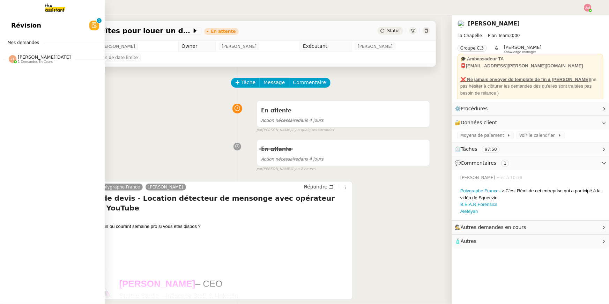
click at [20, 21] on span "Révision" at bounding box center [26, 25] width 30 height 10
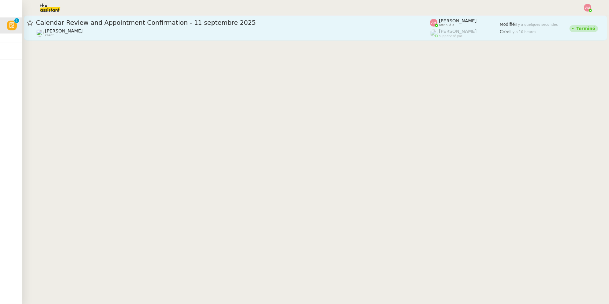
click at [265, 26] on div "Calendar Review and Appointment Confirmation - 11 septembre 2025" at bounding box center [233, 23] width 394 height 8
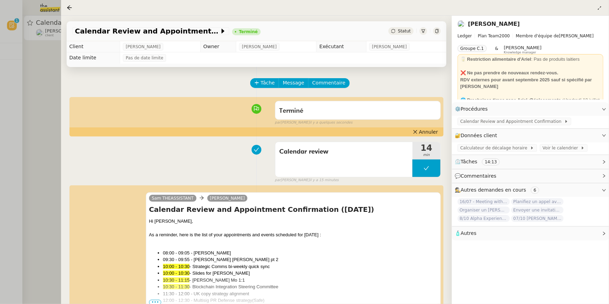
click at [50, 81] on div at bounding box center [304, 152] width 609 height 304
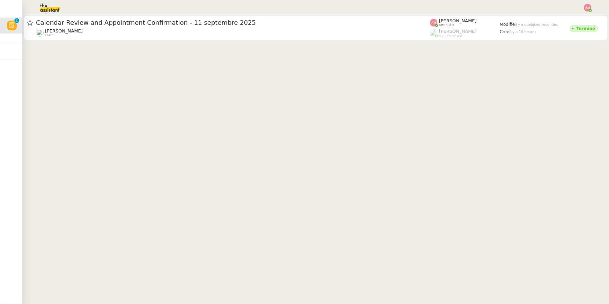
click at [54, 5] on img at bounding box center [44, 7] width 54 height 15
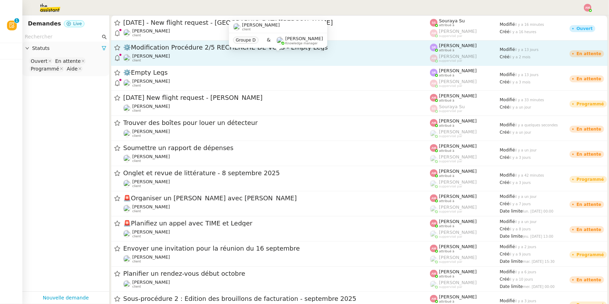
click at [186, 58] on div "Louis Frei client" at bounding box center [276, 57] width 307 height 9
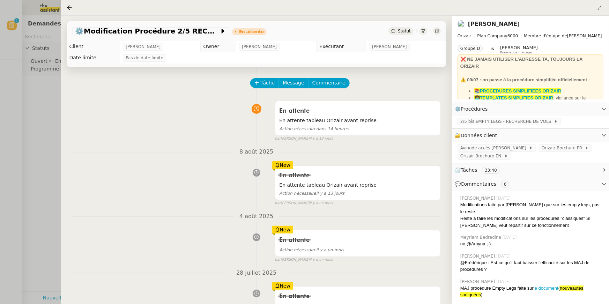
click at [39, 84] on div at bounding box center [304, 152] width 609 height 304
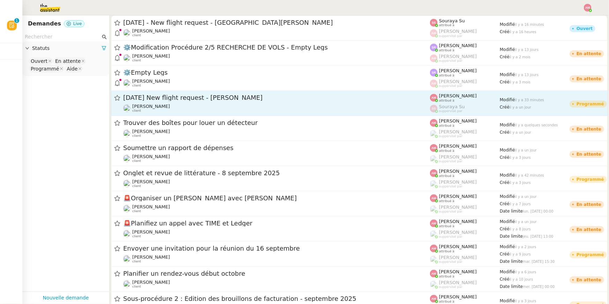
click at [209, 98] on span "[DATE] New flight request - [PERSON_NAME]" at bounding box center [276, 98] width 307 height 6
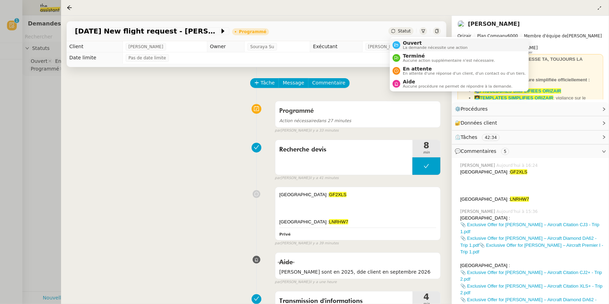
click at [412, 40] on span "Ouvert" at bounding box center [435, 43] width 65 height 6
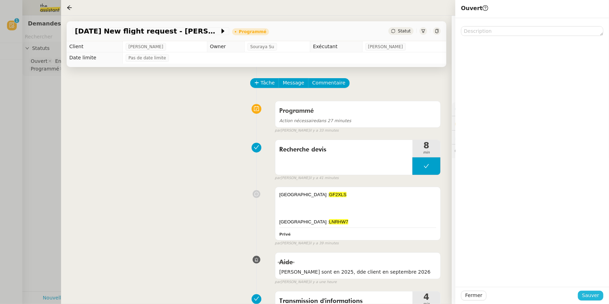
click at [598, 293] on span "Sauver" at bounding box center [590, 295] width 17 height 8
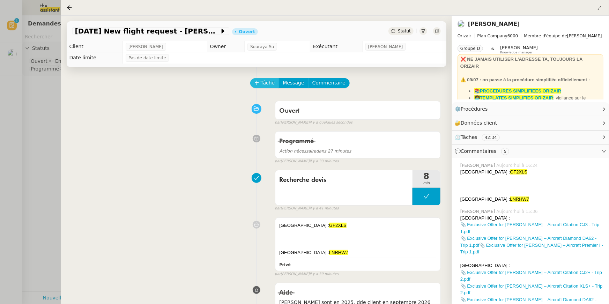
click at [261, 80] on span "Tâche" at bounding box center [268, 83] width 14 height 8
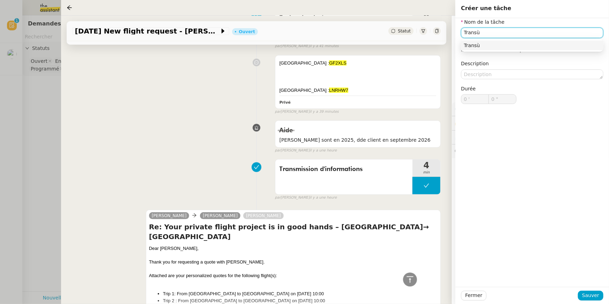
scroll to position [164, 0]
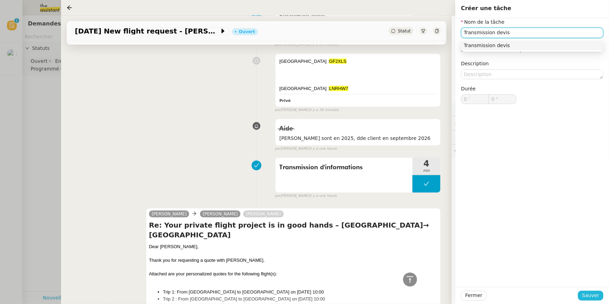
type input "Transmission devis"
click at [579, 293] on button "Sauver" at bounding box center [590, 296] width 25 height 10
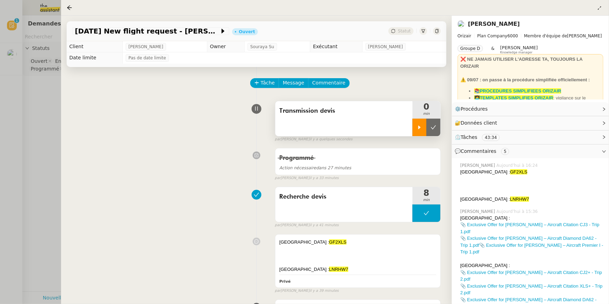
click at [414, 128] on div at bounding box center [420, 127] width 14 height 17
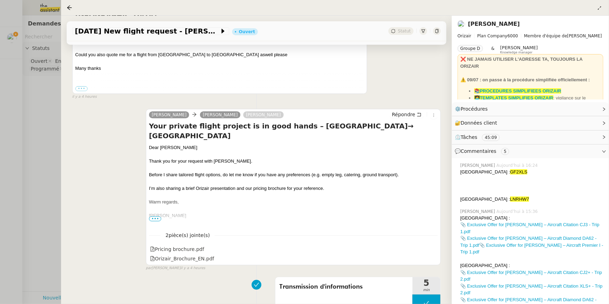
scroll to position [1454, 0]
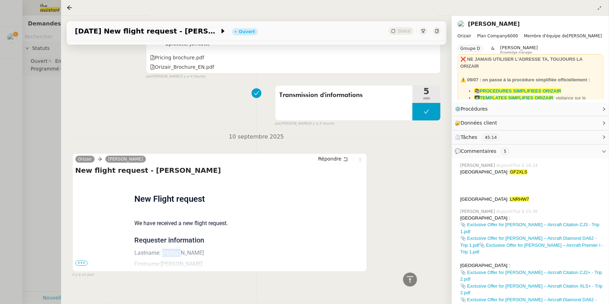
drag, startPoint x: 163, startPoint y: 244, endPoint x: 188, endPoint y: 246, distance: 25.9
click at [188, 249] on p "Lastname: [PERSON_NAME]" at bounding box center [219, 253] width 170 height 8
copy p "Troake"
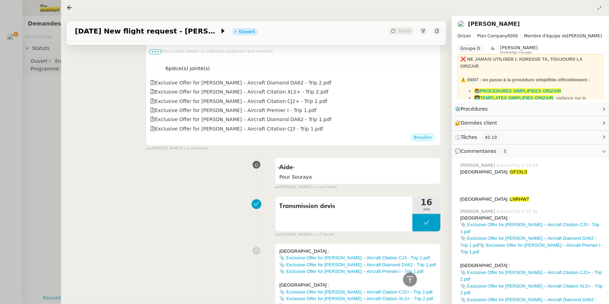
scroll to position [0, 0]
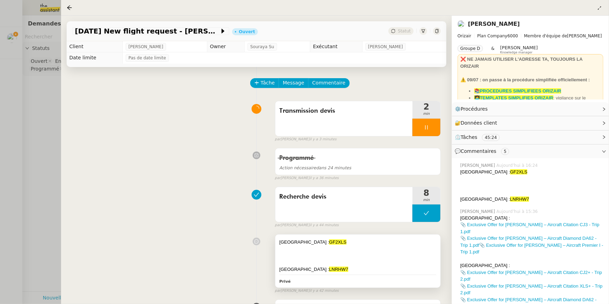
click at [366, 255] on div at bounding box center [358, 255] width 157 height 7
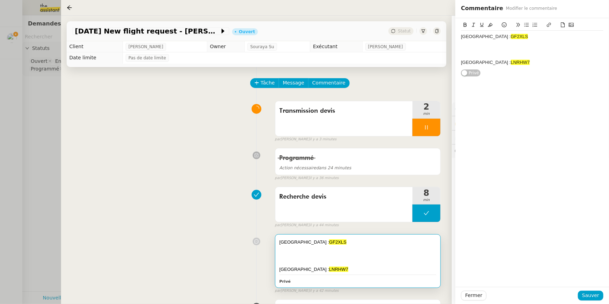
click at [503, 65] on div "Leeds : LNRHW7" at bounding box center [532, 62] width 142 height 6
click at [561, 23] on icon at bounding box center [563, 24] width 4 height 5
drag, startPoint x: 531, startPoint y: 71, endPoint x: 515, endPoint y: 59, distance: 20.2
click at [515, 59] on div "Manchester : GF2XLS Leeds : LNRHW7 📎 Exclusive Offer for Mr. Troake – Aircraft …" at bounding box center [532, 56] width 142 height 51
drag, startPoint x: 513, startPoint y: 78, endPoint x: 512, endPoint y: 62, distance: 15.7
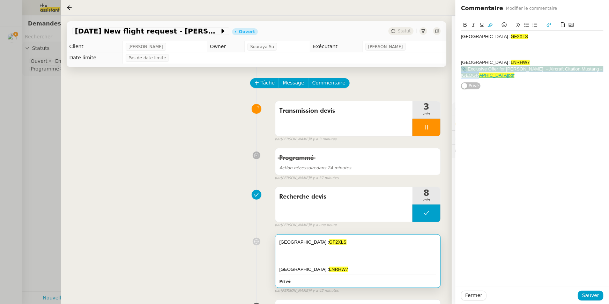
click at [512, 62] on div "Manchester : GF2XLS Leeds : LNRHW7 📎 Exclusive Offer for Mr. Troake – Aircraft …" at bounding box center [532, 56] width 142 height 51
click at [491, 28] on button at bounding box center [490, 25] width 8 height 8
click at [511, 76] on div "📎 Exclusive Offer for [PERSON_NAME] – Aircraft Citation Mustang - [GEOGRAPHIC_D…" at bounding box center [532, 72] width 142 height 13
click at [561, 26] on icon at bounding box center [563, 24] width 5 height 5
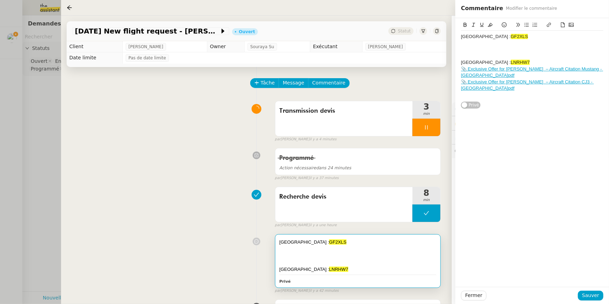
click at [560, 24] on button at bounding box center [563, 25] width 8 height 8
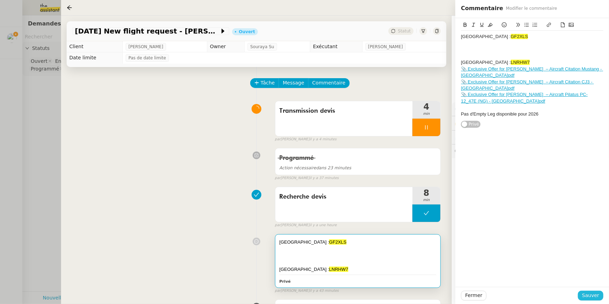
click at [584, 293] on span "Sauver" at bounding box center [590, 295] width 17 height 8
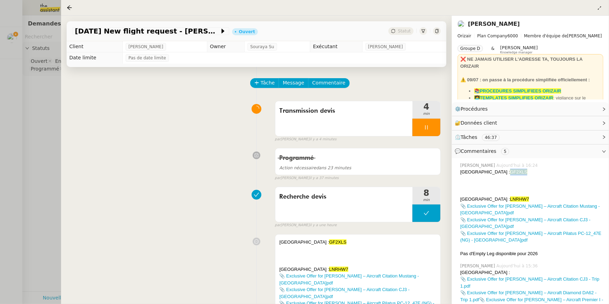
drag, startPoint x: 504, startPoint y: 172, endPoint x: 490, endPoint y: 173, distance: 14.3
click at [510, 173] on span "GF2XLS" at bounding box center [518, 171] width 17 height 5
copy span "GF2XLS"
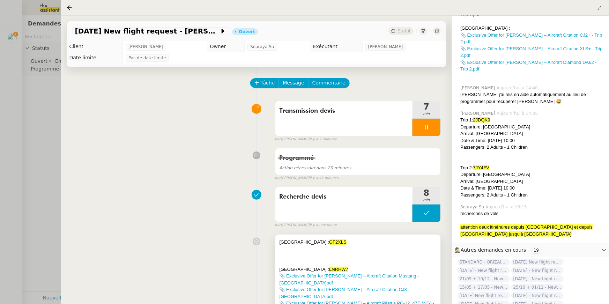
click at [368, 255] on div at bounding box center [358, 255] width 157 height 7
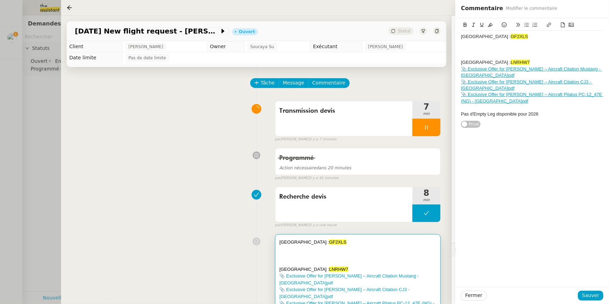
click at [474, 50] on div at bounding box center [532, 49] width 142 height 6
click at [473, 46] on div at bounding box center [532, 49] width 142 height 6
click at [562, 27] on icon at bounding box center [563, 24] width 5 height 5
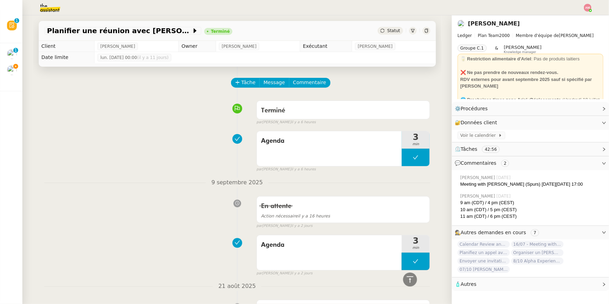
scroll to position [207, 0]
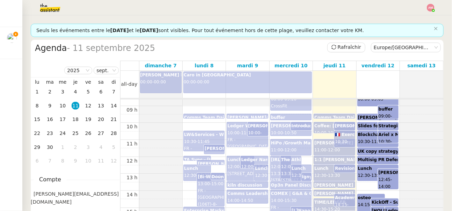
scroll to position [111, 0]
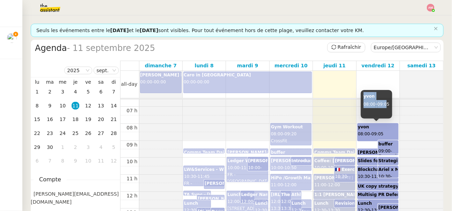
drag, startPoint x: 363, startPoint y: 97, endPoint x: 392, endPoint y: 105, distance: 30.3
click at [392, 105] on div "yvon 08:00 - 09:05" at bounding box center [376, 104] width 31 height 29
copy div "yvon 08:00 - 09:0"
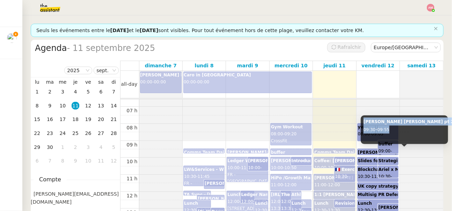
copy div "[PERSON_NAME] [PERSON_NAME] pt 2 09:30 - 09:55"
drag, startPoint x: 363, startPoint y: 123, endPoint x: 393, endPoint y: 133, distance: 32.0
click at [393, 133] on div "[PERSON_NAME] [PERSON_NAME] pt 2 09:30 - 09:55" at bounding box center [404, 130] width 87 height 29
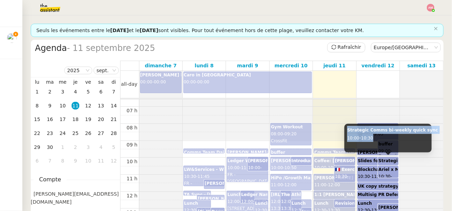
copy div "Strategic Comms bi-weekly quick sync 10:00 - 10:30"
drag, startPoint x: 346, startPoint y: 128, endPoint x: 384, endPoint y: 135, distance: 38.7
click at [384, 135] on div "Strategic Comms bi-weekly quick sync 10:00 - 10:30" at bounding box center [387, 138] width 87 height 29
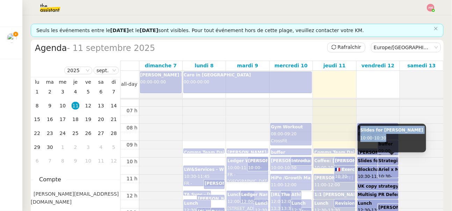
drag, startPoint x: 360, startPoint y: 133, endPoint x: 393, endPoint y: 140, distance: 34.2
click at [393, 140] on div "Slides for Pascal 10:00 - 10:30" at bounding box center [391, 138] width 68 height 29
copy div "Slides for Pascal 10:00 - 10:30"
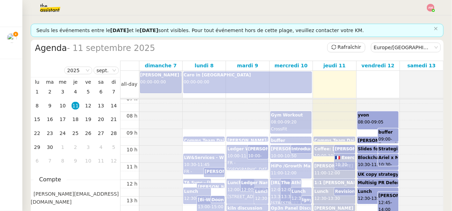
scroll to position [126, 0]
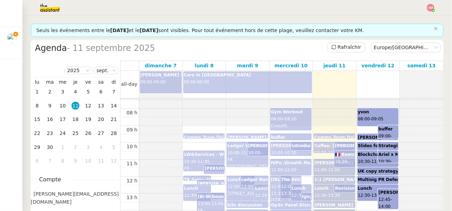
copy body "😞😞😞 Événement non modifiable New"
drag, startPoint x: 375, startPoint y: 125, endPoint x: 403, endPoint y: 132, distance: 29.2
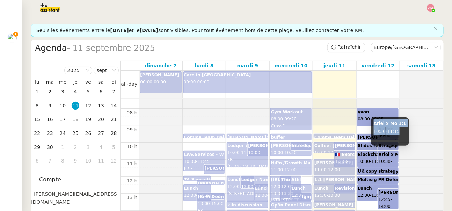
copy div "Ariel x Mo 1:1 10:30 - 11:15"
drag, startPoint x: 373, startPoint y: 125, endPoint x: 403, endPoint y: 131, distance: 30.4
click at [403, 131] on div "Ariel x Mo 1:1 10:30 - 11:15" at bounding box center [390, 131] width 38 height 29
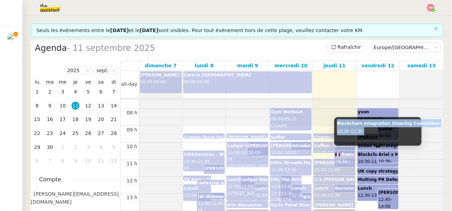
copy div "Blockchain Integration Steering Committee 10:30 - 11:30"
drag, startPoint x: 338, startPoint y: 124, endPoint x: 367, endPoint y: 137, distance: 32.3
click at [367, 137] on div "Blockchain Integration Steering Committee 10:30 - 11:30" at bounding box center [377, 131] width 87 height 29
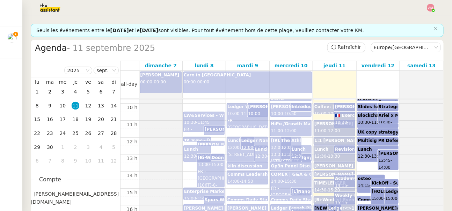
scroll to position [168, 0]
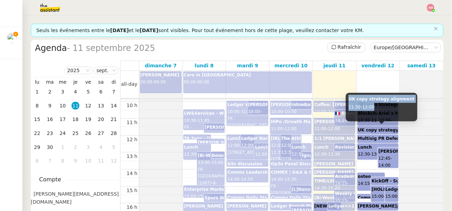
copy div "UK copy strategy alignment 11:30 - 12:00"
drag, startPoint x: 347, startPoint y: 100, endPoint x: 388, endPoint y: 109, distance: 41.8
click at [388, 109] on div "UK copy strategy alignment 11:30 - 12:00" at bounding box center [382, 107] width 72 height 29
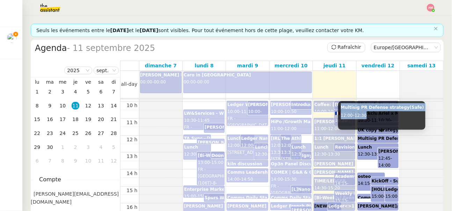
copy div "Multisig PR Defense strategy(Safe) 12:00 - 12:30"
drag, startPoint x: 338, startPoint y: 105, endPoint x: 383, endPoint y: 117, distance: 46.4
click at [383, 117] on div "Multisig PR Defense strategy(Safe) 12:00 - 12:30" at bounding box center [381, 115] width 87 height 29
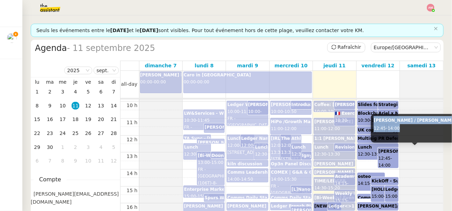
copy div "[PERSON_NAME] / [PERSON_NAME] 12:45 - 14:00"
drag, startPoint x: 374, startPoint y: 120, endPoint x: 401, endPoint y: 129, distance: 28.5
click at [401, 129] on div "[PERSON_NAME] / [PERSON_NAME] 12:45 - 14:00" at bounding box center [414, 128] width 87 height 29
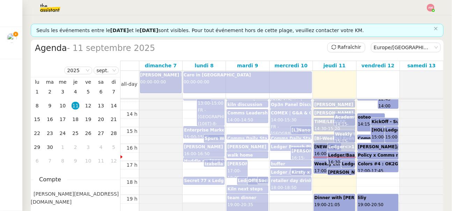
scroll to position [241, 0]
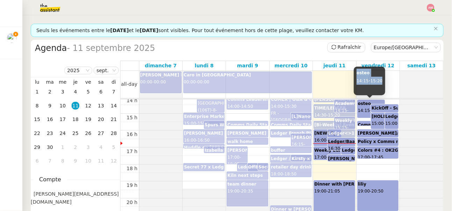
drag, startPoint x: 357, startPoint y: 73, endPoint x: 386, endPoint y: 83, distance: 30.9
click at [385, 83] on div "osteo 14:15 - 15:20" at bounding box center [369, 81] width 31 height 29
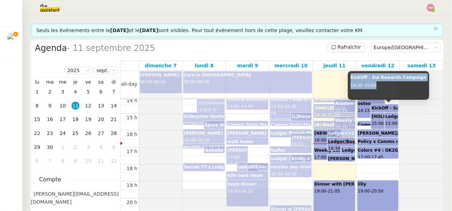
drag, startPoint x: 356, startPoint y: 79, endPoint x: 392, endPoint y: 88, distance: 37.4
click at [392, 88] on div "KickOff - Sui Rewards Campaign 14:30 - 15:00" at bounding box center [388, 85] width 81 height 29
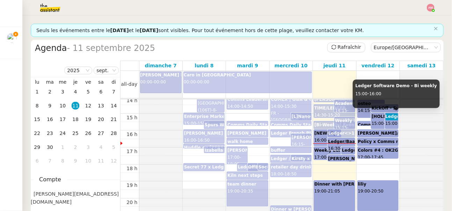
drag, startPoint x: 392, startPoint y: 117, endPoint x: 384, endPoint y: 94, distance: 24.2
click at [384, 94] on body "Mes demandes Calendar Review and Appointment Confirmation - 11 septembre 2025 […" at bounding box center [226, 105] width 452 height 211
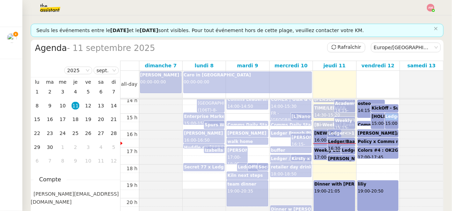
click at [385, 162] on div "00 h 01 h 02 h 03 h 04 h 05 h 06 h 07 h 08 h 09 h 10 h 11 h 12 h 13 h 14 h 15 h…" at bounding box center [281, 62] width 323 height 407
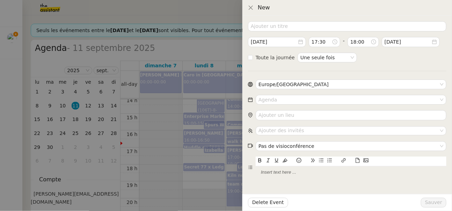
click at [204, 107] on div at bounding box center [226, 105] width 452 height 211
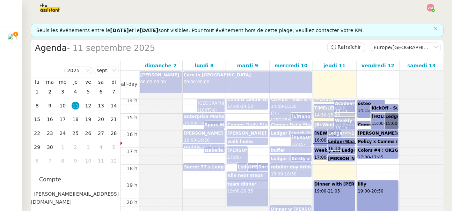
click at [298, 125] on b "Comms Daily Standup" at bounding box center [297, 125] width 52 height 5
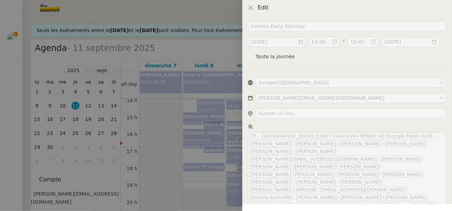
click at [226, 128] on div at bounding box center [226, 105] width 452 height 211
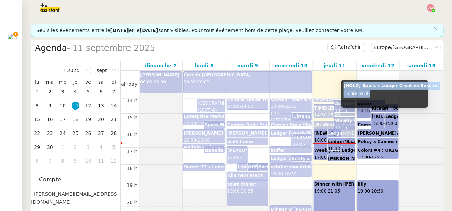
drag, startPoint x: 350, startPoint y: 87, endPoint x: 381, endPoint y: 95, distance: 31.9
click at [381, 95] on div "[HOLD] Spurs x Ledger Creative Session 15:00 - 16:00" at bounding box center [384, 94] width 87 height 29
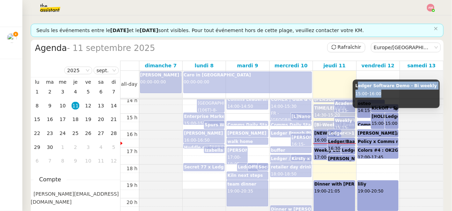
drag, startPoint x: 357, startPoint y: 86, endPoint x: 385, endPoint y: 95, distance: 29.5
click at [385, 95] on div "Ledger Software Demo - Bi weekly 15:00 - 16:00" at bounding box center [396, 94] width 87 height 29
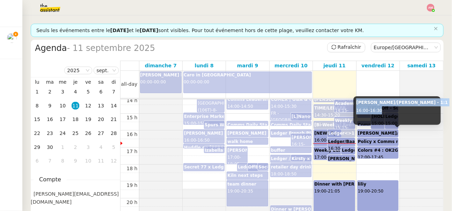
drag, startPoint x: 357, startPoint y: 104, endPoint x: 392, endPoint y: 110, distance: 35.5
click at [392, 110] on div "[PERSON_NAME]/[PERSON_NAME] - 1:1 16:00 - 16:30" at bounding box center [396, 110] width 87 height 29
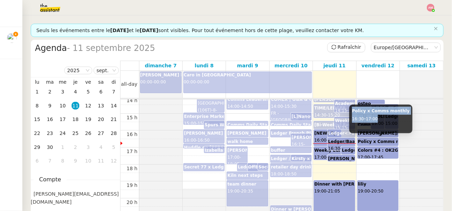
drag, startPoint x: 351, startPoint y: 110, endPoint x: 383, endPoint y: 118, distance: 33.0
click at [383, 118] on div "Policy x Comms monthly 16:30 - 17:00" at bounding box center [380, 119] width 63 height 29
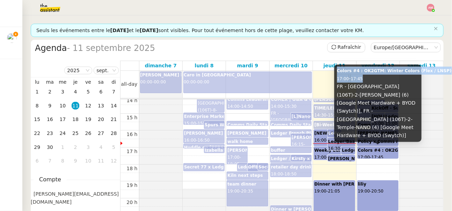
drag, startPoint x: 338, startPoint y: 79, endPoint x: 374, endPoint y: 87, distance: 36.4
click at [374, 87] on div "Colors #4 : OK2GTM: Winter Colors (Flex / LNSP) 17:00 - 17:45 FR - [GEOGRAPHIC_…" at bounding box center [377, 103] width 87 height 77
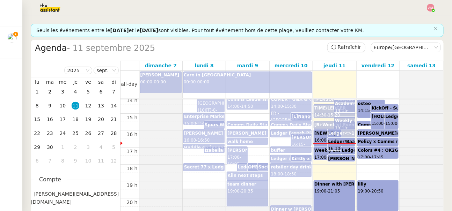
scroll to position [253, 0]
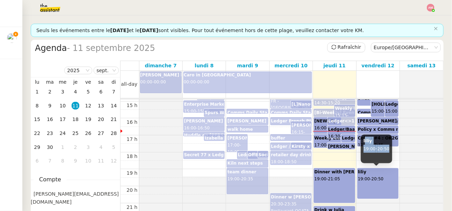
drag, startPoint x: 370, startPoint y: 144, endPoint x: 392, endPoint y: 151, distance: 23.5
click at [392, 151] on div "liliy 19:00 - 20:50" at bounding box center [376, 149] width 31 height 29
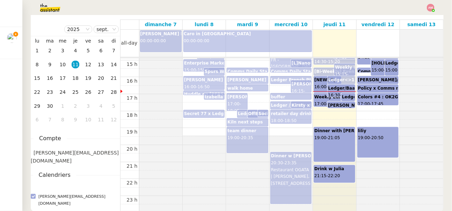
scroll to position [86, 0]
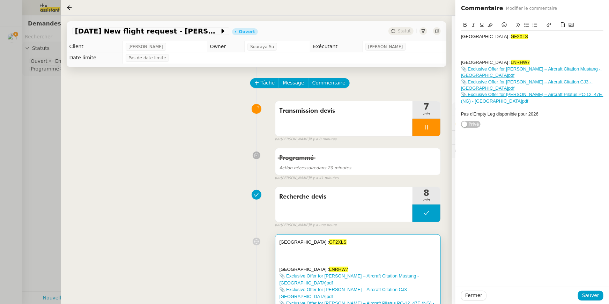
scroll to position [292, 0]
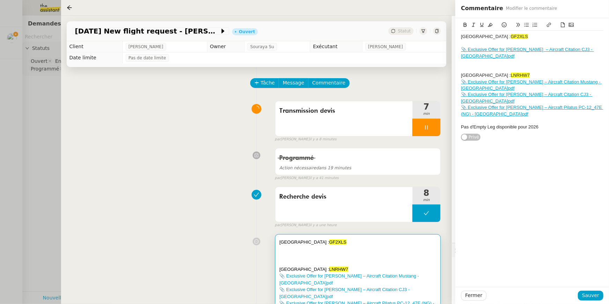
click at [563, 27] on icon at bounding box center [563, 24] width 5 height 5
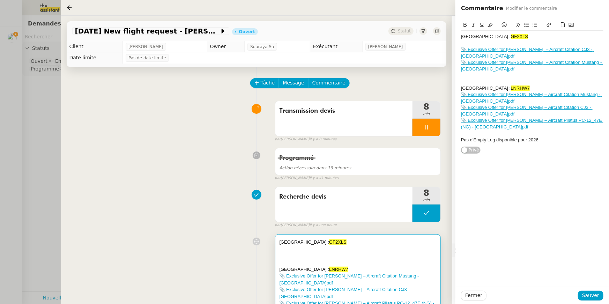
click at [563, 25] on icon at bounding box center [563, 24] width 5 height 5
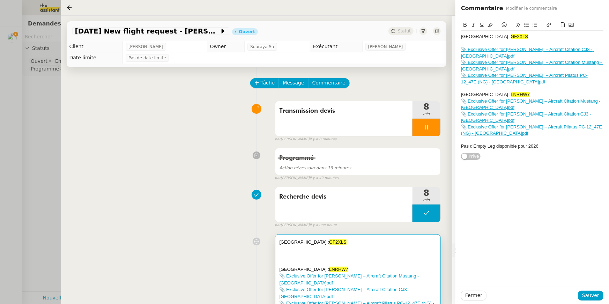
click at [517, 37] on div "[GEOGRAPHIC_DATA] : GF2XLS" at bounding box center [532, 37] width 142 height 6
click at [517, 40] on div at bounding box center [532, 43] width 142 height 6
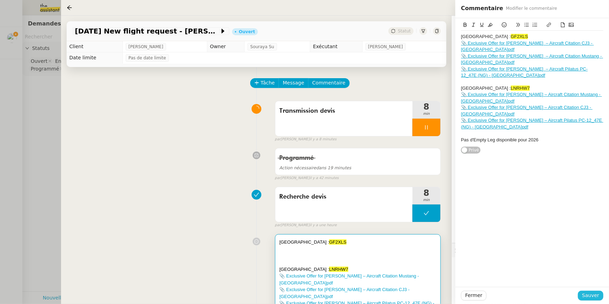
click at [589, 291] on span "Sauver" at bounding box center [590, 295] width 17 height 8
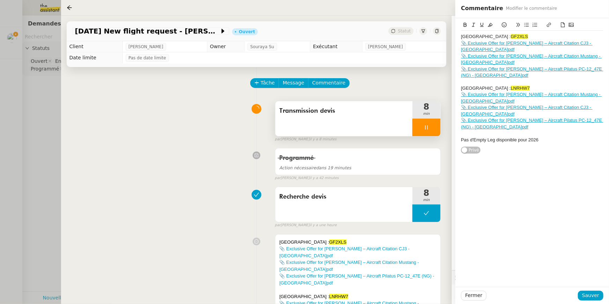
click at [389, 113] on span "Transmission devis" at bounding box center [344, 111] width 129 height 10
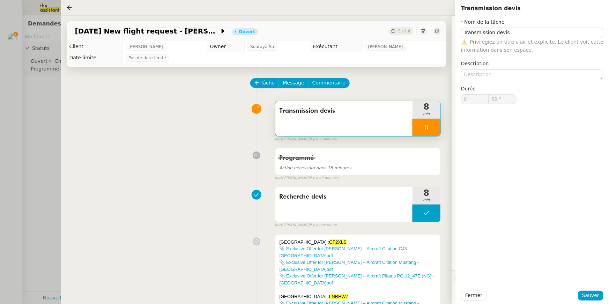
type input "59 ""
type input "9 '"
type input "59 ""
type input "10 '"
type input "5 ""
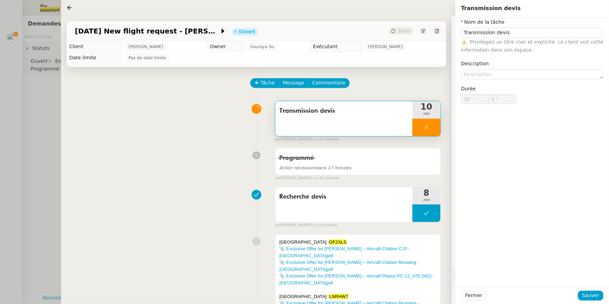
click at [433, 129] on div at bounding box center [427, 127] width 28 height 17
type input "Transmission devis"
type input "10 '"
type input "5 ""
click at [434, 130] on icon at bounding box center [434, 128] width 6 height 6
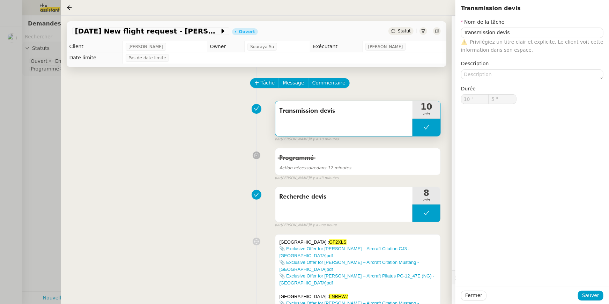
type input "Transmission devis"
type input "10 '"
type input "5 ""
type input "Transmission devis"
type input "10 '"
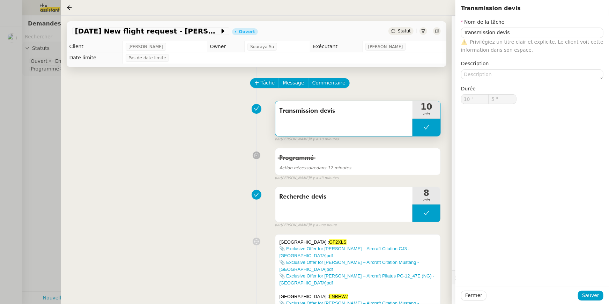
type input "5 ""
type input "Transmission devis"
type input "10 '"
type input "5 ""
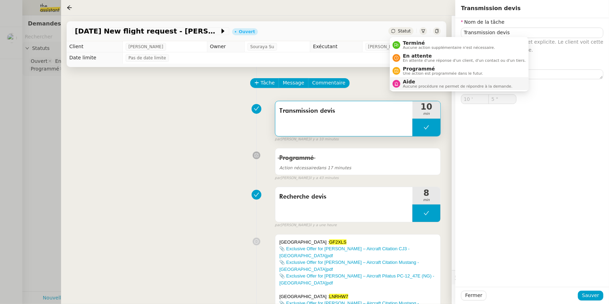
click at [408, 81] on span "Aide" at bounding box center [458, 82] width 110 height 6
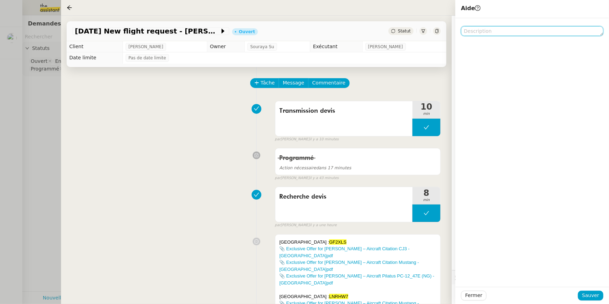
click at [496, 34] on textarea at bounding box center [532, 31] width 142 height 10
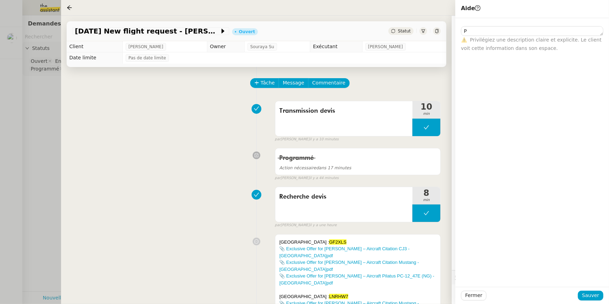
click at [481, 39] on span "Privilégiez une description claire et explicite. Le client voit cette informati…" at bounding box center [531, 44] width 141 height 14
click at [480, 36] on div "⚠️ Privilégiez une description claire et explicite. Le client voit cette inform…" at bounding box center [532, 44] width 142 height 16
click at [478, 34] on textarea "P" at bounding box center [532, 31] width 142 height 10
type textarea "Pour Souraya"
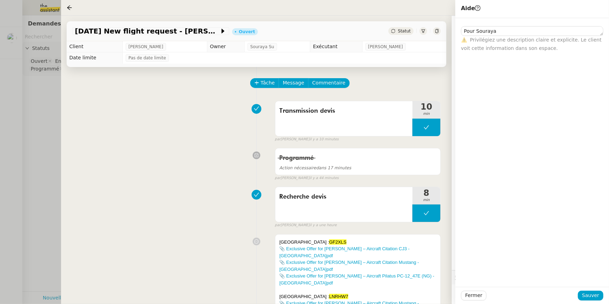
click at [579, 290] on div "Fermer Sauver" at bounding box center [533, 295] width 154 height 17
click at [583, 291] on button "Sauver" at bounding box center [590, 296] width 25 height 10
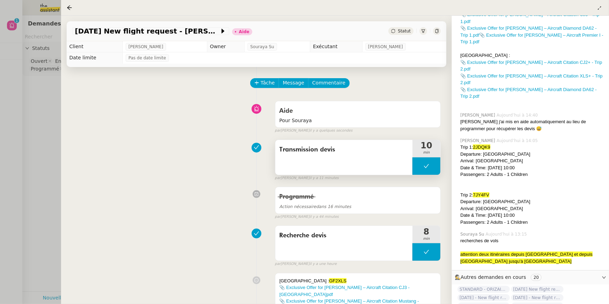
click at [423, 165] on button at bounding box center [427, 165] width 28 height 17
click at [431, 166] on icon at bounding box center [434, 166] width 6 height 6
click at [433, 166] on icon at bounding box center [434, 166] width 6 height 6
click at [24, 75] on div at bounding box center [304, 152] width 609 height 304
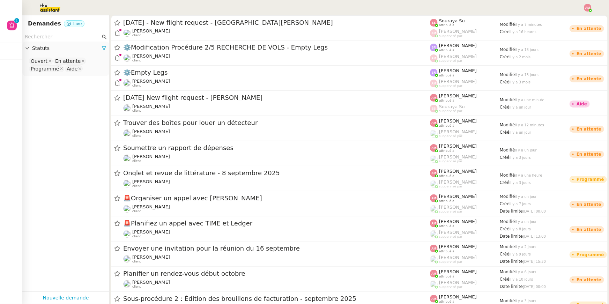
click at [46, 35] on input "text" at bounding box center [63, 37] width 76 height 8
click at [77, 36] on input "text" at bounding box center [63, 37] width 76 height 8
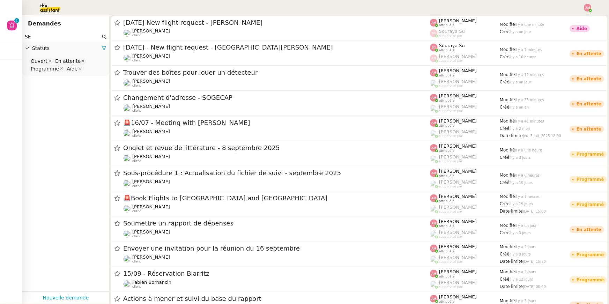
type input "S"
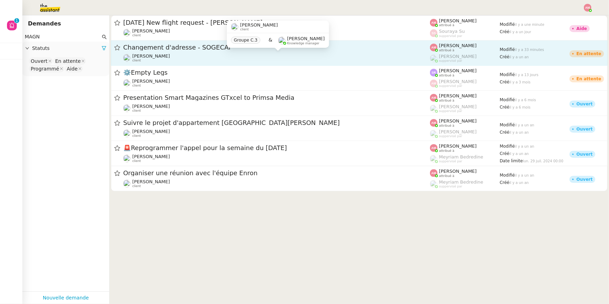
type input "MAGN"
click at [157, 58] on span "[PERSON_NAME]" at bounding box center [151, 55] width 38 height 5
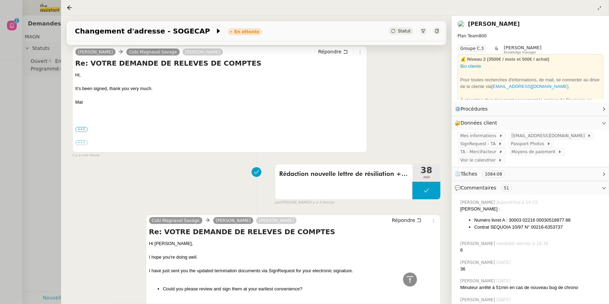
scroll to position [395, 0]
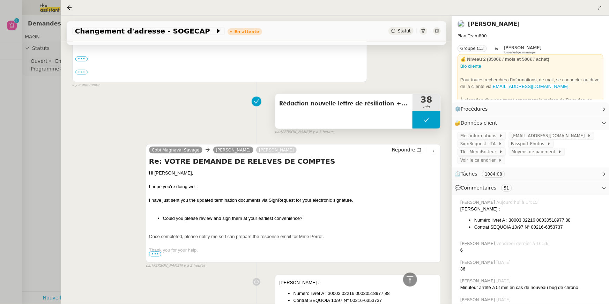
click at [428, 120] on icon at bounding box center [427, 120] width 6 height 6
click at [422, 121] on button at bounding box center [427, 119] width 28 height 17
click at [421, 120] on icon at bounding box center [420, 120] width 2 height 4
click at [421, 122] on div at bounding box center [427, 119] width 28 height 17
click at [418, 118] on icon at bounding box center [420, 120] width 6 height 6
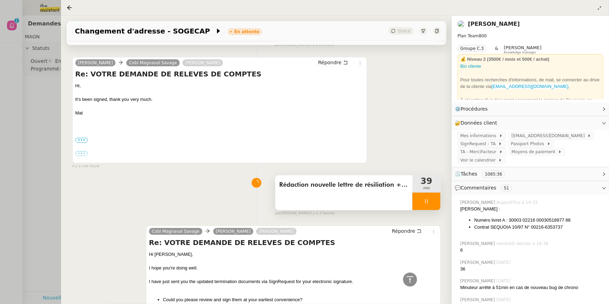
scroll to position [315, 0]
click at [429, 208] on div at bounding box center [427, 200] width 28 height 17
click at [430, 205] on div at bounding box center [427, 200] width 28 height 17
click at [437, 200] on div at bounding box center [427, 200] width 28 height 17
click at [431, 206] on button at bounding box center [434, 200] width 14 height 17
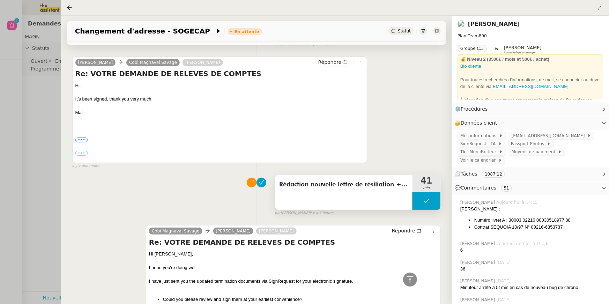
click at [431, 206] on button at bounding box center [427, 200] width 28 height 17
click at [428, 187] on span "min" at bounding box center [427, 188] width 28 height 6
click at [395, 188] on span "Rédaction nouvelle lettre de résiliation + template email" at bounding box center [344, 184] width 129 height 10
click at [394, 192] on div "Rédaction nouvelle lettre de résiliation + template email" at bounding box center [343, 192] width 137 height 35
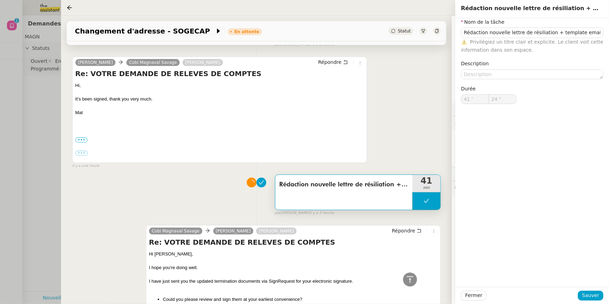
click at [429, 201] on icon at bounding box center [427, 201] width 6 height 6
click at [410, 202] on div "Rédaction nouvelle lettre de résiliation + template email" at bounding box center [343, 192] width 137 height 35
click at [425, 201] on icon at bounding box center [427, 201] width 6 height 6
type input "Rédaction nouvelle lettre de résiliation + template email"
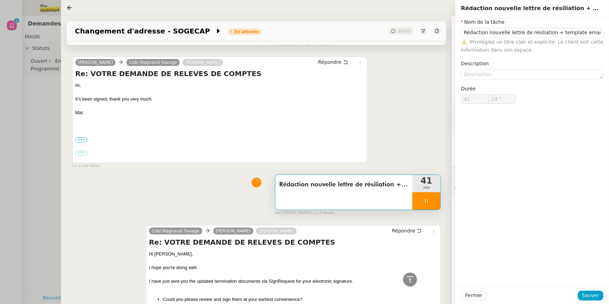
type input "41 '"
type input "28 ""
click at [436, 201] on div at bounding box center [427, 200] width 28 height 17
type input "Rédaction nouvelle lettre de résiliation + template email"
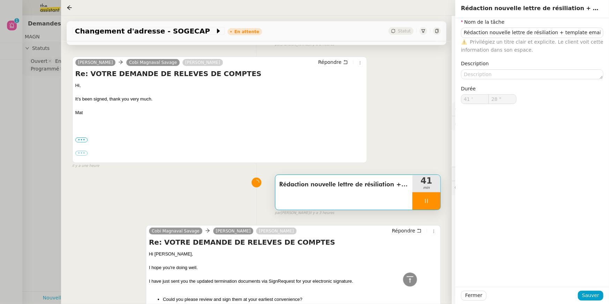
type input "41 '"
type input "30 ""
type input "Rédaction nouvelle lettre de résiliation + template email"
type input "41 '"
type input "31 ""
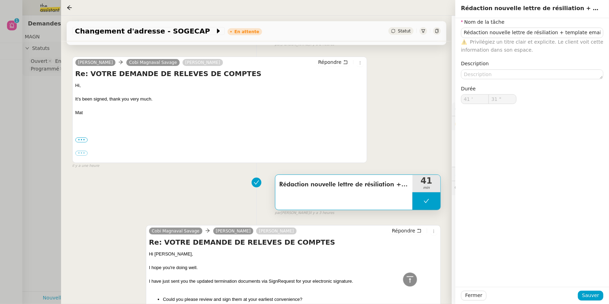
type input "Rédaction nouvelle lettre de résiliation + template email"
type input "41 '"
type input "24 ""
type input "Rédaction nouvelle lettre de résiliation + template email"
type input "41 '"
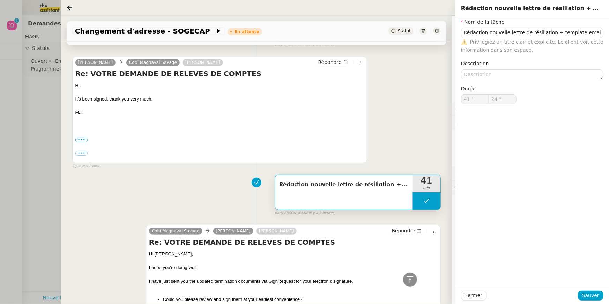
type input "30 ""
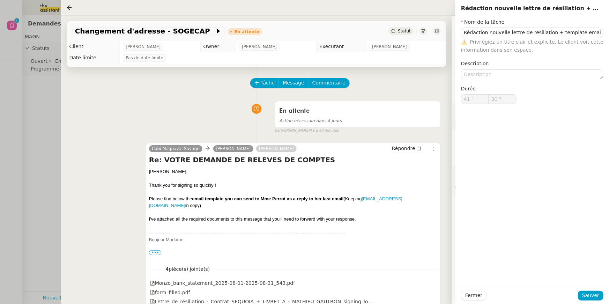
type input "Rédaction nouvelle lettre de résiliation + template email"
type input "41 '"
type input "30 ""
click at [58, 129] on div at bounding box center [304, 152] width 609 height 304
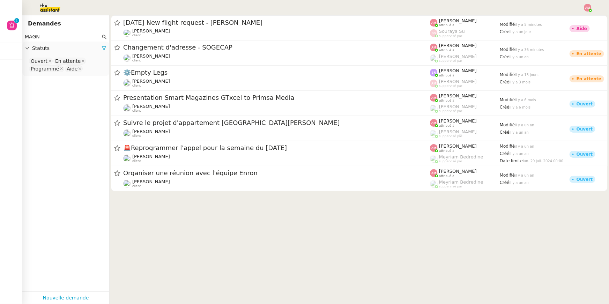
click at [587, 9] on img at bounding box center [588, 8] width 8 height 8
click at [579, 20] on li "Suivi" at bounding box center [568, 20] width 45 height 10
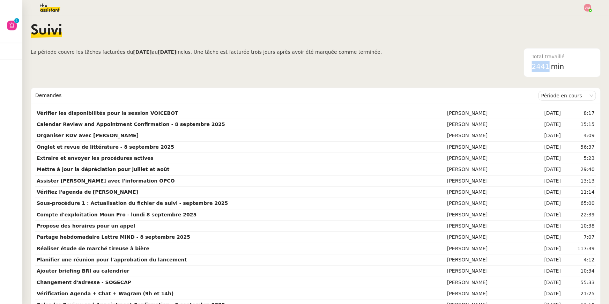
drag, startPoint x: 531, startPoint y: 67, endPoint x: 549, endPoint y: 68, distance: 17.8
click at [549, 68] on div "Total travaillé 2441 min" at bounding box center [562, 63] width 69 height 28
copy span "2441"
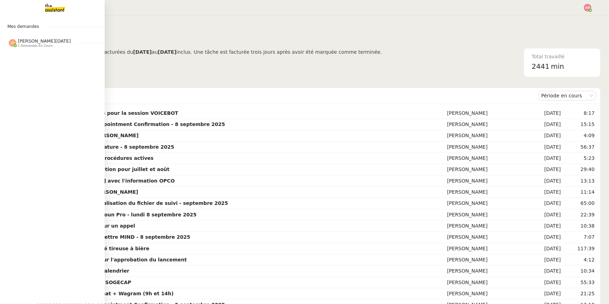
click at [27, 48] on div "[PERSON_NAME][DATE] 1 demandes en cours" at bounding box center [52, 40] width 105 height 20
